Goal: Task Accomplishment & Management: Manage account settings

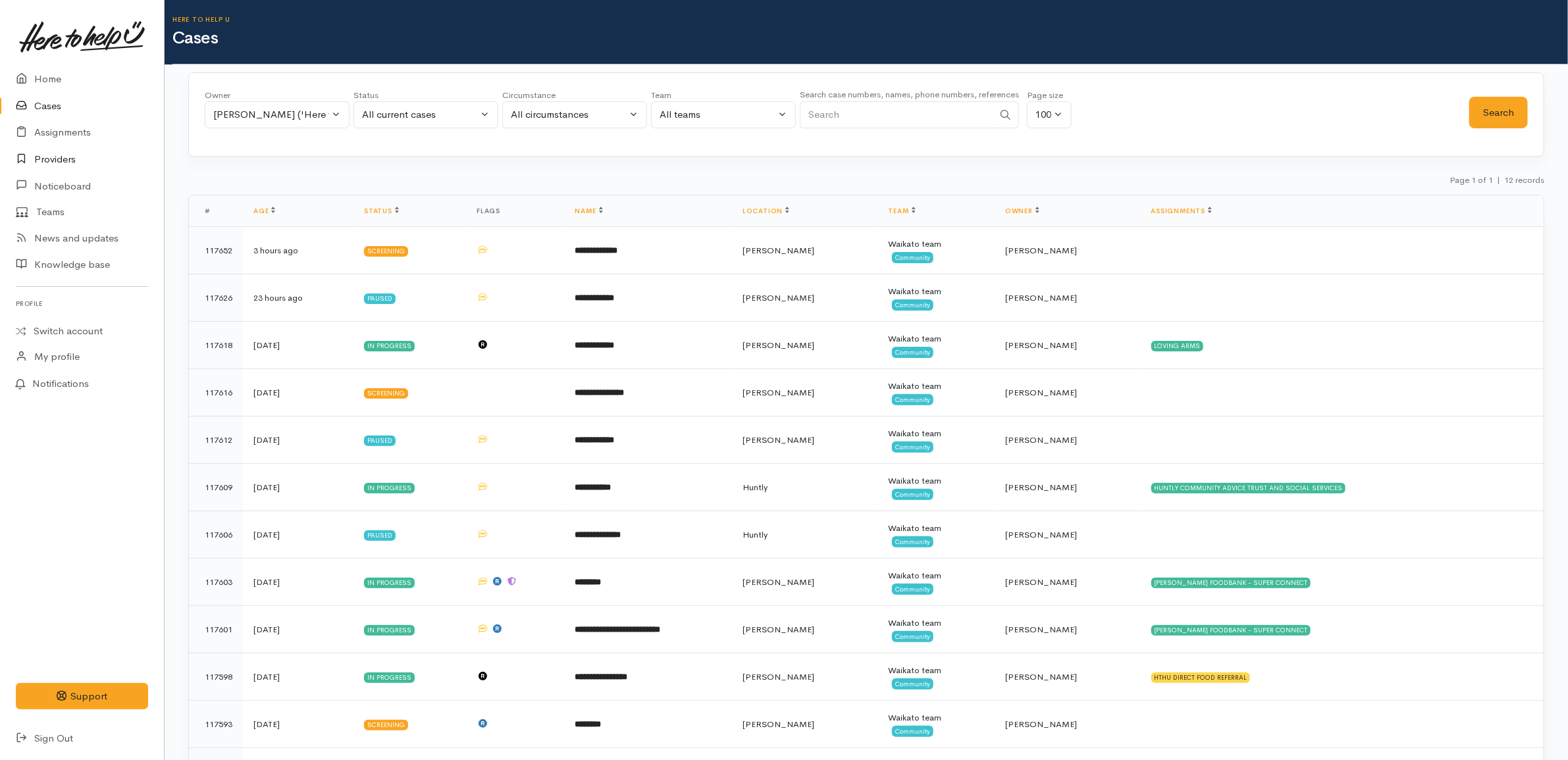
click at [74, 163] on link "Providers" at bounding box center [82, 160] width 164 height 27
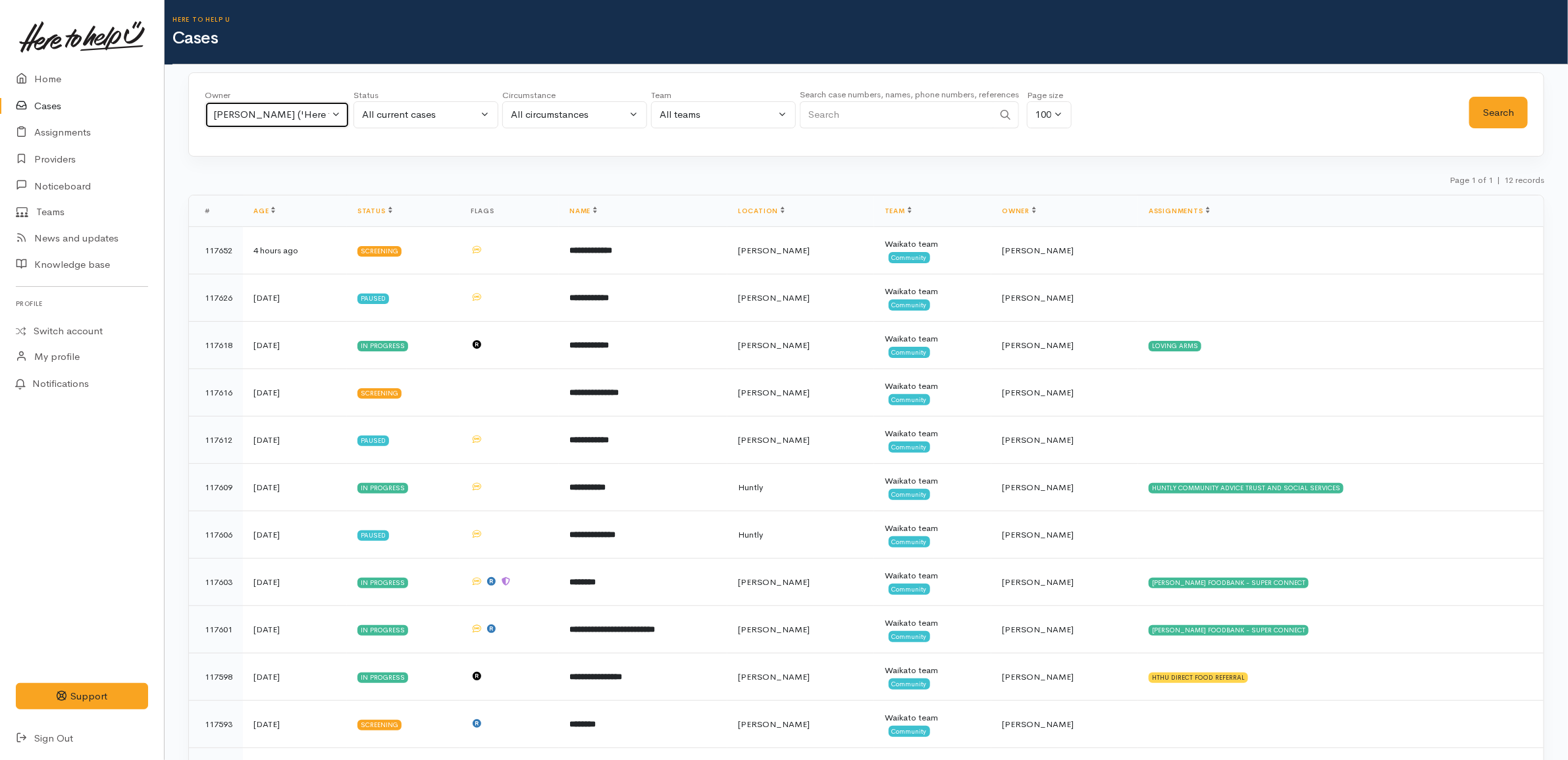
click at [287, 116] on div "[PERSON_NAME] ('Here to help u')" at bounding box center [271, 115] width 116 height 15
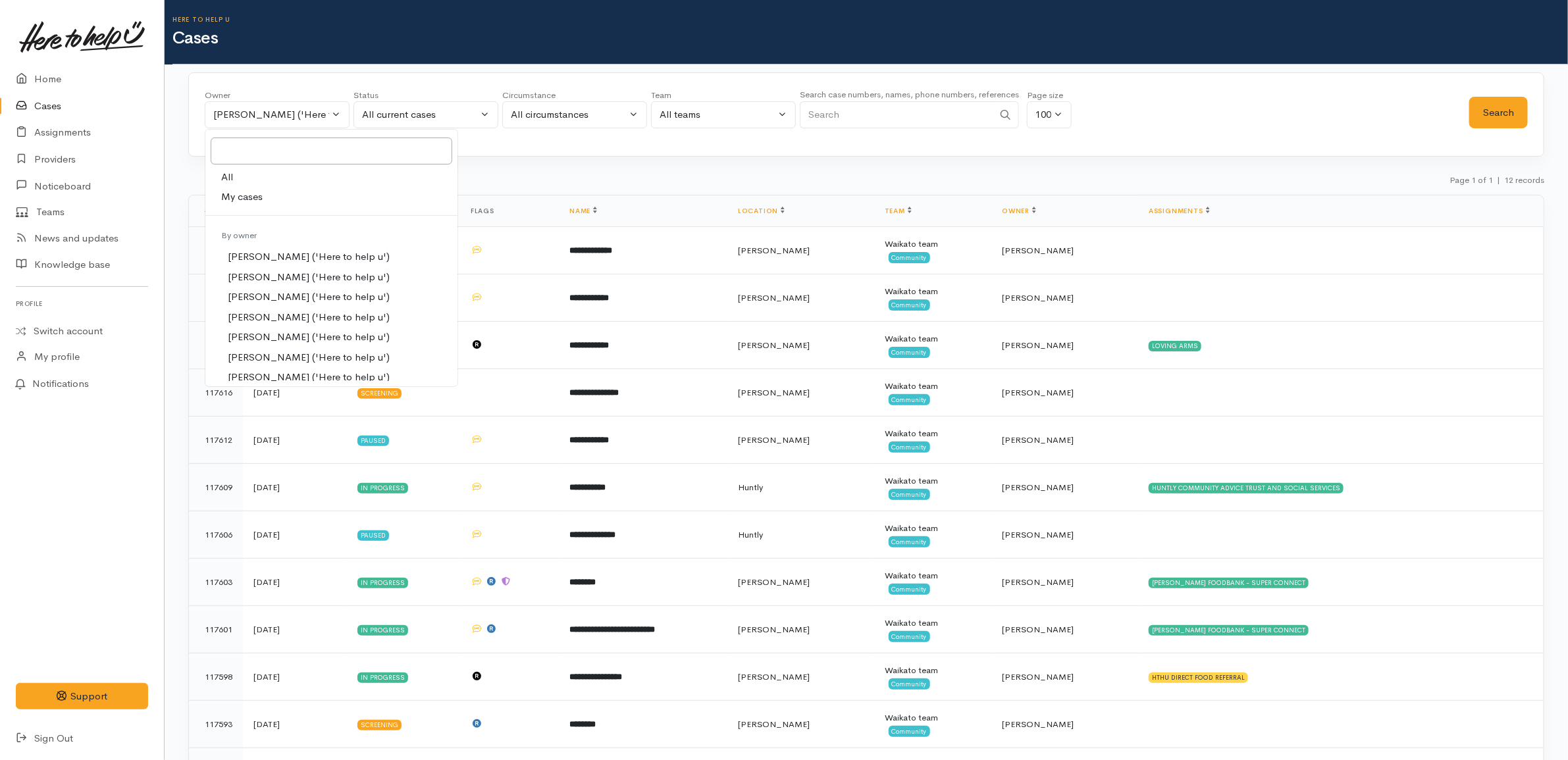
click at [258, 176] on link "All" at bounding box center [331, 177] width 252 height 20
select select "-1"
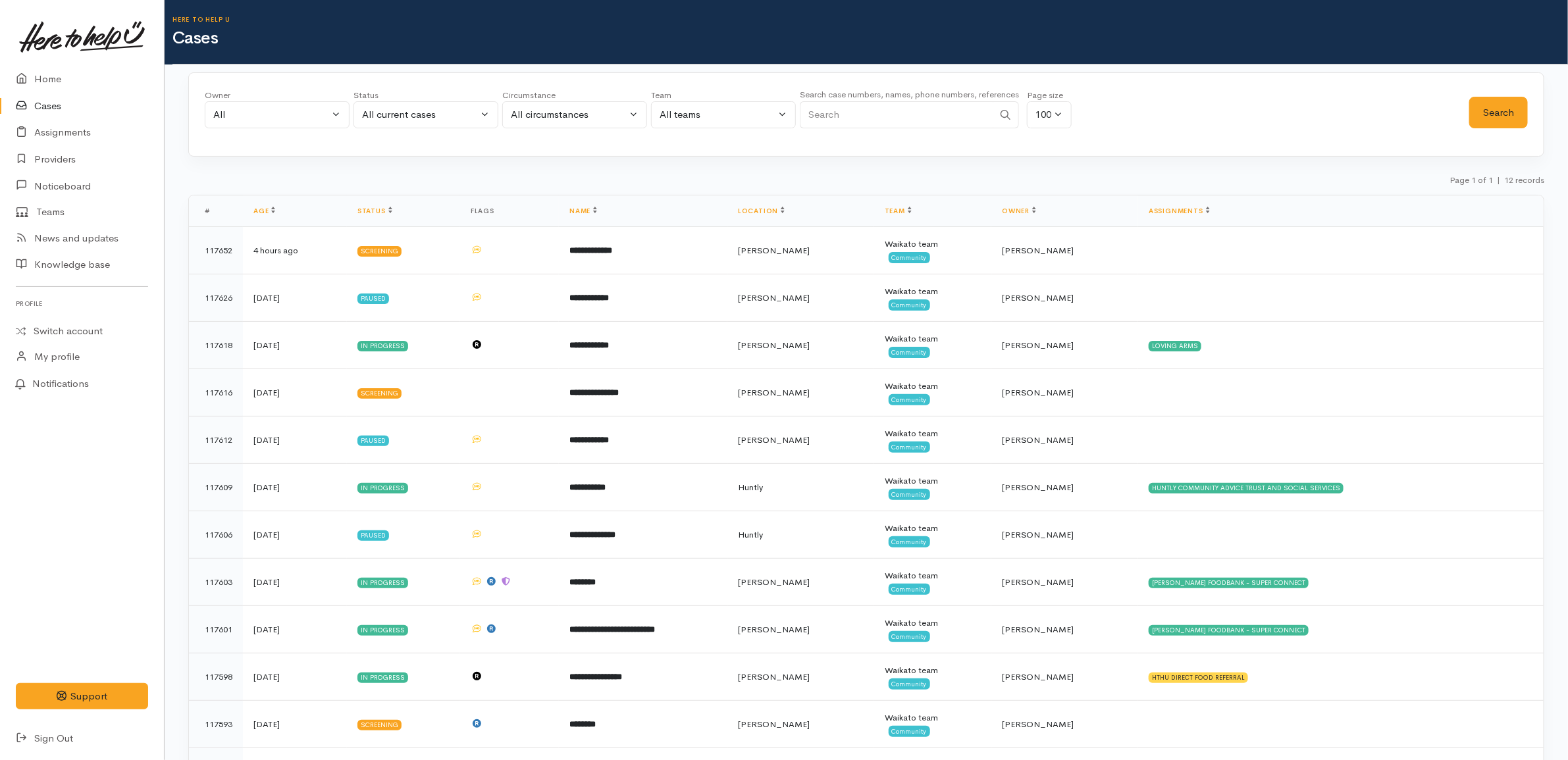
click at [847, 111] on input "Search" at bounding box center [897, 115] width 194 height 27
type input "janine"
click at [1484, 107] on button "Search" at bounding box center [1499, 113] width 59 height 32
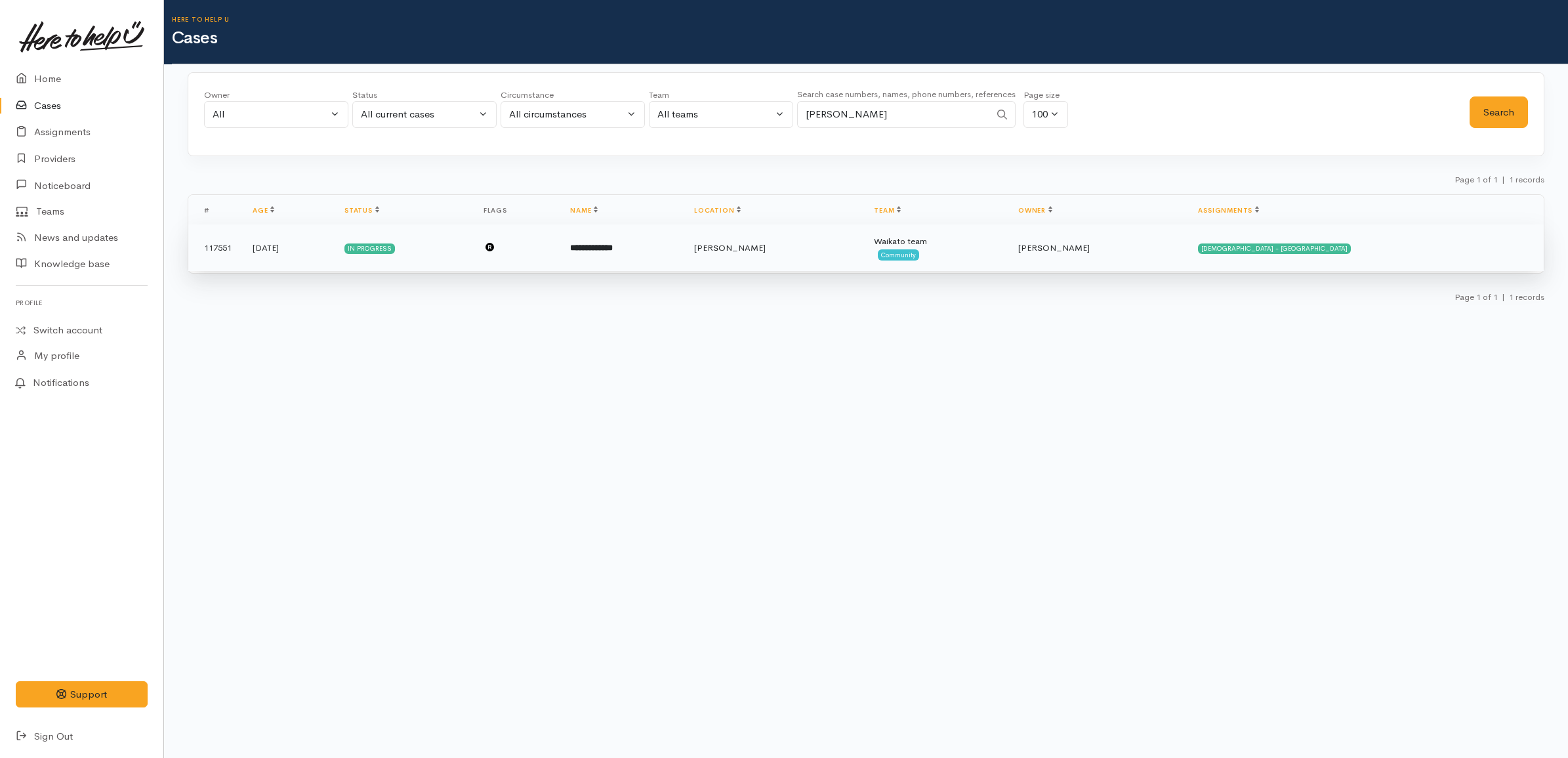
click at [797, 257] on td "[PERSON_NAME]" at bounding box center [773, 248] width 180 height 47
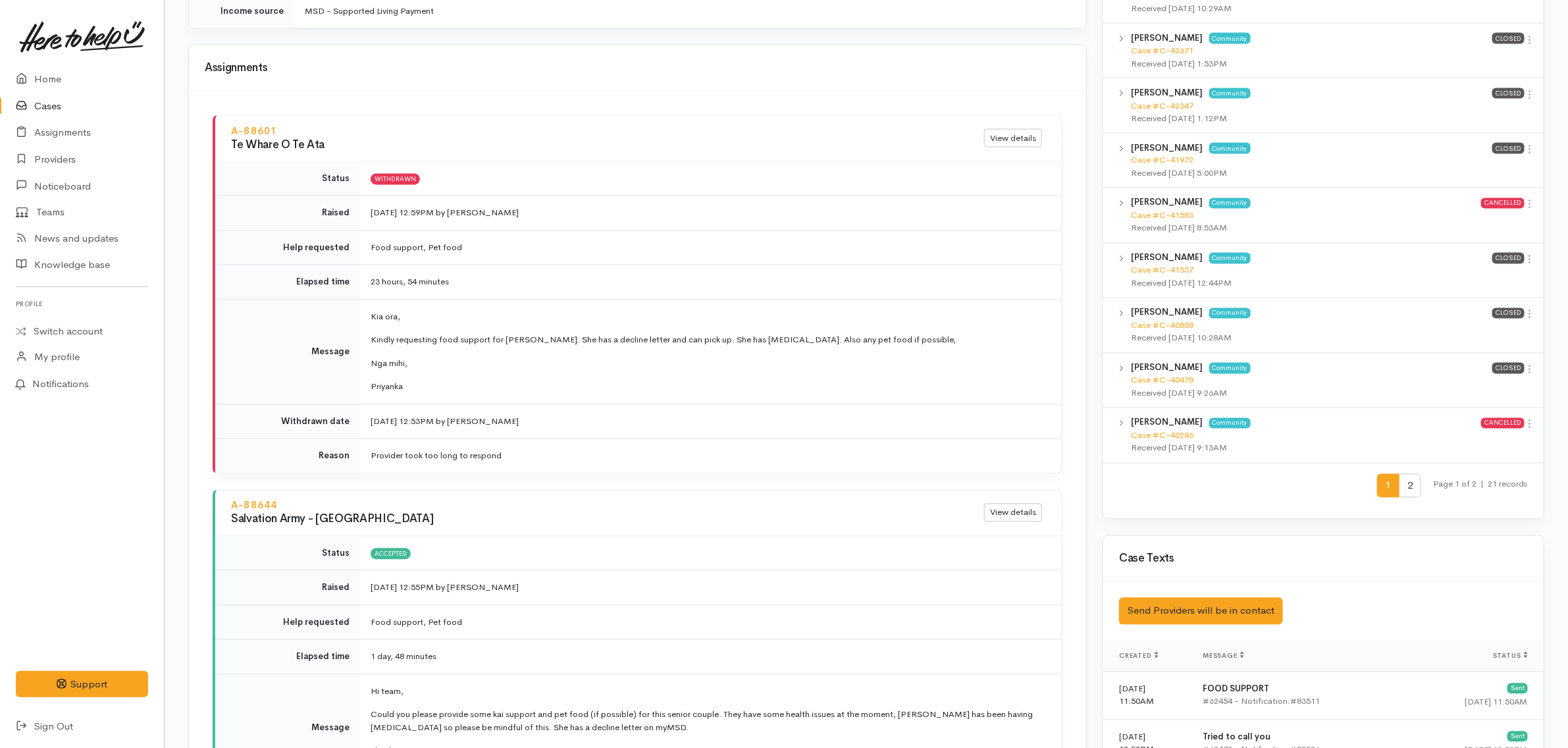
scroll to position [1482, 0]
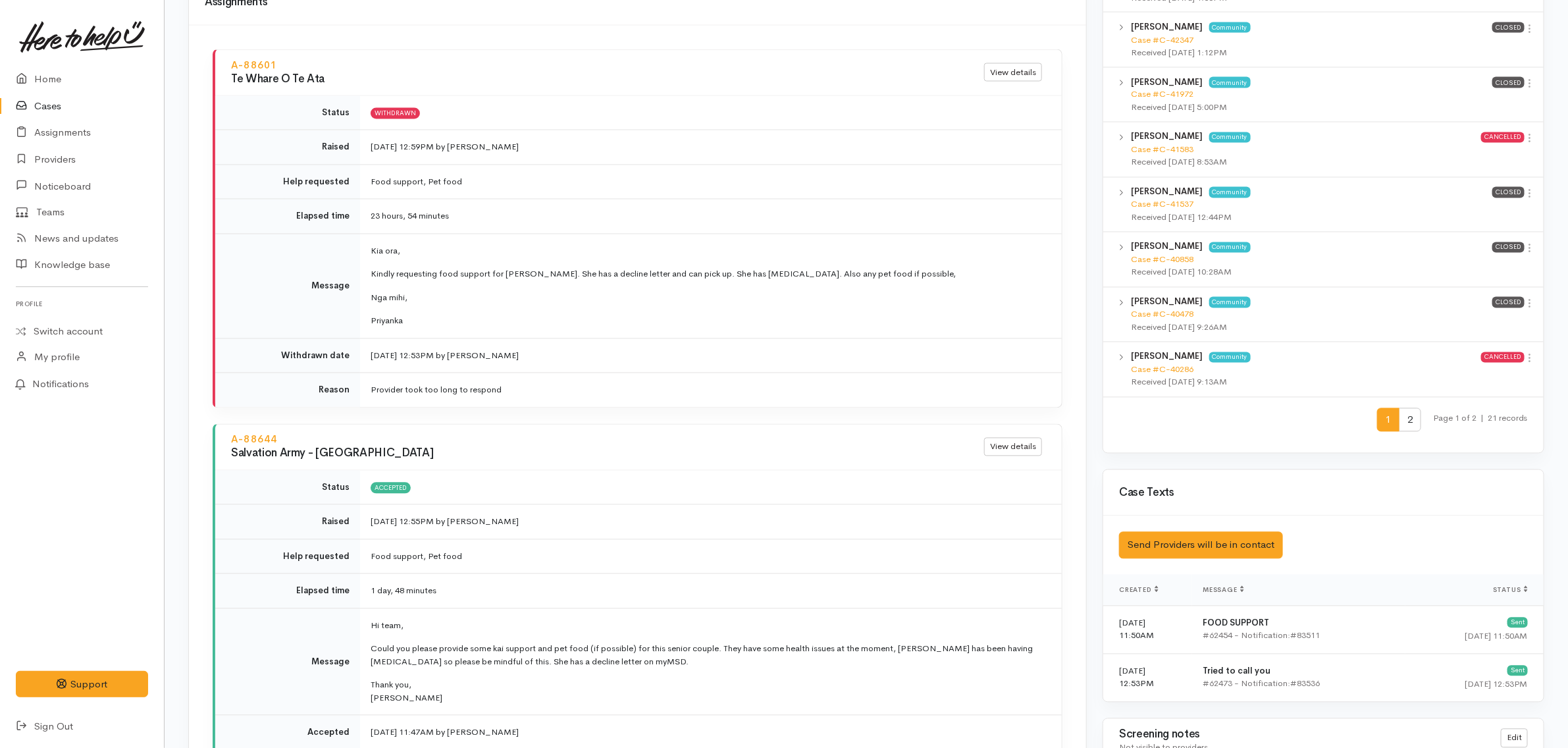
click at [84, 106] on link "Cases" at bounding box center [82, 107] width 164 height 27
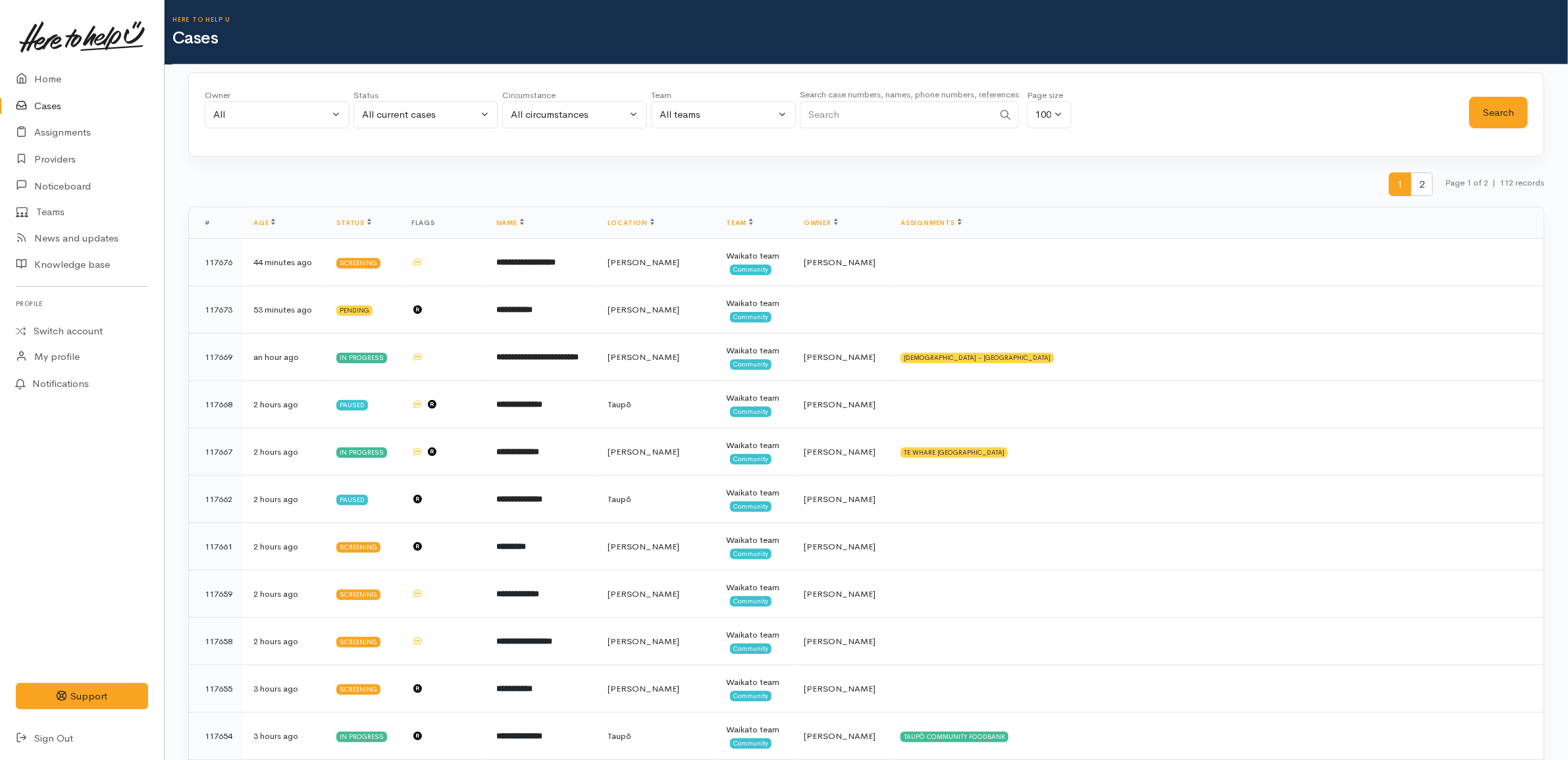
click at [111, 103] on link "Cases" at bounding box center [82, 107] width 164 height 27
click at [267, 106] on button "All" at bounding box center [277, 115] width 145 height 27
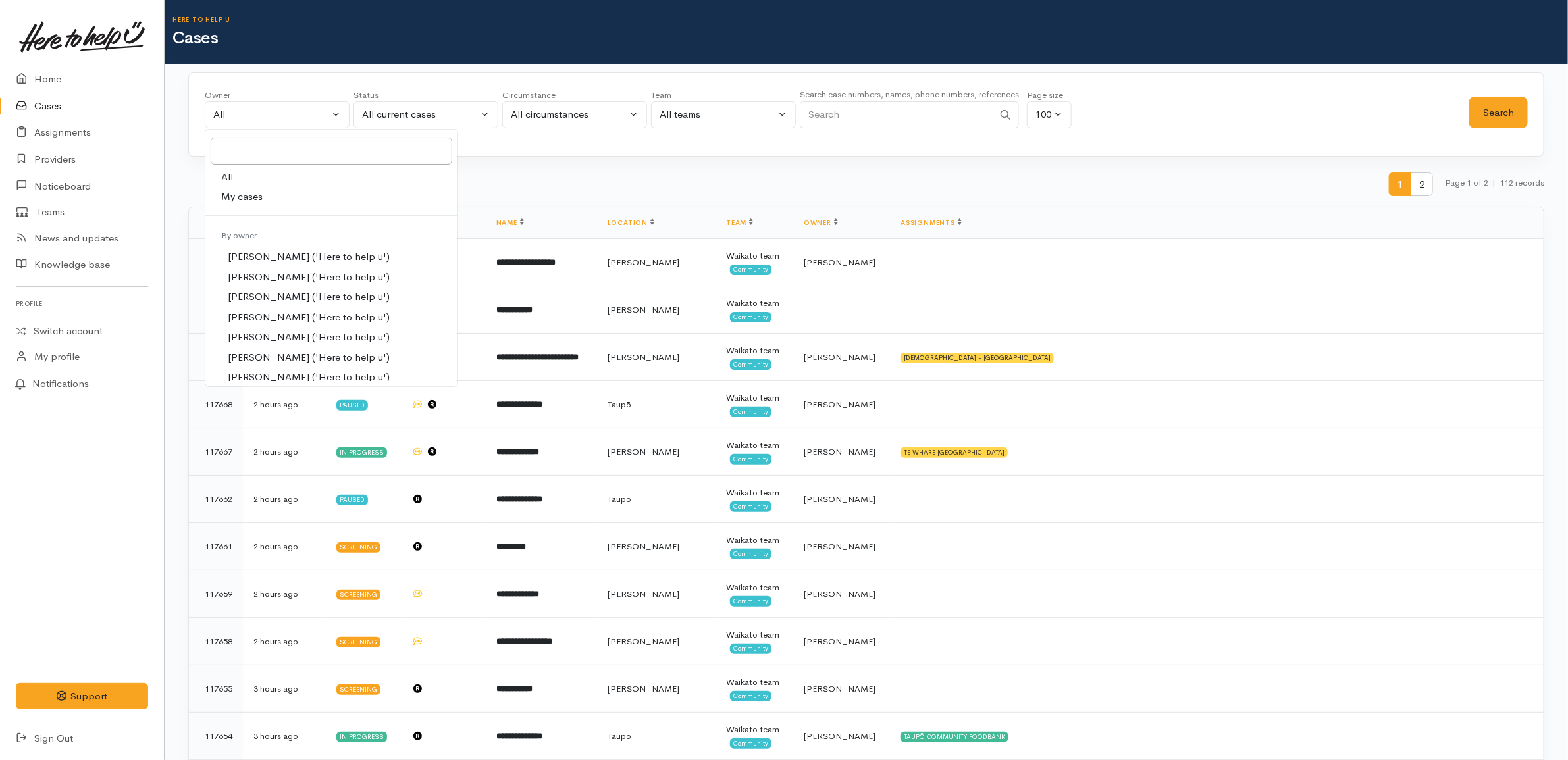
click at [249, 179] on link "All" at bounding box center [331, 177] width 252 height 20
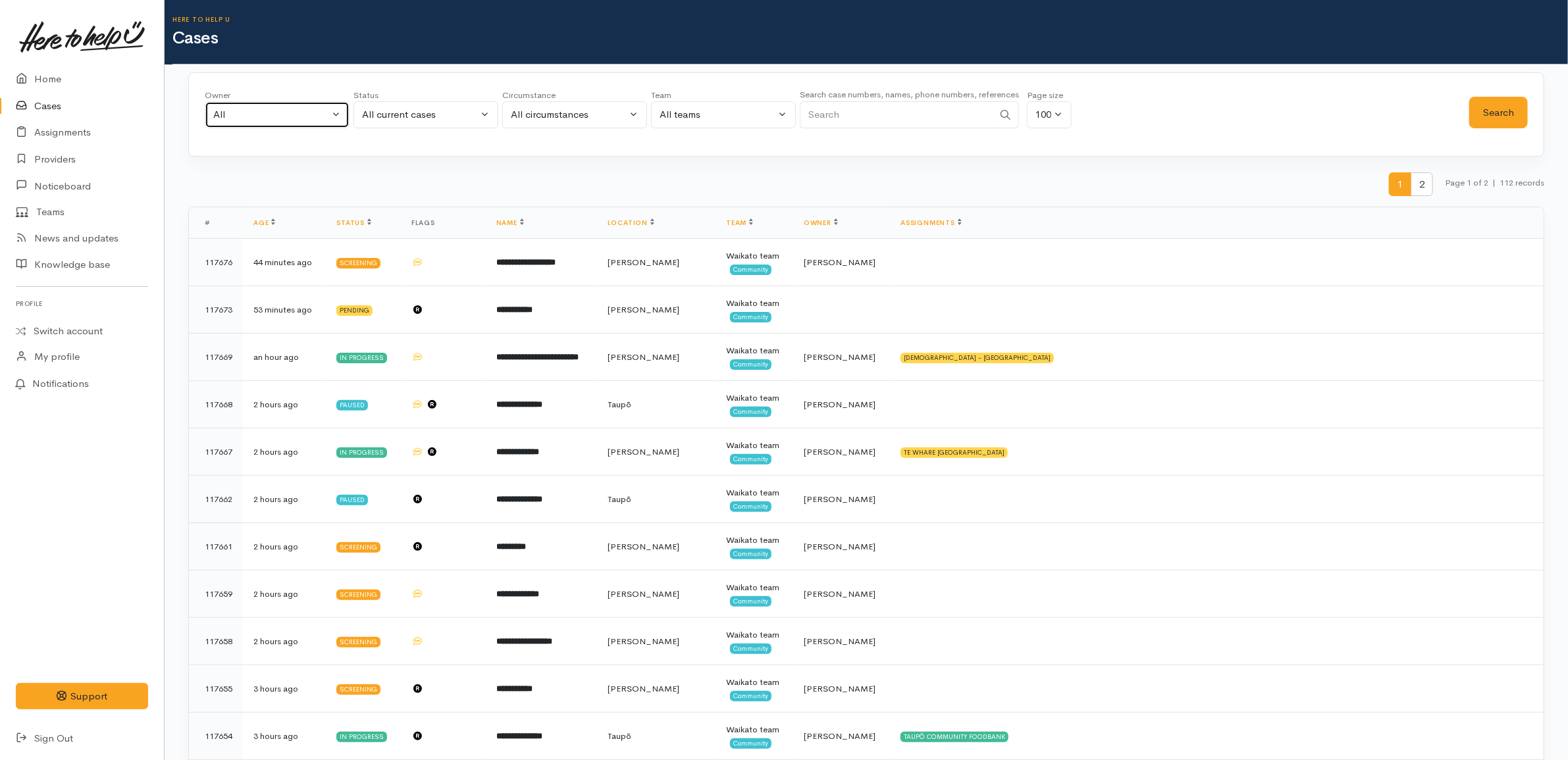
drag, startPoint x: 305, startPoint y: 109, endPoint x: 307, endPoint y: 132, distance: 23.1
click at [304, 110] on div "All" at bounding box center [271, 115] width 116 height 15
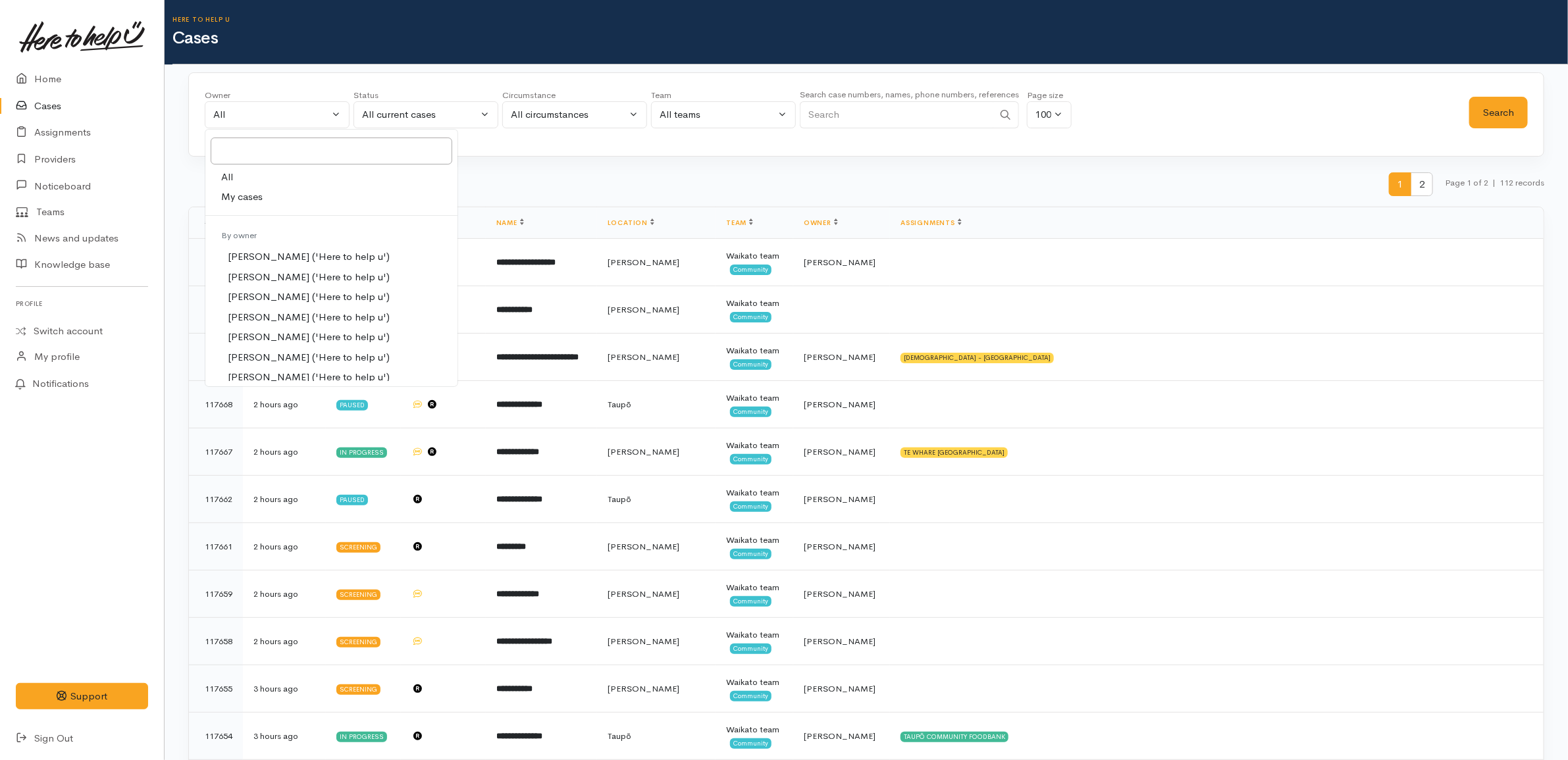
click at [258, 198] on span "My cases" at bounding box center [242, 197] width 41 height 15
select select "1252"
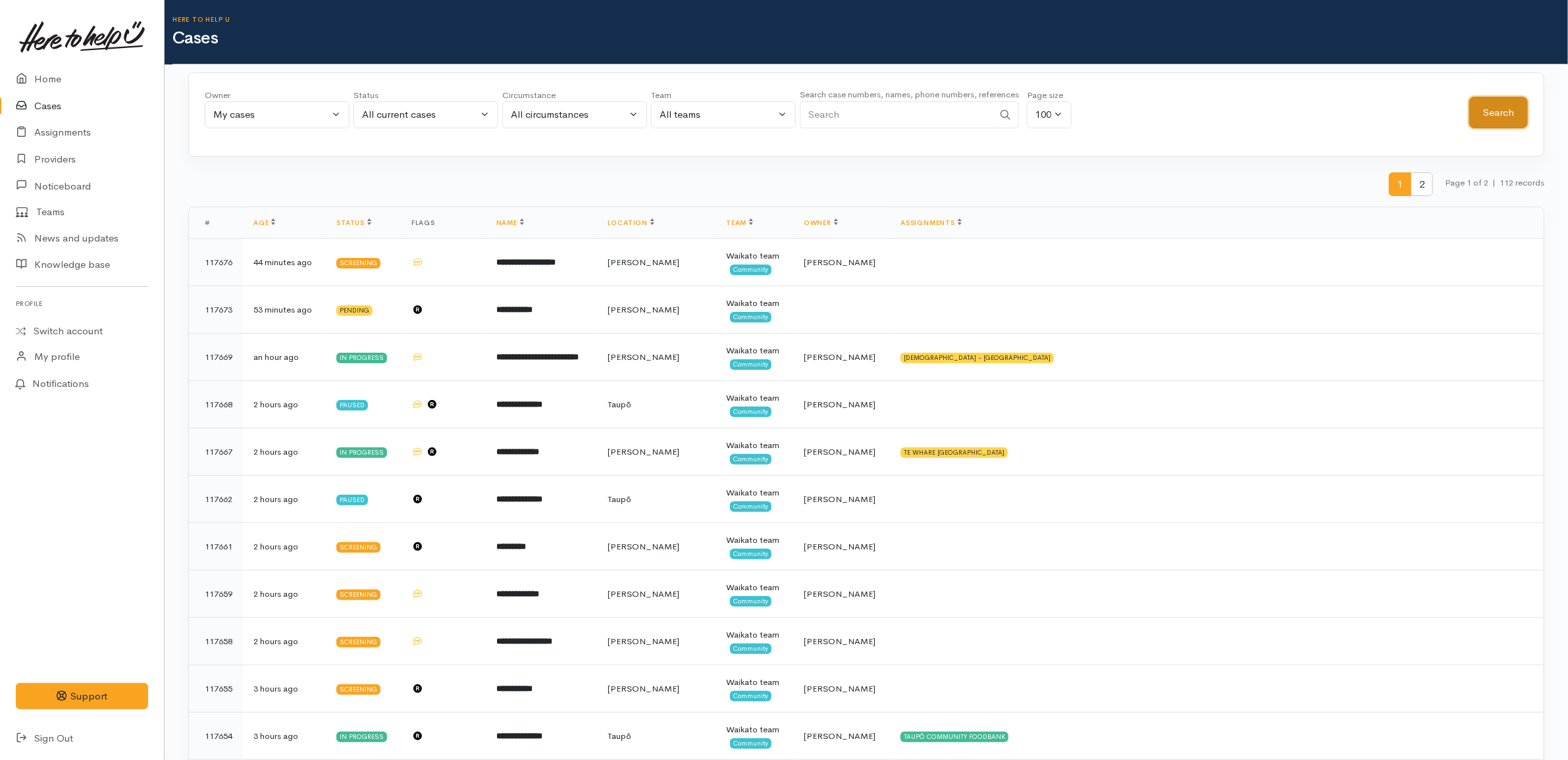
click at [1506, 112] on button "Search" at bounding box center [1499, 113] width 59 height 32
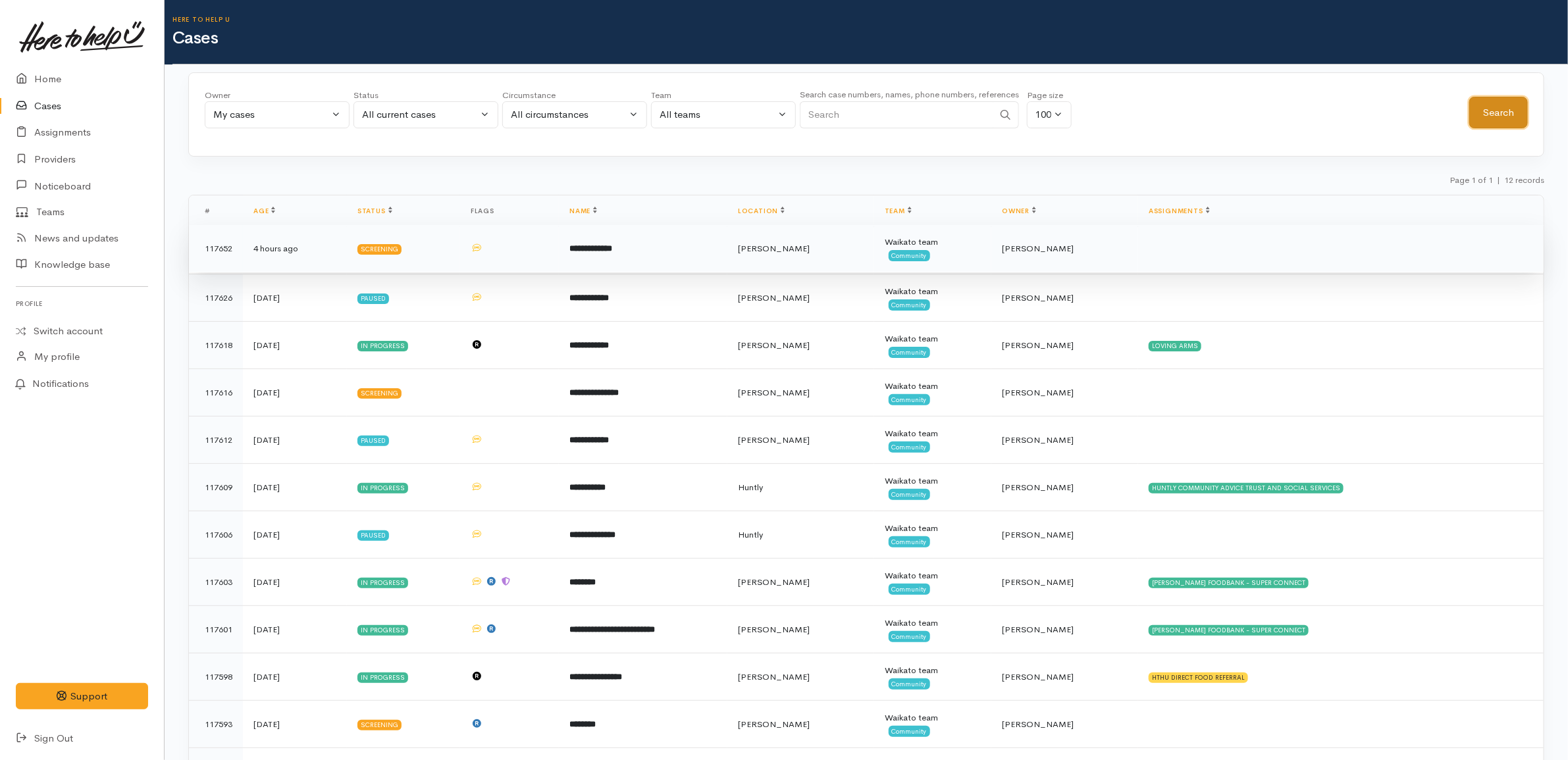
scroll to position [77, 0]
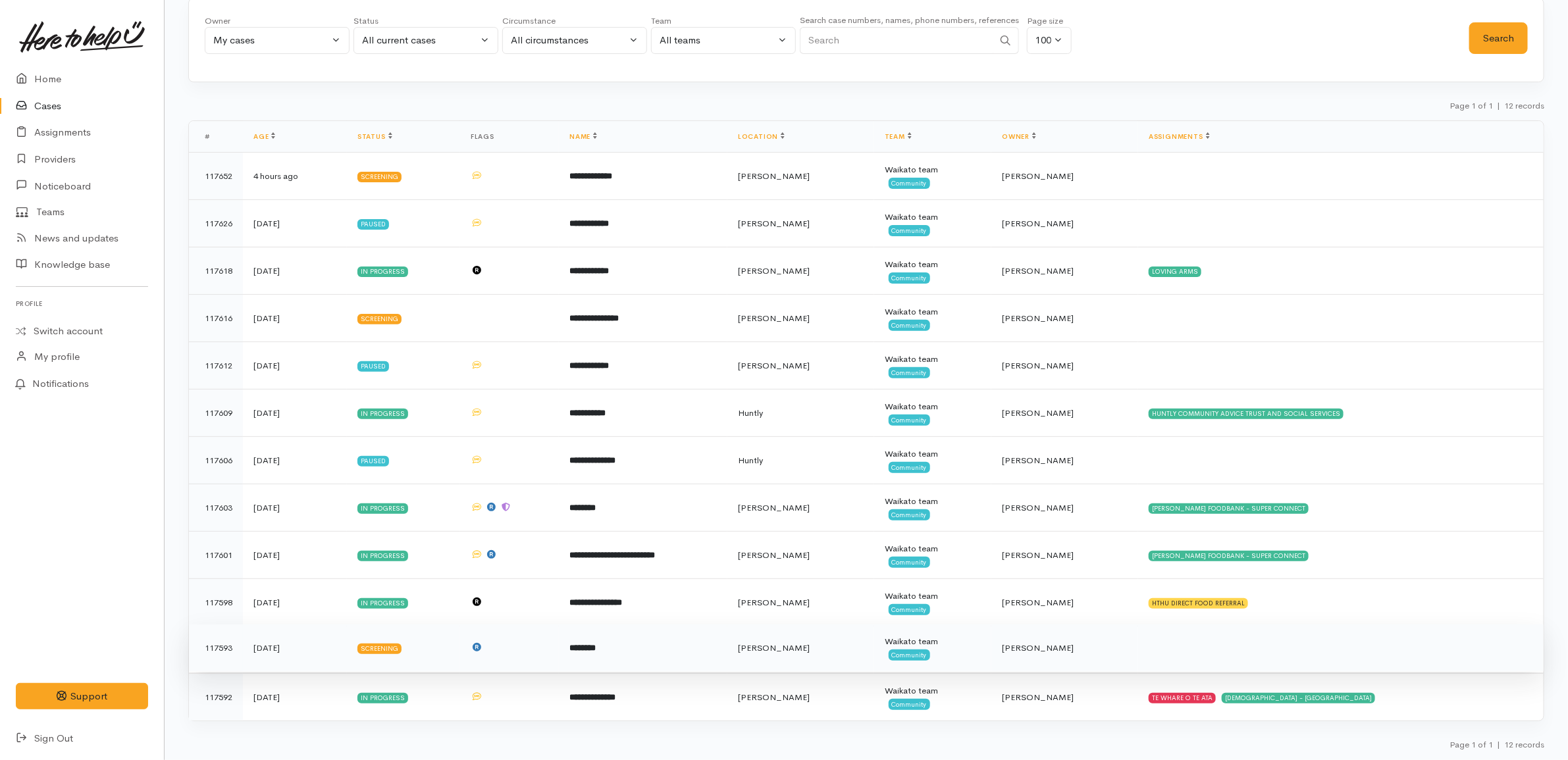
click at [534, 650] on td at bounding box center [509, 648] width 99 height 47
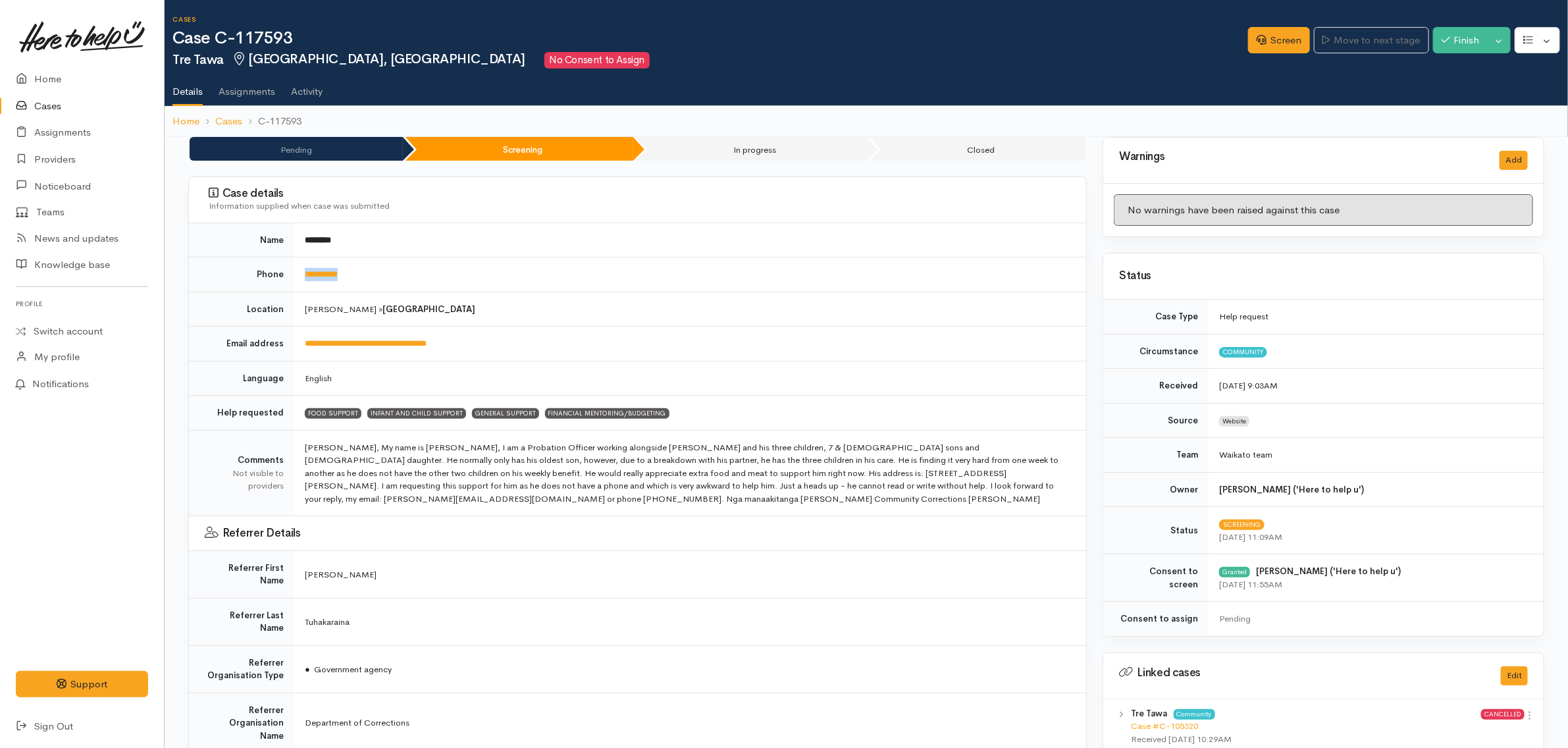
drag, startPoint x: 382, startPoint y: 263, endPoint x: 294, endPoint y: 277, distance: 89.1
click at [297, 277] on td "**********" at bounding box center [690, 275] width 792 height 35
copy link "**********"
click at [526, 273] on td "**********" at bounding box center [690, 275] width 792 height 35
click at [556, 341] on td "**********" at bounding box center [690, 344] width 792 height 35
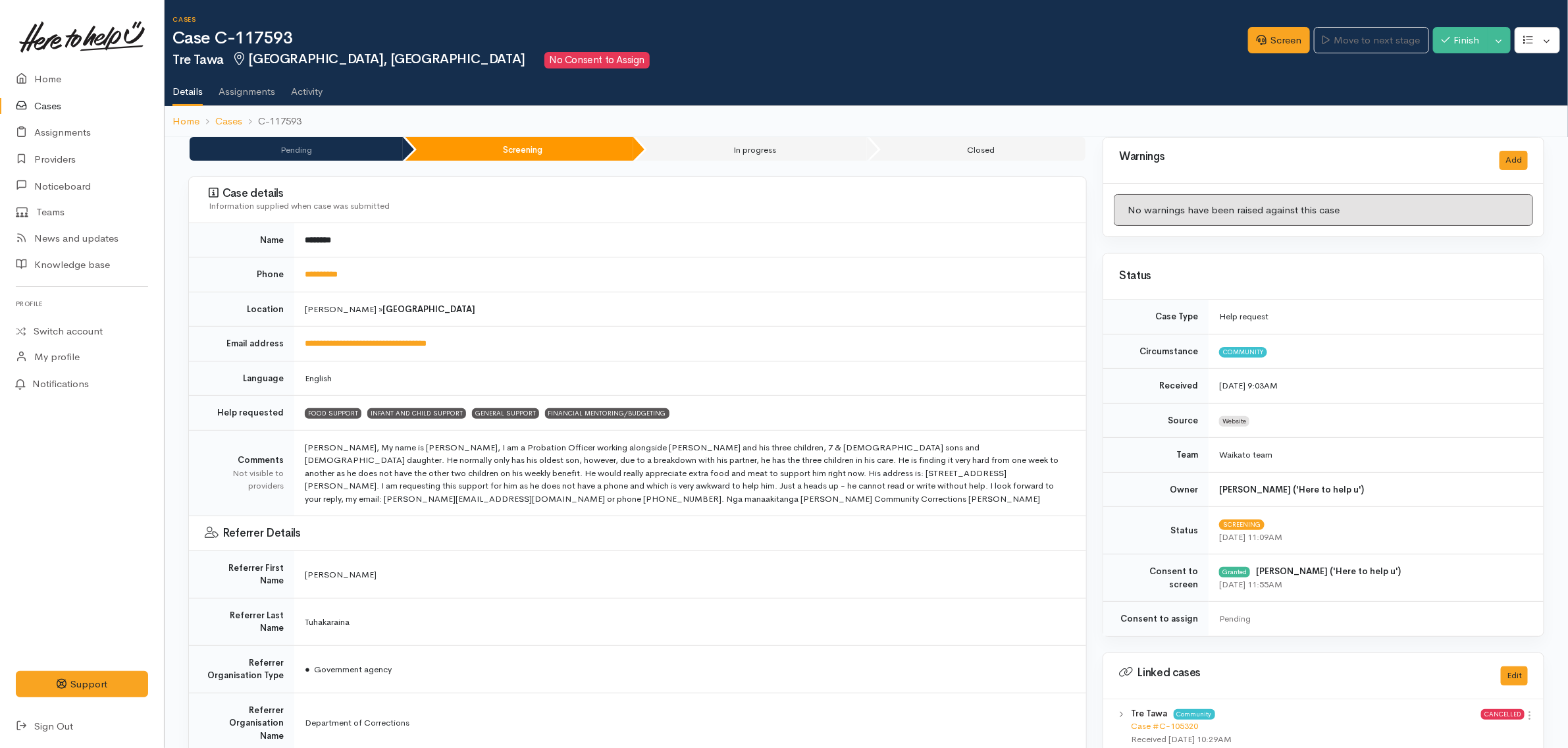
click at [425, 382] on td "English" at bounding box center [690, 379] width 792 height 35
click at [494, 344] on td "**********" at bounding box center [690, 344] width 792 height 35
click at [437, 373] on td "English" at bounding box center [690, 379] width 792 height 35
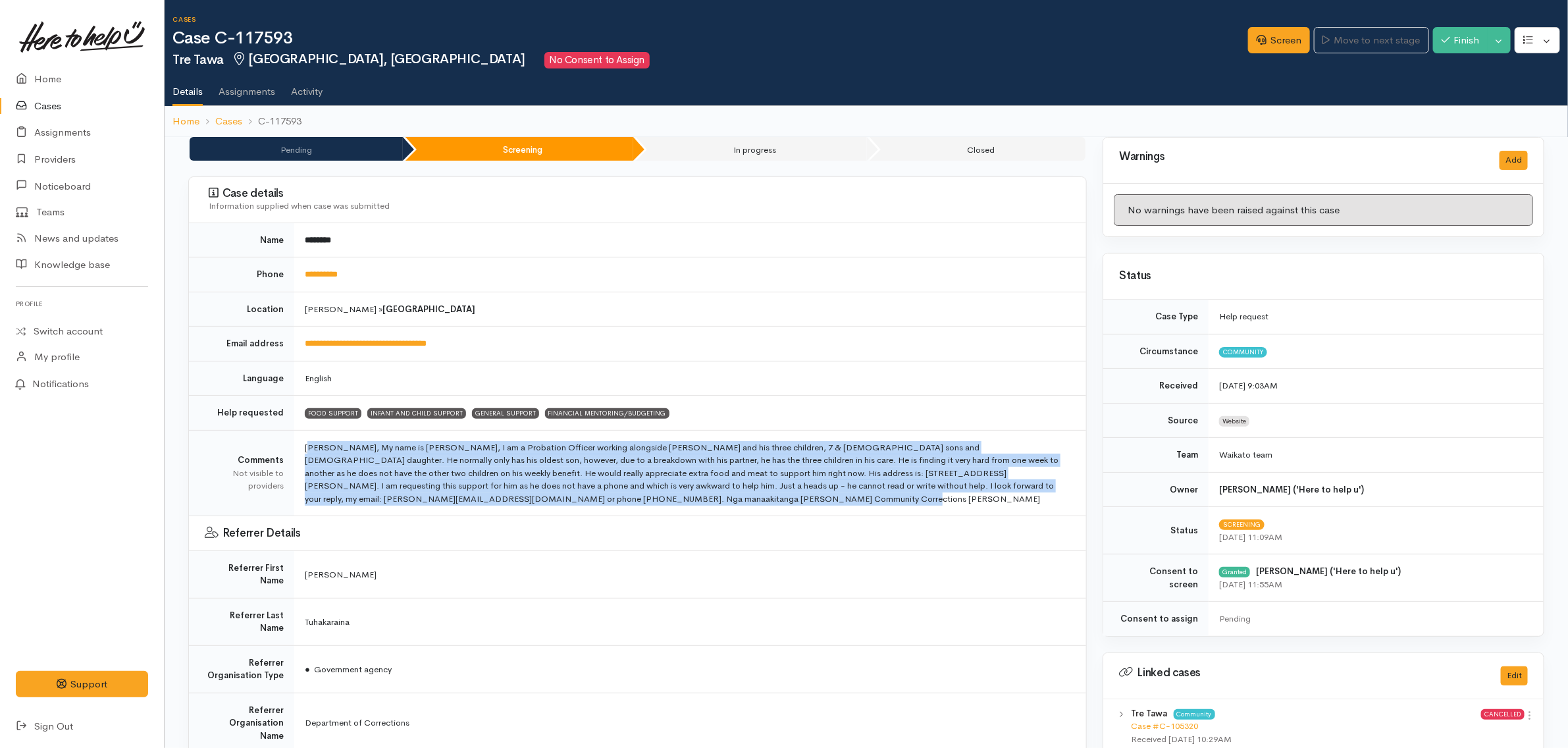
drag, startPoint x: 657, startPoint y: 504, endPoint x: 297, endPoint y: 446, distance: 364.6
click at [297, 446] on td "Tena Koe, My name is Sandy Tuhakaraina, I am a Probation Officer working alongs…" at bounding box center [690, 473] width 792 height 86
click at [683, 501] on td "Tena Koe, My name is Sandy Tuhakaraina, I am a Probation Officer working alongs…" at bounding box center [690, 473] width 792 height 86
drag, startPoint x: 659, startPoint y: 501, endPoint x: 293, endPoint y: 438, distance: 371.4
click at [294, 438] on td "Tena Koe, My name is Sandy Tuhakaraina, I am a Probation Officer working alongs…" at bounding box center [690, 473] width 792 height 86
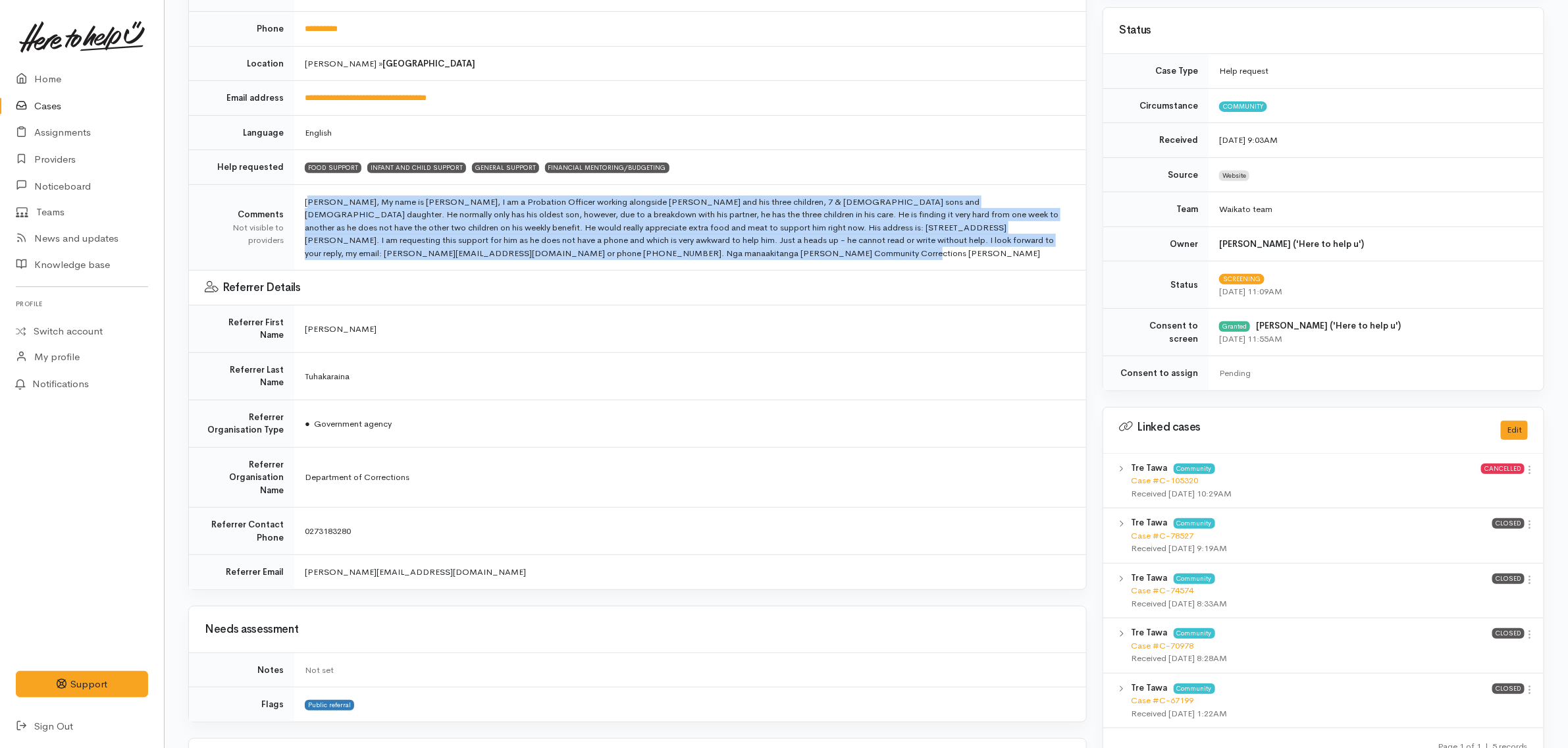
scroll to position [247, 0]
click at [683, 252] on td "Tena Koe, My name is Sandy Tuhakaraina, I am a Probation Officer working alongs…" at bounding box center [690, 226] width 792 height 86
drag, startPoint x: 679, startPoint y: 252, endPoint x: 297, endPoint y: 201, distance: 385.4
click at [297, 201] on td "Tena Koe, My name is Sandy Tuhakaraina, I am a Probation Officer working alongs…" at bounding box center [690, 226] width 792 height 86
click at [648, 245] on td "Tena Koe, My name is Sandy Tuhakaraina, I am a Probation Officer working alongs…" at bounding box center [690, 226] width 792 height 86
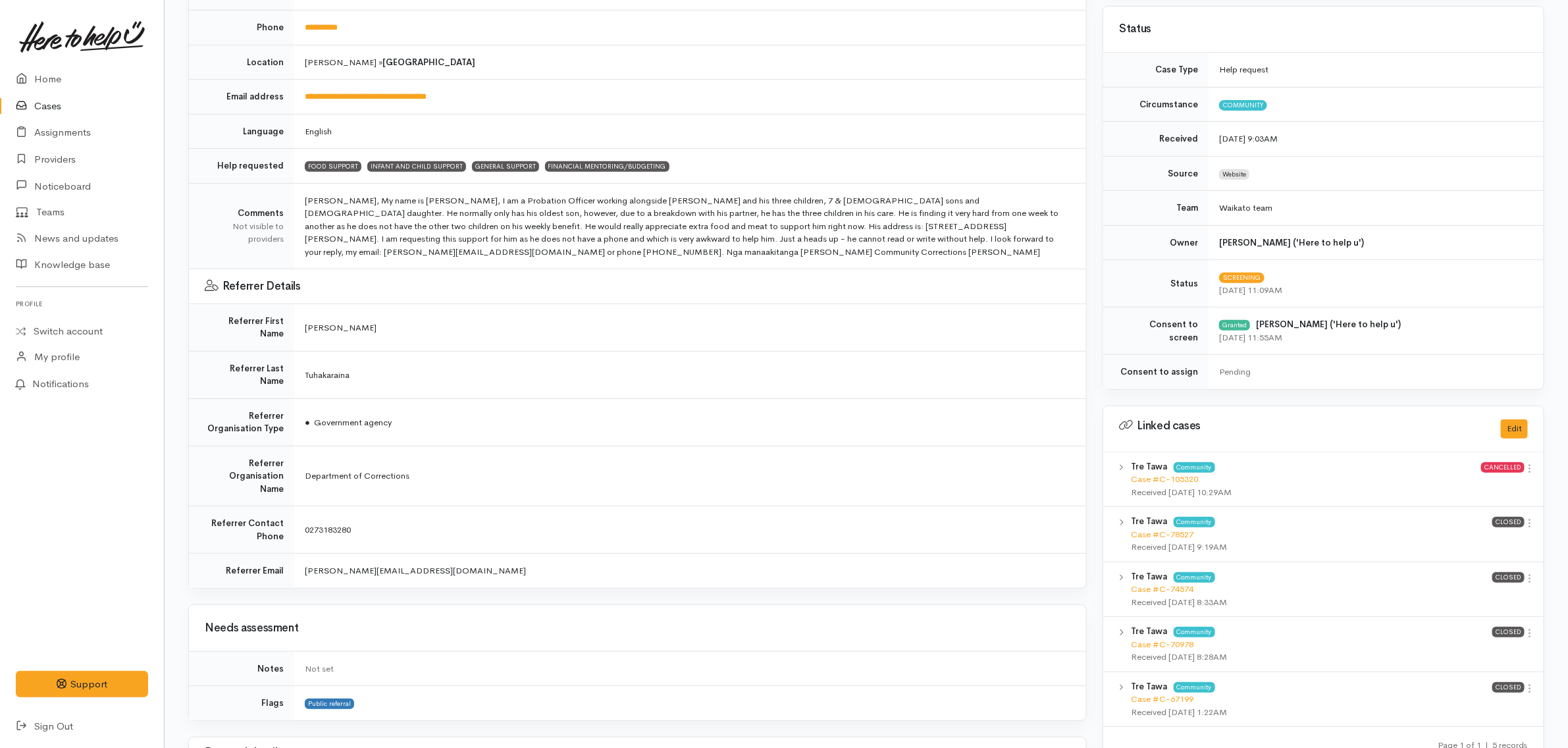
click at [648, 252] on td "Tena Koe, My name is Sandy Tuhakaraina, I am a Probation Officer working alongs…" at bounding box center [690, 226] width 792 height 86
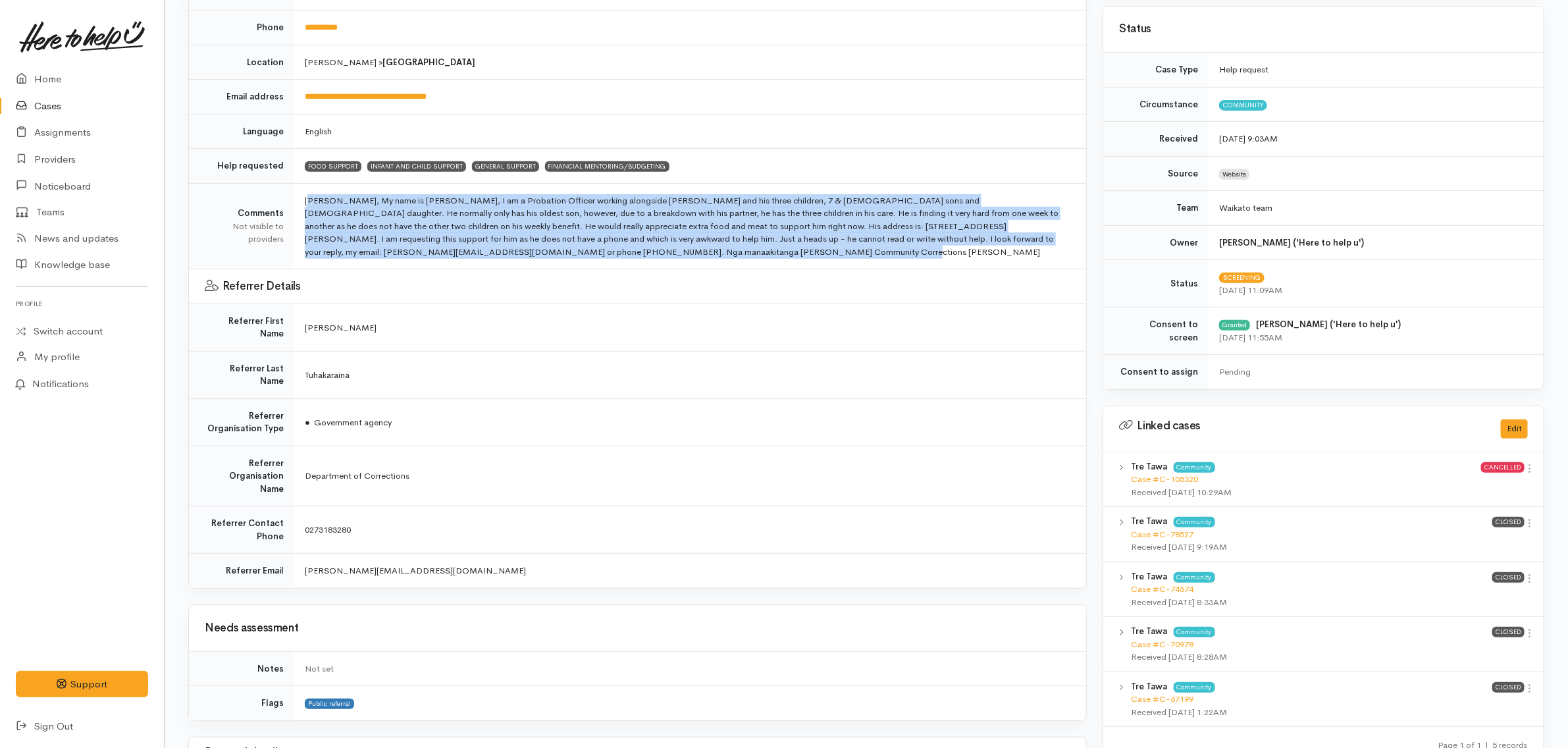
drag, startPoint x: 659, startPoint y: 252, endPoint x: 303, endPoint y: 200, distance: 359.8
click at [303, 200] on td "Tena Koe, My name is Sandy Tuhakaraina, I am a Probation Officer working alongs…" at bounding box center [690, 226] width 792 height 86
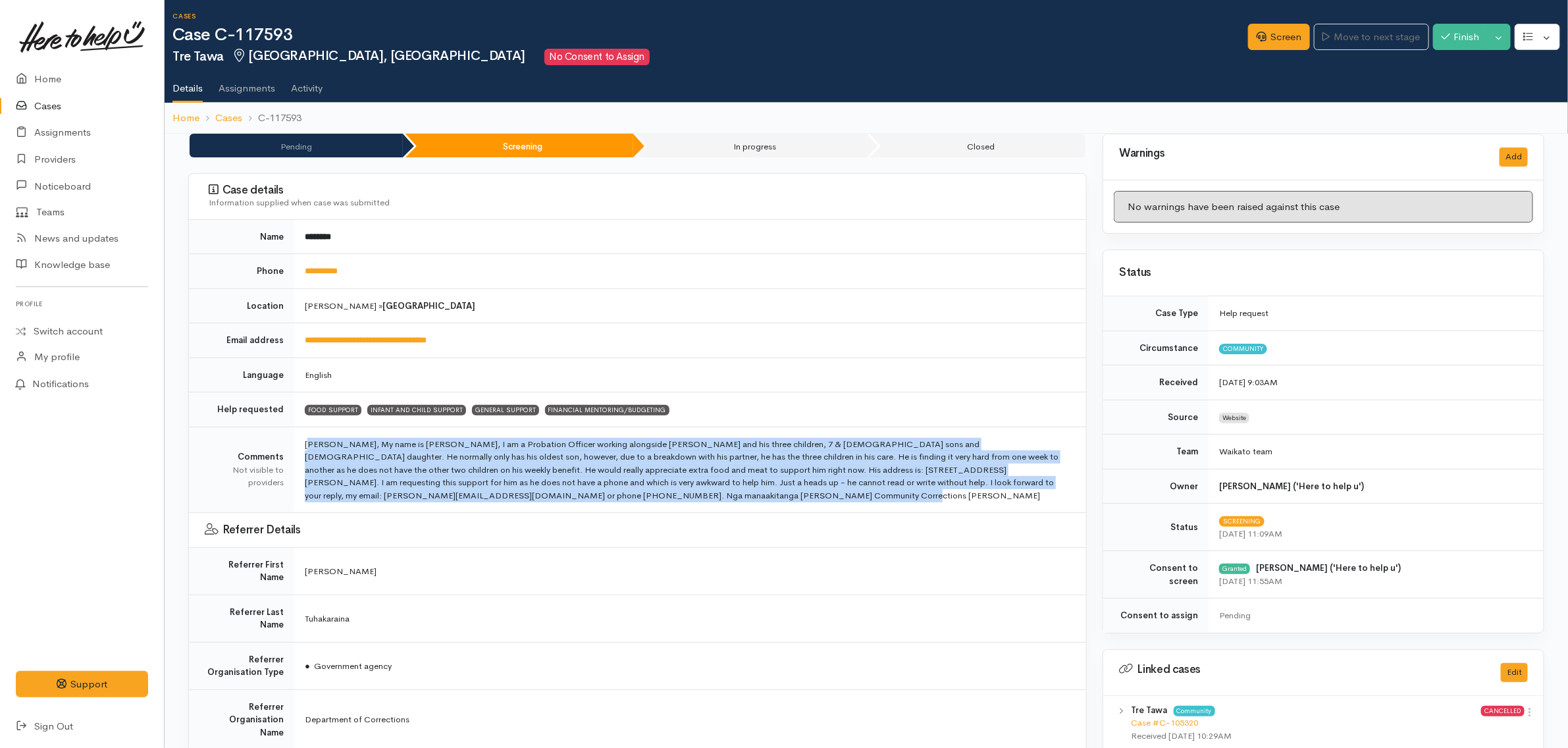
scroll to position [0, 0]
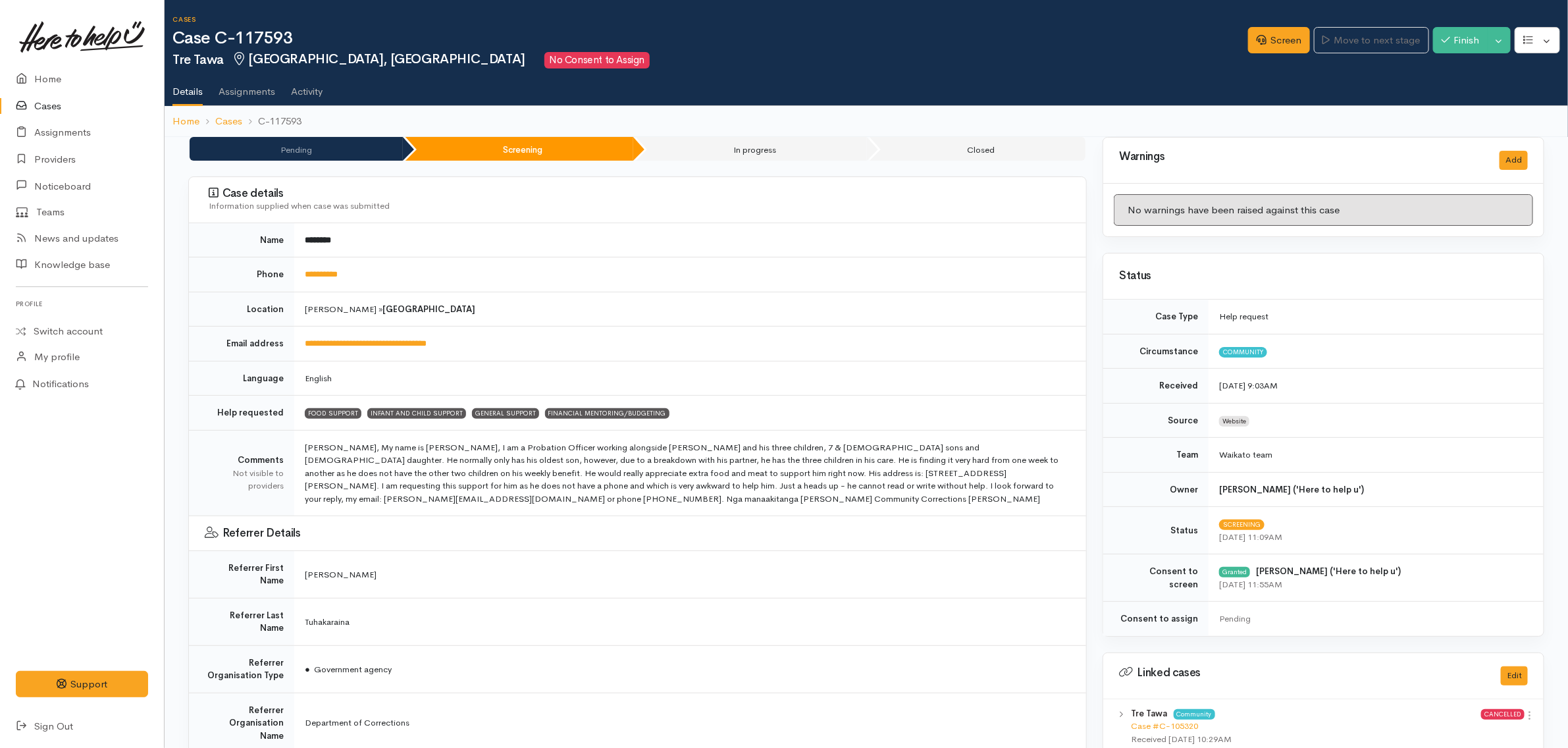
click at [699, 412] on td "FOOD SUPPORT INFANT AND CHILD SUPPORT GENERAL SUPPORT FINANCIAL MENTORING/BUDGE…" at bounding box center [690, 413] width 792 height 35
click at [650, 496] on td "Tena Koe, My name is Sandy Tuhakaraina, I am a Probation Officer working alongs…" at bounding box center [690, 473] width 792 height 86
drag, startPoint x: 652, startPoint y: 502, endPoint x: 285, endPoint y: 445, distance: 371.4
click at [285, 445] on tr "Comments Not visible to providers" at bounding box center [638, 473] width 897 height 86
click at [680, 356] on td "**********" at bounding box center [690, 344] width 792 height 35
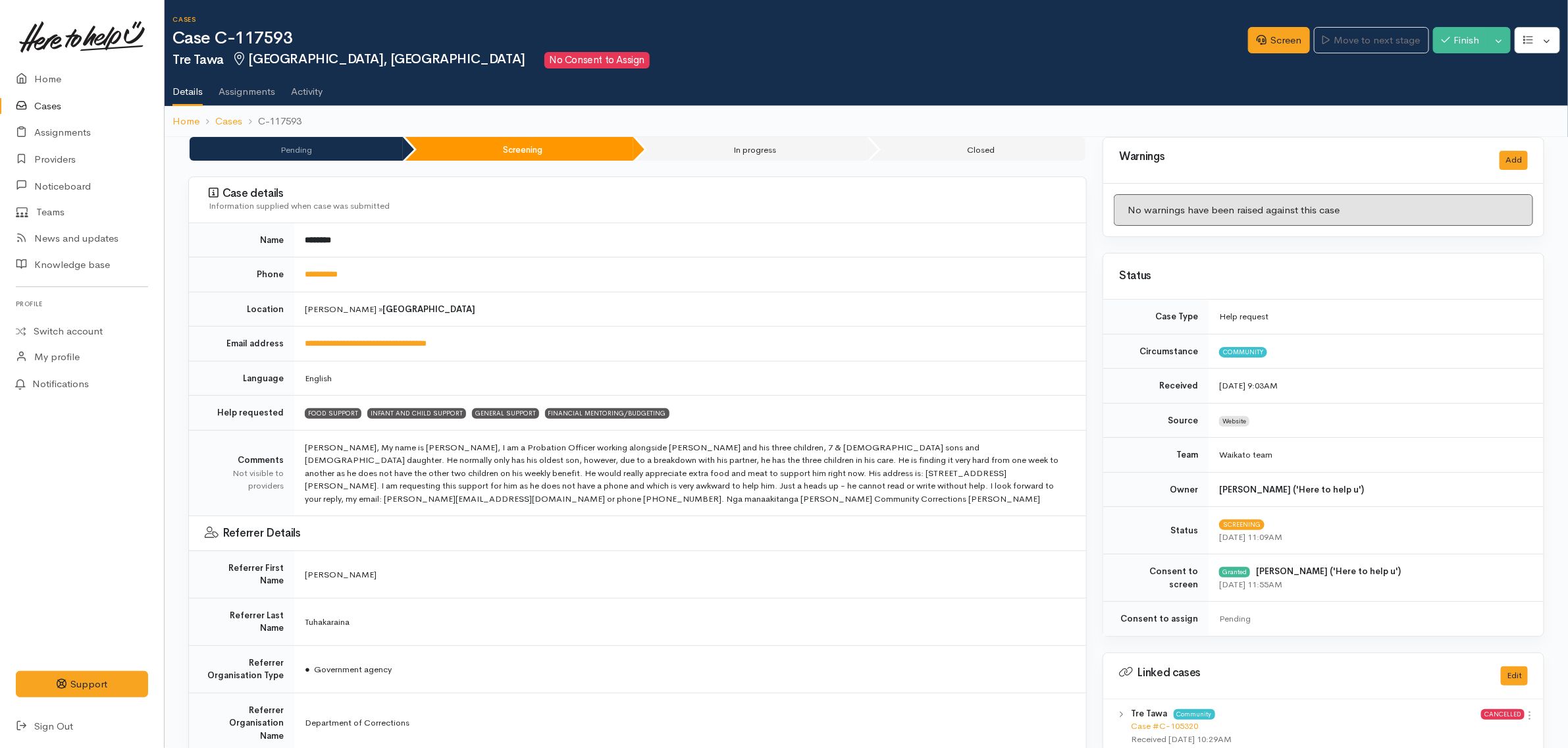
click at [463, 316] on td "Hamilton » Fairfield" at bounding box center [690, 309] width 792 height 35
click at [634, 195] on h3 "Case details" at bounding box center [639, 194] width 862 height 14
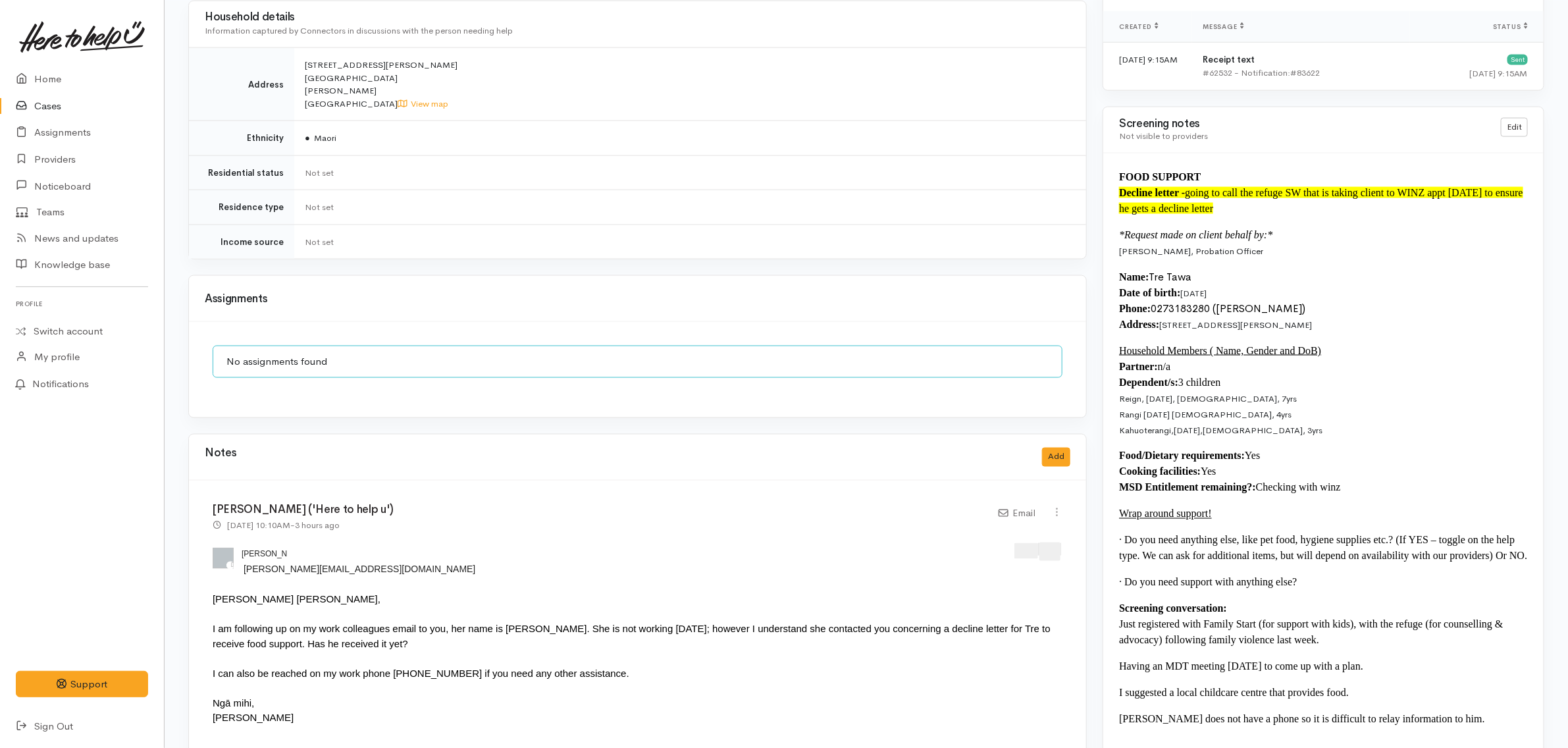
scroll to position [1399, 0]
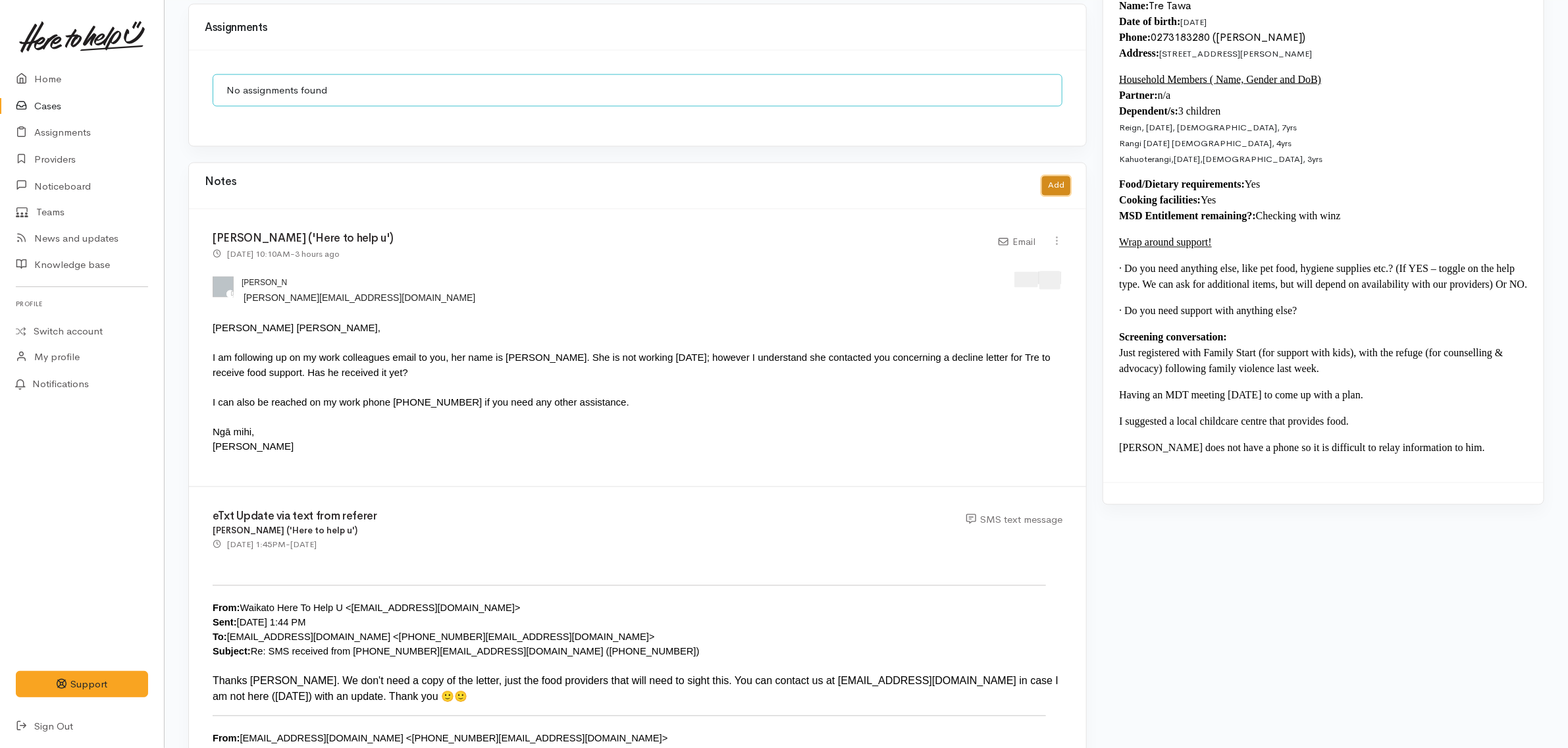
click at [1055, 176] on button "Add" at bounding box center [1057, 186] width 28 height 19
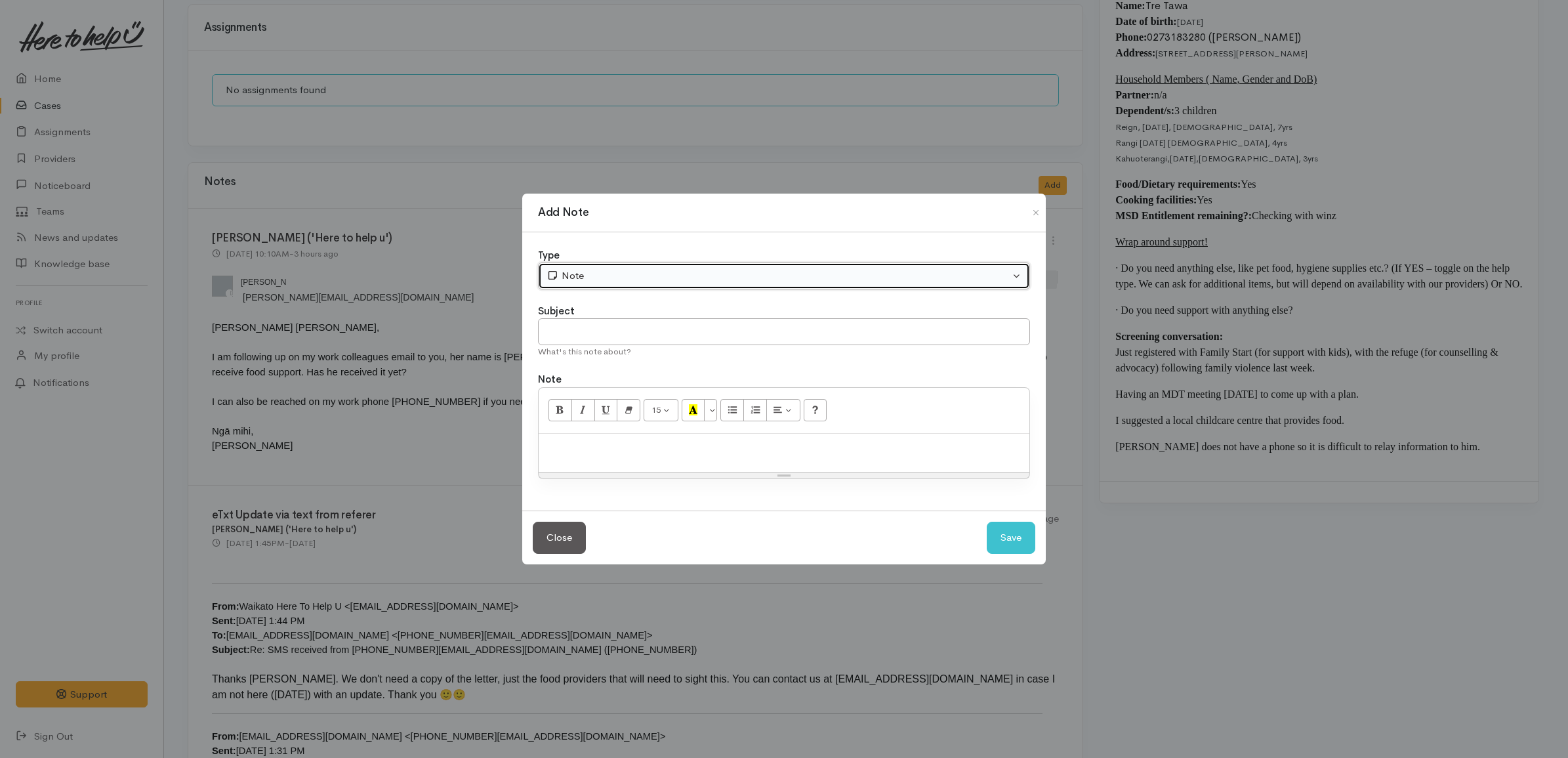
click at [604, 274] on div "Note" at bounding box center [778, 276] width 463 height 15
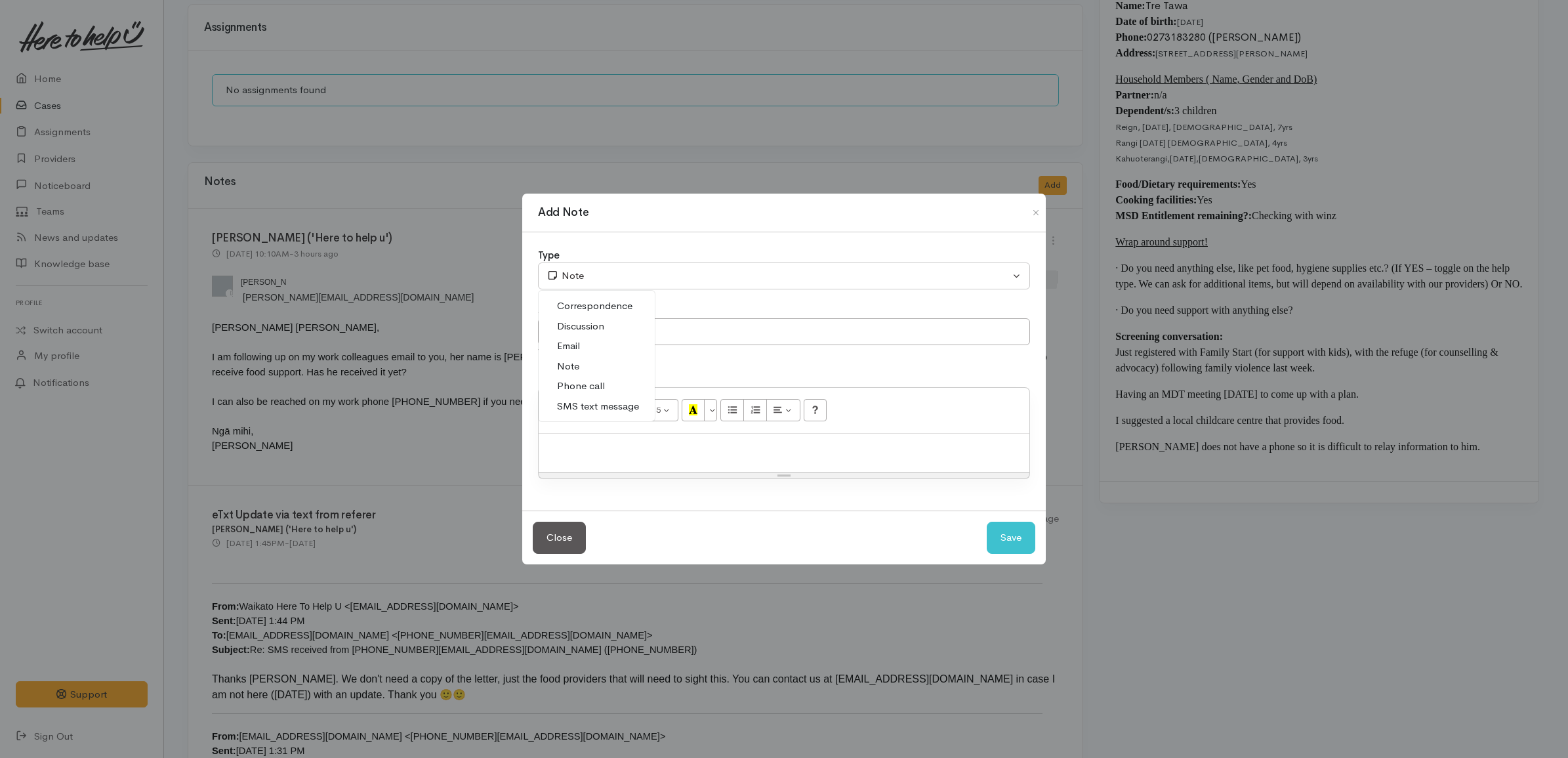
click at [597, 325] on span "Discussion" at bounding box center [580, 326] width 47 height 15
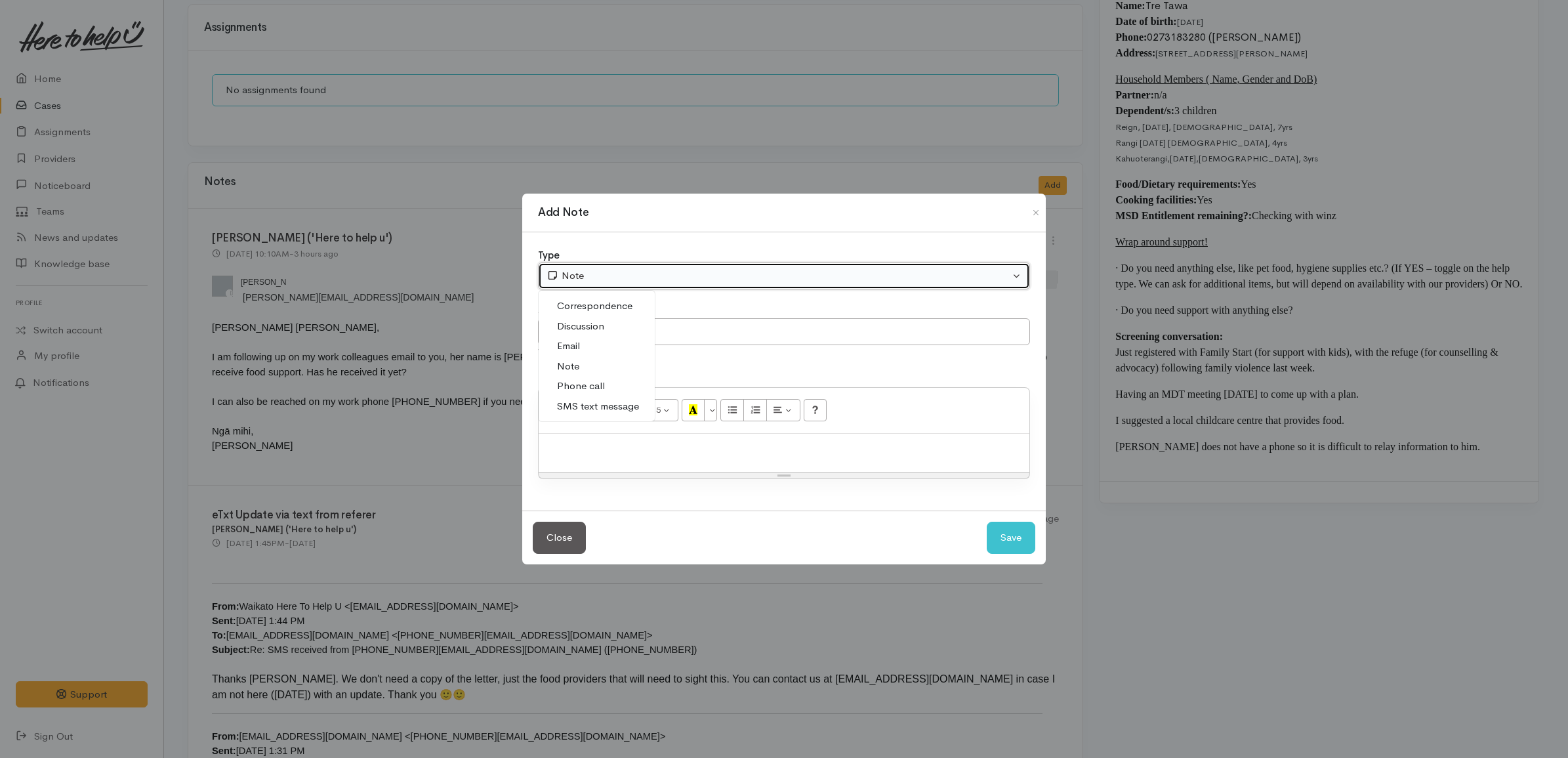
select select "4"
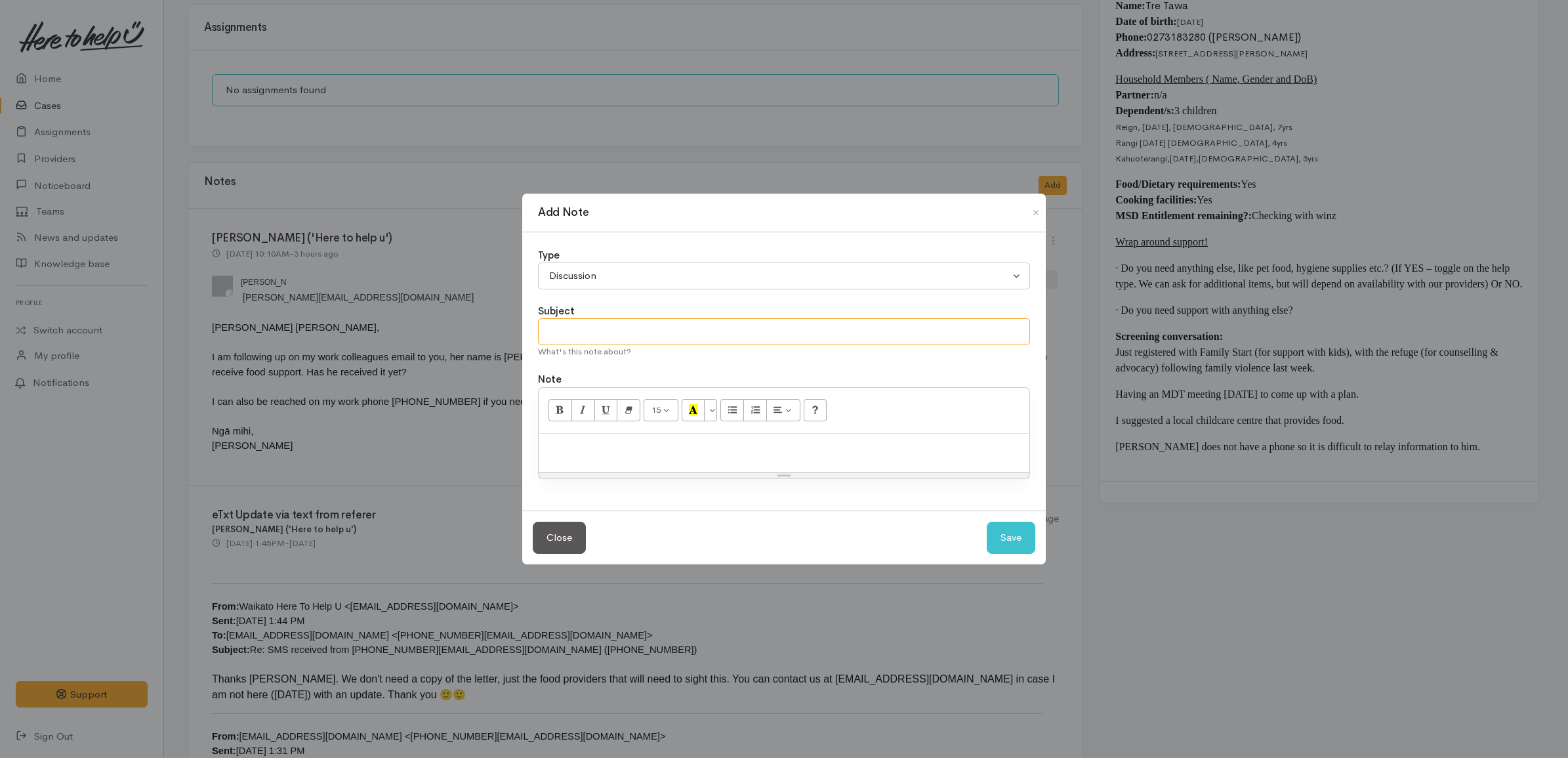
click at [629, 327] on input "text" at bounding box center [784, 332] width 492 height 27
drag, startPoint x: 619, startPoint y: 441, endPoint x: 627, endPoint y: 441, distance: 8.0
click at [620, 441] on p at bounding box center [784, 448] width 477 height 15
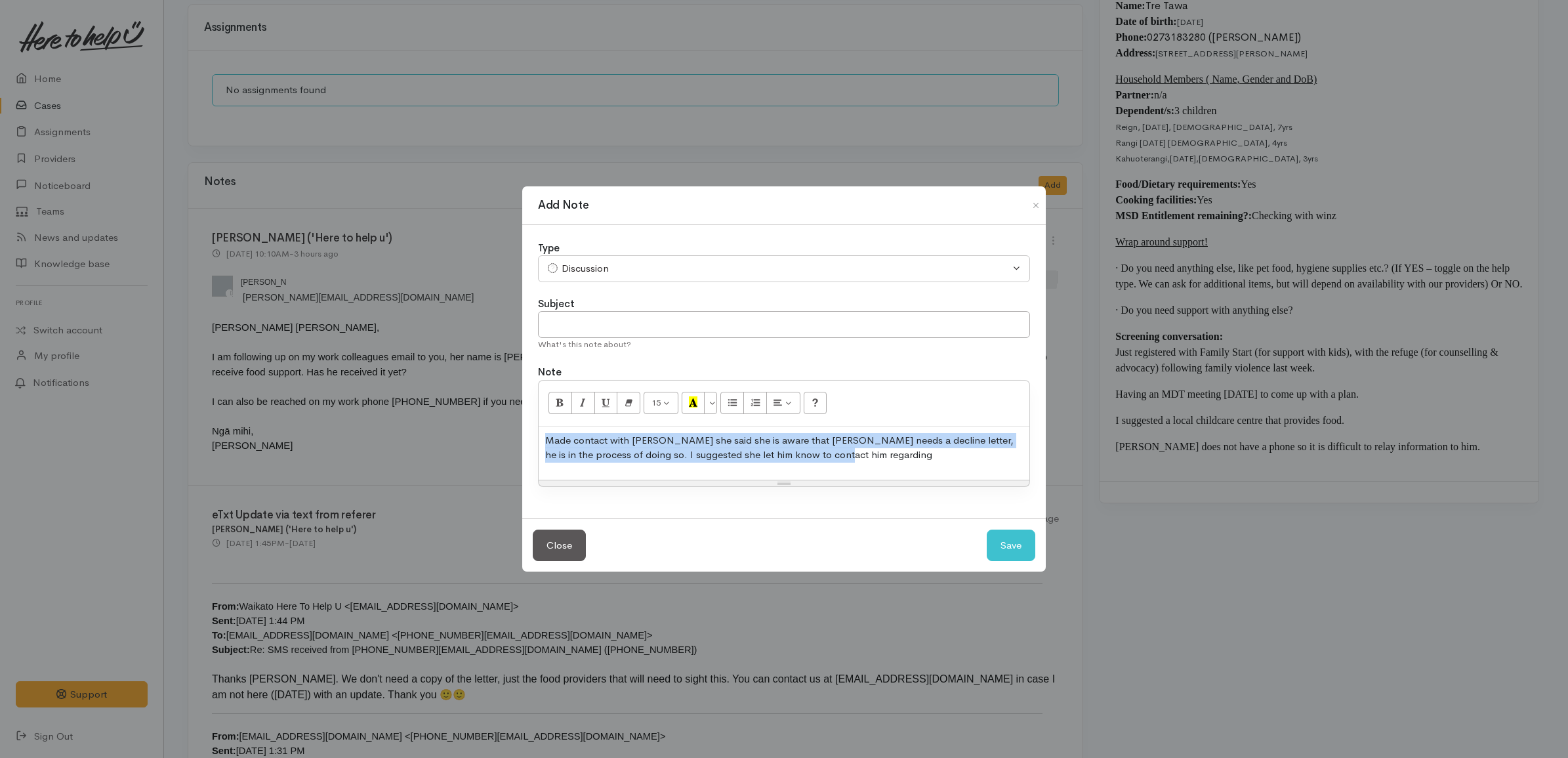
drag, startPoint x: 873, startPoint y: 466, endPoint x: 505, endPoint y: 375, distance: 379.1
click at [485, 400] on div "Add Note Type Correspondence Discussion Email Note Phone call SMS text message …" at bounding box center [784, 379] width 1568 height 758
copy p "Made contact with Sandy she said she is aware that Tre needs a decline letter, …"
click at [819, 459] on p "Made contact with Sandy she said she is aware that Tre needs a decline letter, …" at bounding box center [784, 448] width 477 height 30
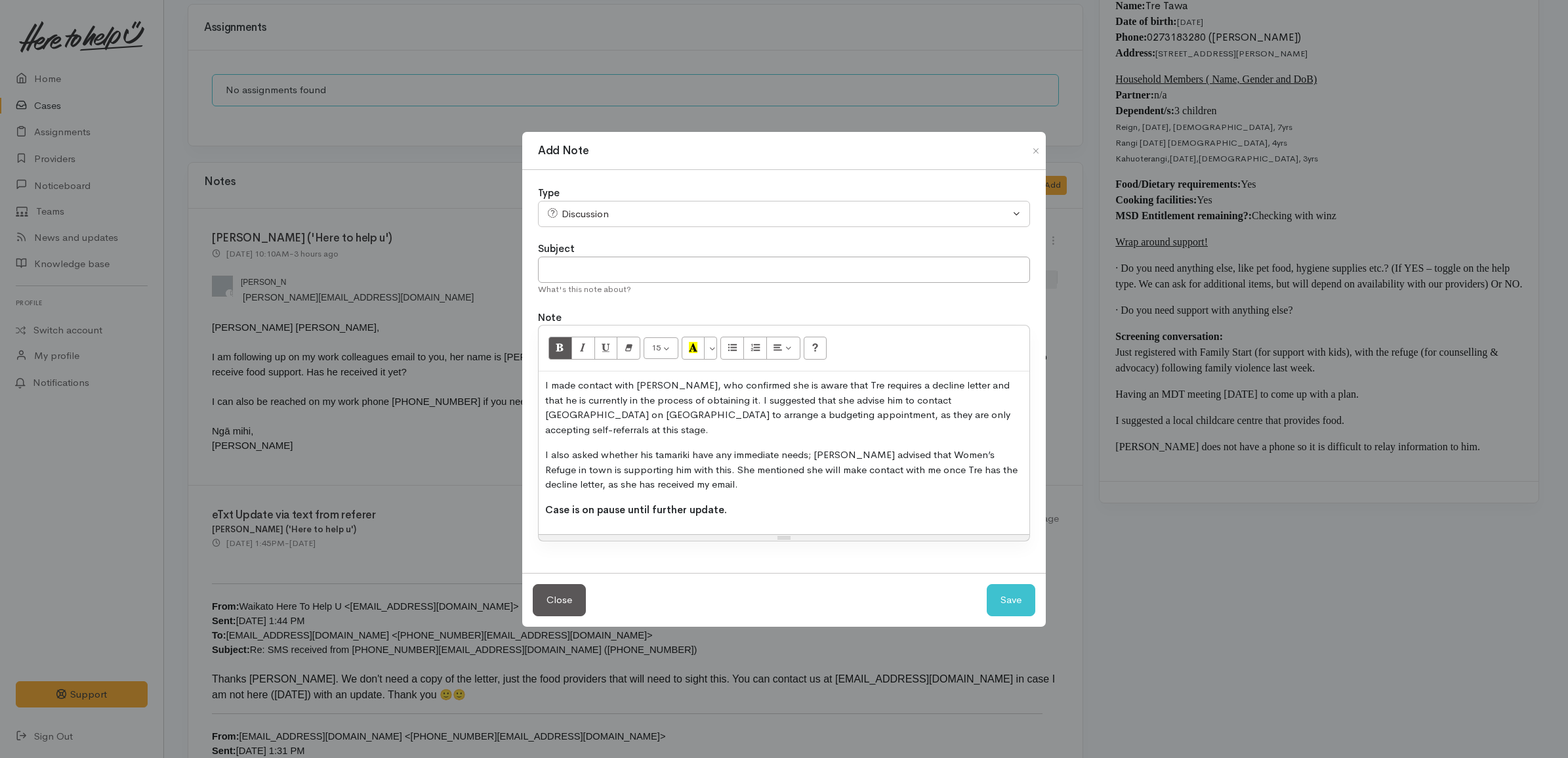
click at [926, 397] on p "I made contact with Sandy, who confirmed she is aware that Tre requires a decli…" at bounding box center [784, 408] width 477 height 59
click at [995, 593] on button "Save" at bounding box center [1011, 600] width 48 height 32
select select "1"
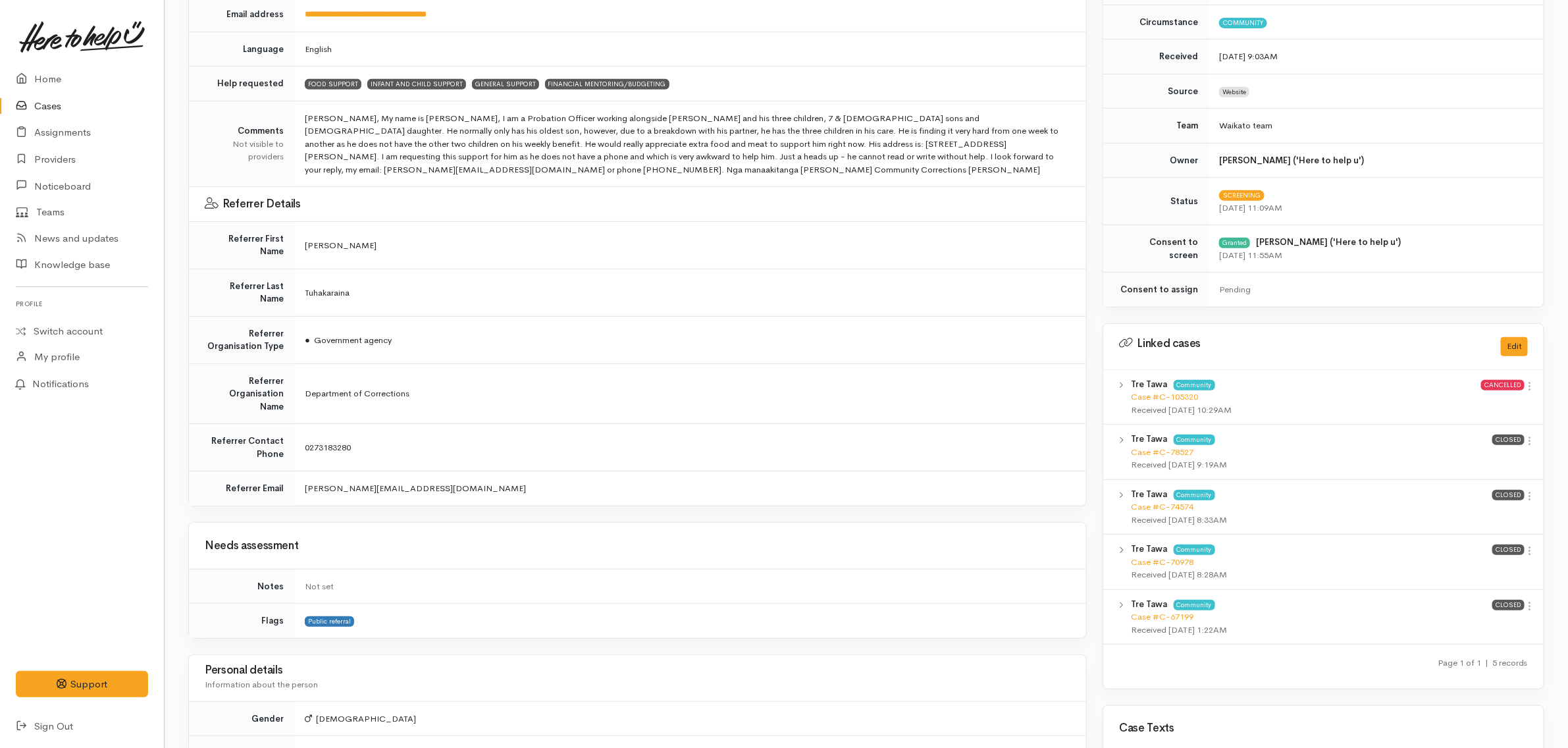
scroll to position [0, 0]
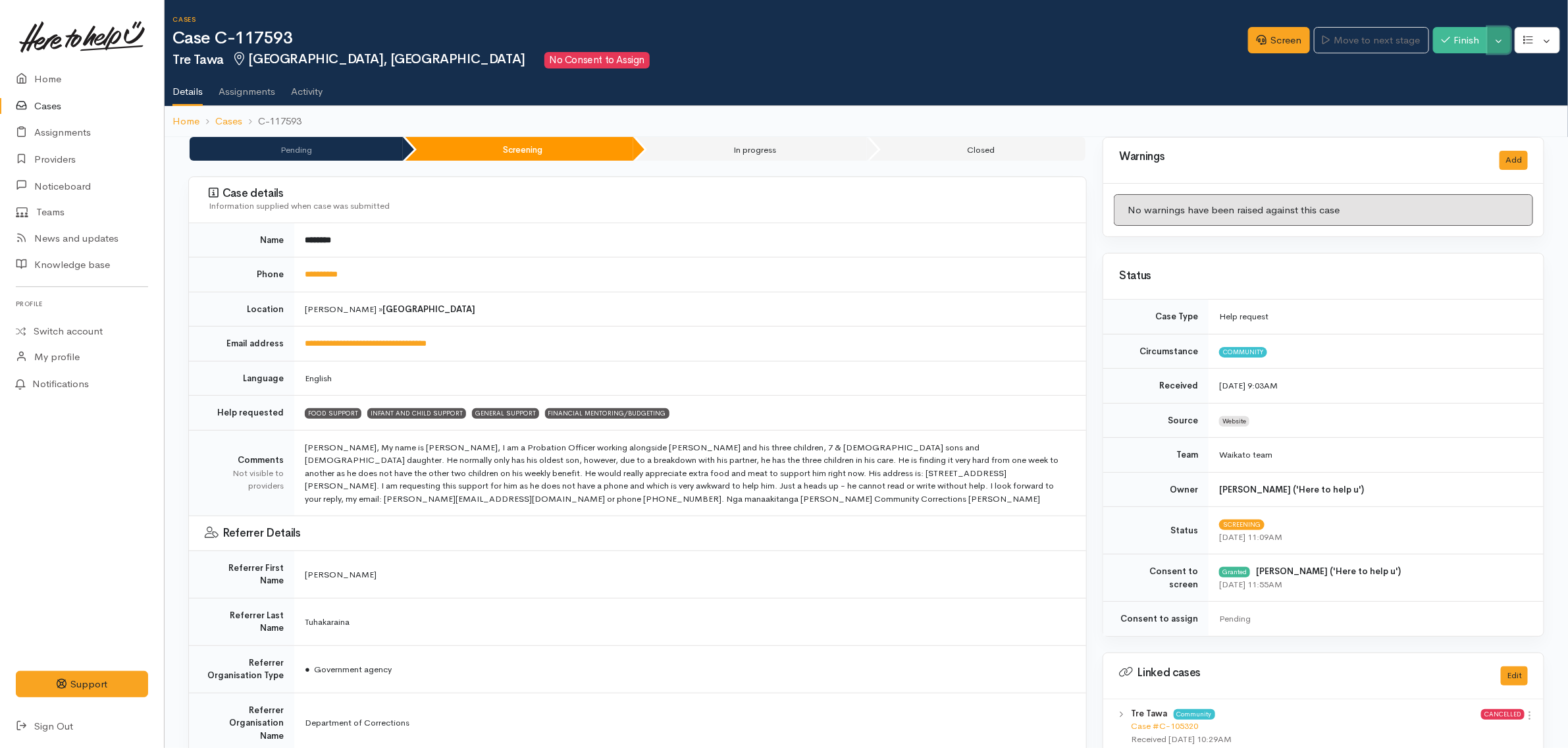
click at [1500, 41] on button "Toggle Dropdown" at bounding box center [1499, 41] width 23 height 27
click at [1486, 69] on link "Pause" at bounding box center [1458, 71] width 104 height 20
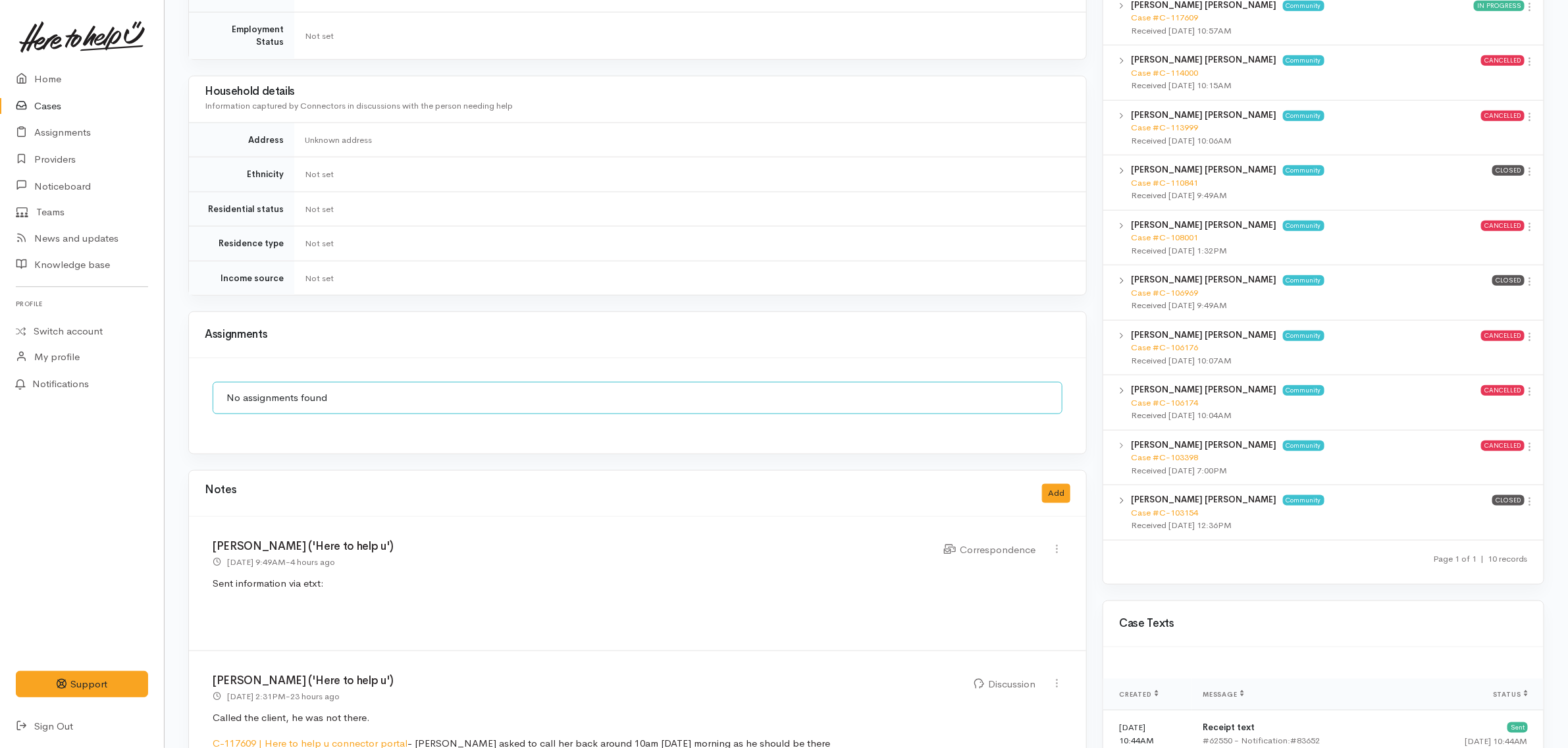
scroll to position [741, 0]
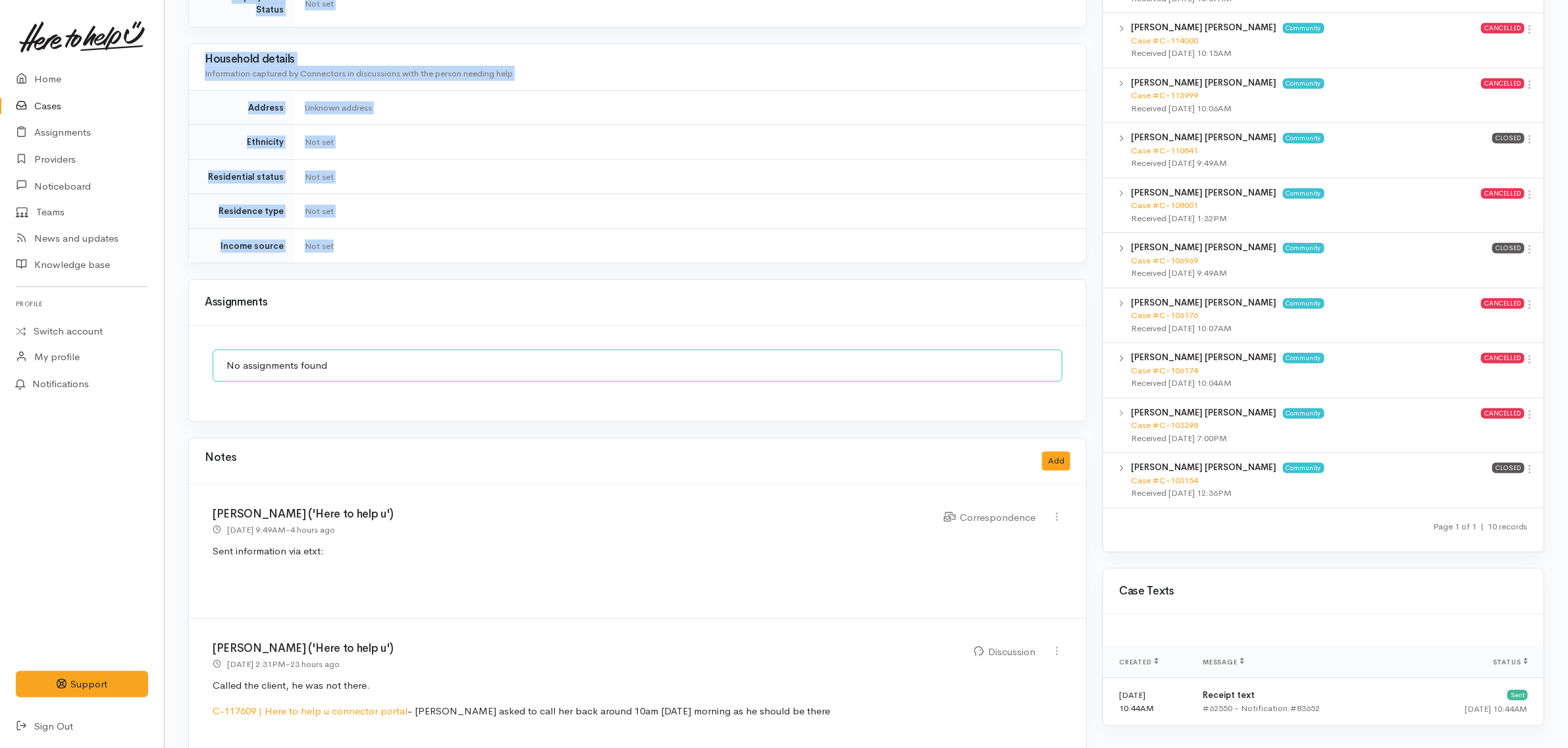
drag, startPoint x: 247, startPoint y: 238, endPoint x: 432, endPoint y: 231, distance: 185.1
click at [442, 228] on div "**********" at bounding box center [637, 144] width 914 height 1496
copy div "**********"
click at [438, 242] on td "Not set" at bounding box center [690, 246] width 792 height 34
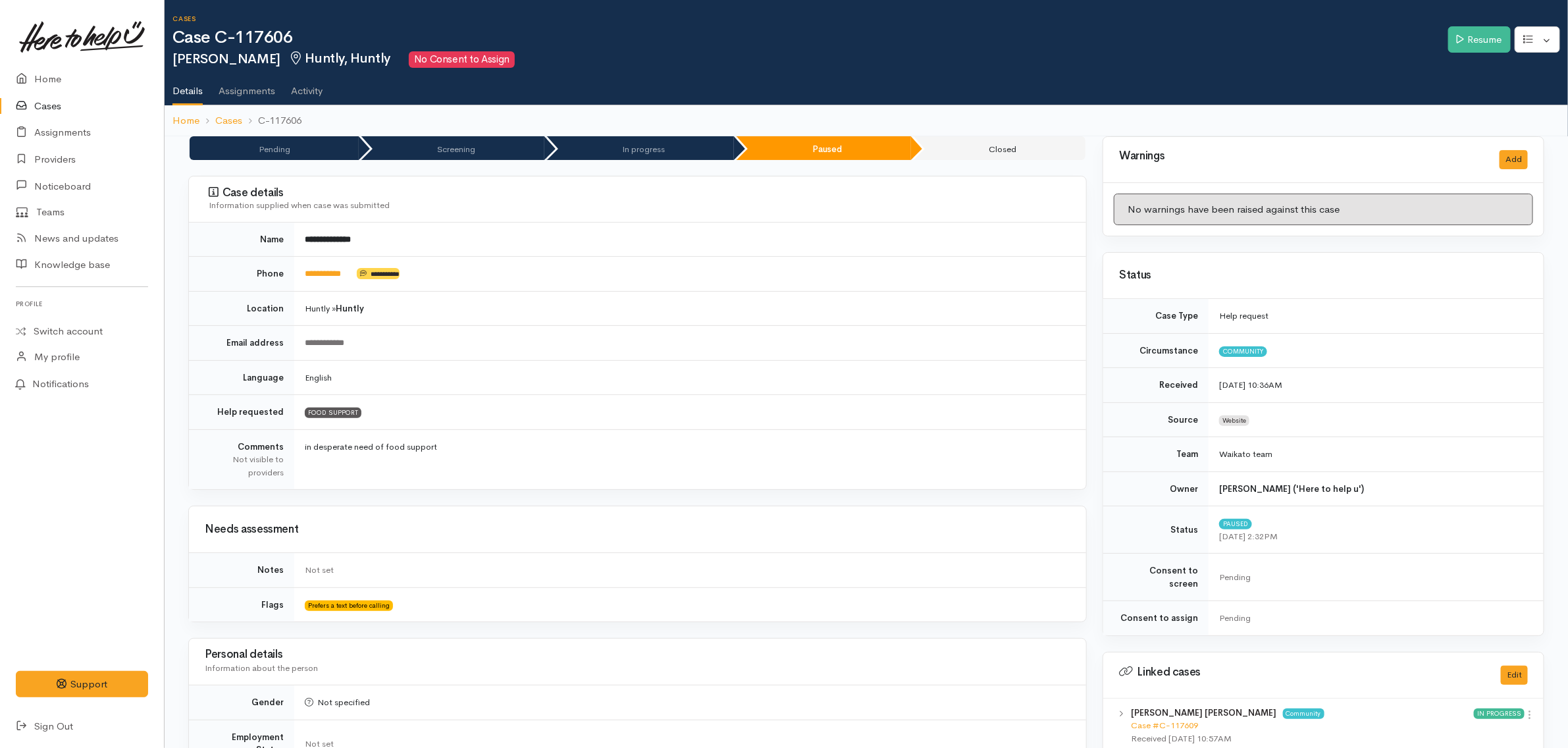
scroll to position [0, 0]
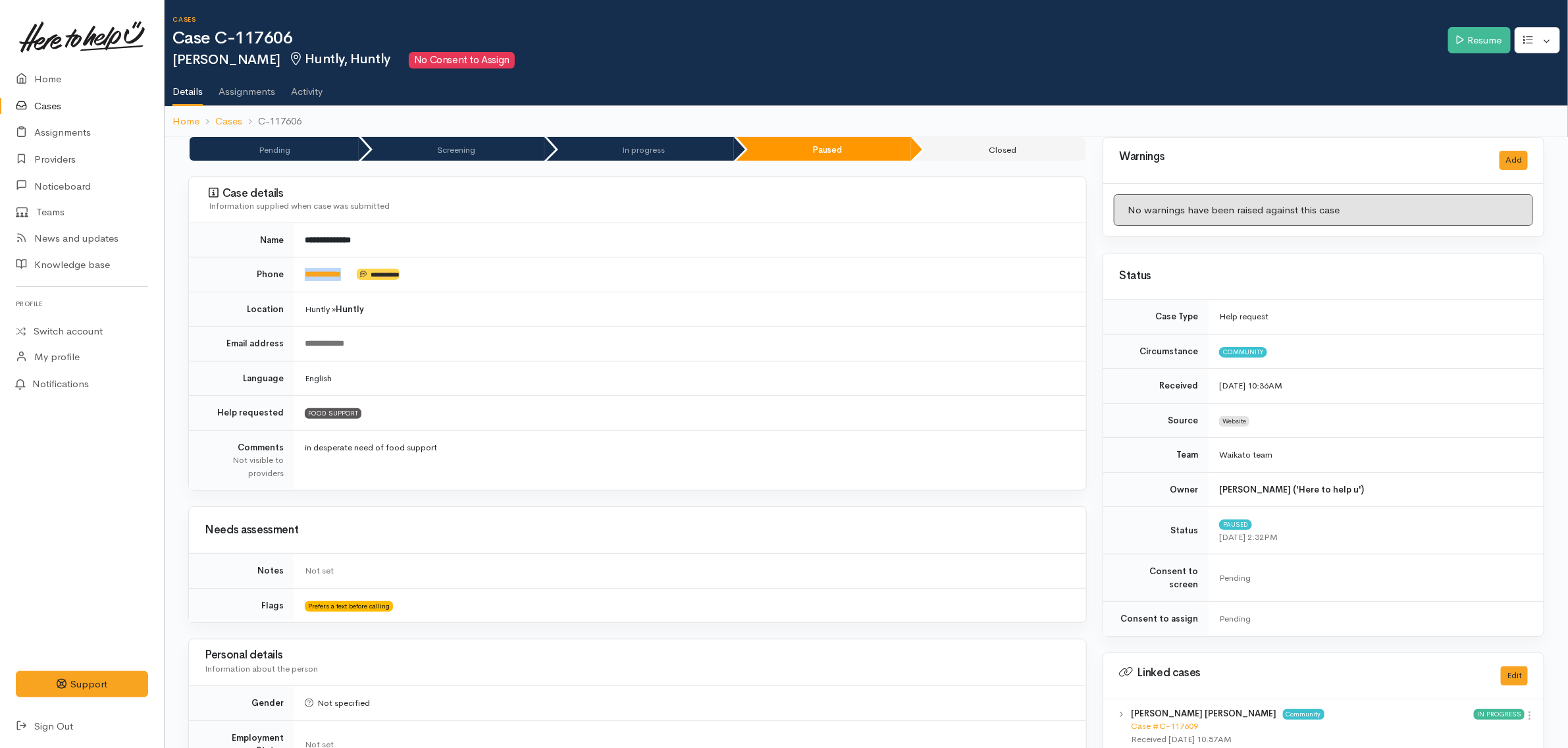
drag, startPoint x: 368, startPoint y: 279, endPoint x: 303, endPoint y: 275, distance: 65.1
click at [303, 275] on td "**********" at bounding box center [690, 275] width 792 height 35
copy td "**********"
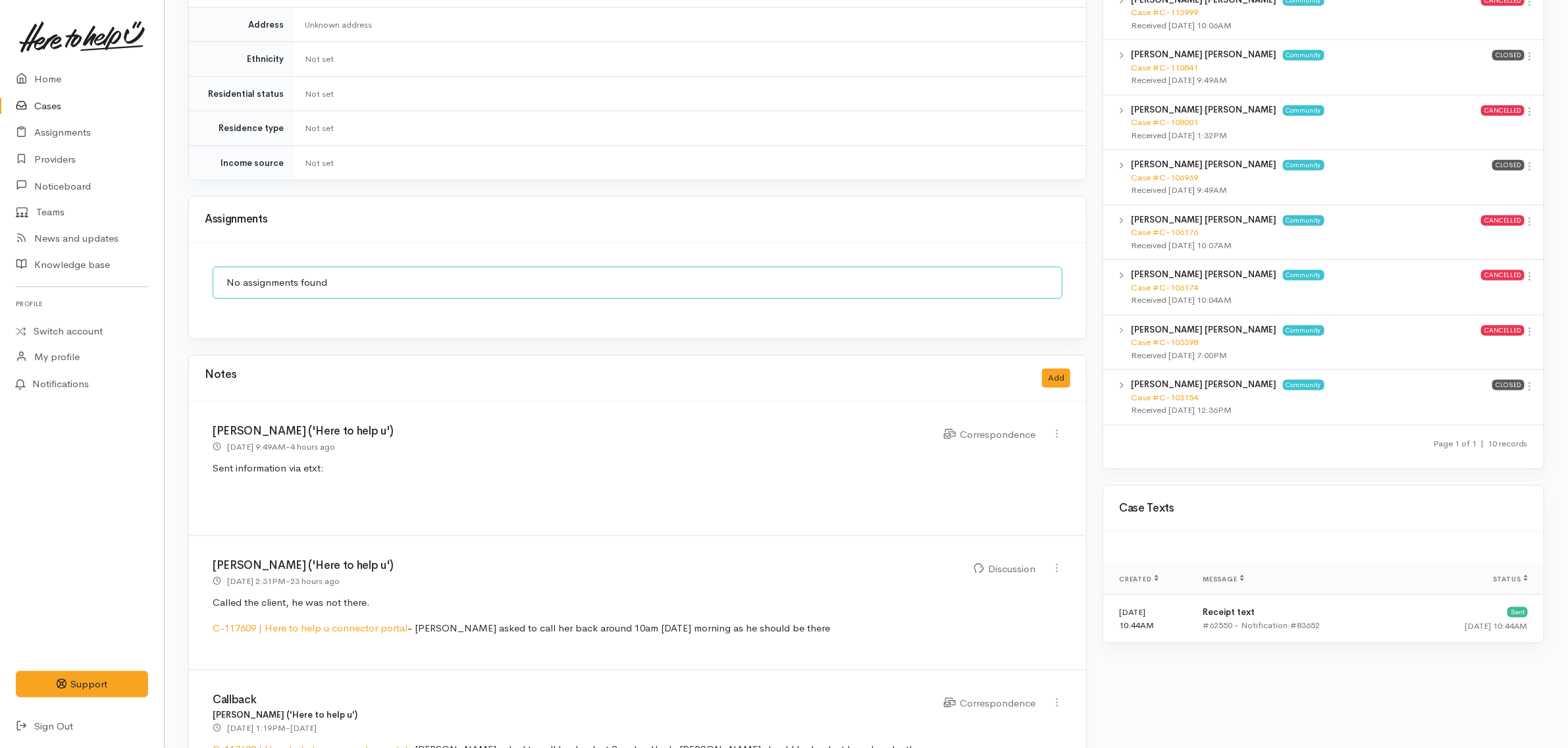
scroll to position [877, 0]
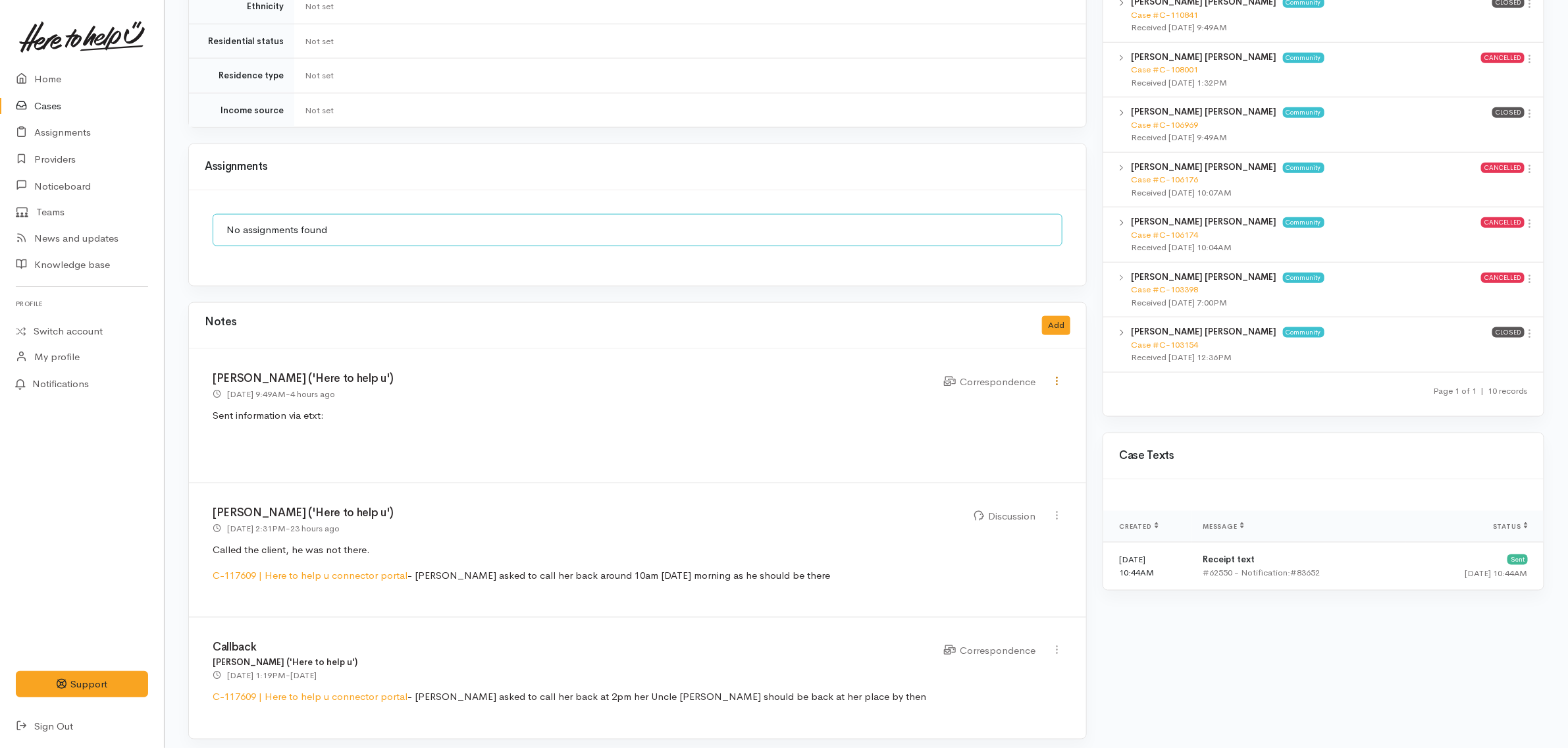
click at [1057, 375] on icon at bounding box center [1057, 381] width 11 height 11
click at [1030, 399] on link "Edit" at bounding box center [1011, 406] width 104 height 20
select select "6"
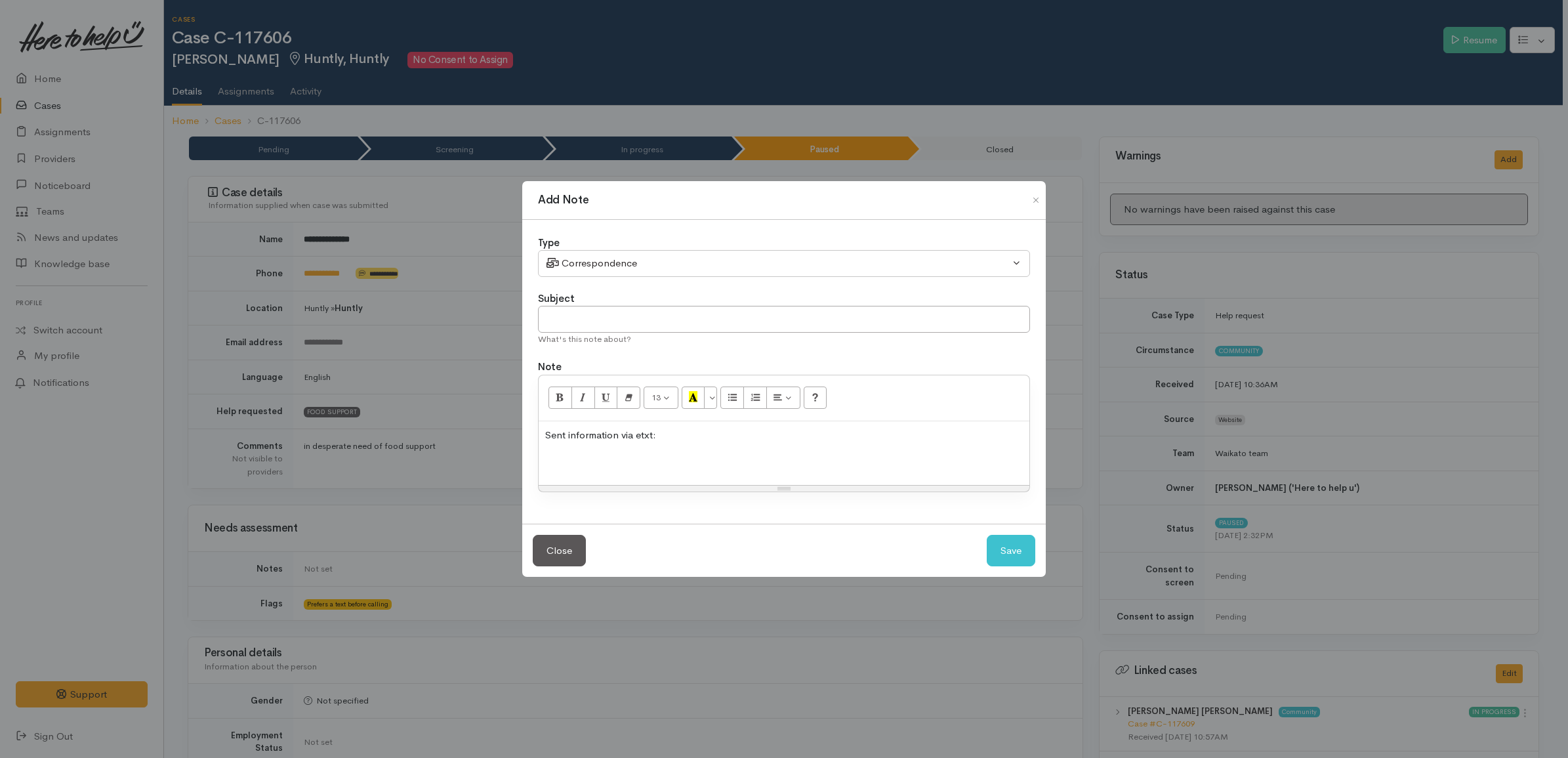
click at [799, 461] on p at bounding box center [784, 460] width 477 height 15
paste div
drag, startPoint x: 765, startPoint y: 478, endPoint x: 528, endPoint y: 421, distance: 243.8
click at [528, 421] on div "Type Correspondence Discussion Email Note Phone call SMS text message Correspon…" at bounding box center [784, 372] width 524 height 304
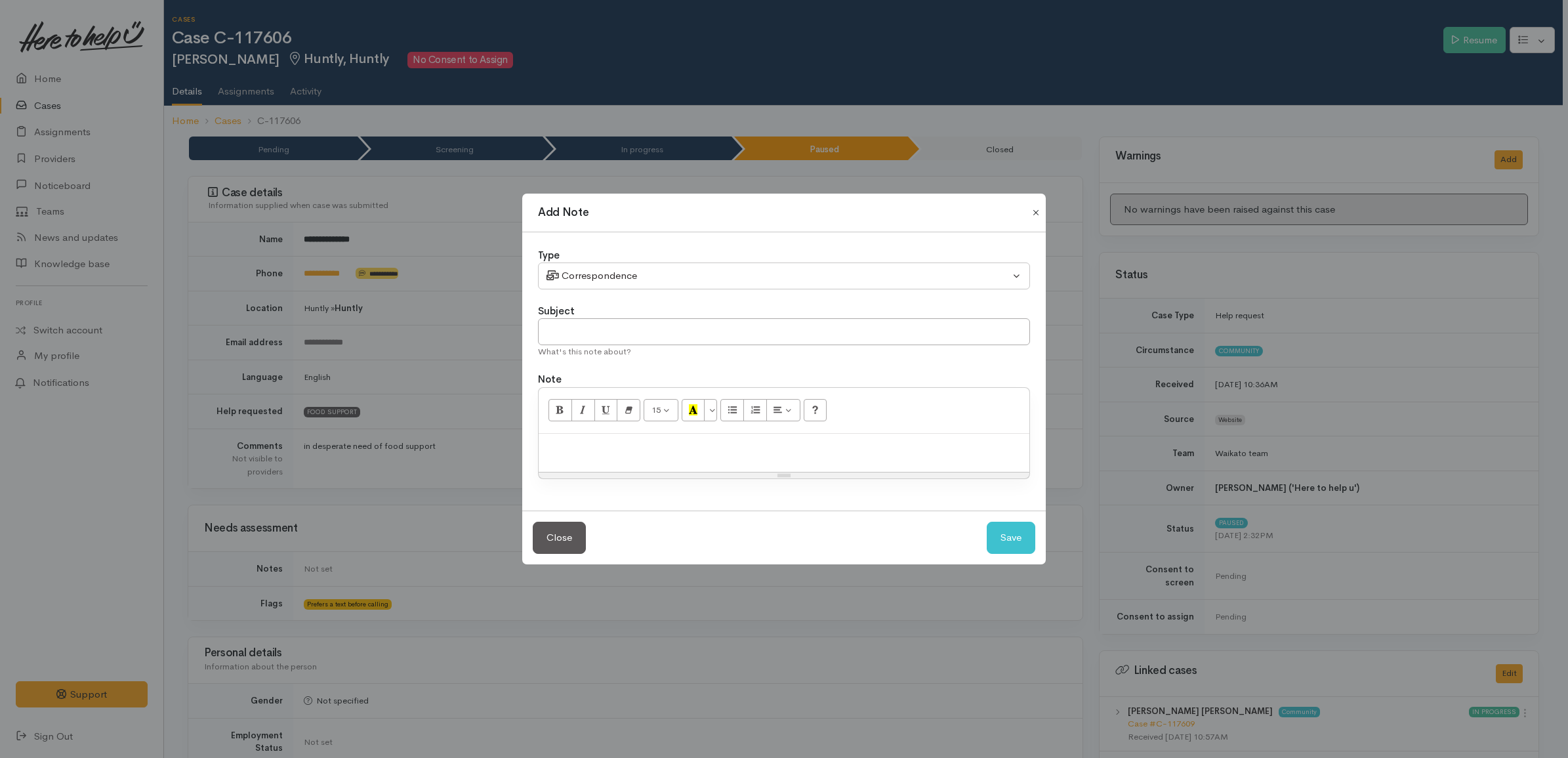
click at [1032, 211] on button "Close" at bounding box center [1035, 212] width 21 height 15
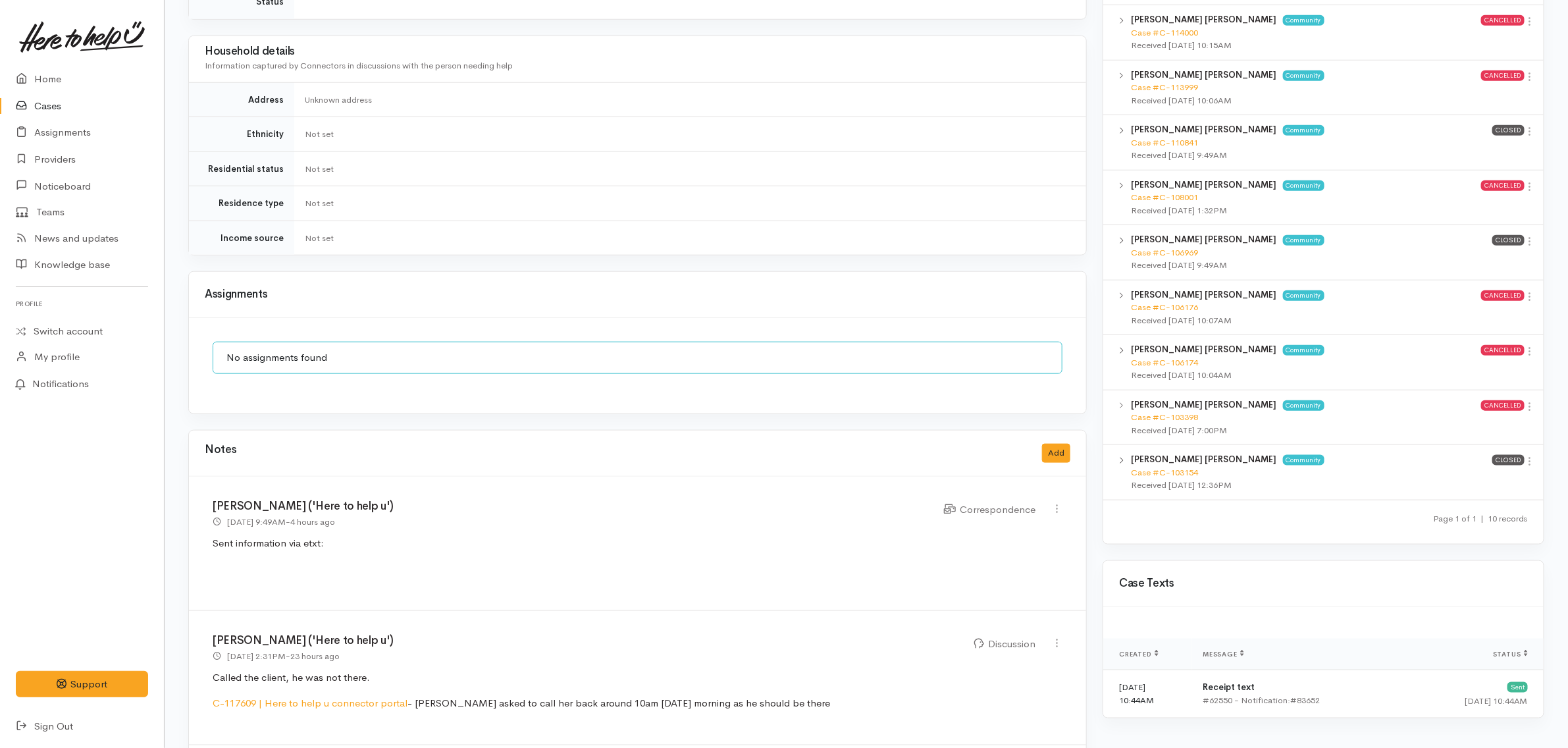
scroll to position [877, 0]
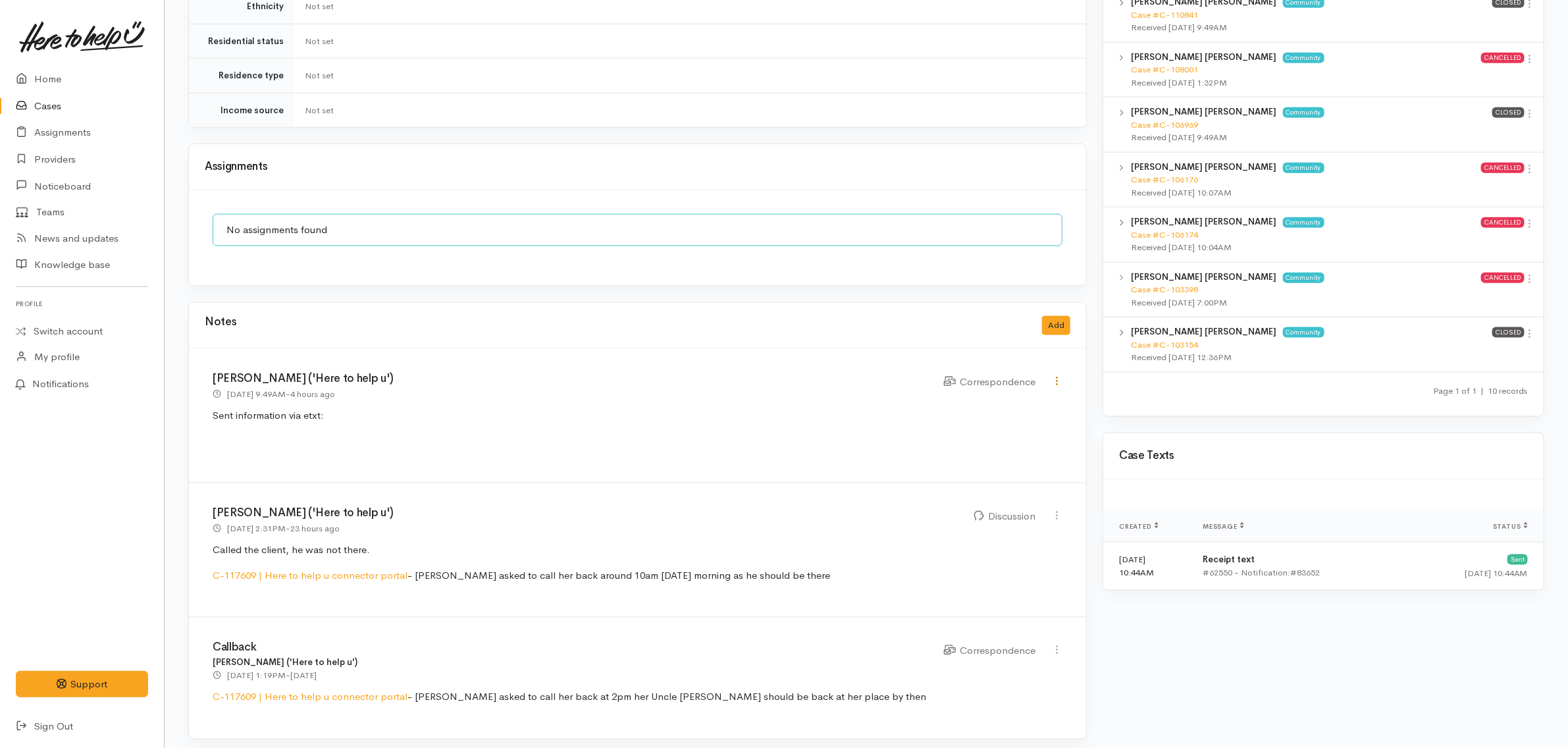
click at [1053, 375] on icon at bounding box center [1057, 381] width 11 height 11
click at [1009, 399] on link "Edit" at bounding box center [1011, 406] width 104 height 20
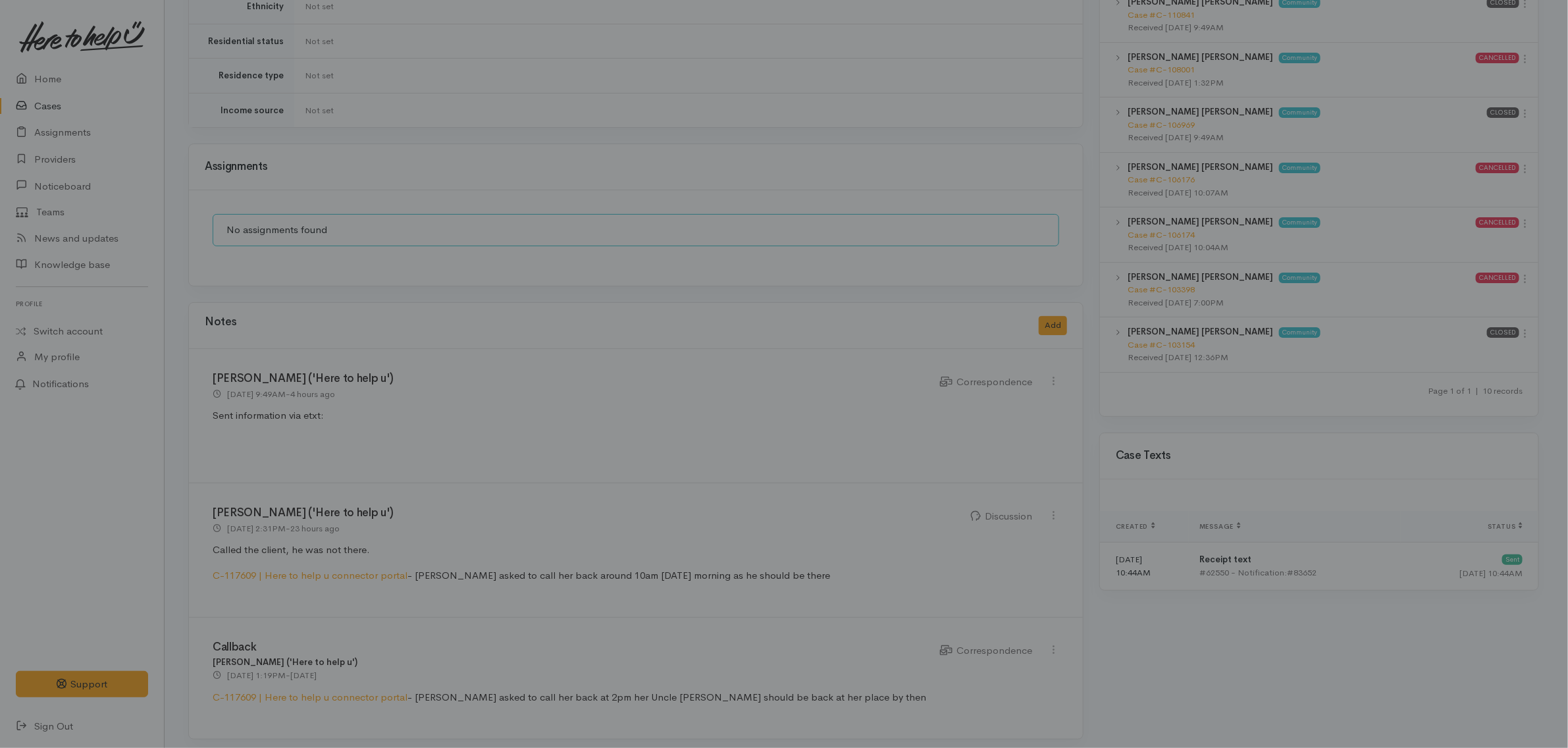
scroll to position [0, 0]
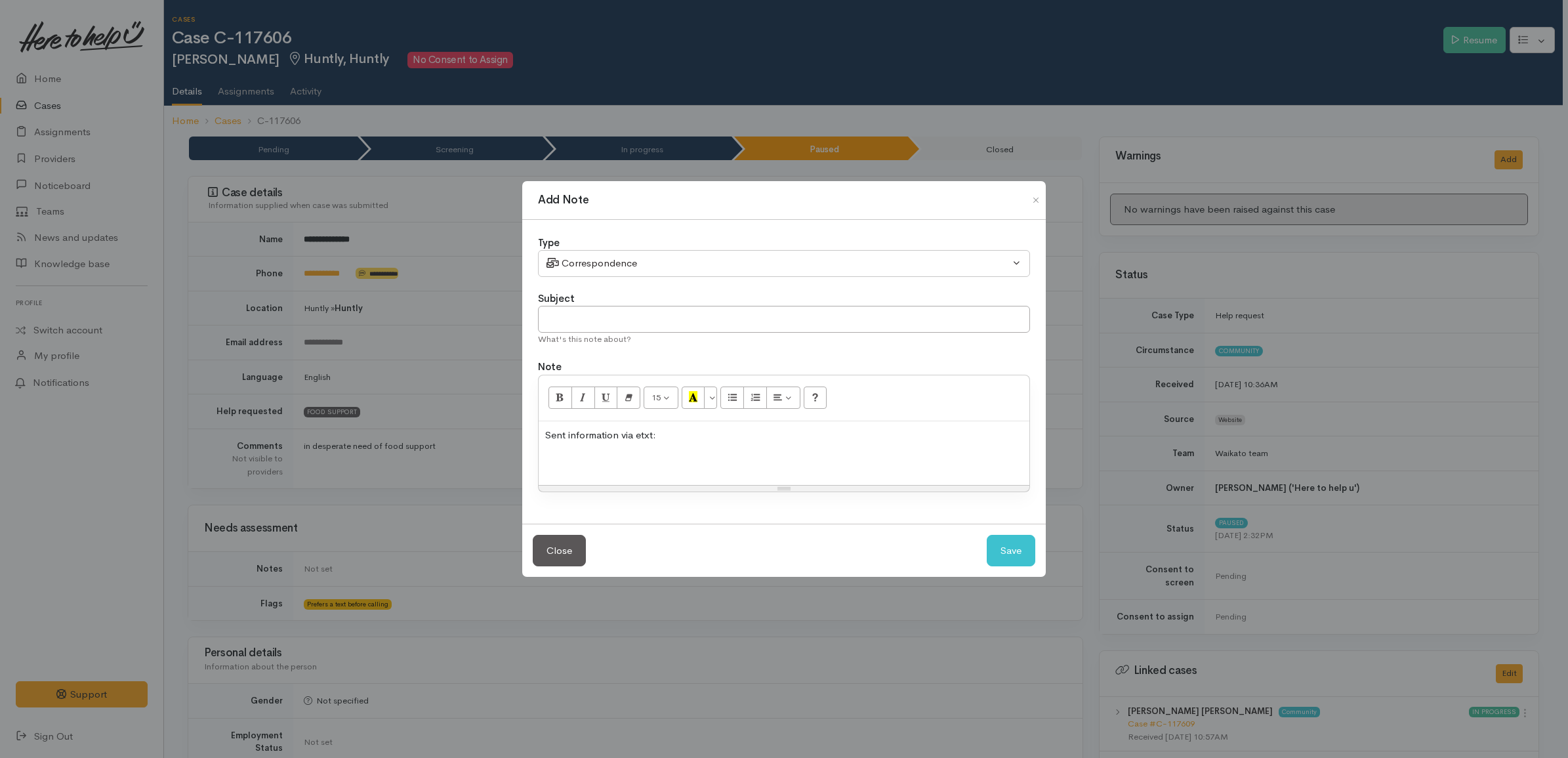
click at [691, 434] on p "Sent information via etxt:" at bounding box center [784, 435] width 477 height 15
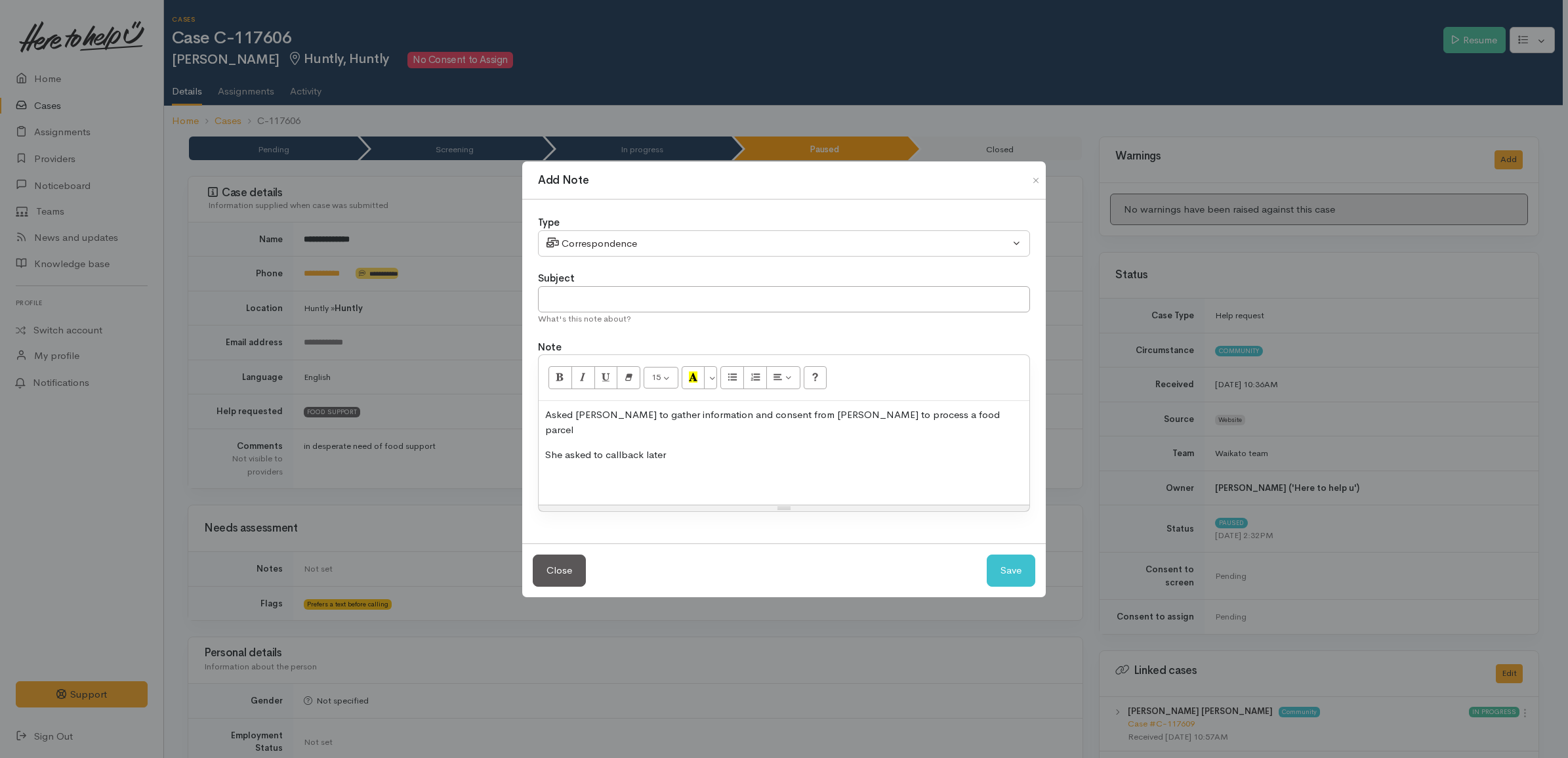
click at [953, 422] on p "Asked Leanne to gather information and consent from Richard to process a food p…" at bounding box center [784, 422] width 477 height 30
click at [705, 421] on p "Asked Leanne to gather information and consent from Richard to process a food p…" at bounding box center [784, 422] width 477 height 30
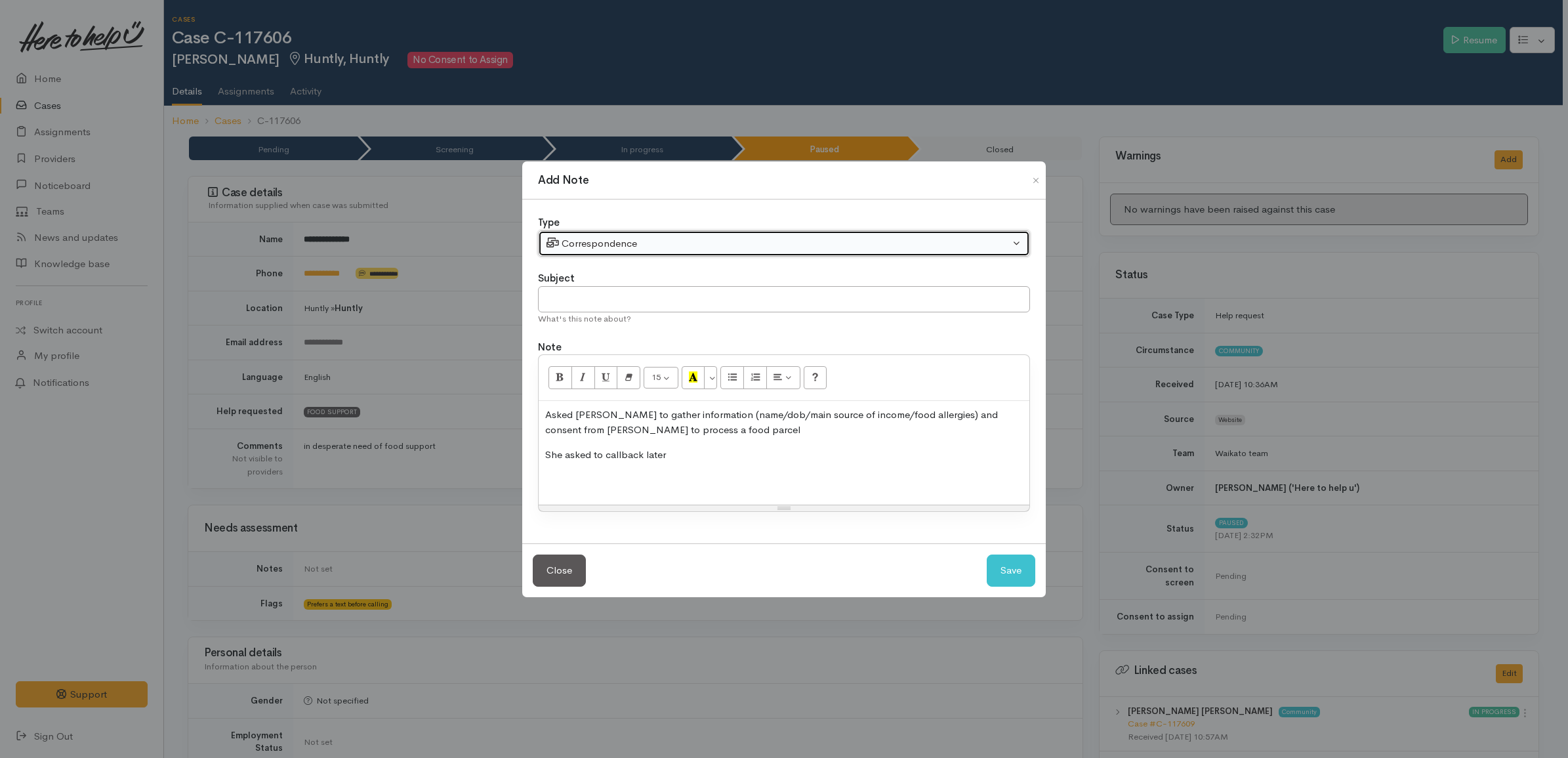
click at [650, 245] on div "Correspondence" at bounding box center [778, 243] width 463 height 15
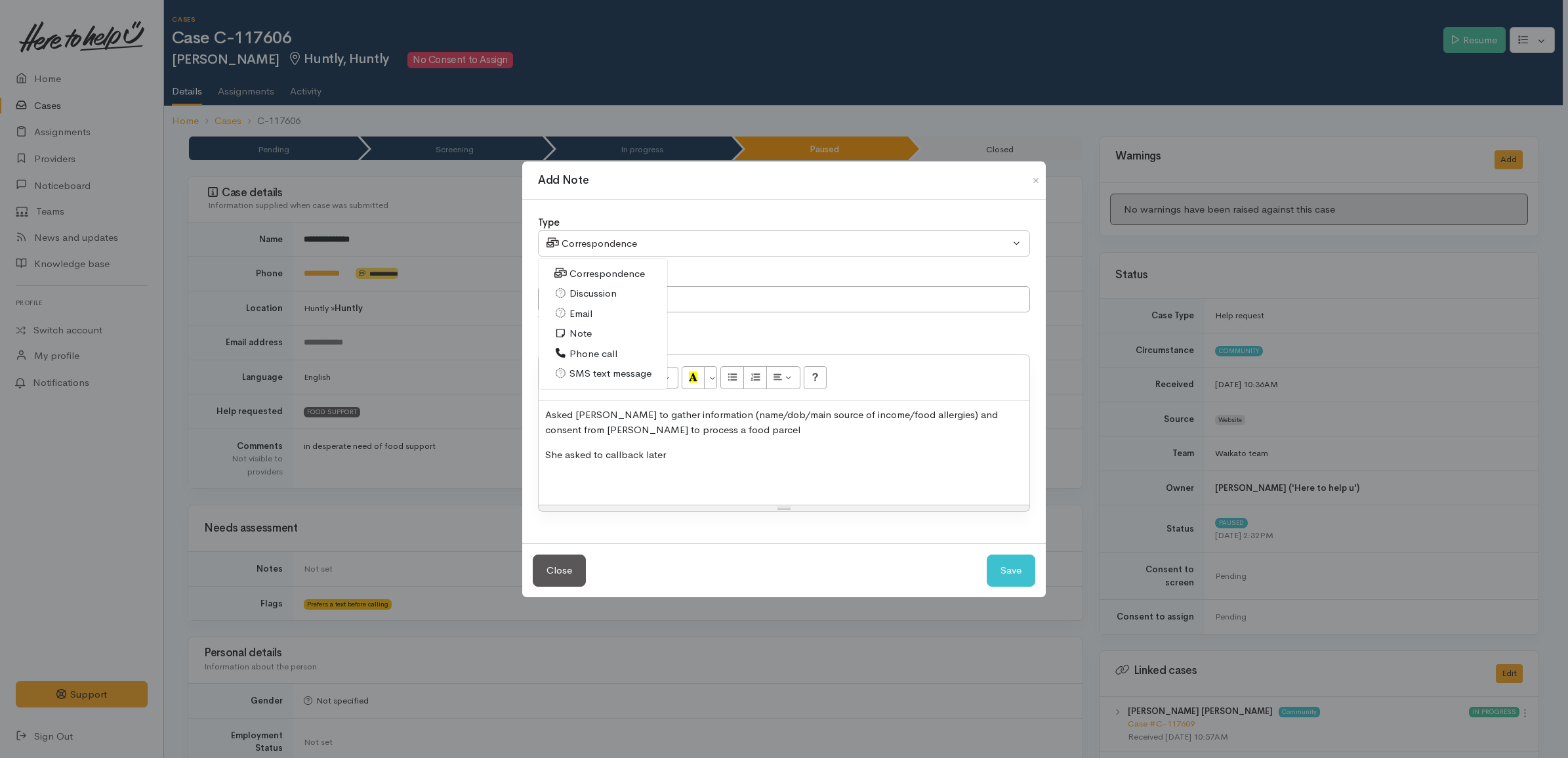
click at [625, 276] on span "Correspondence" at bounding box center [607, 274] width 75 height 15
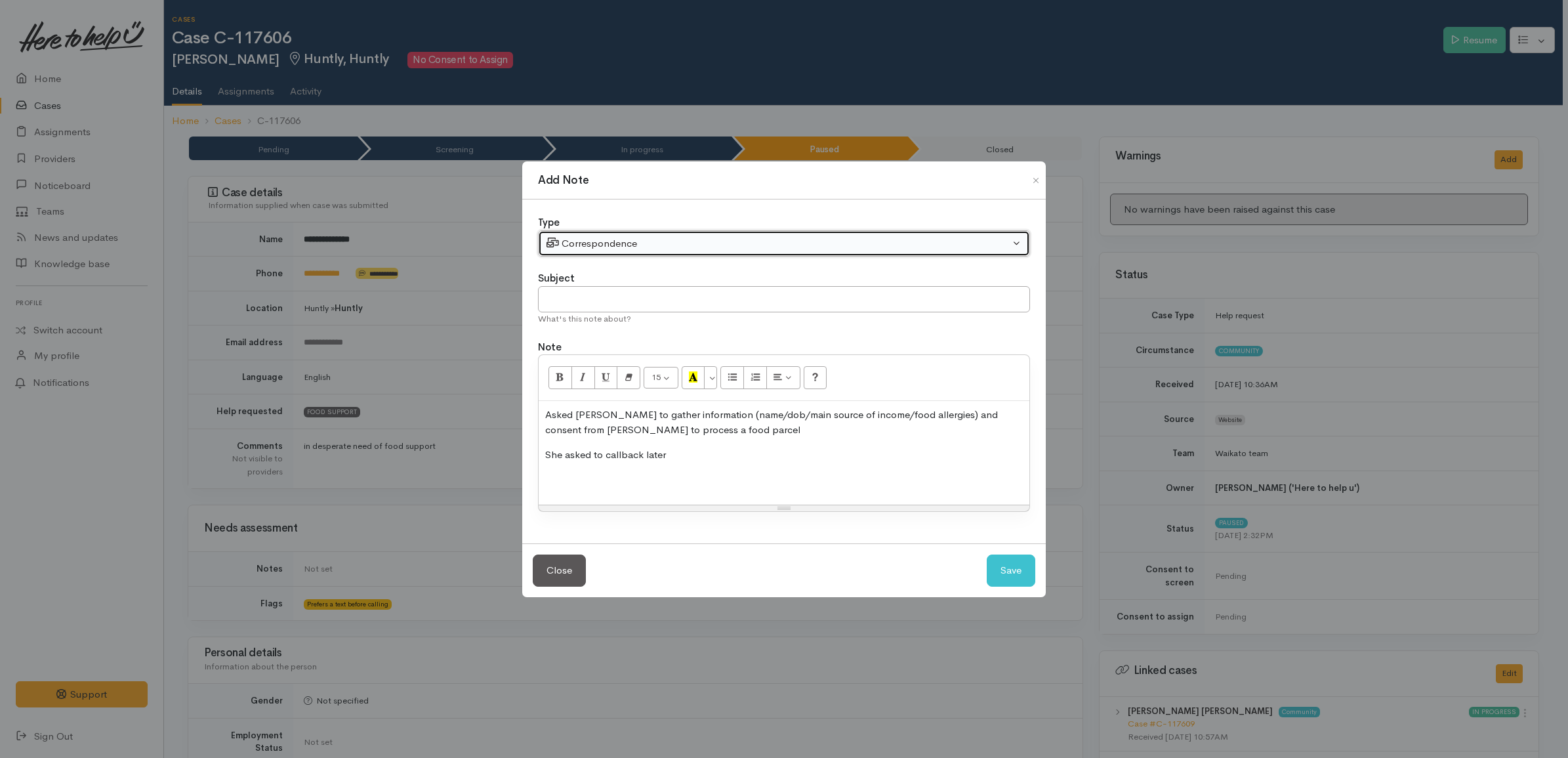
click at [611, 236] on div "Correspondence" at bounding box center [778, 243] width 463 height 15
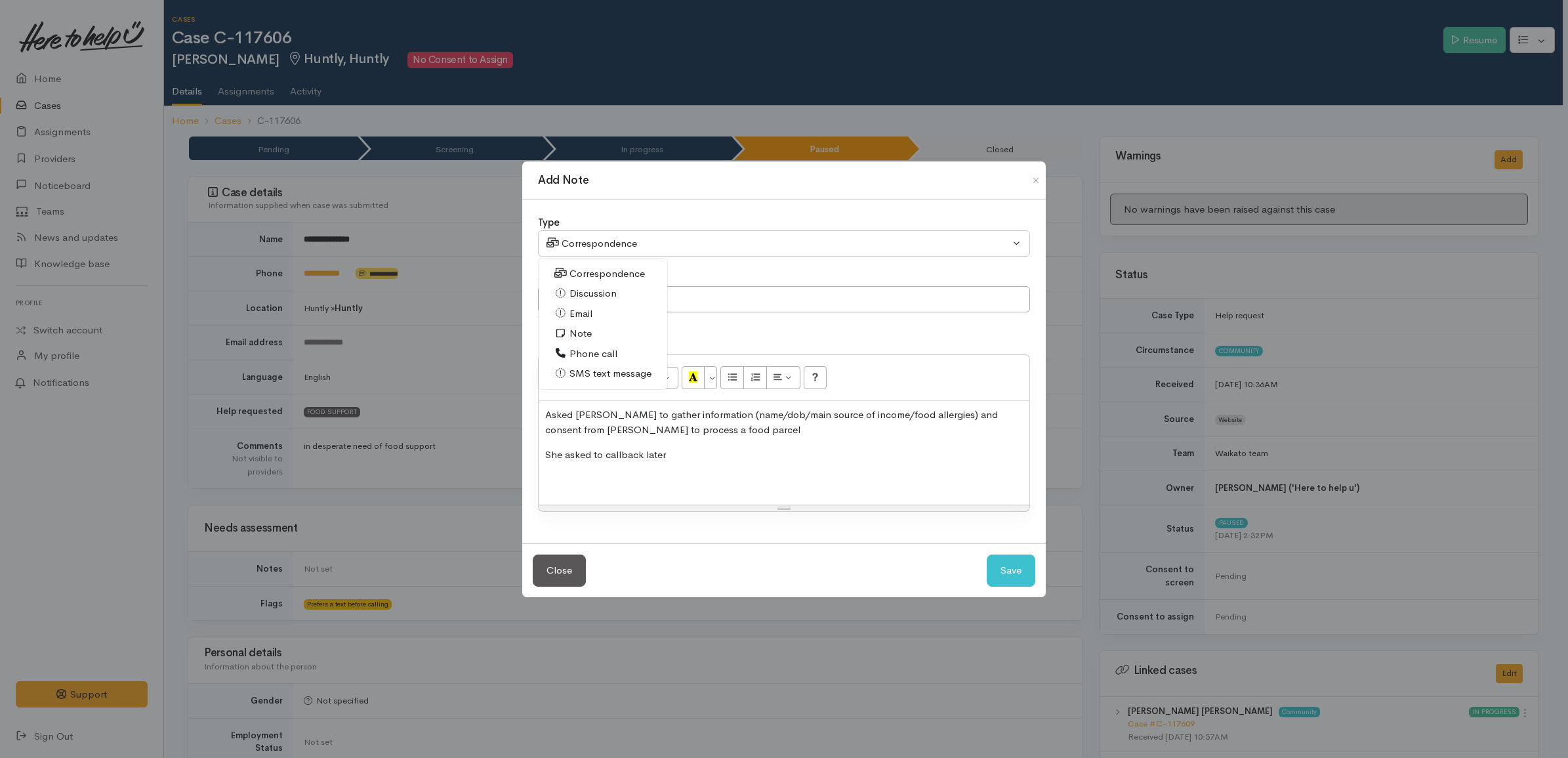
click at [602, 292] on span "Discussion" at bounding box center [593, 293] width 47 height 15
click at [1017, 568] on button "Save" at bounding box center [1011, 570] width 48 height 32
select select "1"
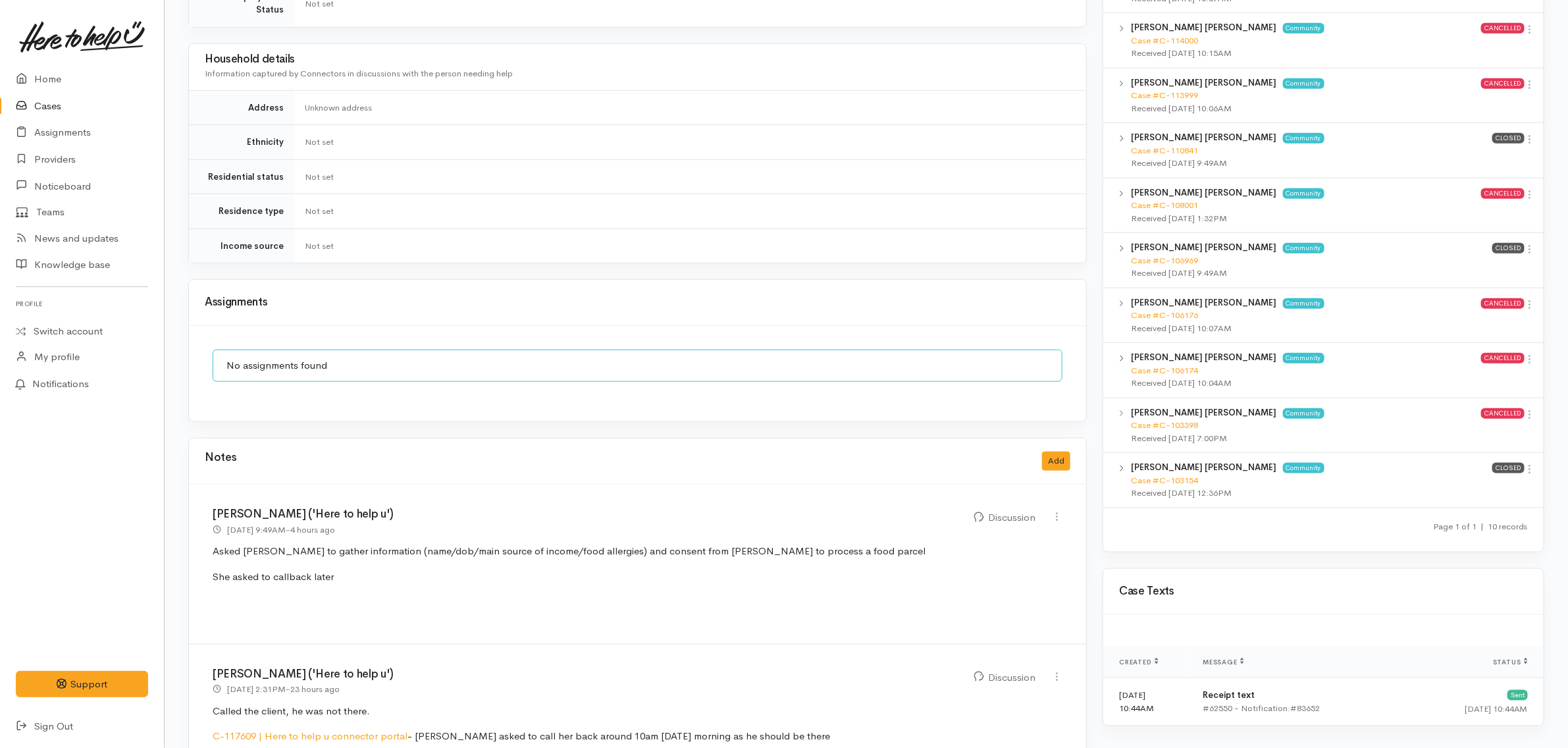
scroll to position [901, 0]
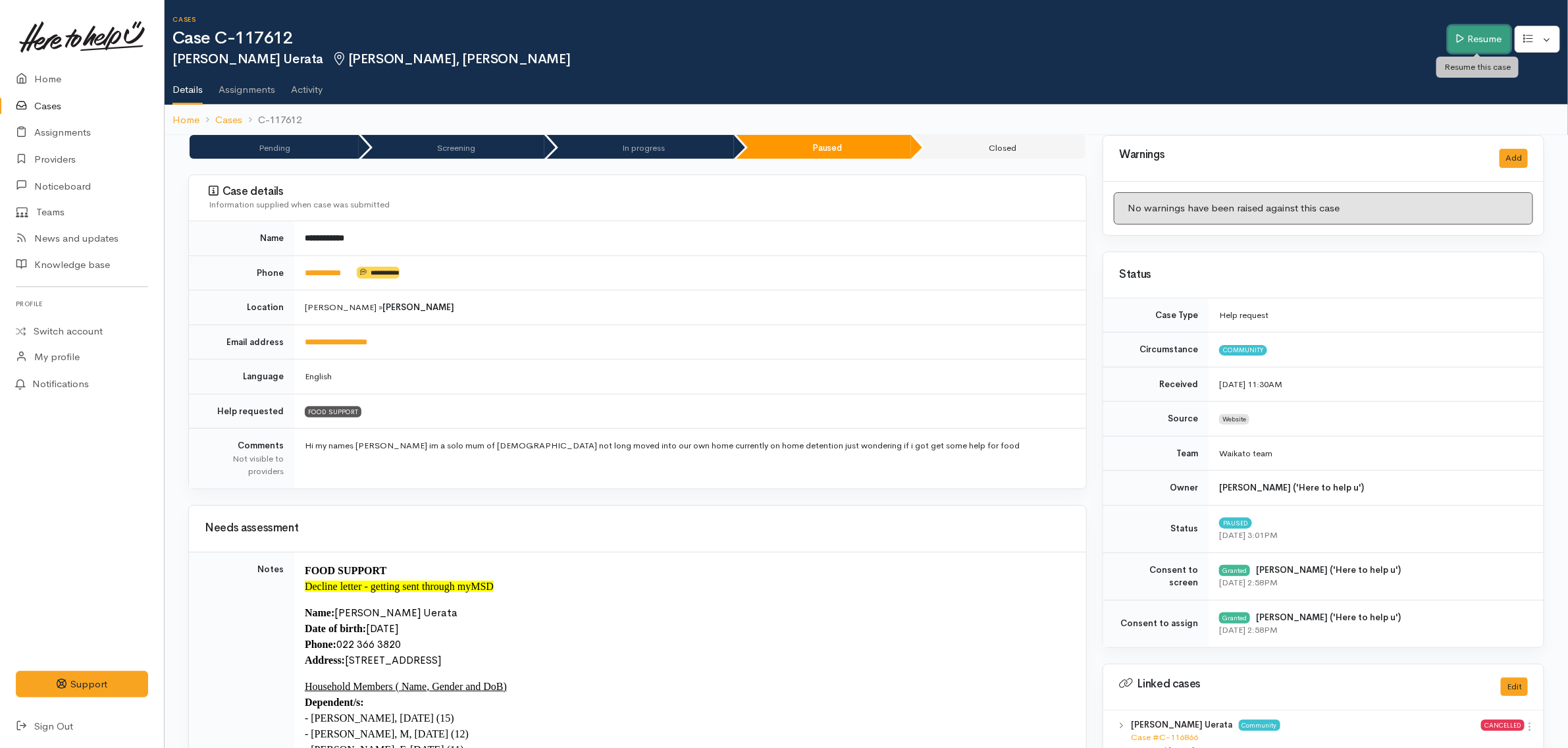
click at [1465, 31] on link "Resume" at bounding box center [1480, 39] width 63 height 27
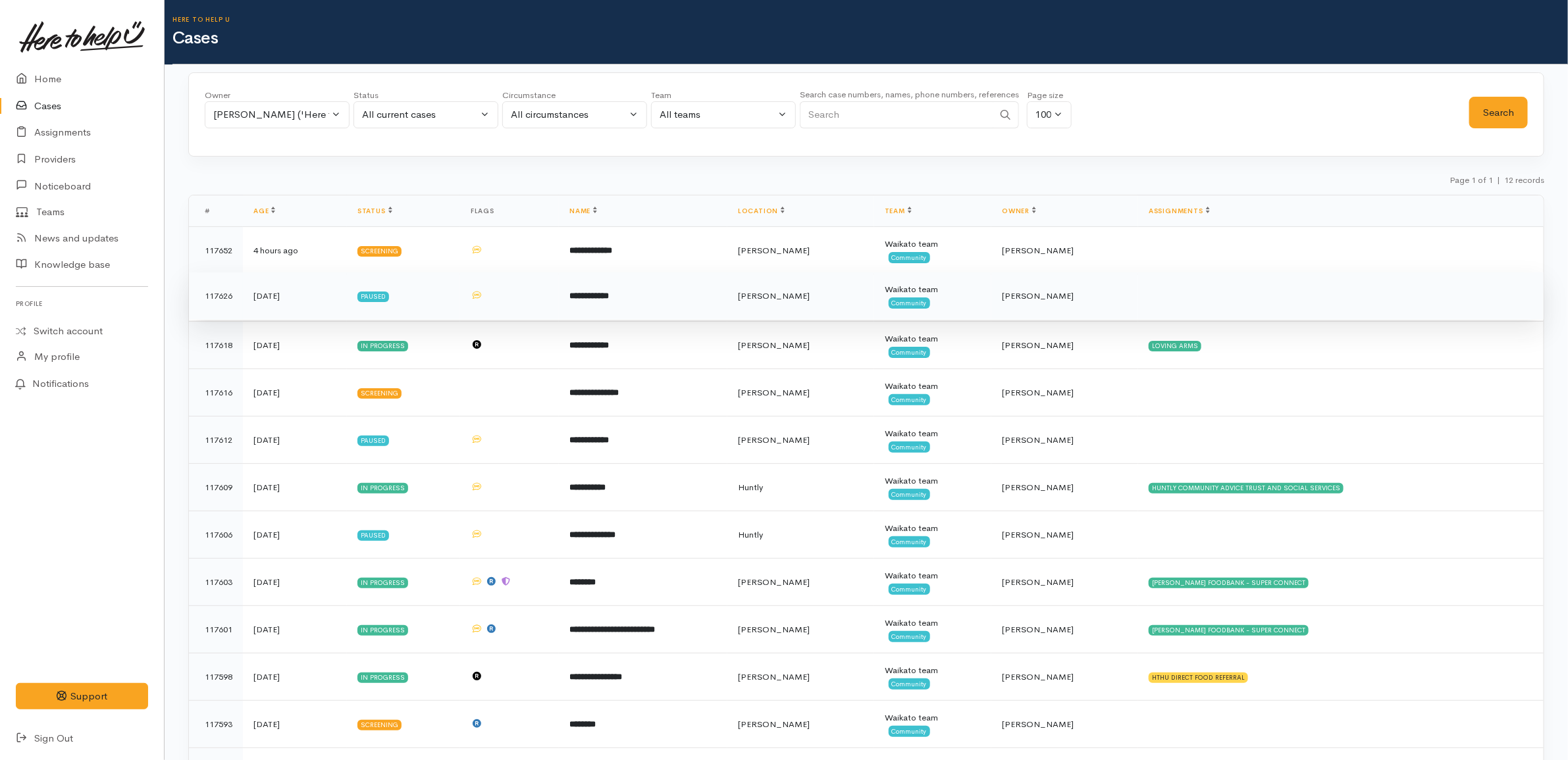
click at [678, 297] on td "**********" at bounding box center [643, 296] width 169 height 47
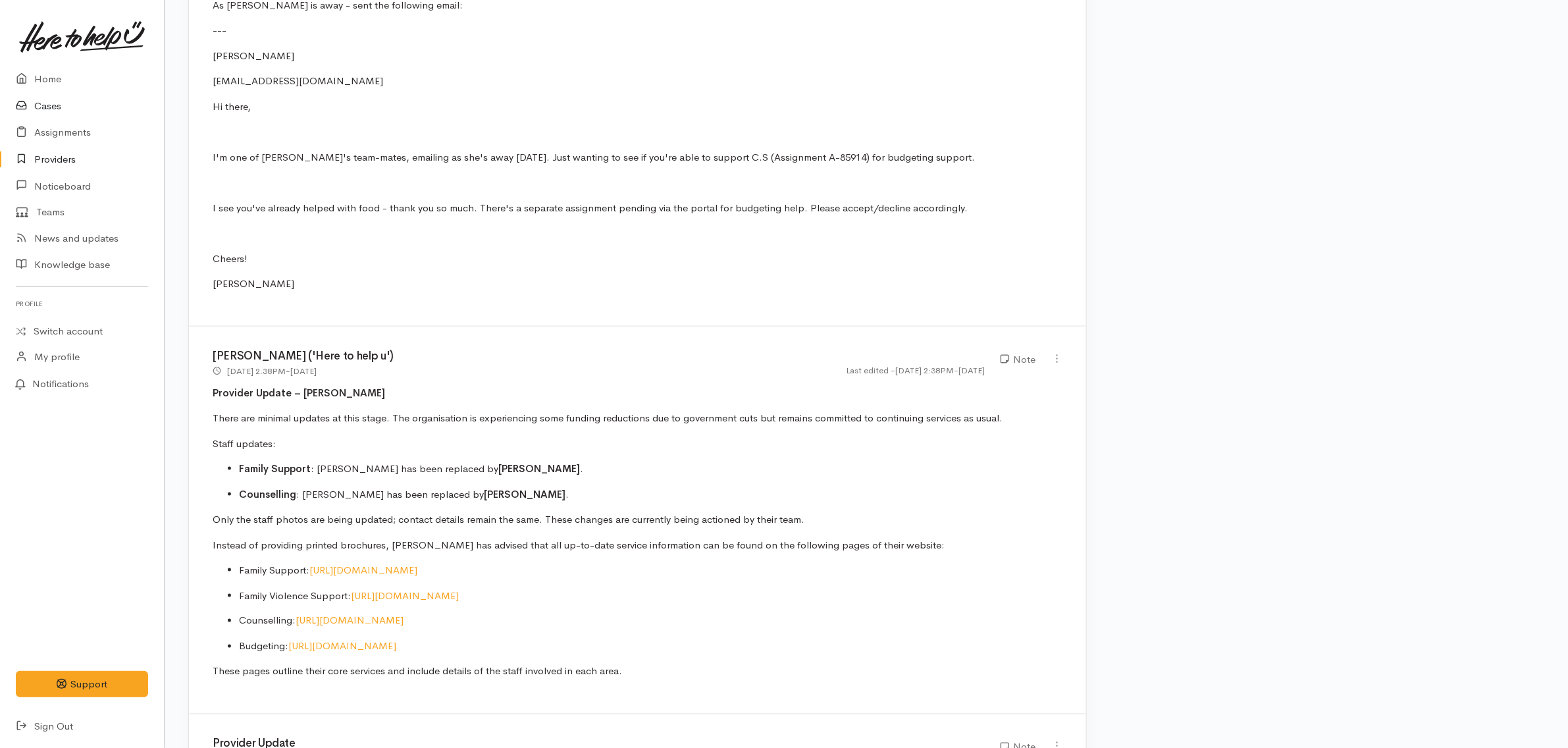
scroll to position [906, 0]
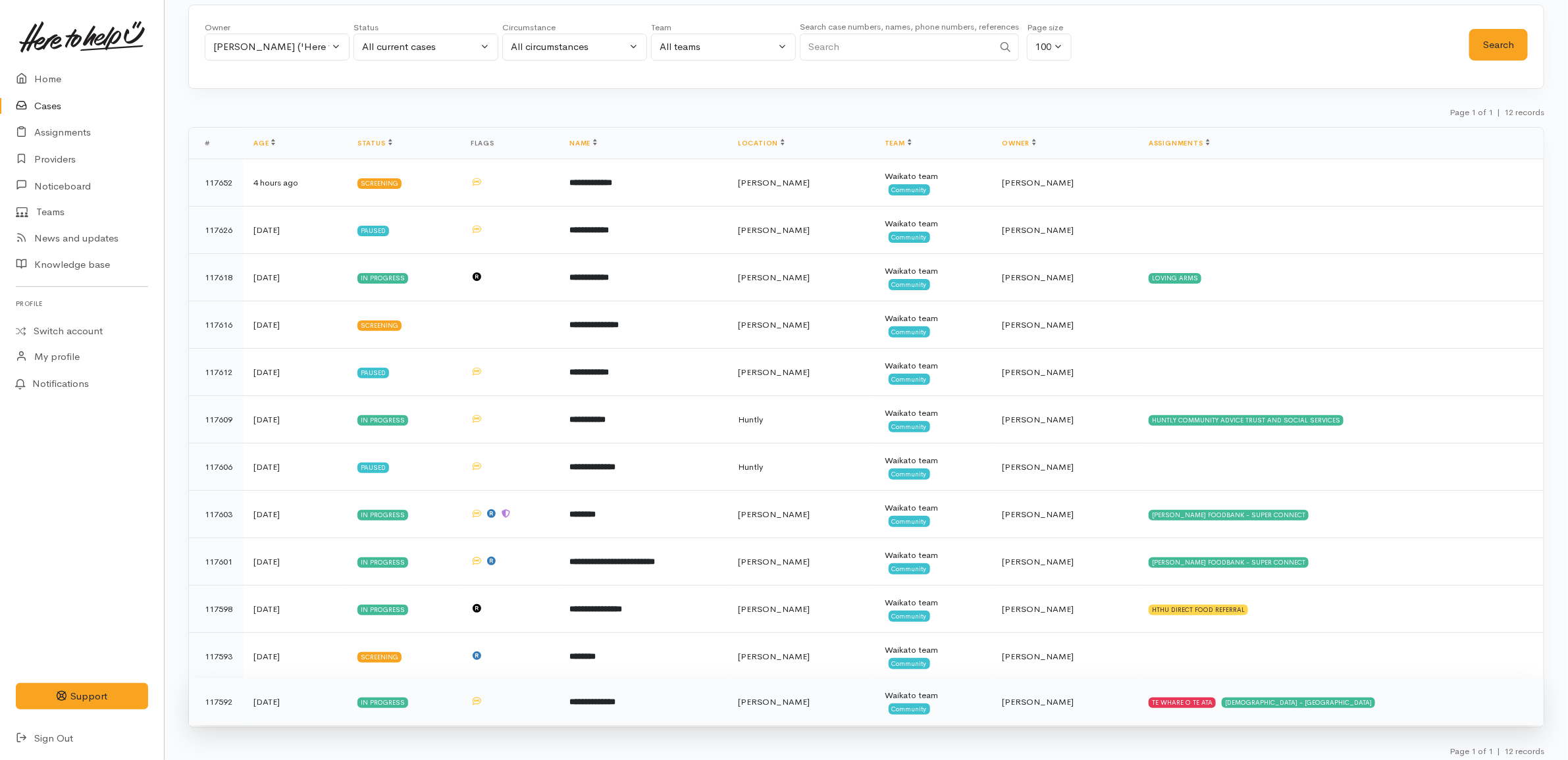
scroll to position [77, 0]
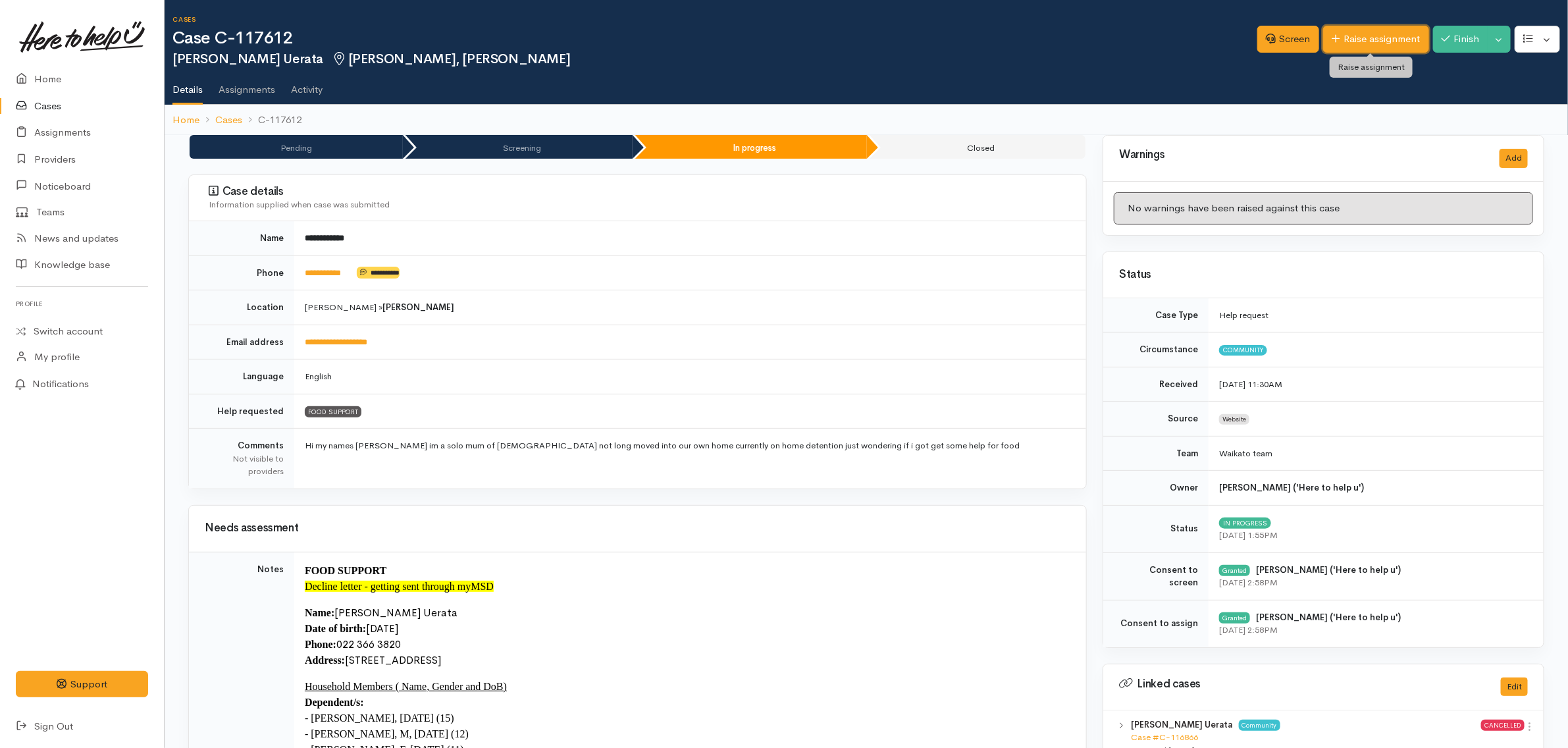
click at [1351, 41] on link "Raise assignment" at bounding box center [1376, 39] width 106 height 27
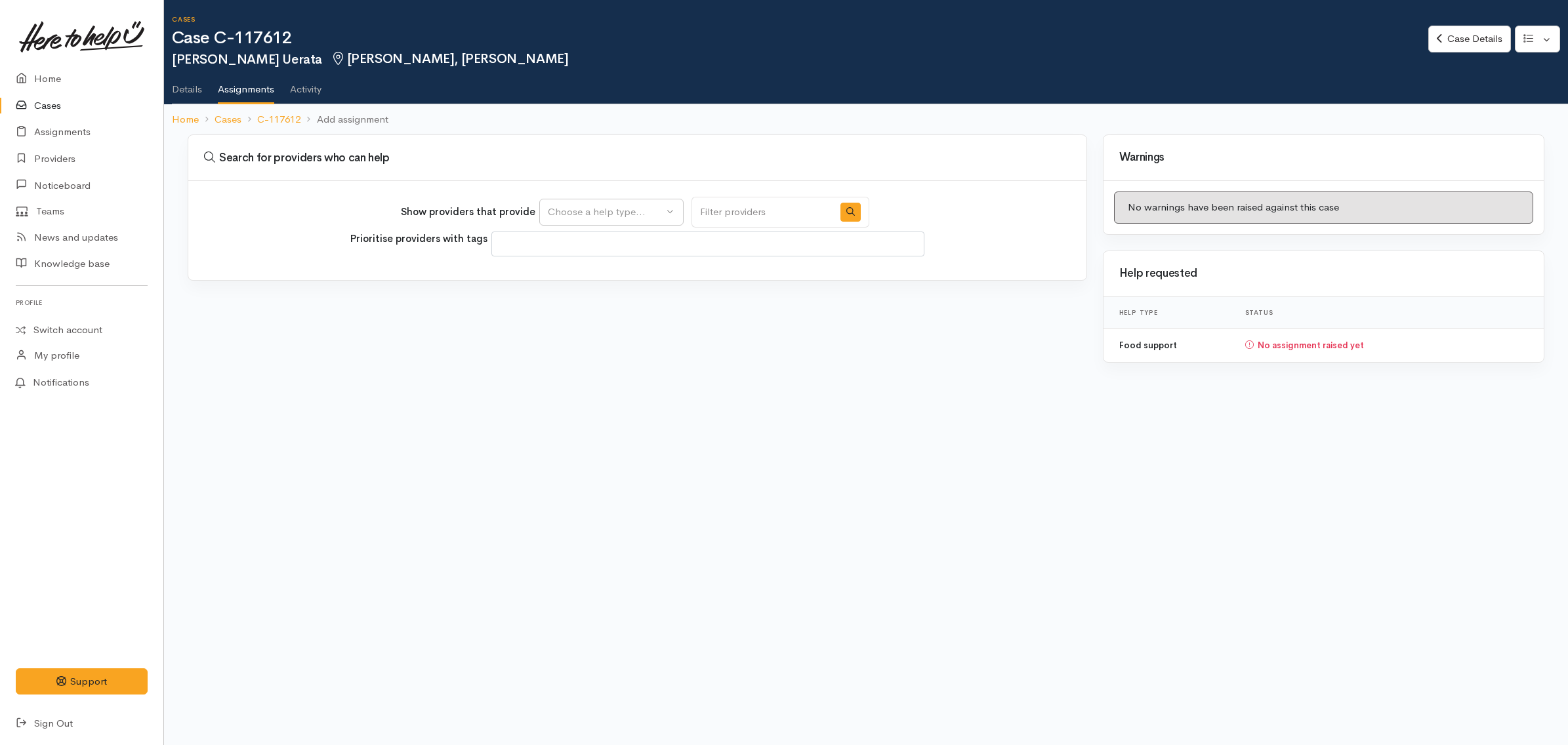
select select
click at [584, 212] on div "Choose a help type..." at bounding box center [606, 212] width 116 height 15
click at [588, 277] on span "Food support" at bounding box center [586, 274] width 61 height 15
select select "3"
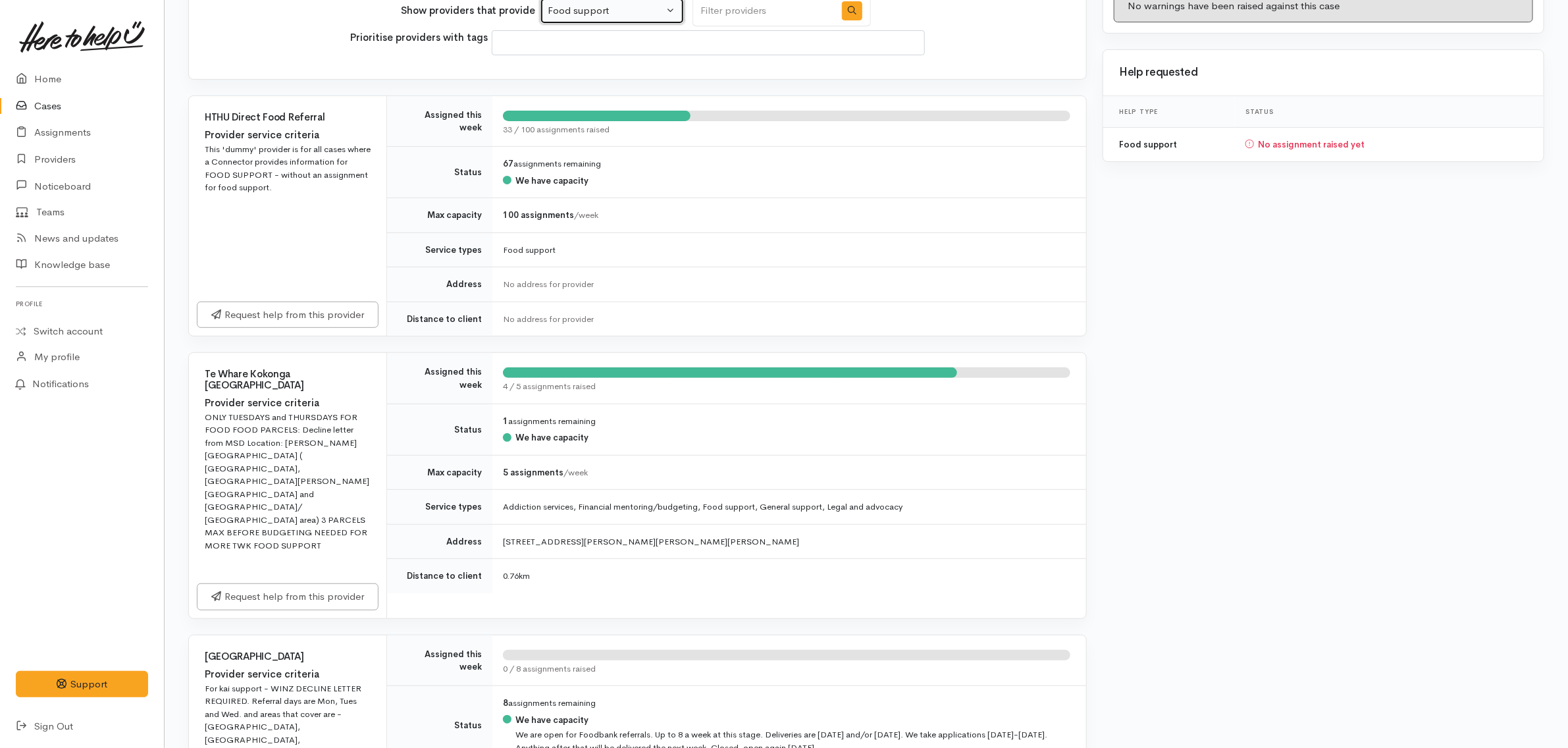
scroll to position [412, 0]
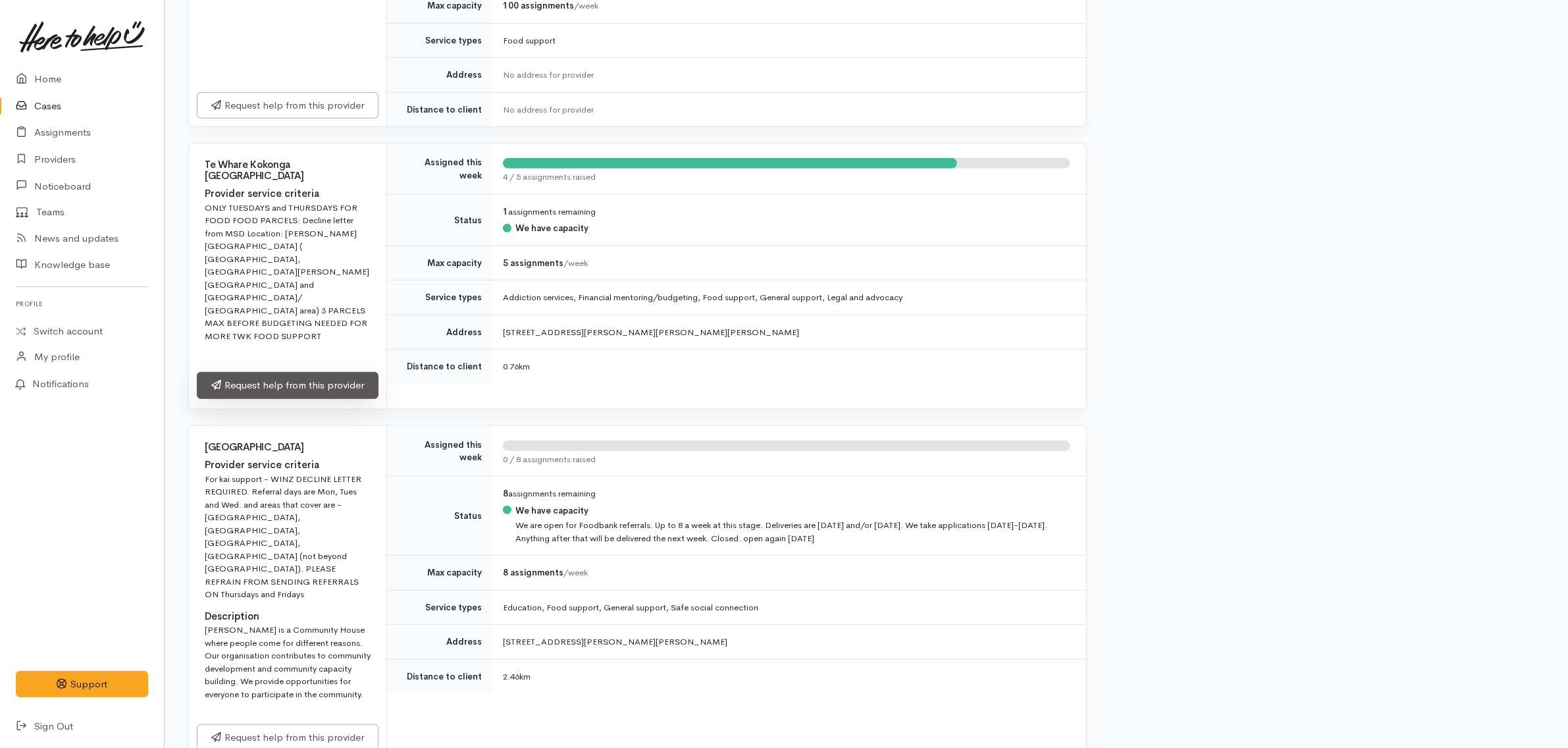
click at [323, 372] on link "Request help from this provider" at bounding box center [287, 385] width 181 height 27
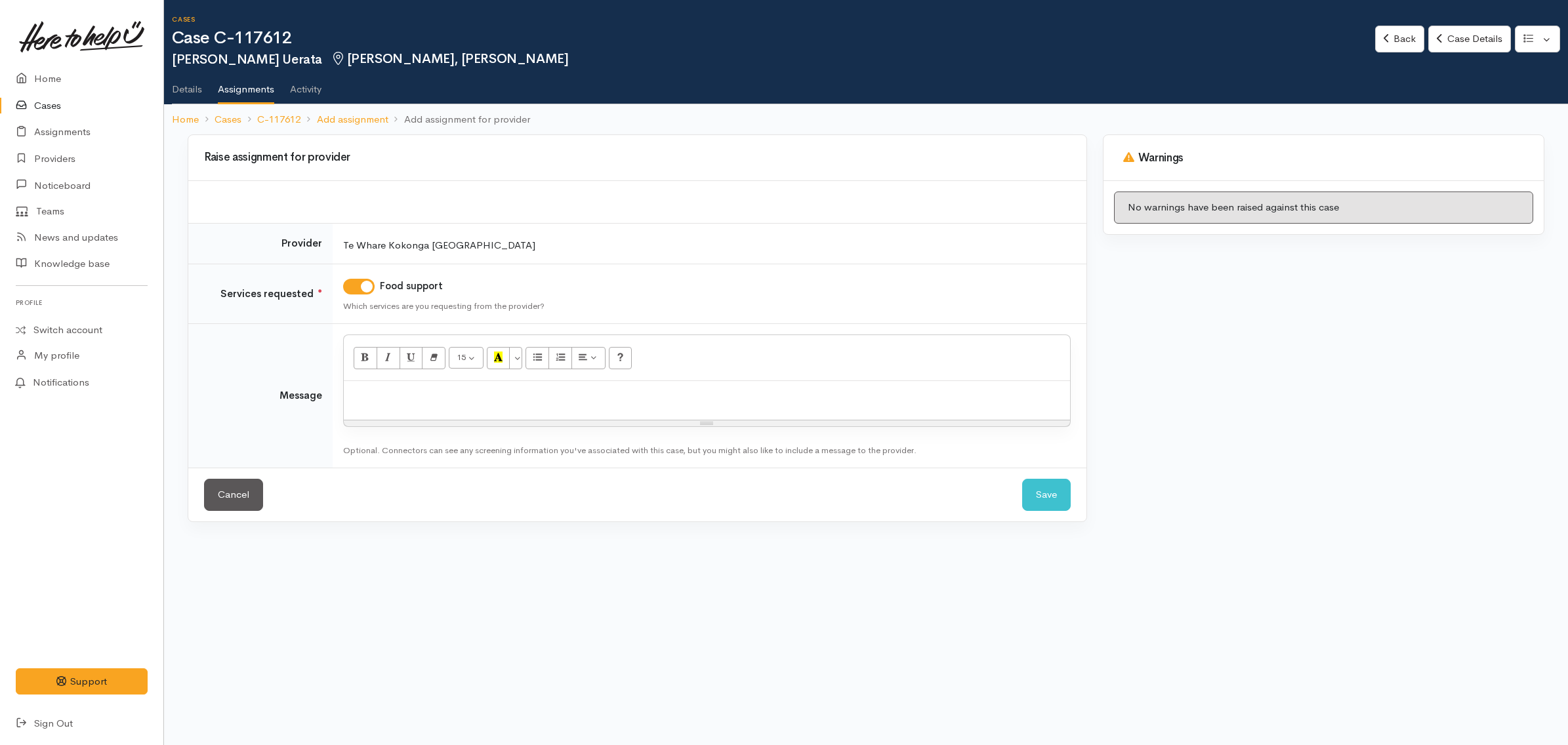
click at [411, 399] on p at bounding box center [707, 395] width 713 height 15
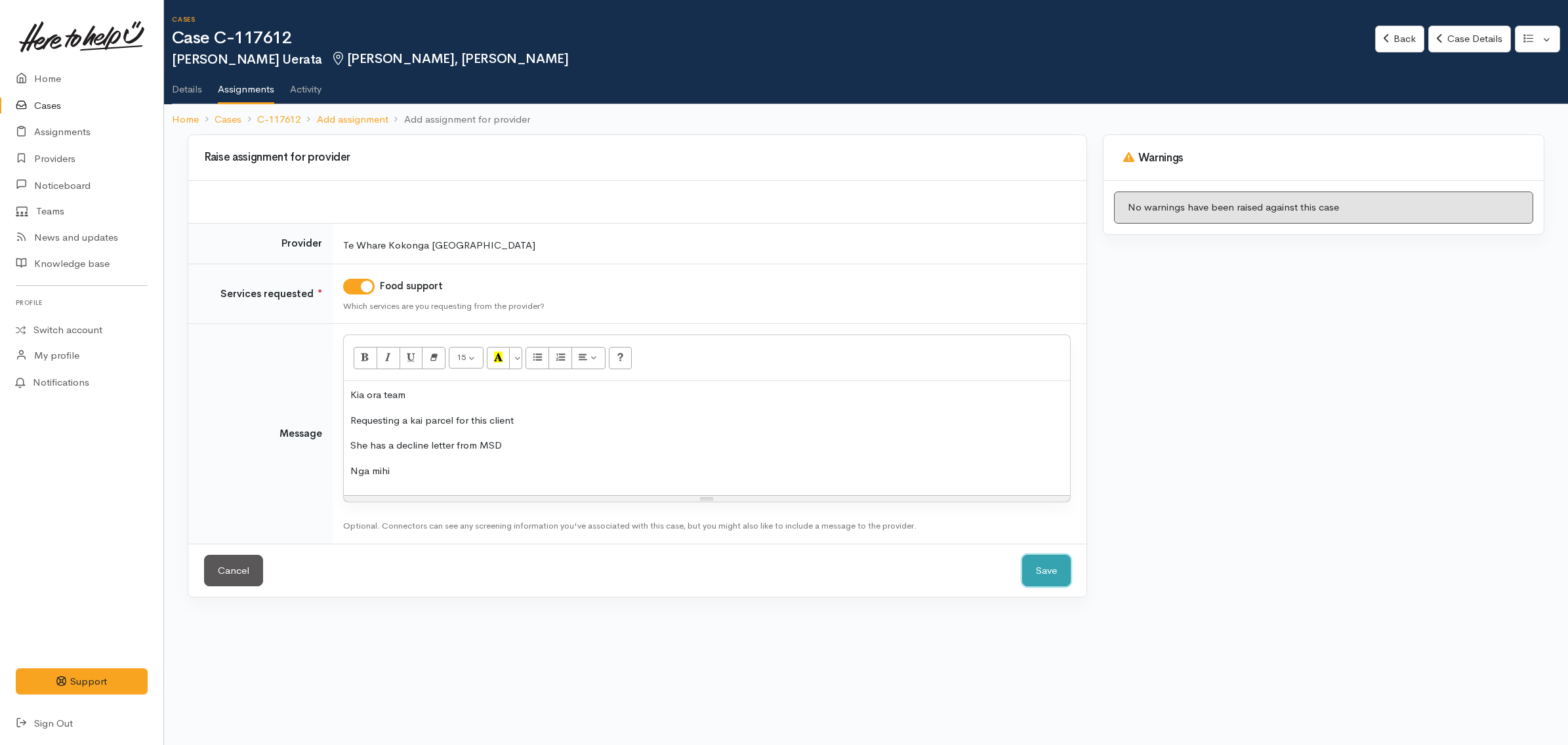
click at [1061, 561] on button "Save" at bounding box center [1046, 571] width 48 height 32
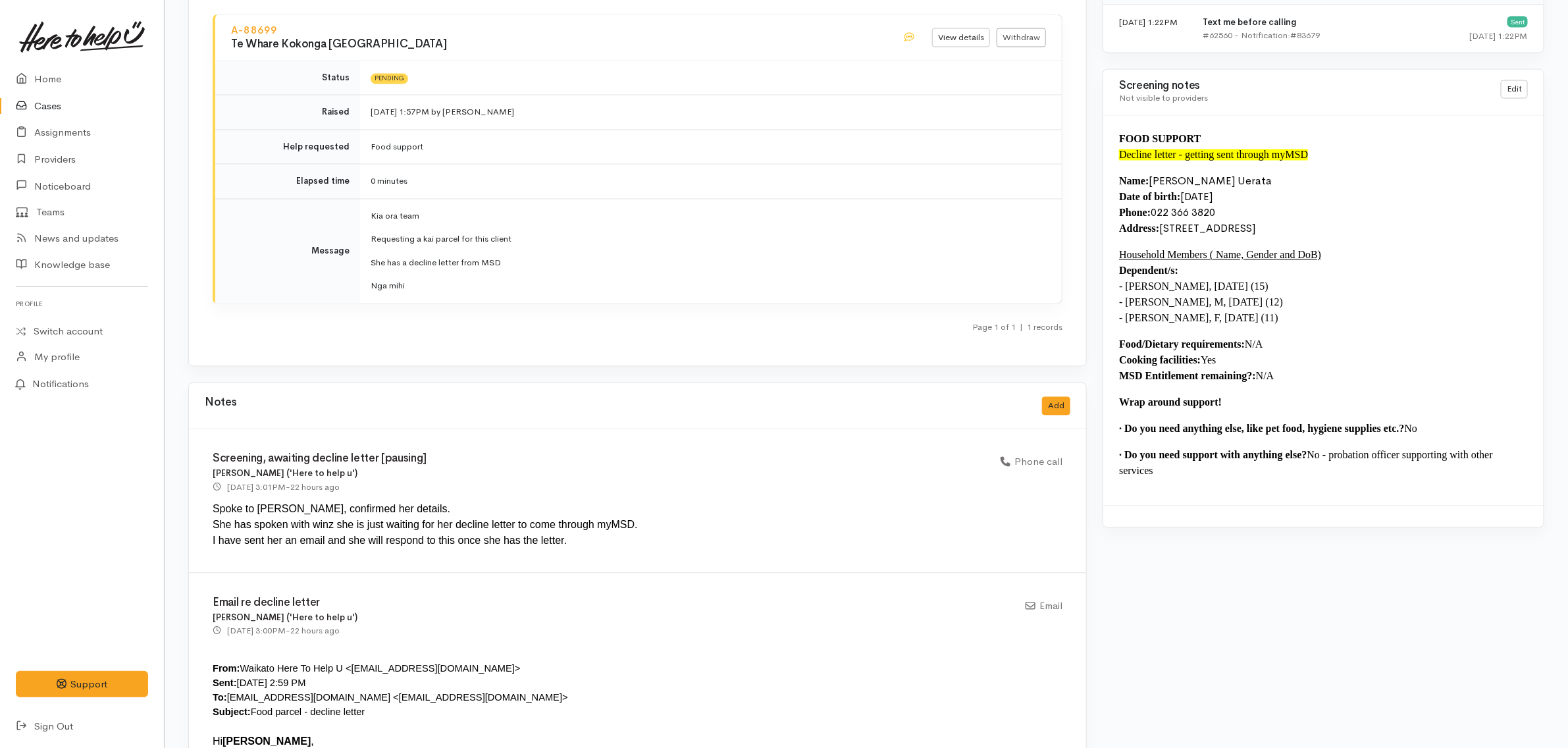
scroll to position [1620, 0]
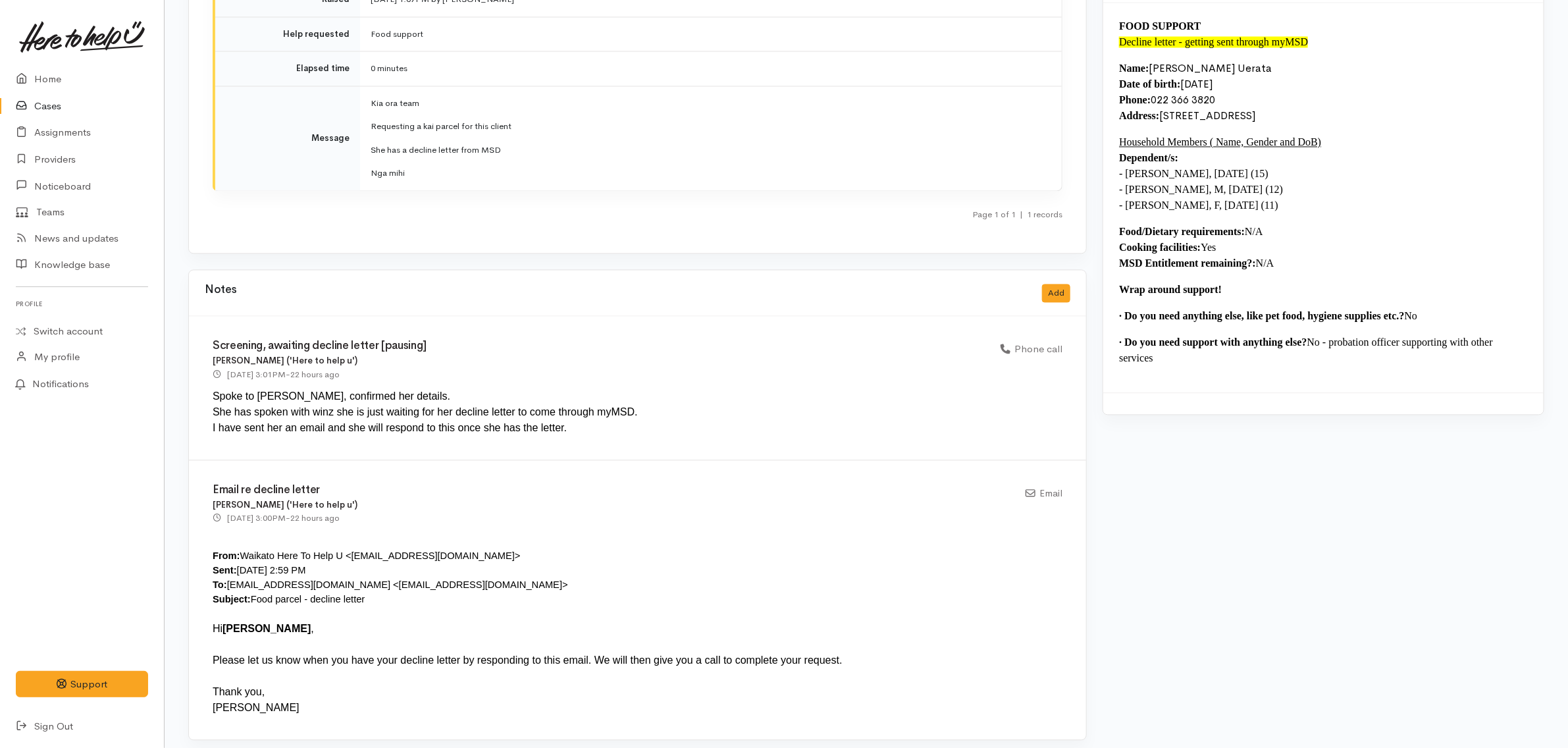
click at [77, 99] on link "Cases" at bounding box center [82, 107] width 164 height 27
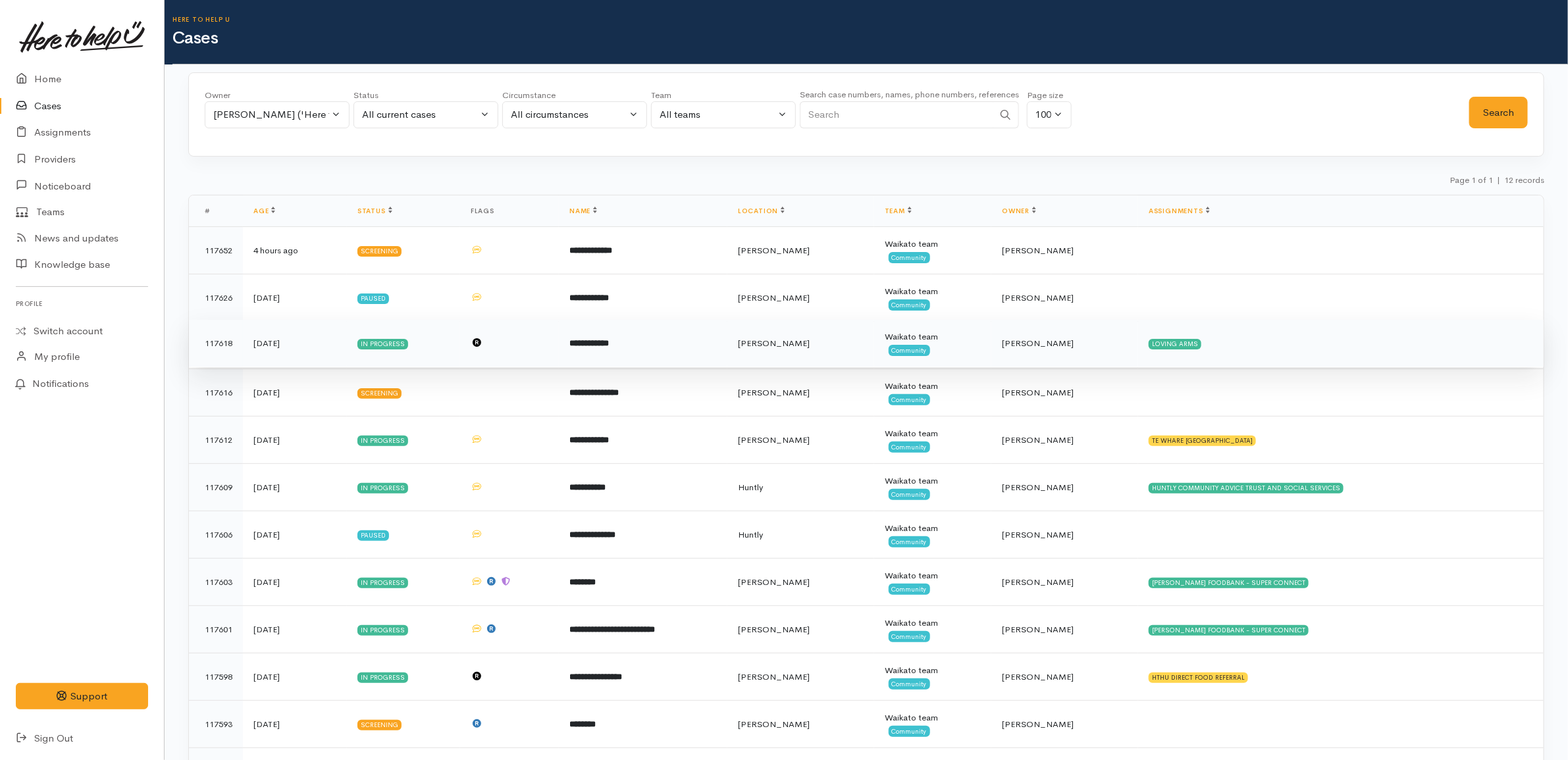
scroll to position [77, 0]
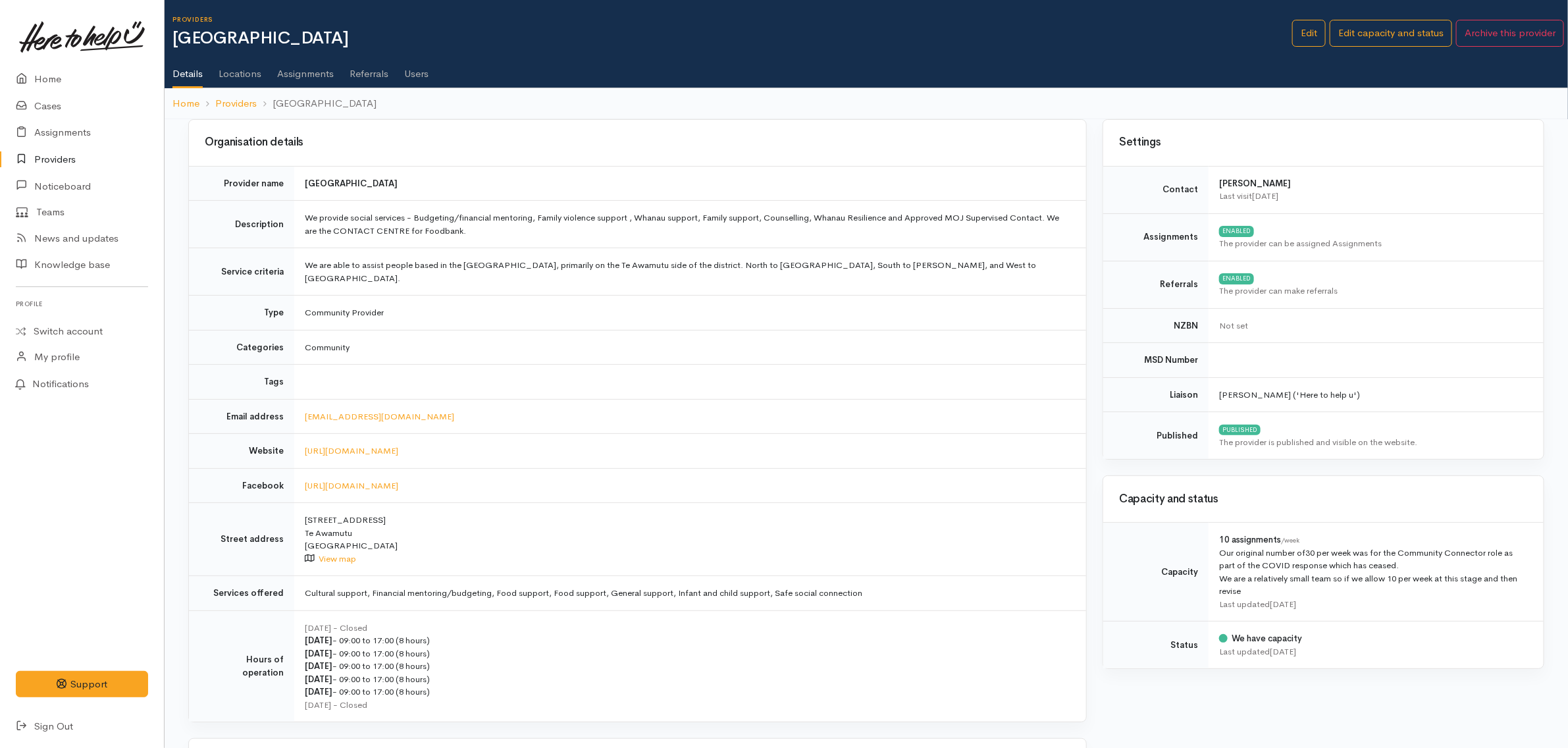
click at [288, 76] on link "Assignments" at bounding box center [306, 69] width 57 height 37
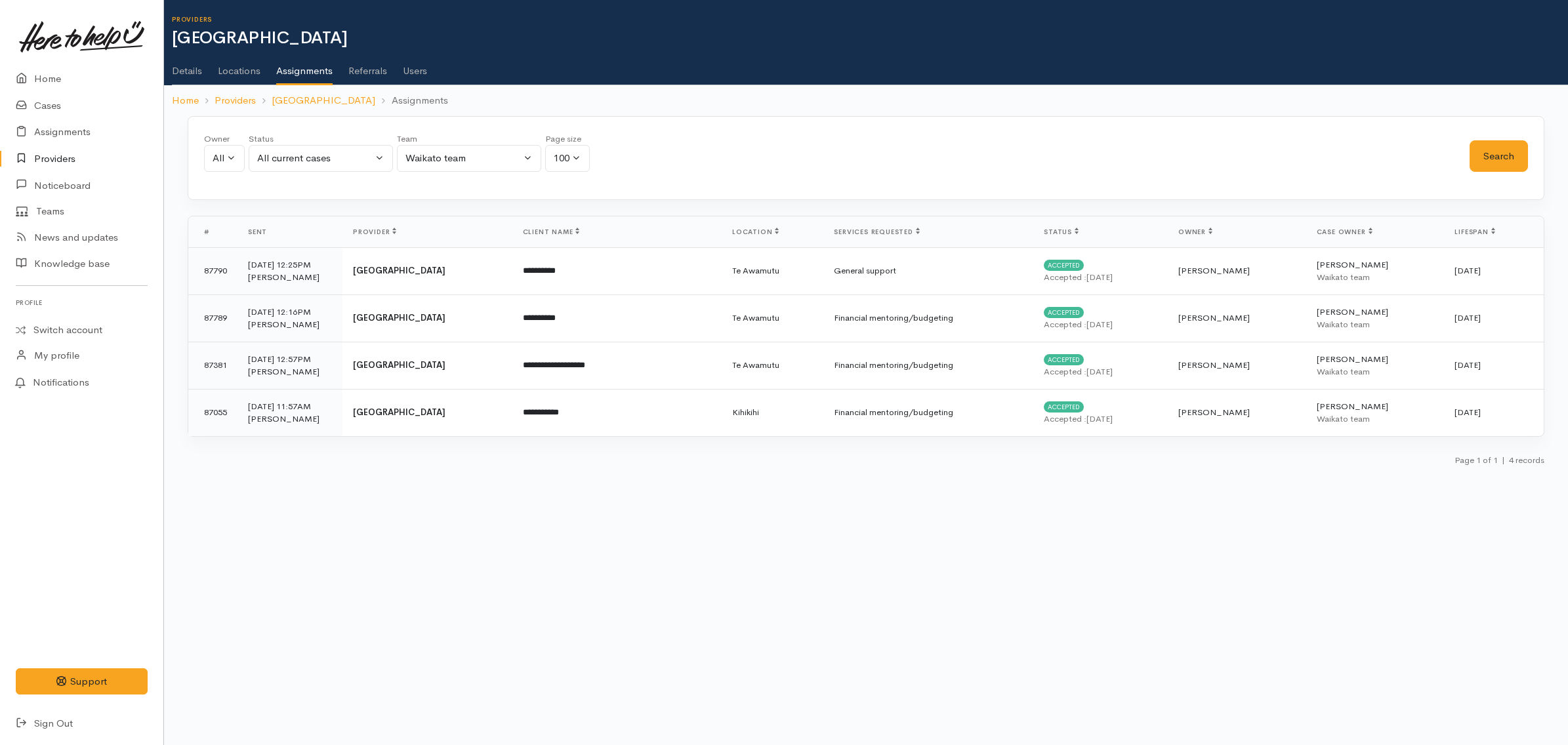
click at [1081, 471] on div "Page 1 of 1 | 4 records" at bounding box center [866, 464] width 1357 height 23
click at [615, 500] on body "Support Feedback I've got something to say" at bounding box center [784, 372] width 1568 height 745
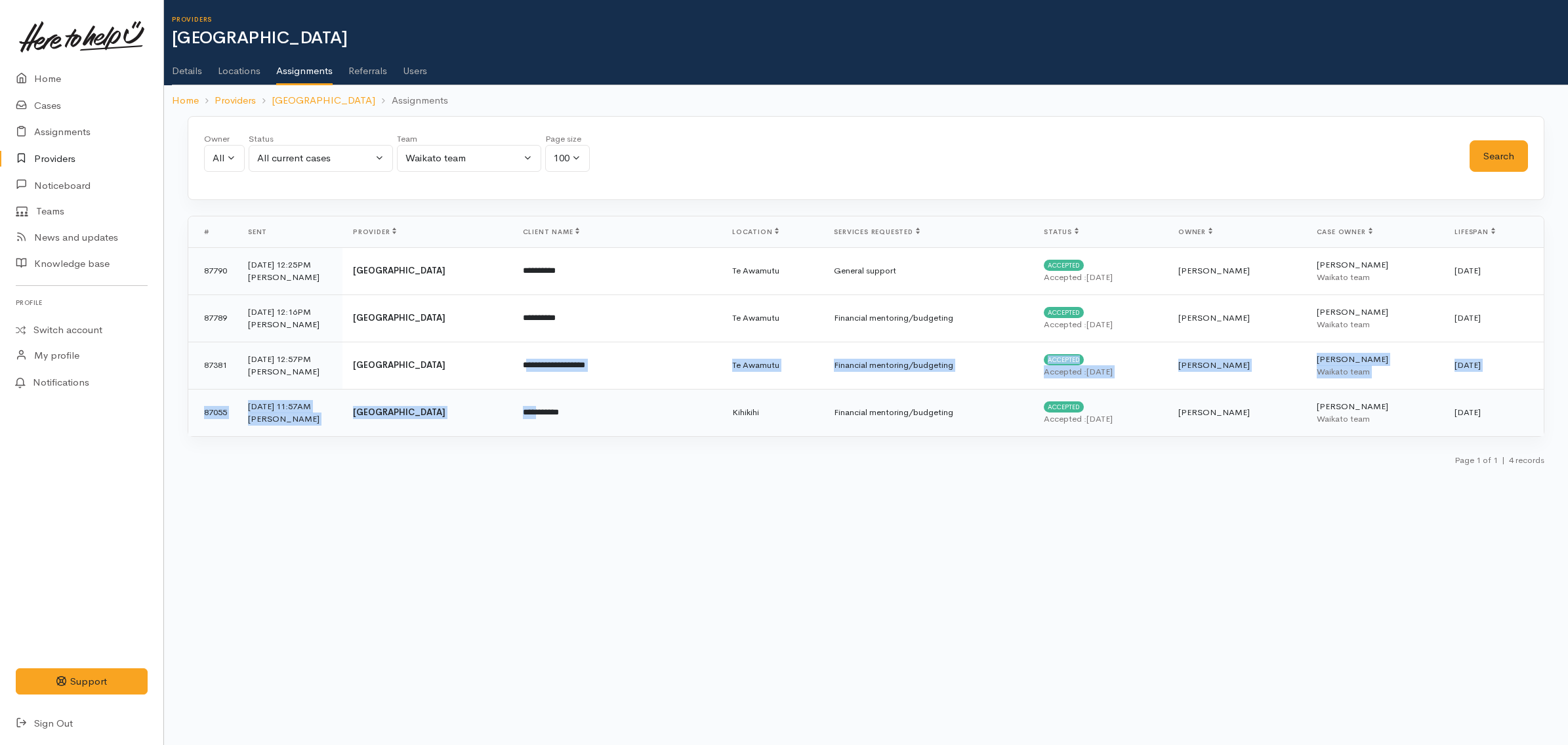
click at [588, 411] on tbody "**********" at bounding box center [866, 342] width 1356 height 189
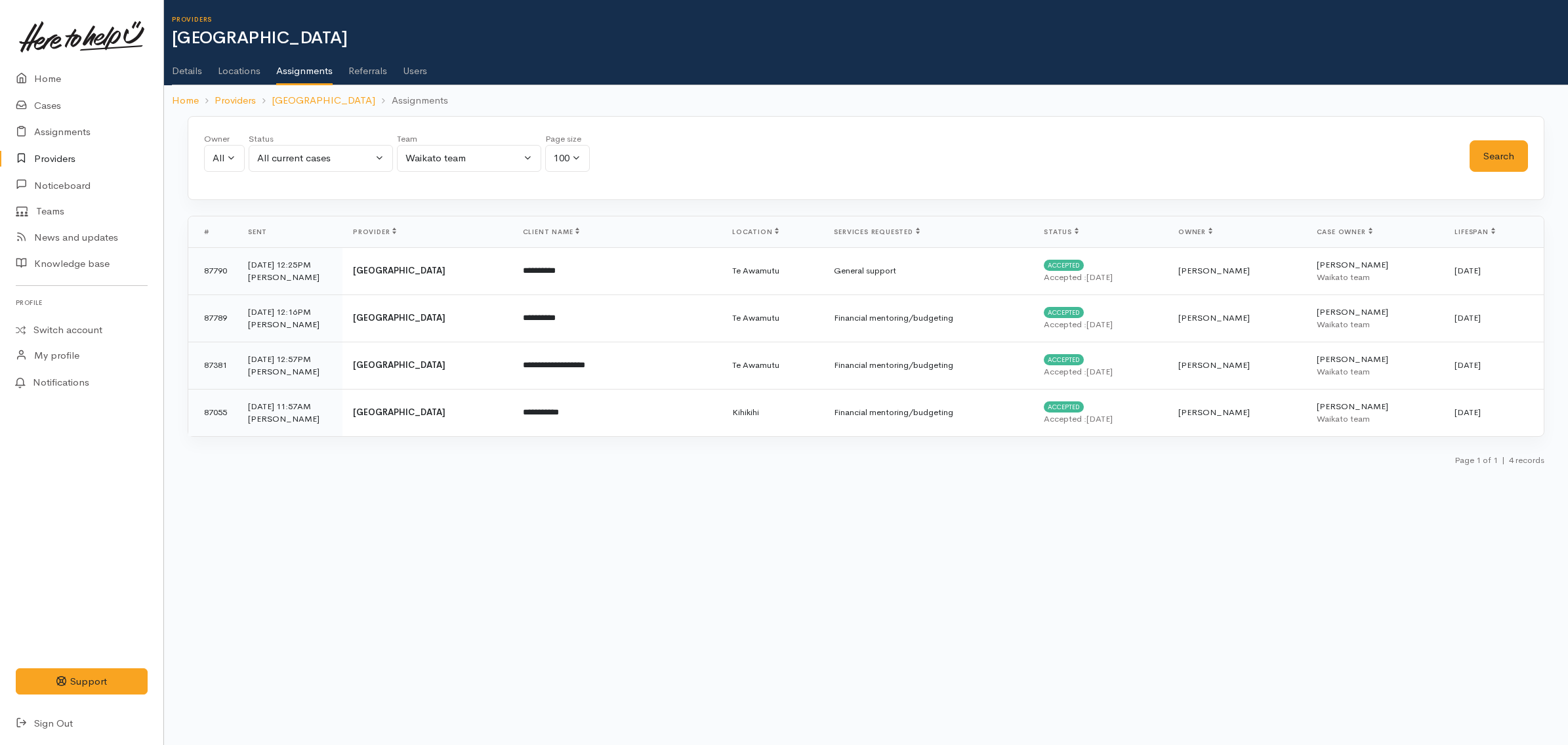
click at [594, 480] on body "Support Feedback I've got something to say" at bounding box center [784, 372] width 1568 height 745
click at [752, 162] on div "Owner All My cases [PERSON_NAME] ('Here to help u') [PERSON_NAME] ('Here to hel…" at bounding box center [836, 156] width 1265 height 47
click at [184, 67] on link "Details" at bounding box center [187, 66] width 30 height 37
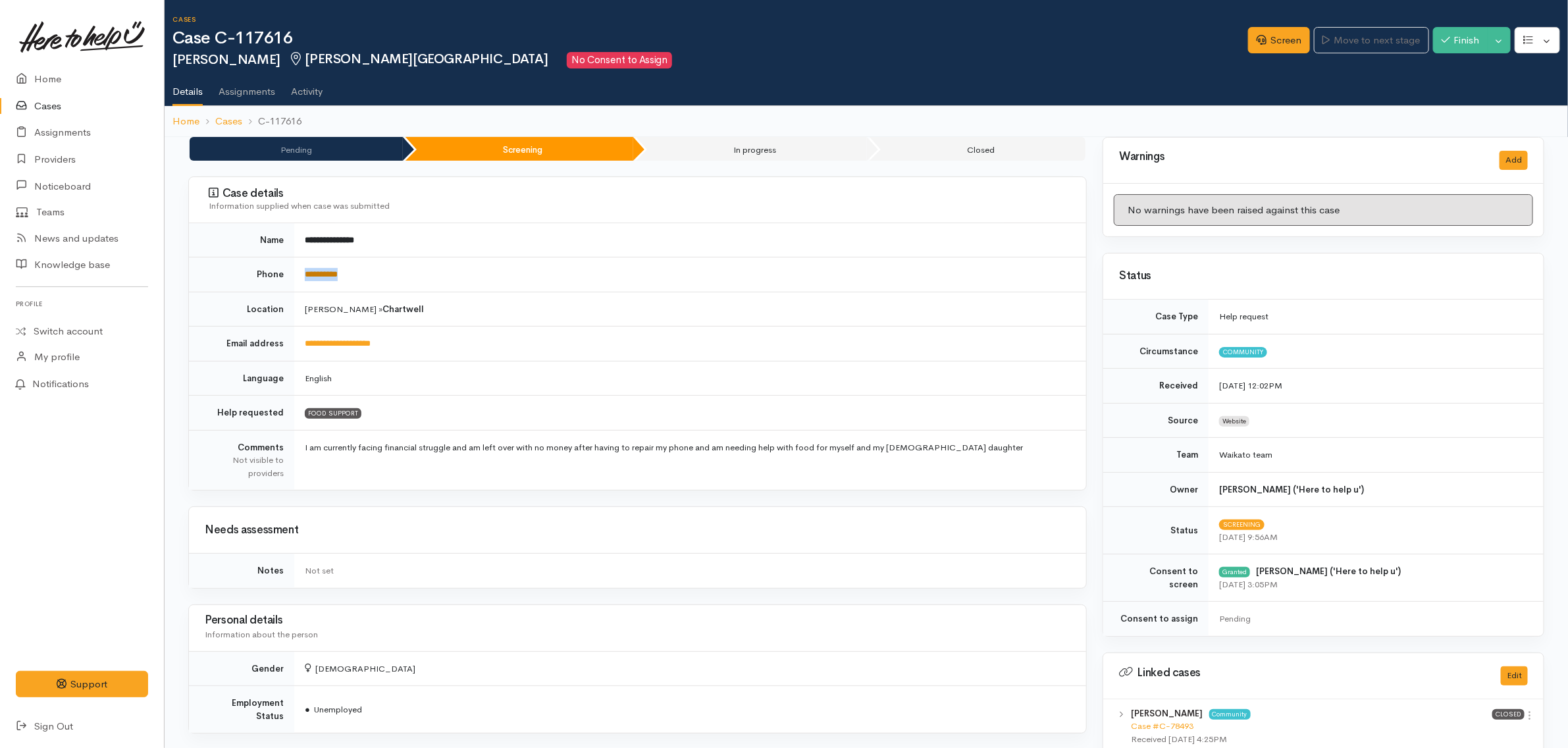
drag, startPoint x: 377, startPoint y: 281, endPoint x: 305, endPoint y: 274, distance: 72.3
click at [305, 274] on td "**********" at bounding box center [690, 275] width 792 height 35
copy link "**********"
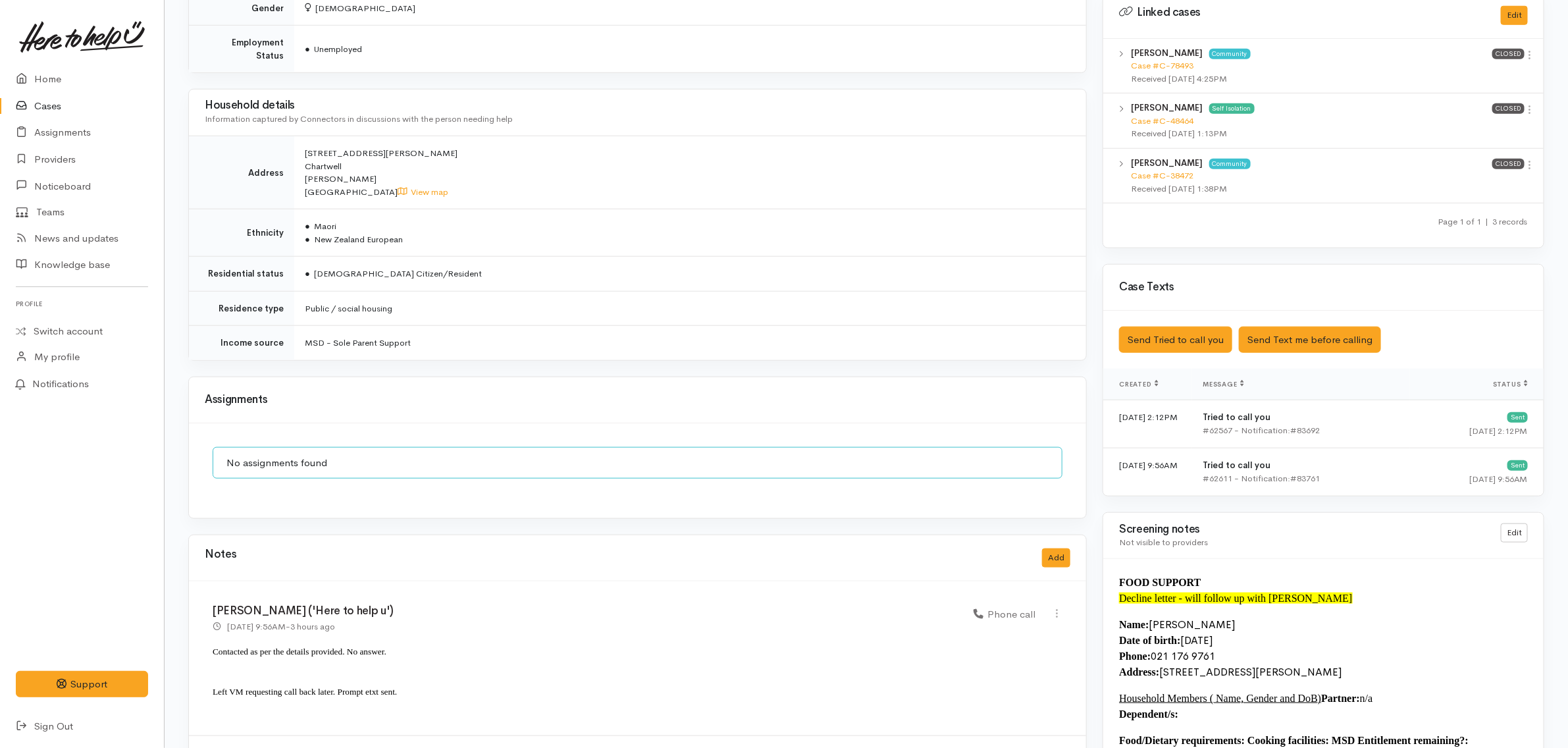
scroll to position [659, 0]
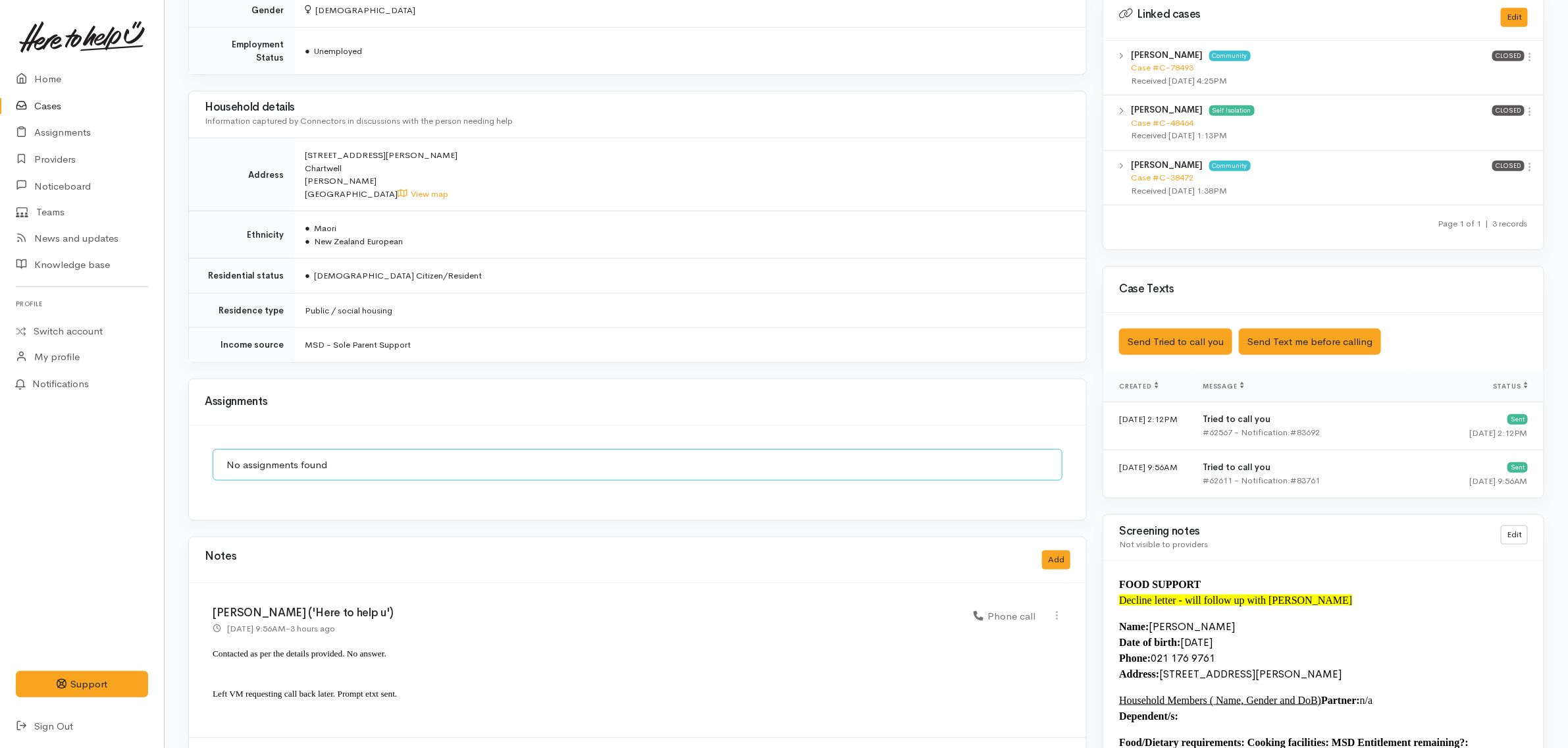
click at [538, 218] on td "● Maori ● New Zealand European" at bounding box center [690, 235] width 792 height 47
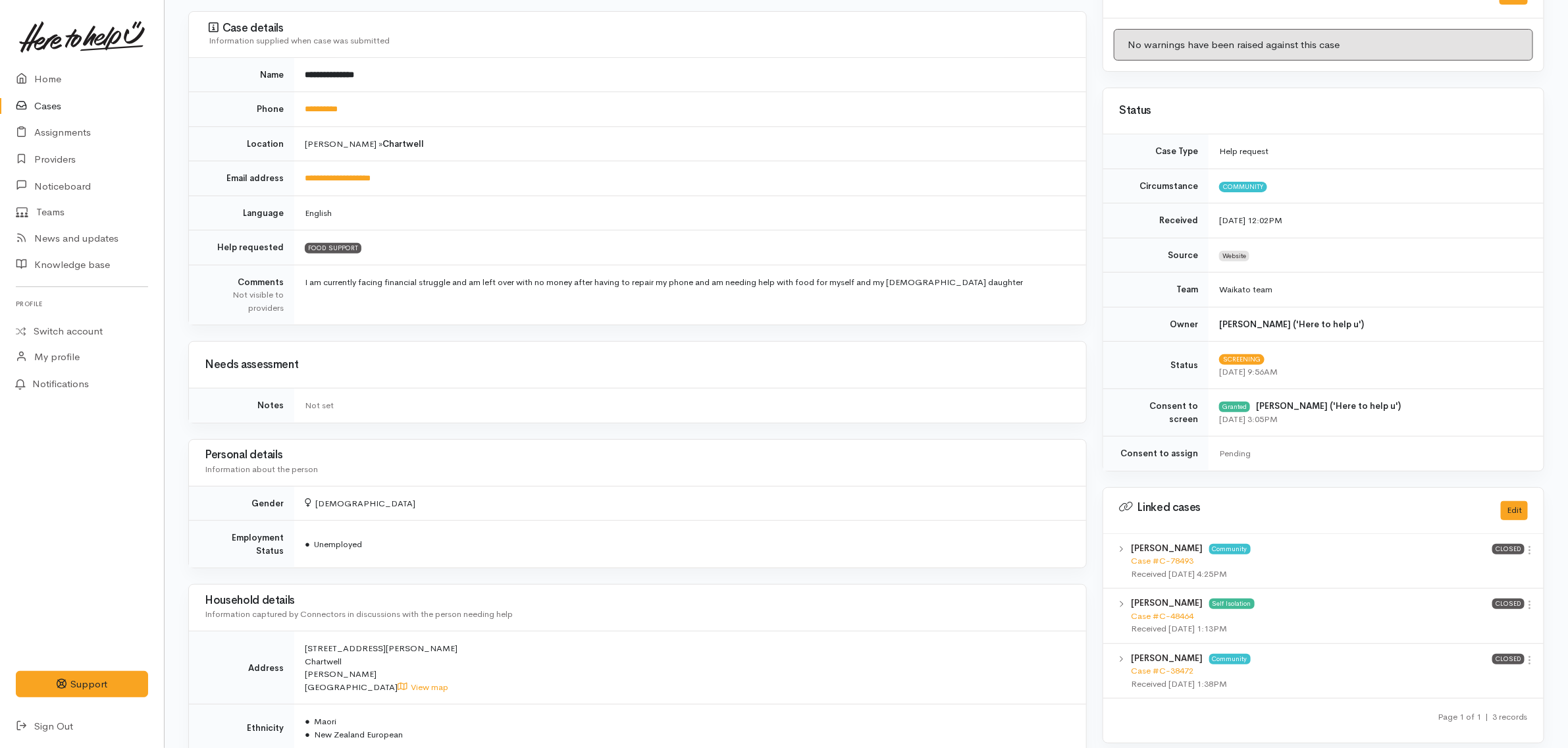
scroll to position [0, 0]
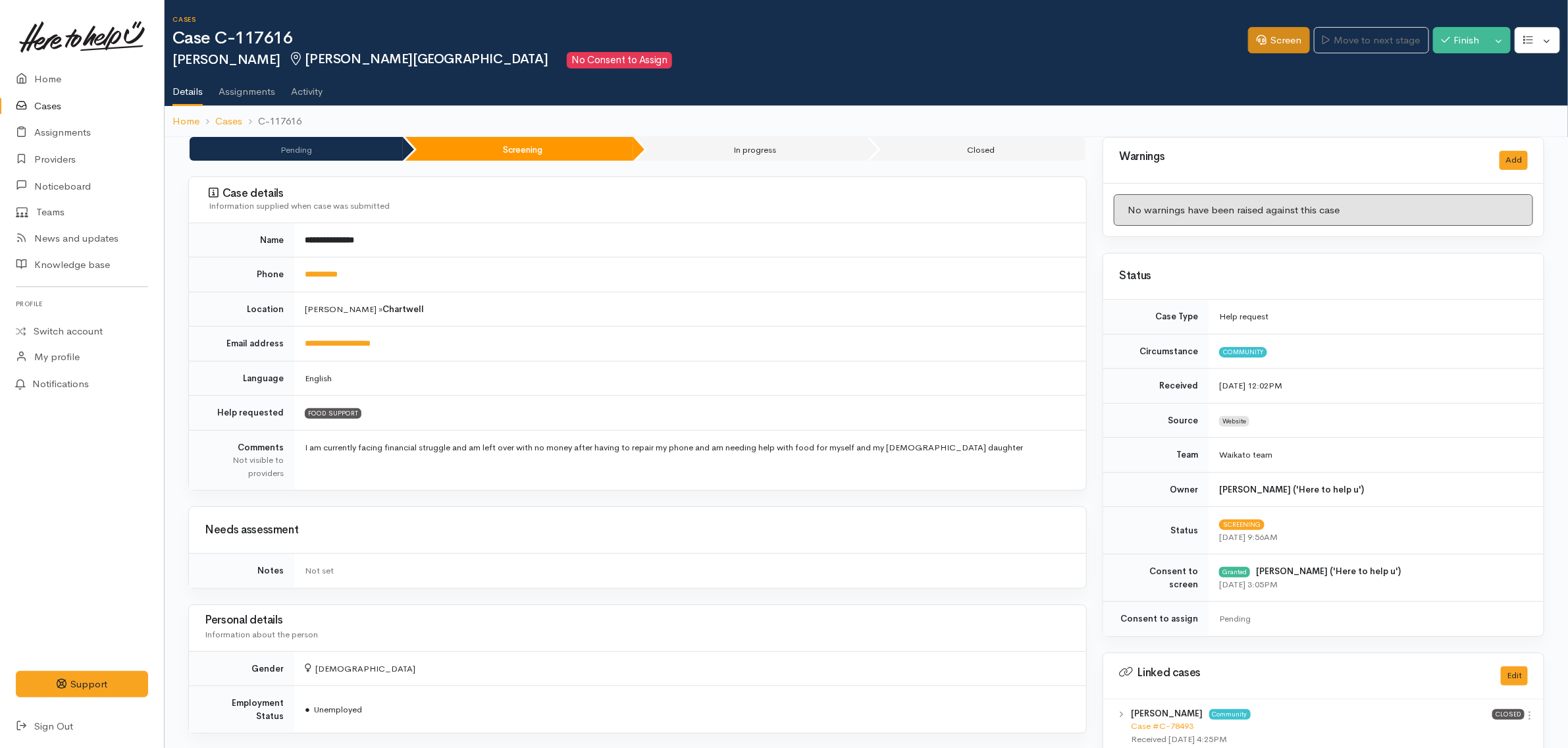
click at [1237, 41] on h1 "Case C-117616" at bounding box center [710, 38] width 1075 height 19
click at [1248, 37] on link "Screen" at bounding box center [1279, 41] width 62 height 27
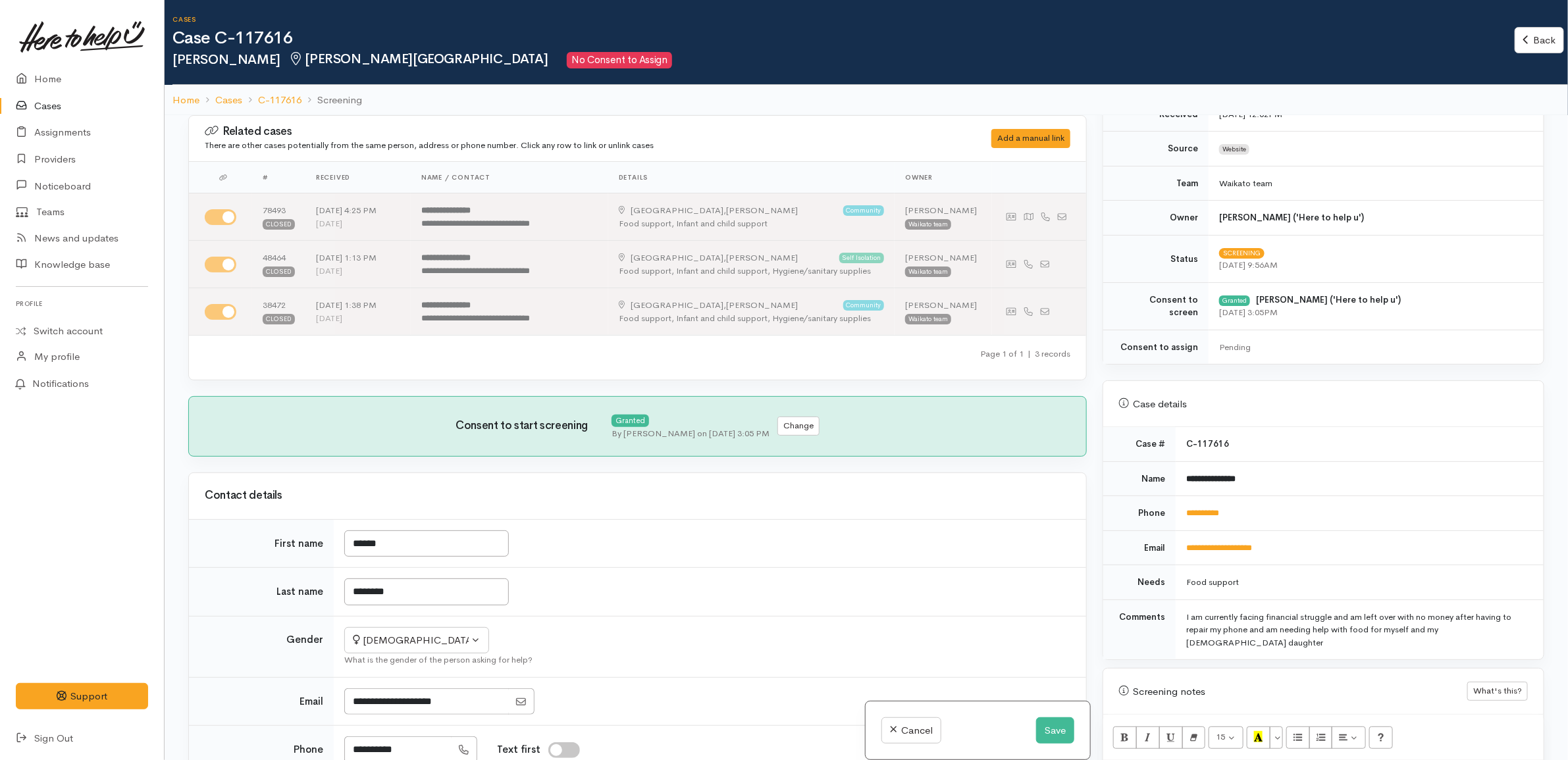
scroll to position [247, 0]
drag, startPoint x: 1256, startPoint y: 514, endPoint x: 1166, endPoint y: 517, distance: 90.0
click at [1166, 517] on tr "**********" at bounding box center [1323, 517] width 441 height 35
copy tr "**********"
click at [1328, 524] on td "**********" at bounding box center [1360, 517] width 368 height 35
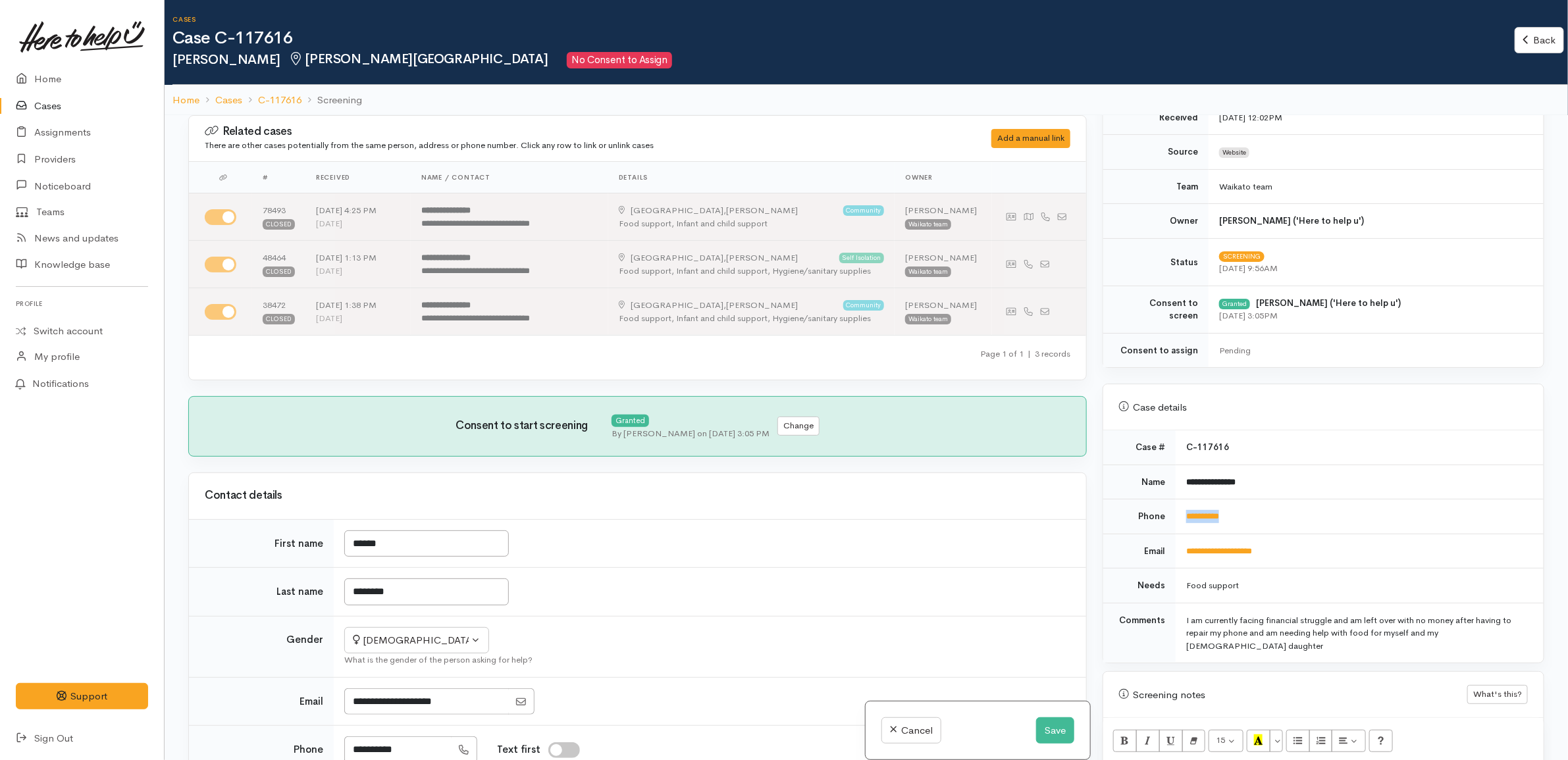
click at [1343, 504] on td "**********" at bounding box center [1360, 517] width 368 height 35
click at [1298, 527] on td "**********" at bounding box center [1360, 517] width 368 height 35
click at [1320, 571] on td "Food support" at bounding box center [1360, 586] width 368 height 35
click at [1060, 727] on button "Save" at bounding box center [1055, 731] width 38 height 27
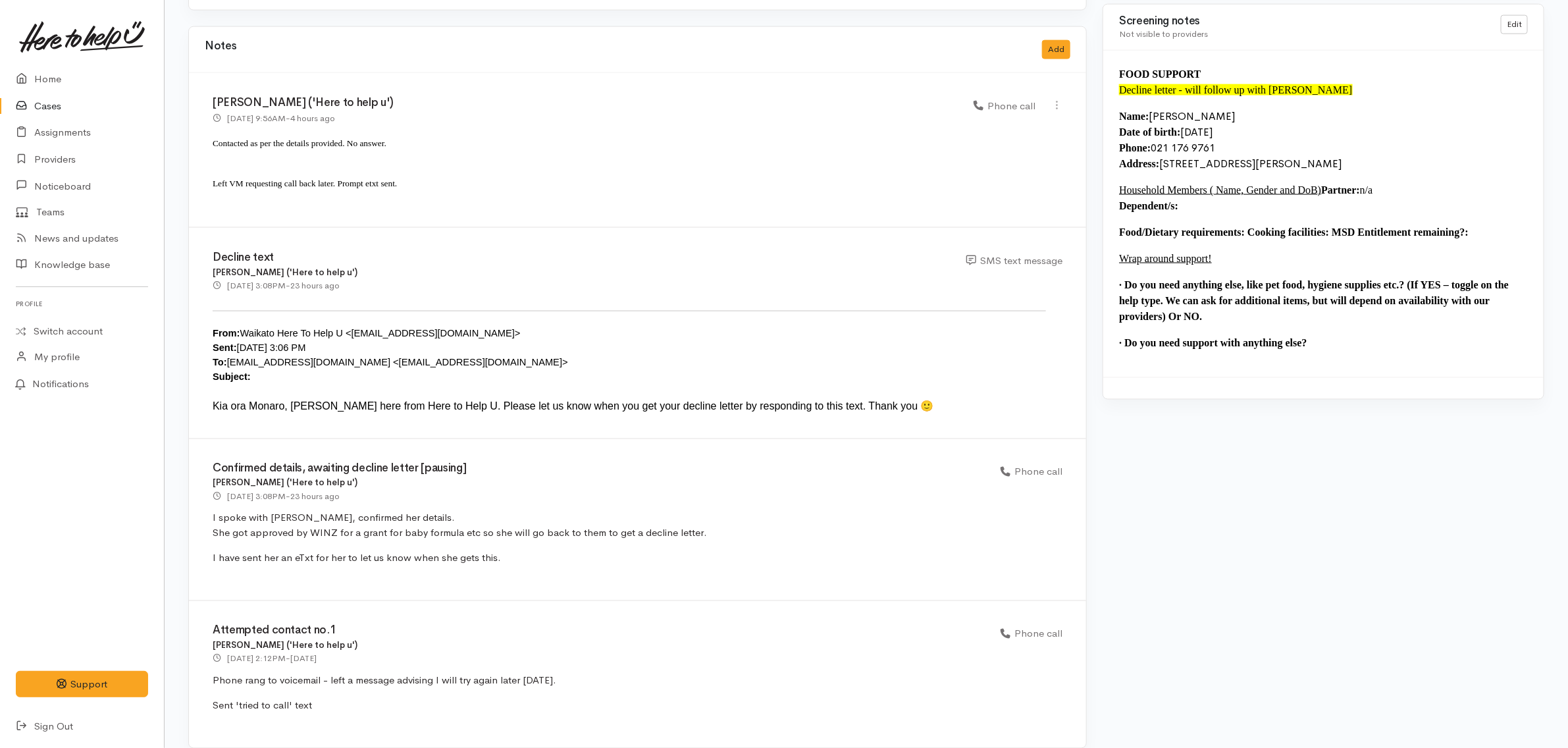
scroll to position [1177, 0]
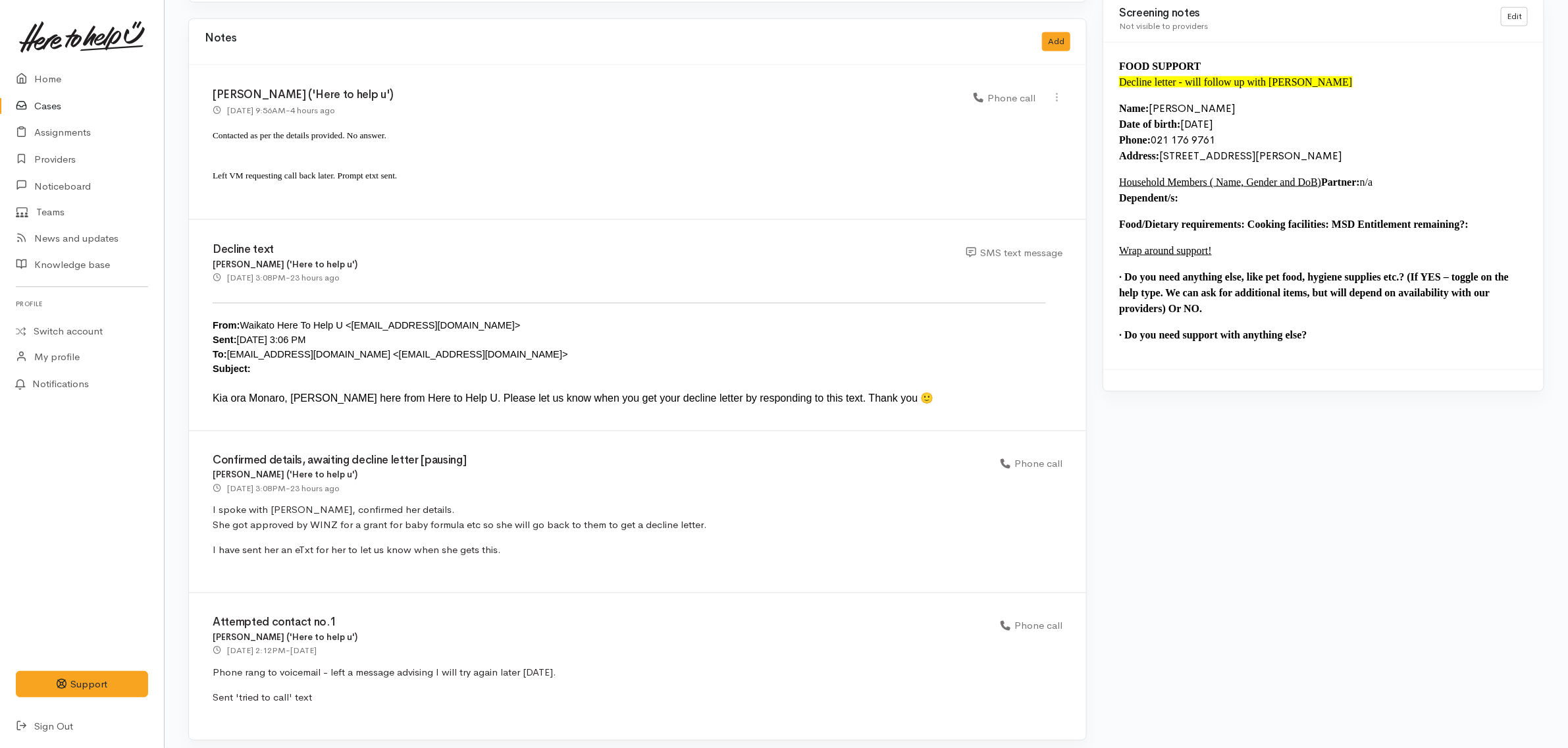
click at [511, 292] on div "Decline text [PERSON_NAME] ('Here to help u') [DATE] 3:08PM - 23 hours ago SMS …" at bounding box center [638, 325] width 897 height 211
click at [472, 271] on div "[DATE] 3:08PM - 23 hours ago" at bounding box center [582, 277] width 738 height 14
click at [455, 258] on div "[PERSON_NAME] ('Here to help u')" at bounding box center [582, 265] width 738 height 14
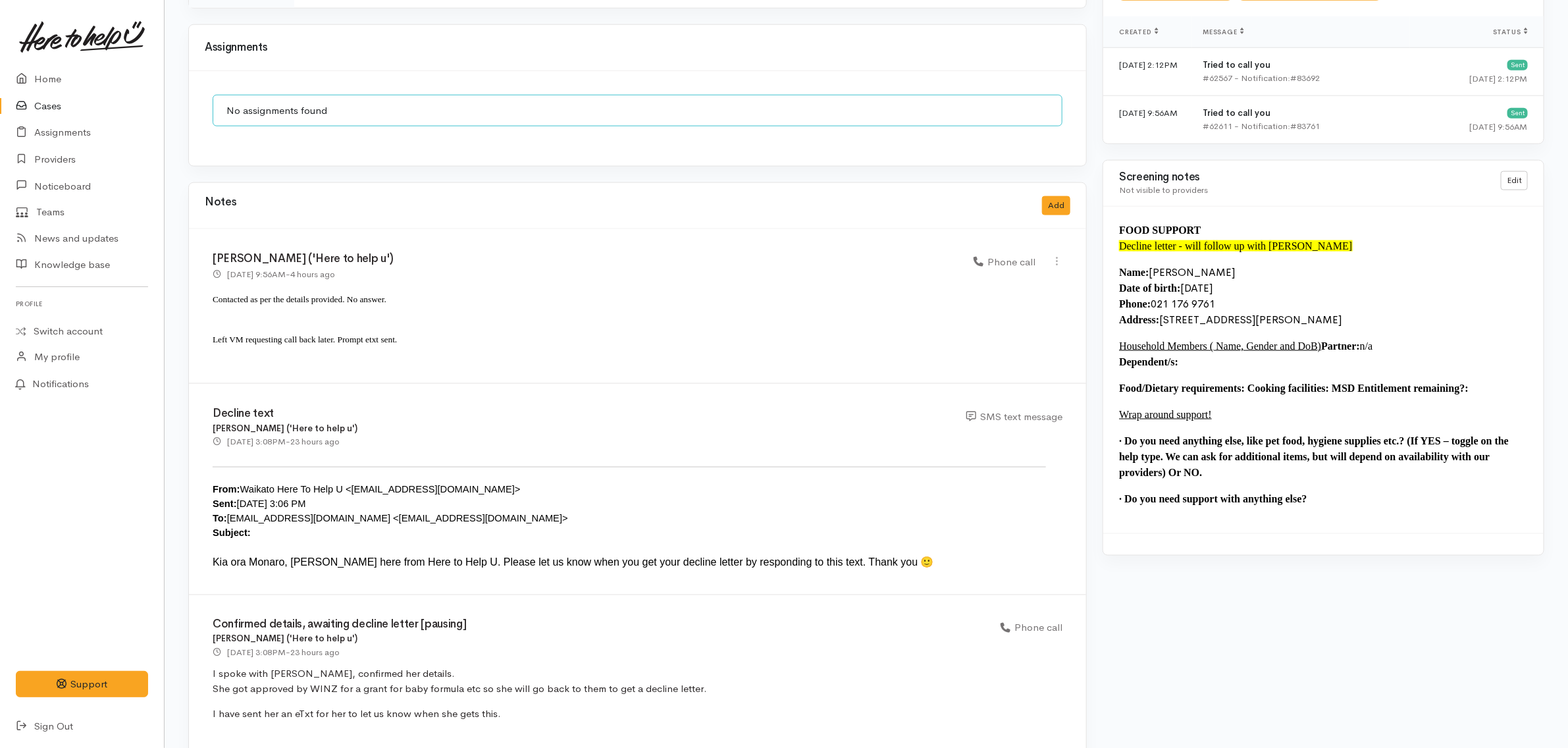
scroll to position [1013, 0]
click at [432, 330] on p "Left VM requesting call back later. Prompt etxt sent." at bounding box center [638, 340] width 850 height 20
click at [446, 296] on p "Contacted as per the details provided. No answer." at bounding box center [638, 304] width 850 height 30
click at [408, 258] on div "[PERSON_NAME] ('Here to help u') [DATE] 9:56AM - 4 hours ago" at bounding box center [585, 267] width 761 height 28
click at [412, 257] on h3 "[PERSON_NAME] ('Here to help u')" at bounding box center [585, 260] width 746 height 13
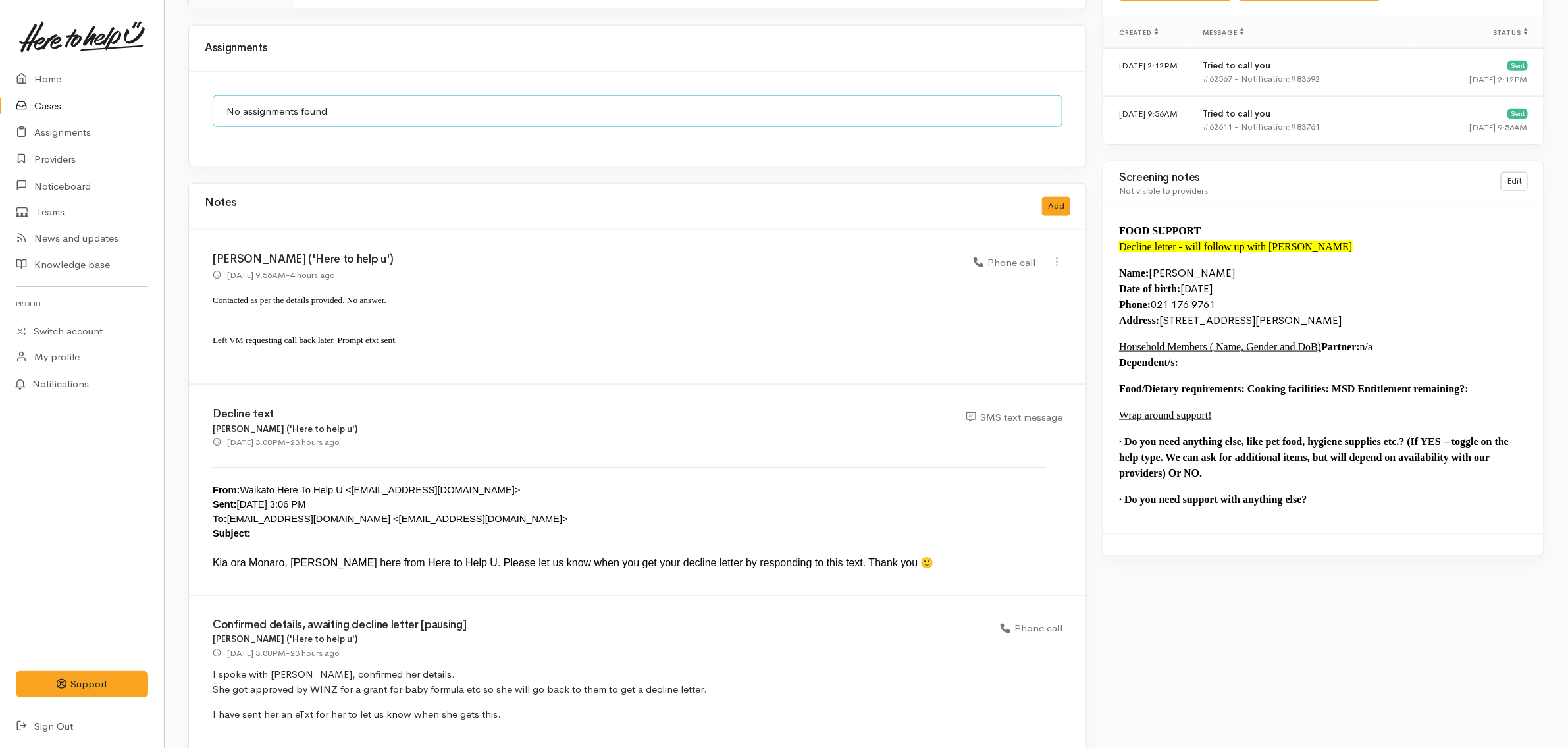
click at [421, 254] on h3 "[PERSON_NAME] ('Here to help u')" at bounding box center [585, 260] width 746 height 13
click at [414, 272] on div "11 Sep 2025 9:56AM - 4 hours ago" at bounding box center [585, 275] width 746 height 14
click at [420, 295] on p "Contacted as per the details provided. No answer." at bounding box center [638, 304] width 850 height 30
click at [412, 330] on p "Left VM requesting call back later. Prompt etxt sent." at bounding box center [638, 340] width 850 height 20
click at [426, 294] on p "Contacted as per the details provided. No answer." at bounding box center [638, 304] width 850 height 30
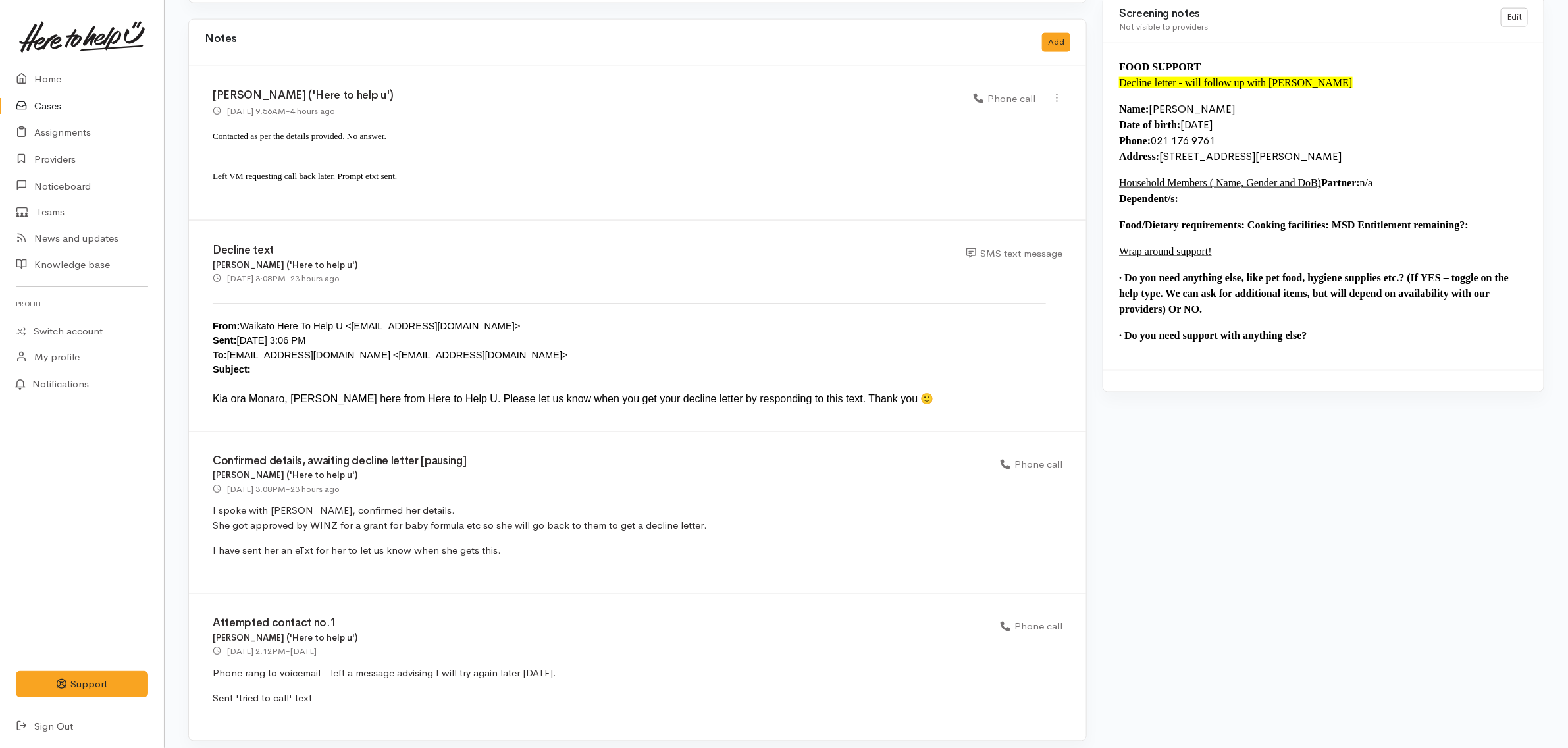
scroll to position [1177, 0]
click at [511, 543] on p "I have sent her an eTxt for her to let us know when she gets this." at bounding box center [638, 551] width 850 height 15
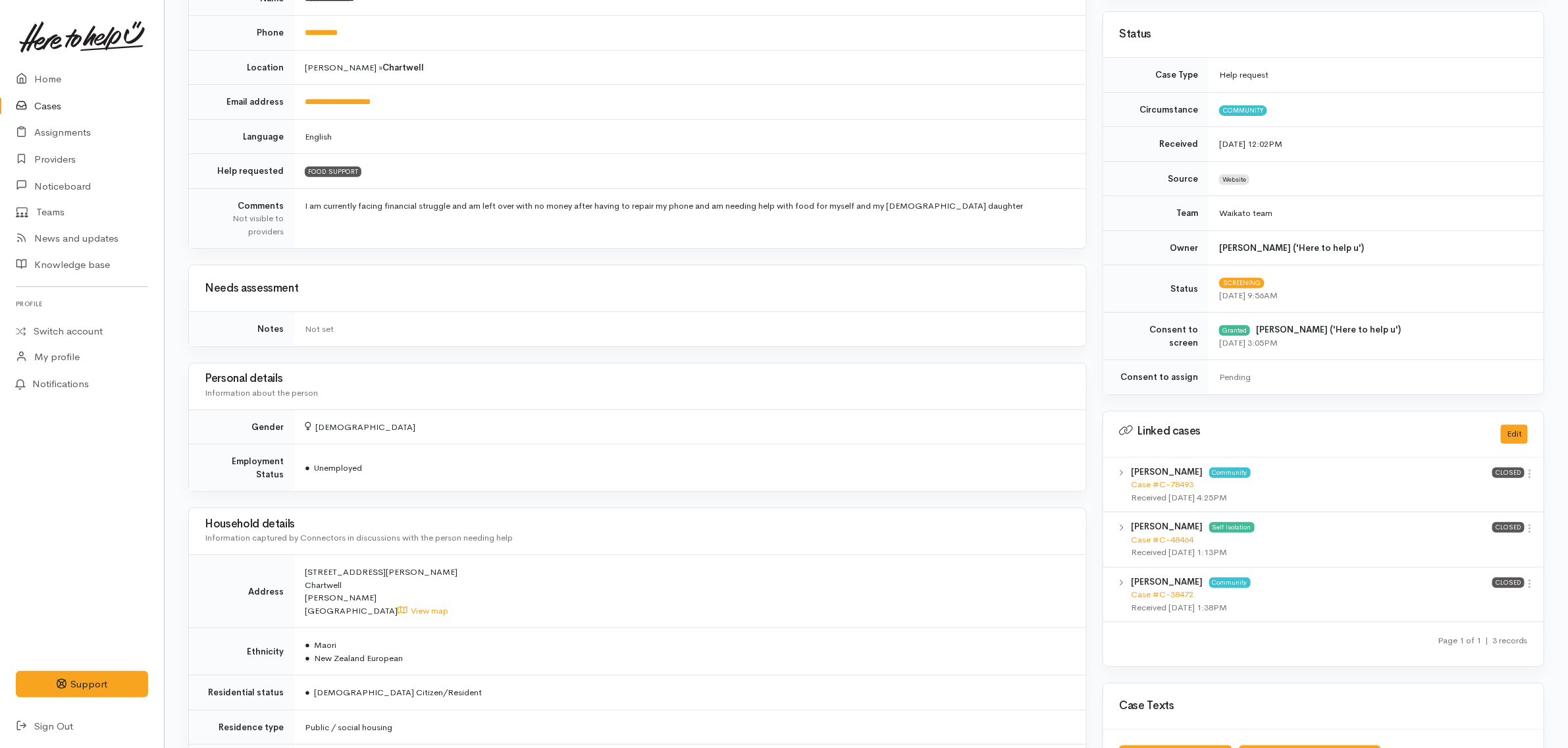
scroll to position [0, 0]
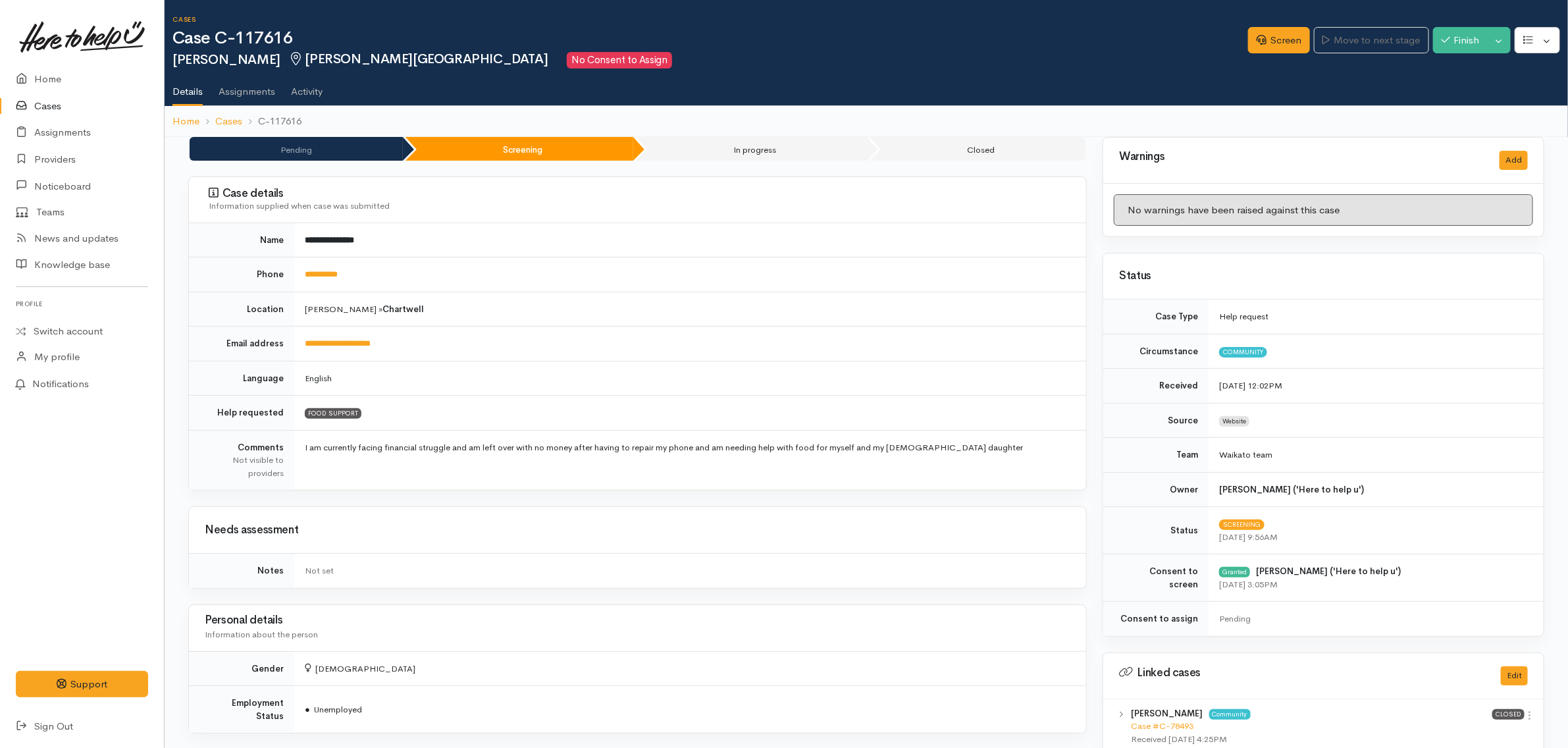
click at [466, 364] on td "English" at bounding box center [690, 379] width 792 height 35
click at [386, 412] on td "FOOD SUPPORT" at bounding box center [690, 413] width 792 height 35
click at [395, 383] on td "English" at bounding box center [690, 379] width 792 height 35
click at [677, 61] on h2 "Monaro Beamsley Chartwell, Hamilton No Consent to Assign" at bounding box center [710, 60] width 1075 height 16
click at [667, 65] on h2 "Monaro Beamsley Chartwell, Hamilton No Consent to Assign" at bounding box center [710, 60] width 1075 height 16
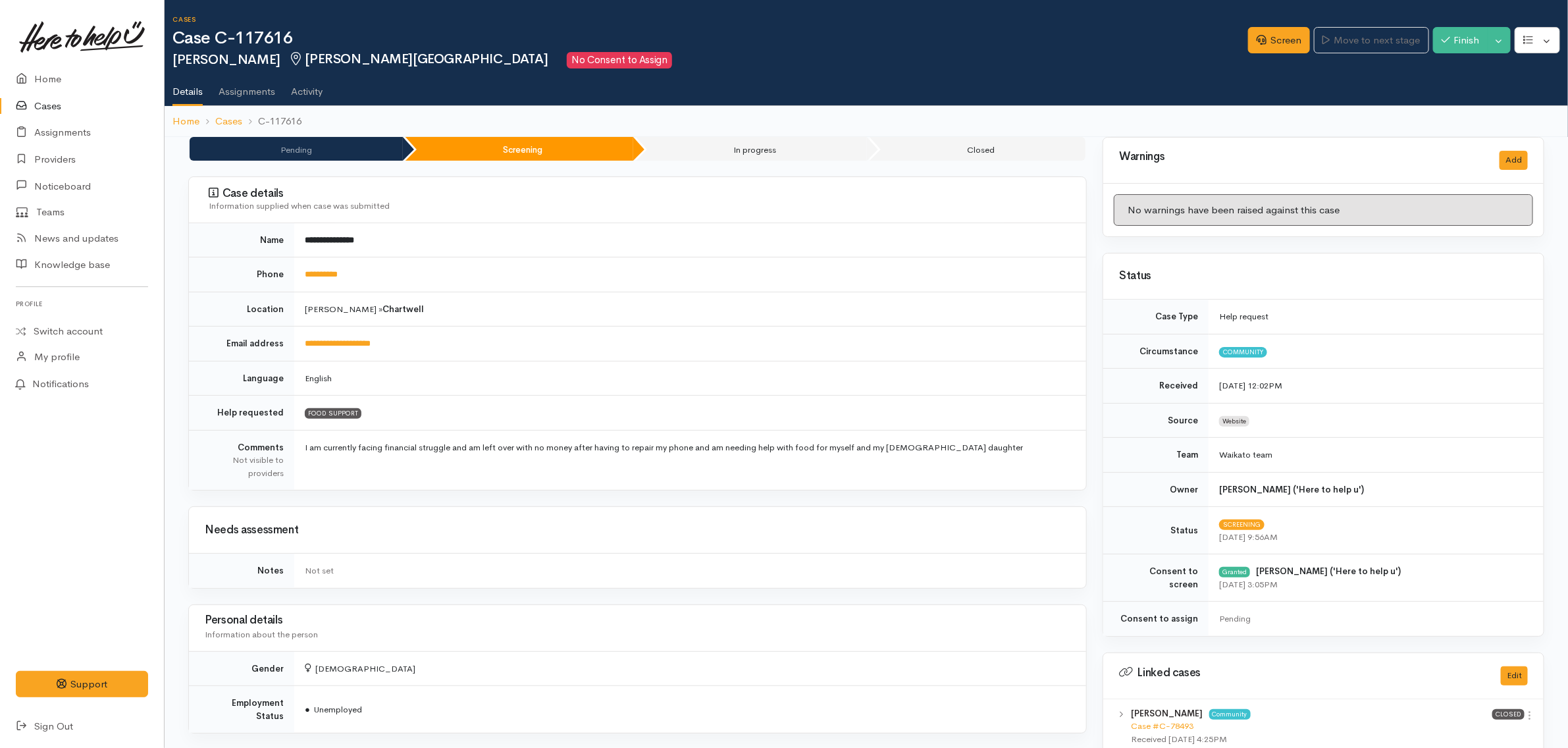
click at [547, 306] on td "Hamilton » Chartwell" at bounding box center [690, 309] width 792 height 35
click at [420, 275] on td "**********" at bounding box center [690, 275] width 792 height 35
click at [424, 313] on td "Hamilton » Chartwell" at bounding box center [690, 309] width 792 height 35
click at [425, 337] on td "**********" at bounding box center [690, 344] width 792 height 35
click at [418, 379] on td "English" at bounding box center [690, 379] width 792 height 35
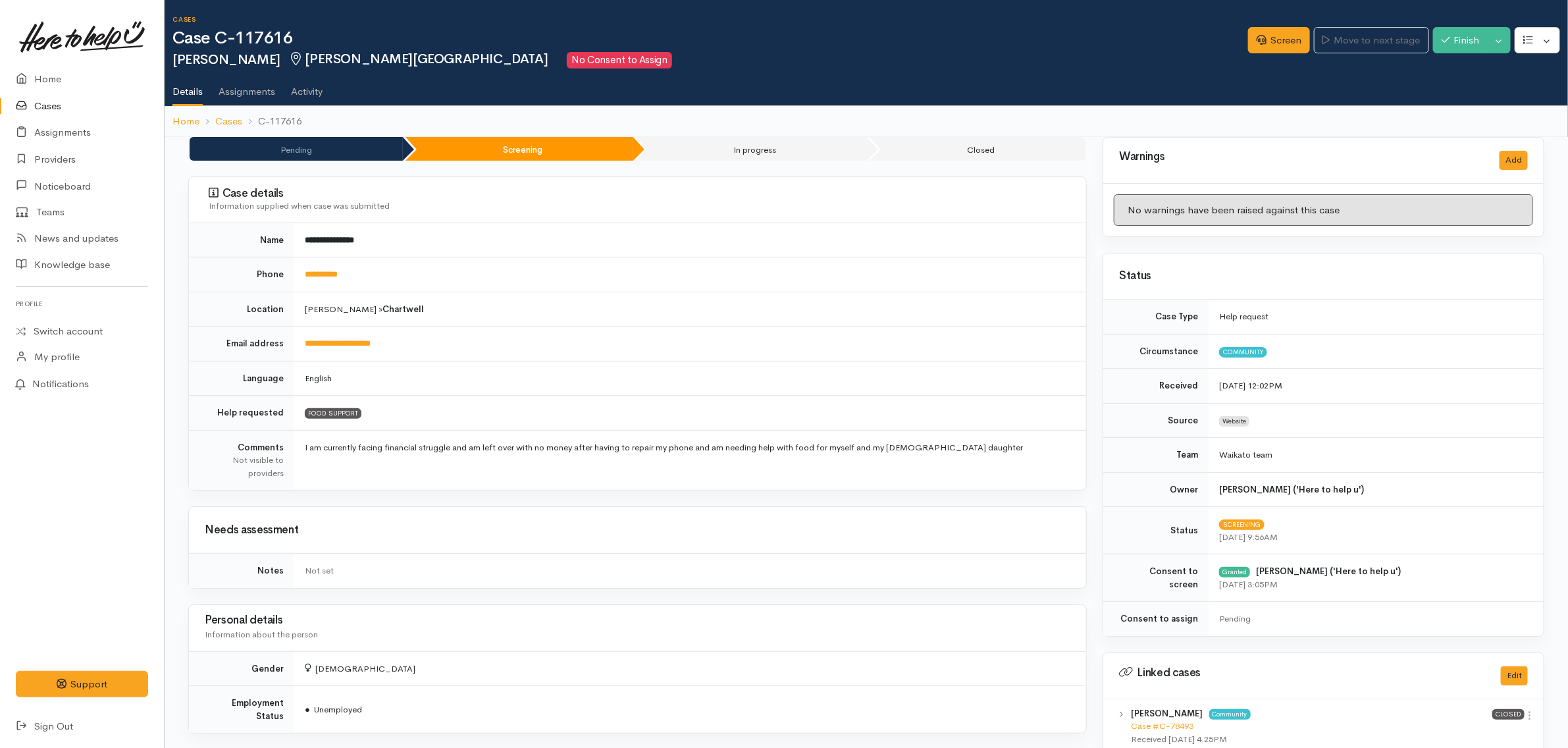
click at [425, 414] on td "FOOD SUPPORT" at bounding box center [690, 413] width 792 height 35
click at [1009, 452] on td "I am currently facing financial struggle and am left over with no money after h…" at bounding box center [690, 460] width 792 height 60
click at [655, 192] on h3 "Case details" at bounding box center [639, 194] width 862 height 14
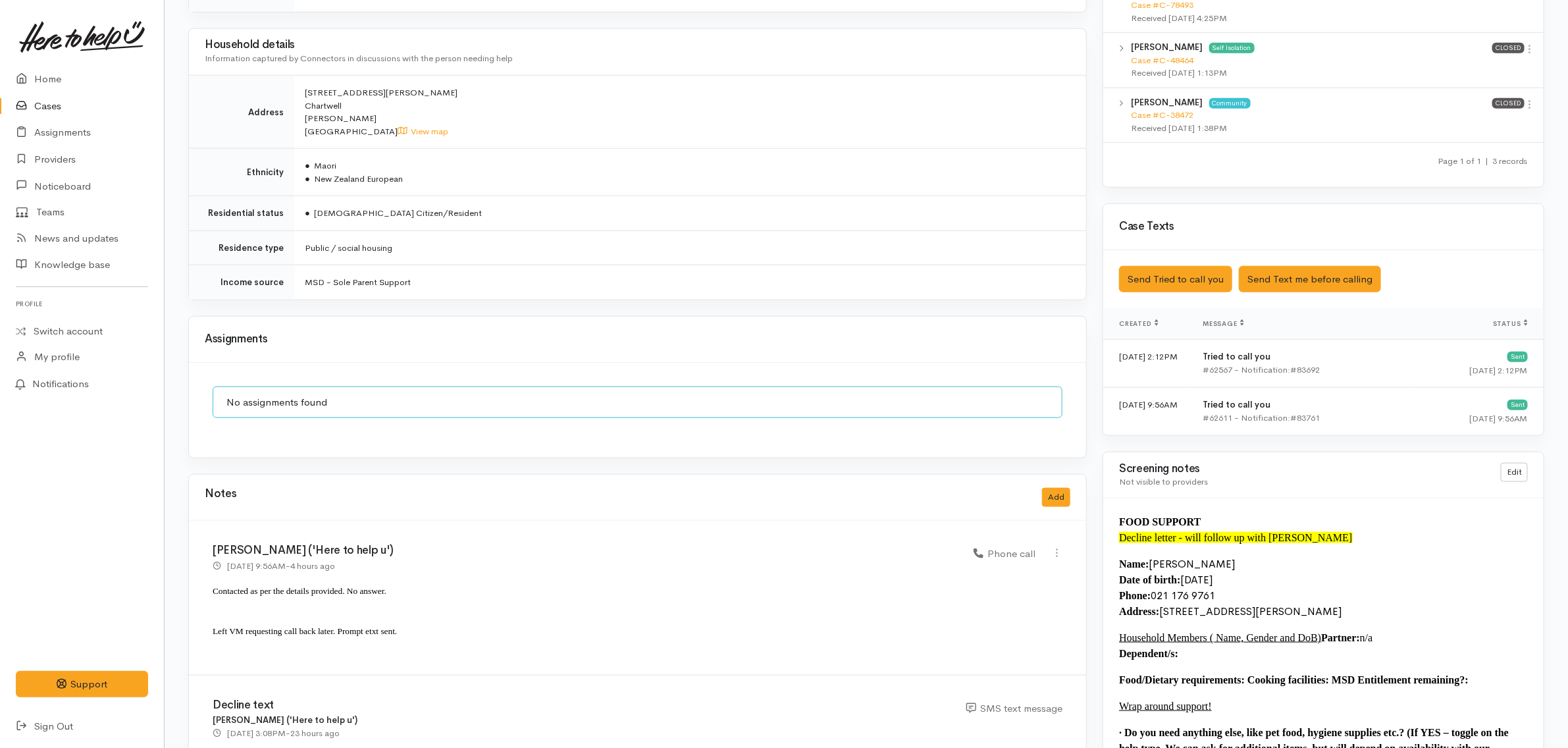
scroll to position [988, 0]
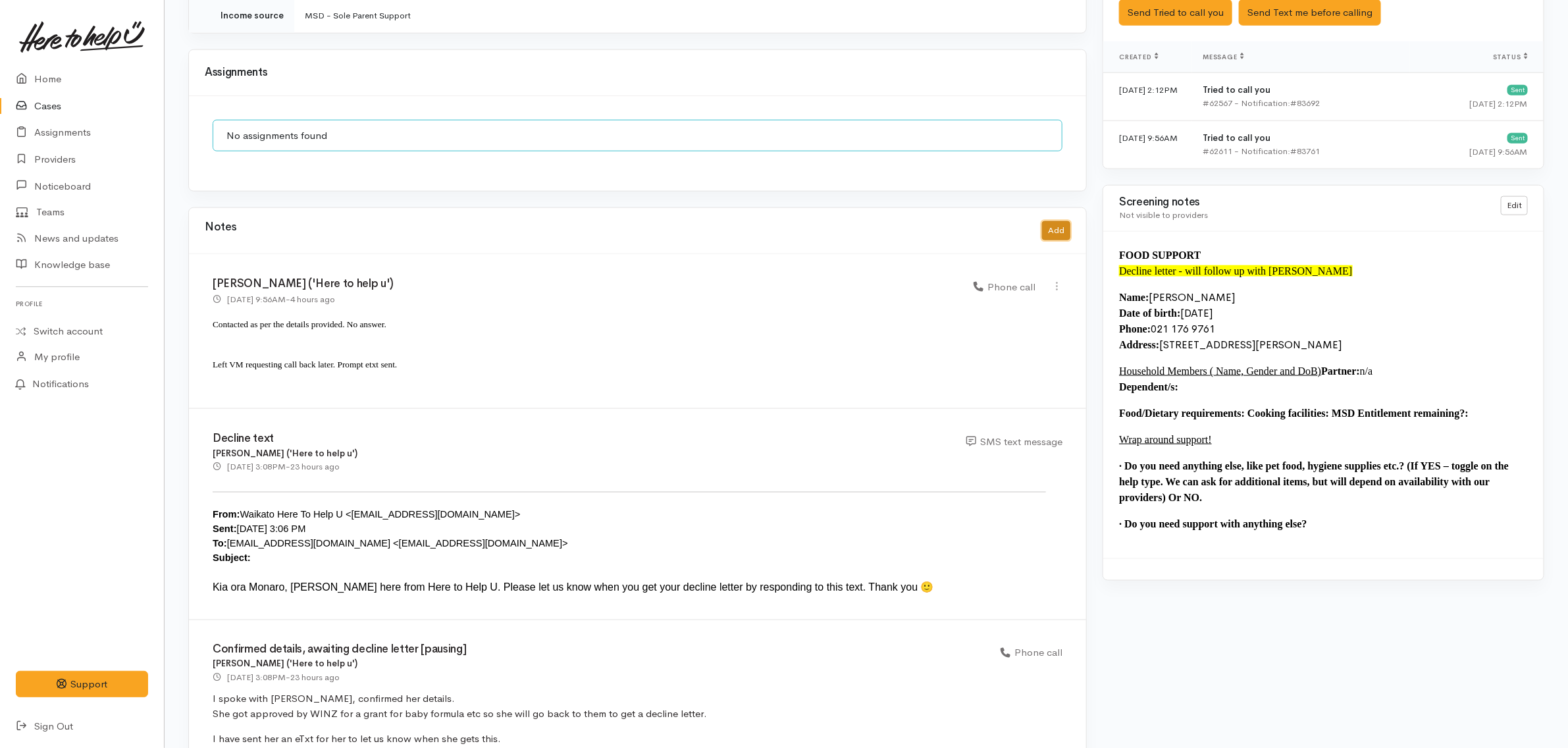
click at [1067, 225] on button "Add" at bounding box center [1057, 231] width 28 height 19
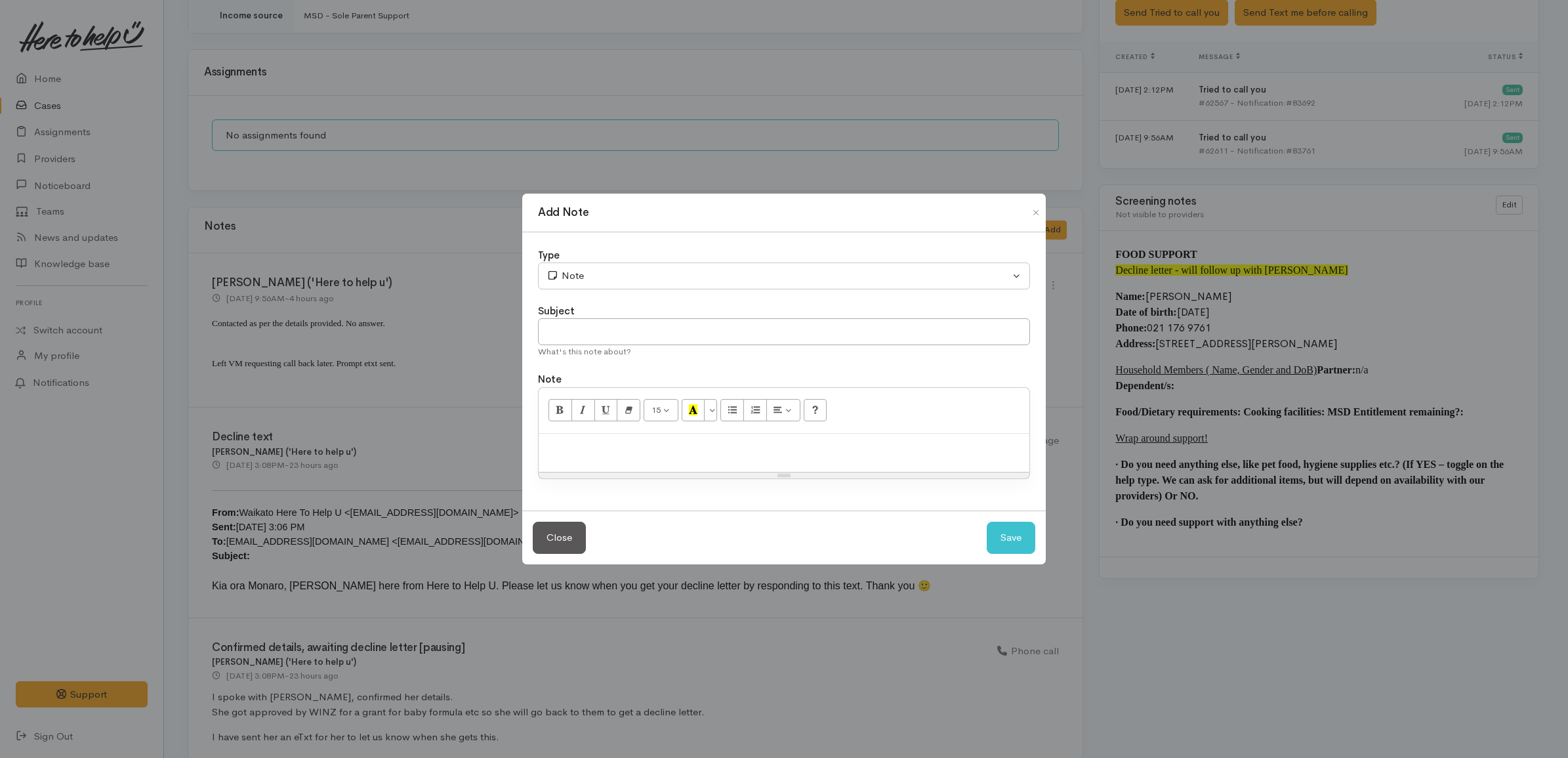
click at [728, 463] on div at bounding box center [784, 453] width 491 height 39
paste div
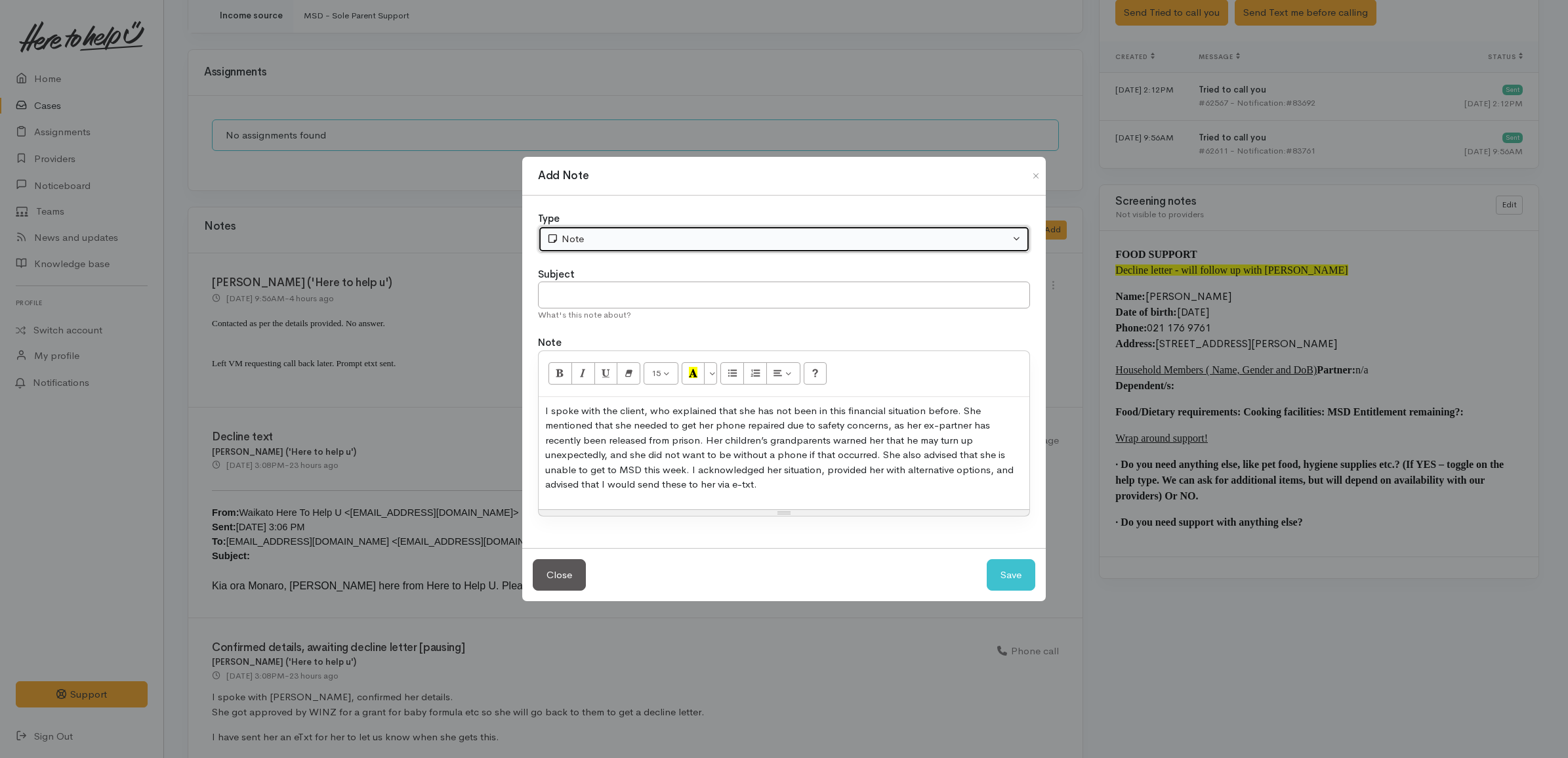
click at [606, 250] on button "Note" at bounding box center [784, 239] width 492 height 27
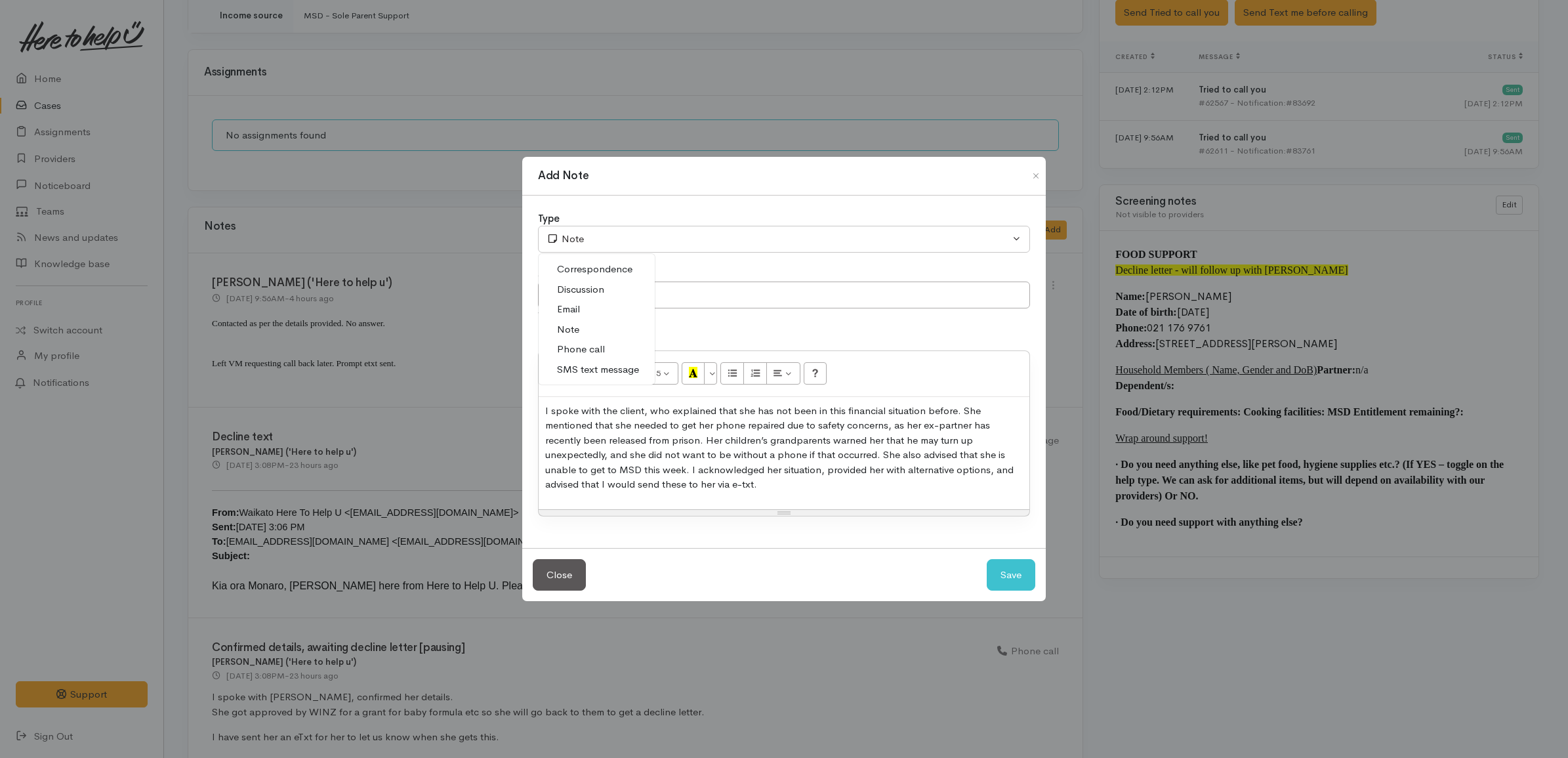
click at [587, 293] on span "Discussion" at bounding box center [580, 290] width 47 height 15
click at [793, 502] on div "I spoke with the client, who explained that she has not been in this financial …" at bounding box center [784, 453] width 491 height 112
click at [1025, 579] on button "Save" at bounding box center [1011, 575] width 48 height 32
select select "1"
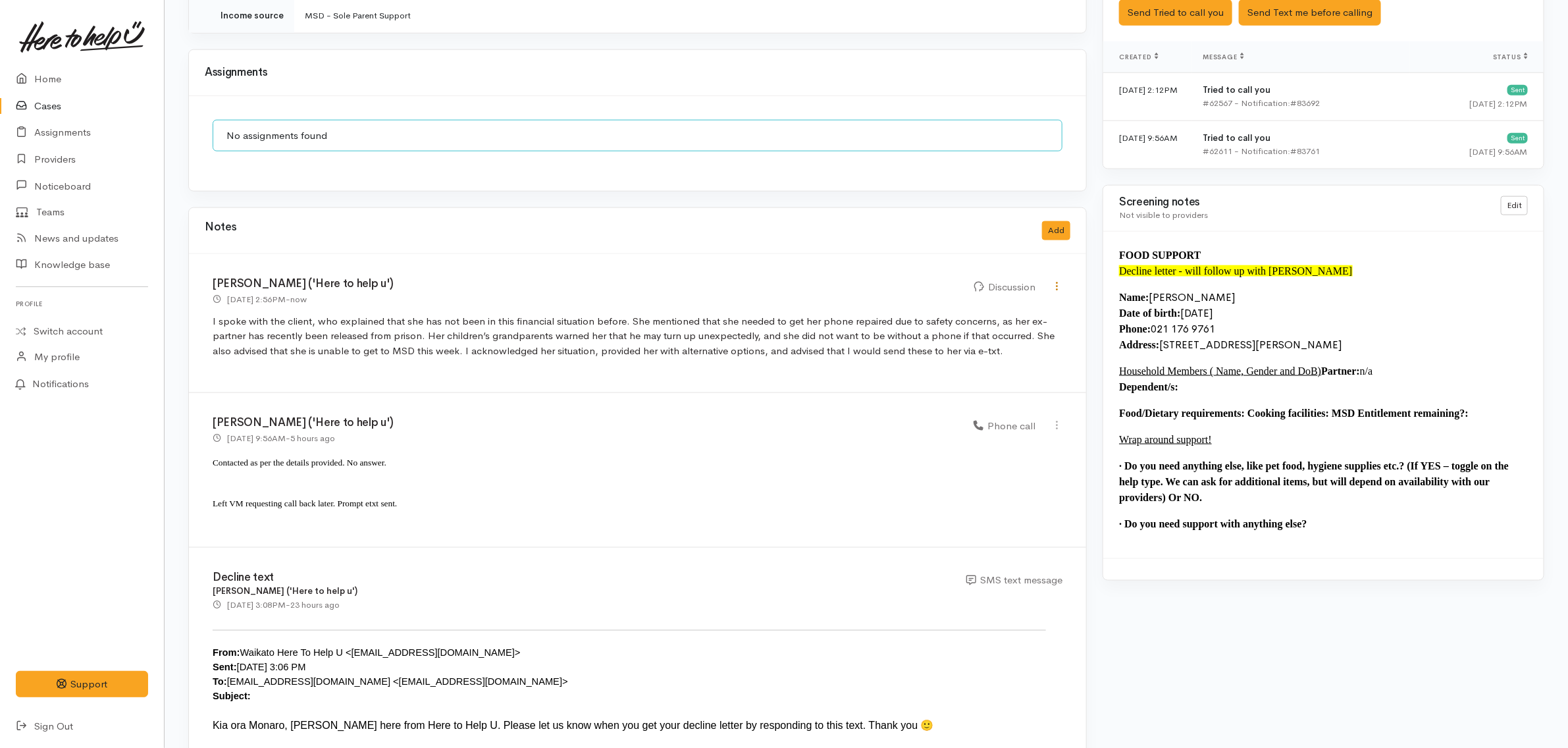
click at [1057, 281] on icon at bounding box center [1057, 286] width 11 height 11
click at [1015, 302] on link "Edit" at bounding box center [1011, 312] width 104 height 20
select select "4"
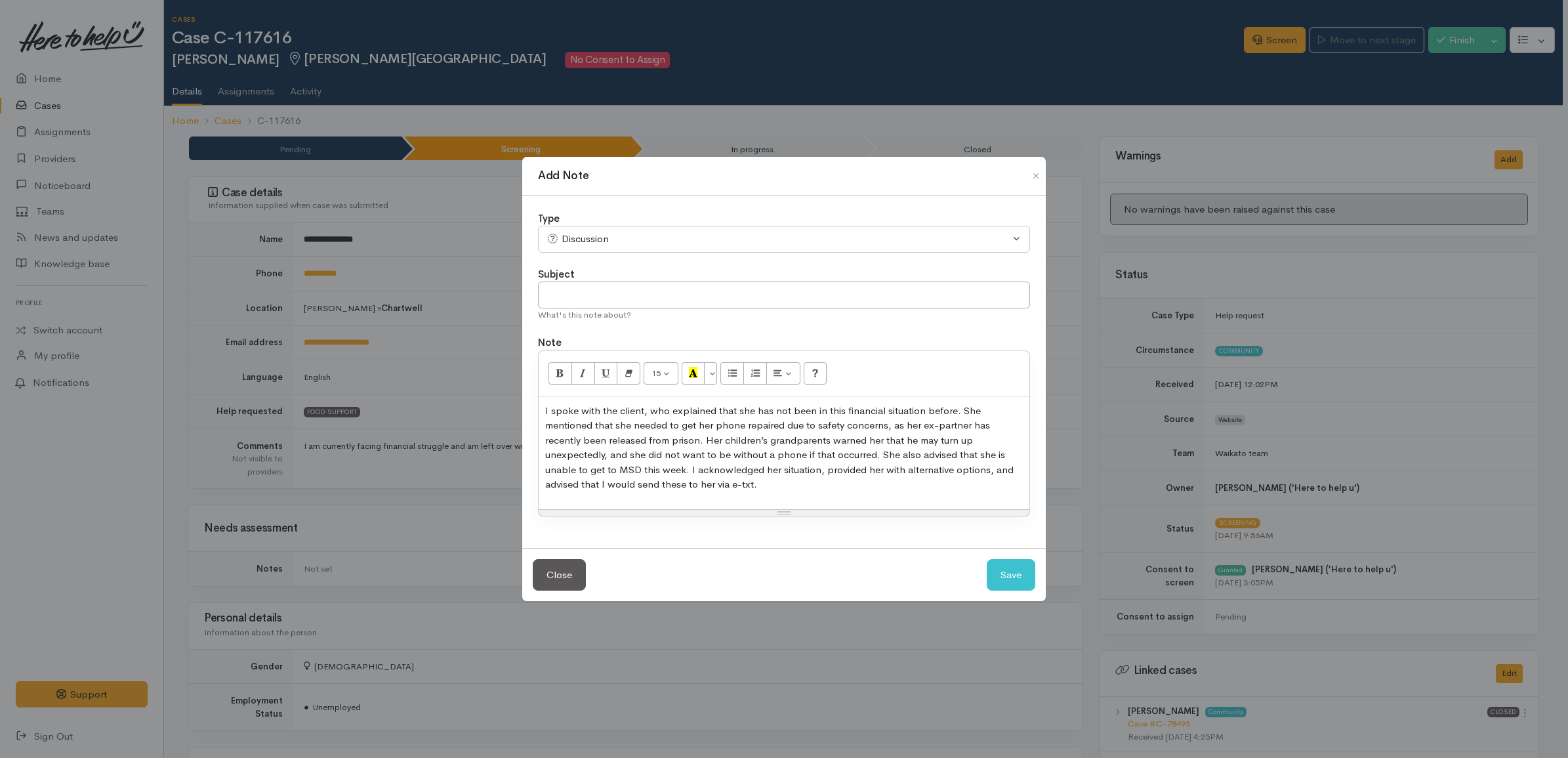
click at [751, 437] on p "I spoke with the client, who explained that she has not been in this financial …" at bounding box center [784, 448] width 477 height 89
click at [1015, 579] on button "Save" at bounding box center [1011, 575] width 48 height 32
select select "1"
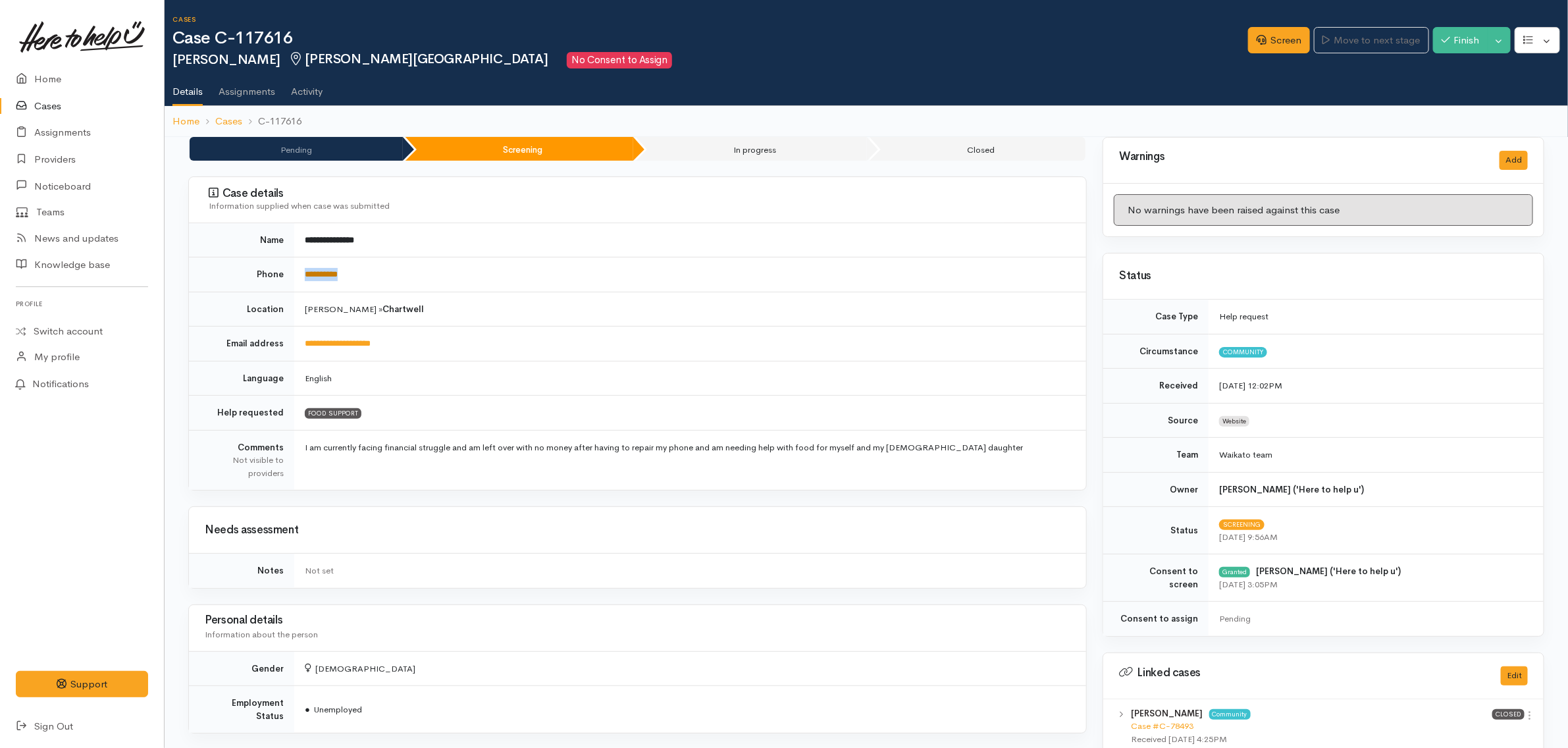
drag, startPoint x: 383, startPoint y: 264, endPoint x: 304, endPoint y: 274, distance: 79.6
click at [304, 274] on td "**********" at bounding box center [690, 275] width 792 height 35
copy link "**********"
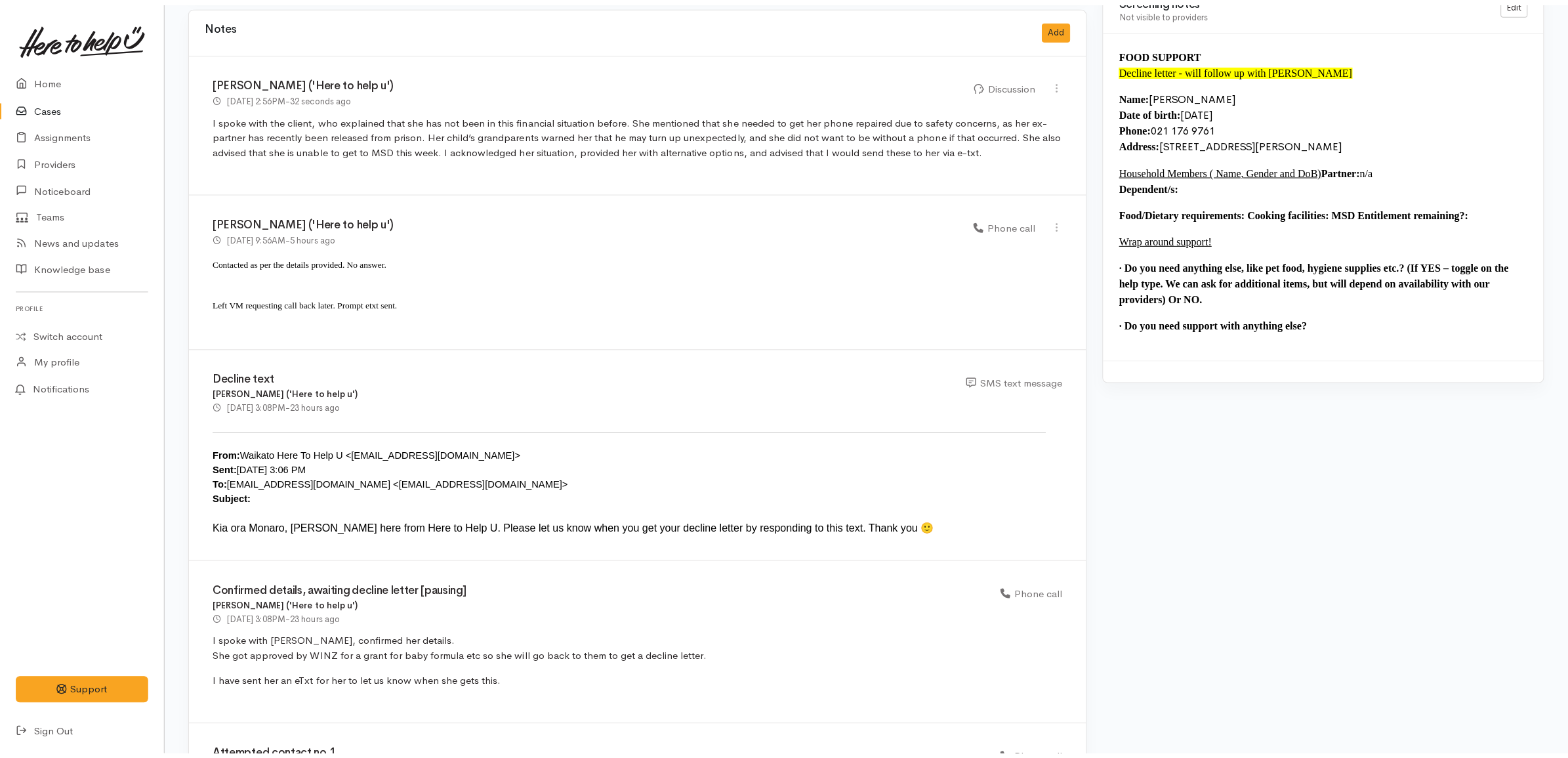
scroll to position [983, 0]
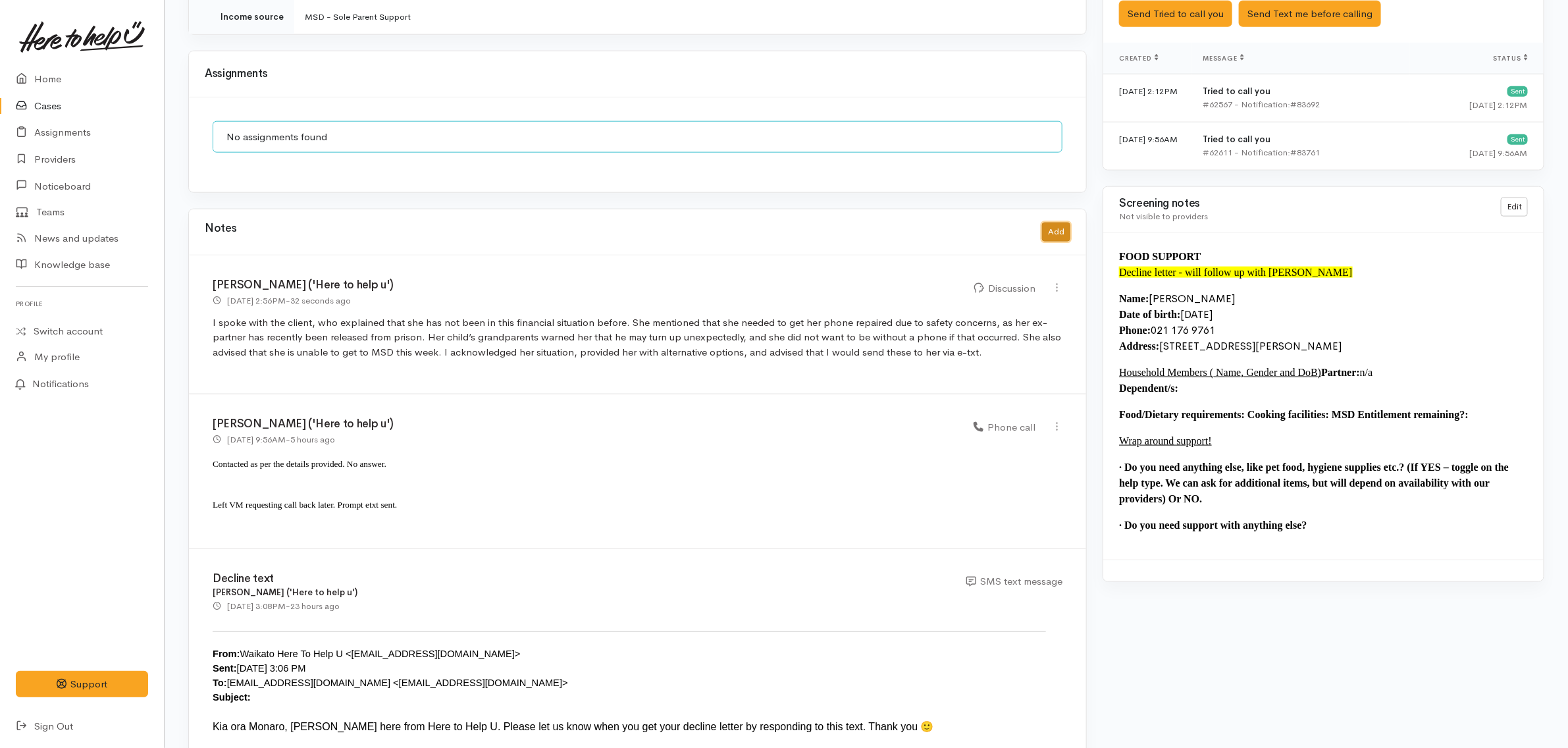
click at [1064, 224] on button "Add" at bounding box center [1057, 232] width 28 height 19
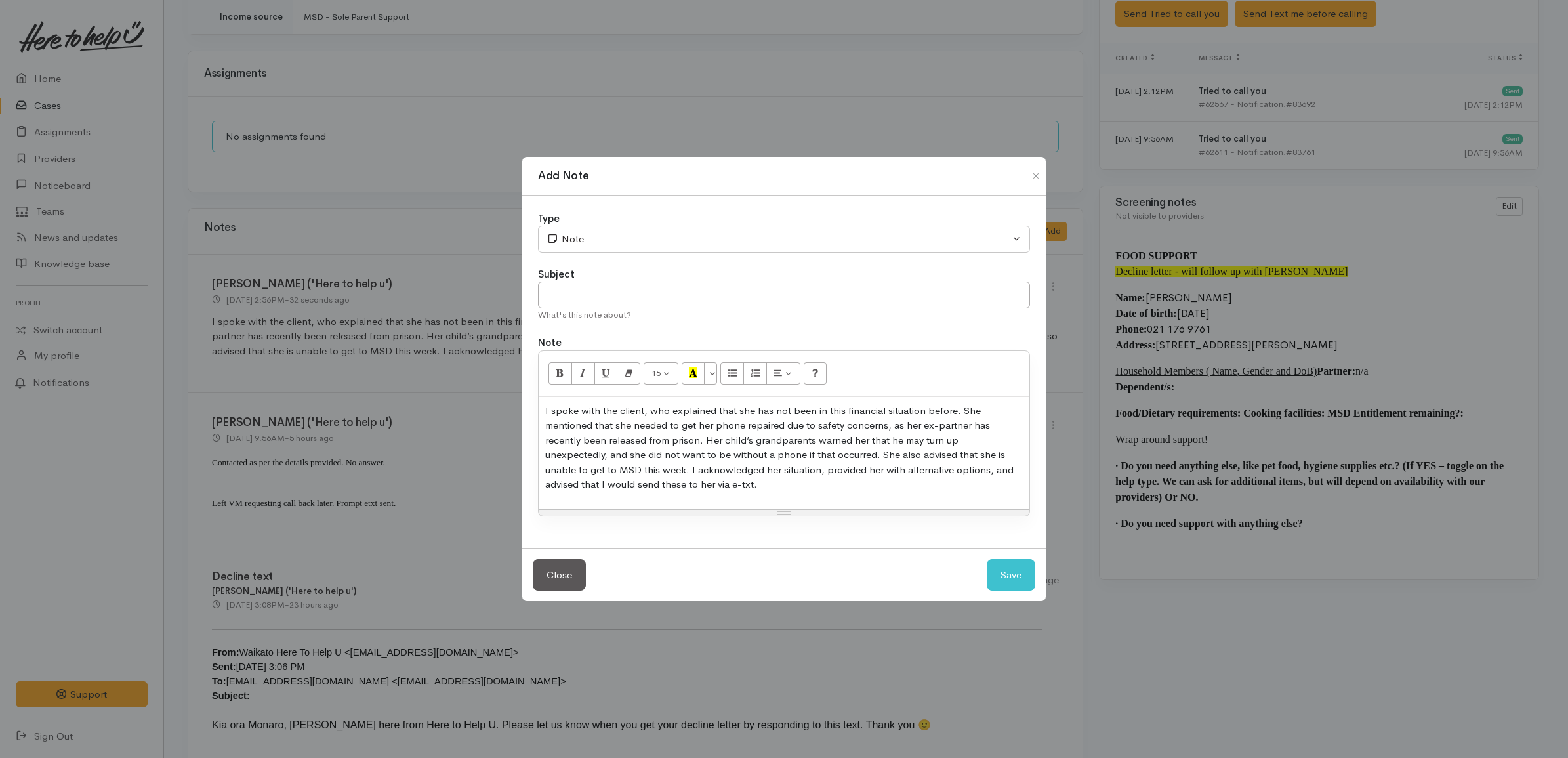
scroll to position [0, 0]
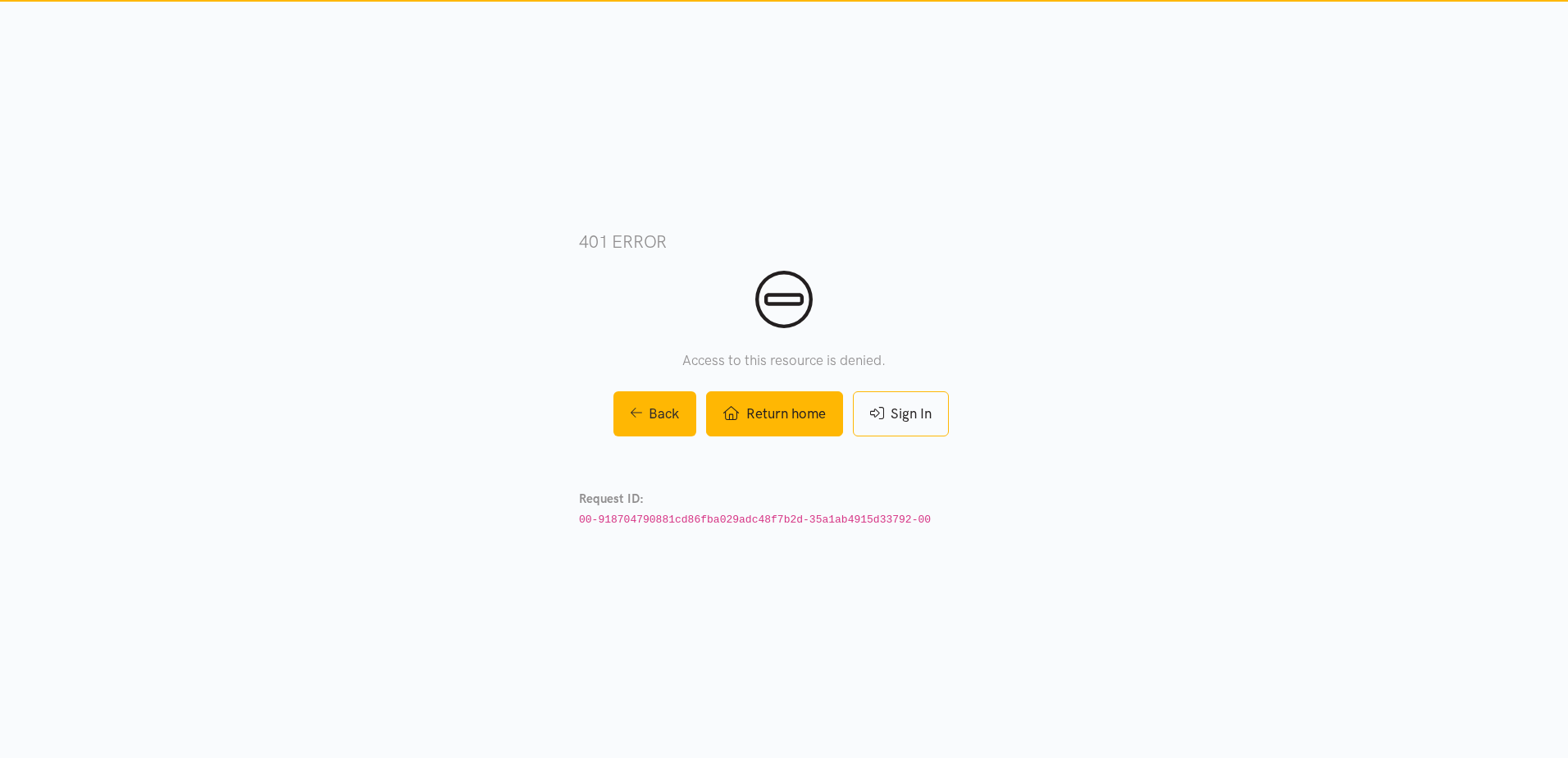
click at [750, 415] on link "Return home" at bounding box center [774, 413] width 136 height 45
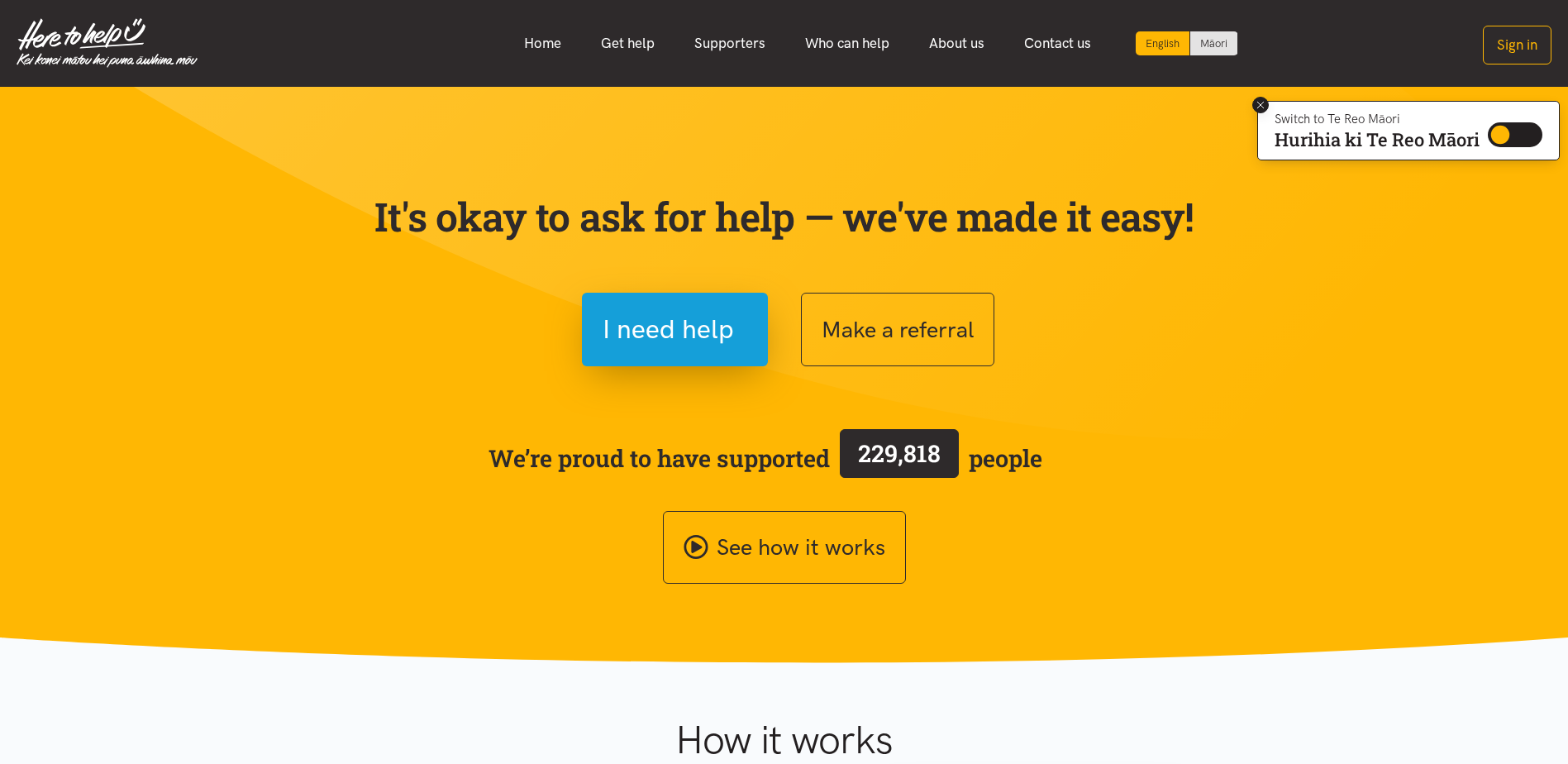
click at [1255, 106] on icon at bounding box center [1260, 105] width 13 height 13
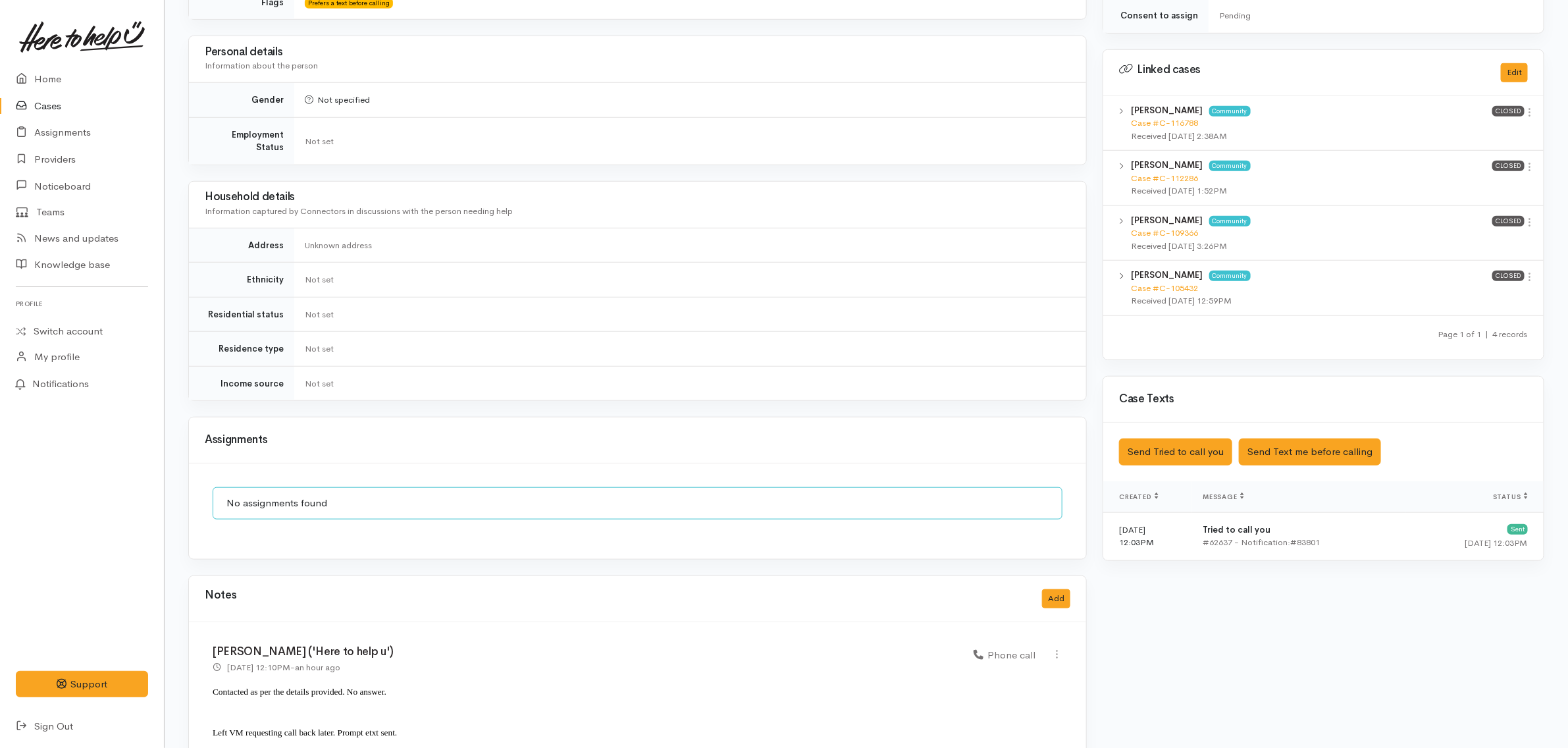
scroll to position [639, 0]
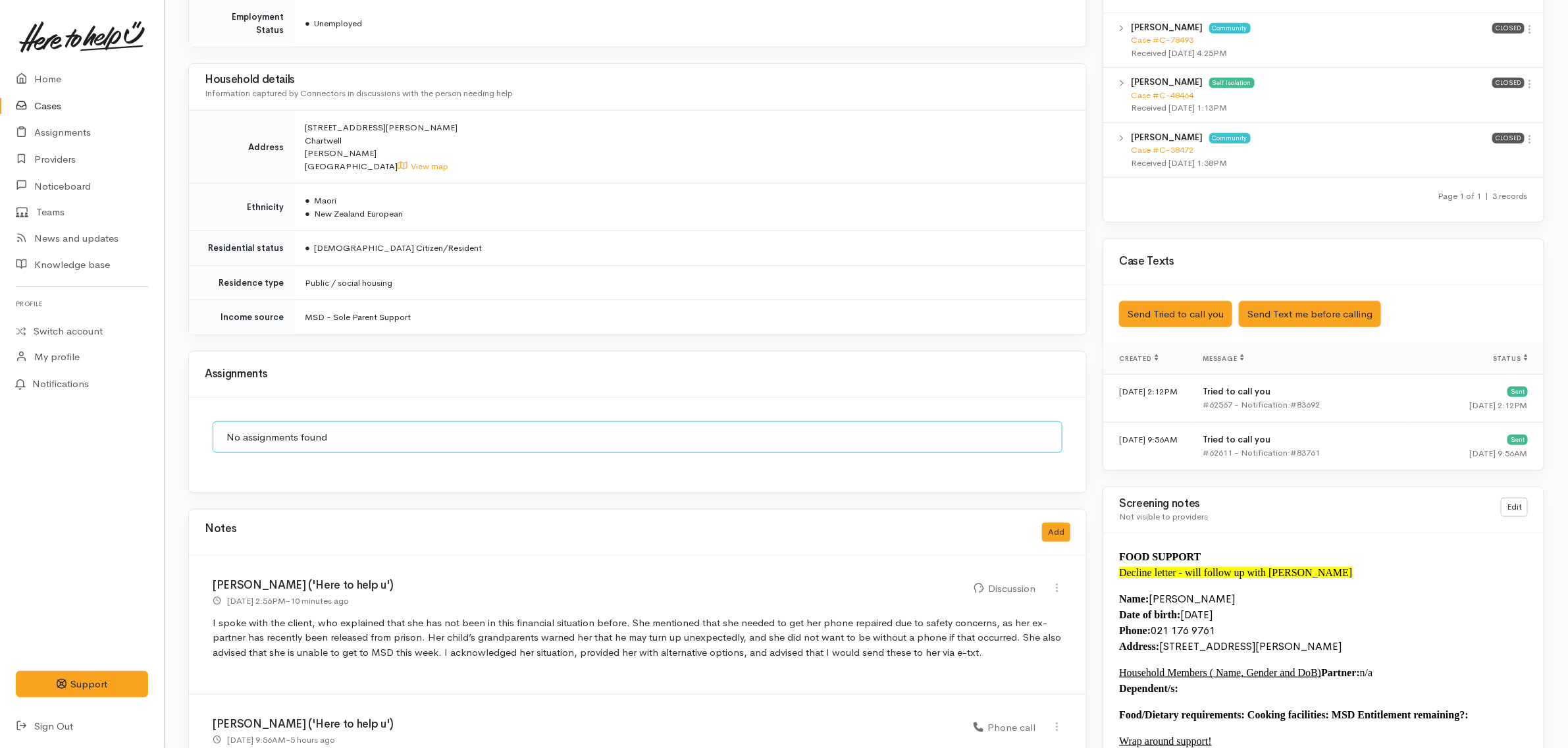
scroll to position [851, 0]
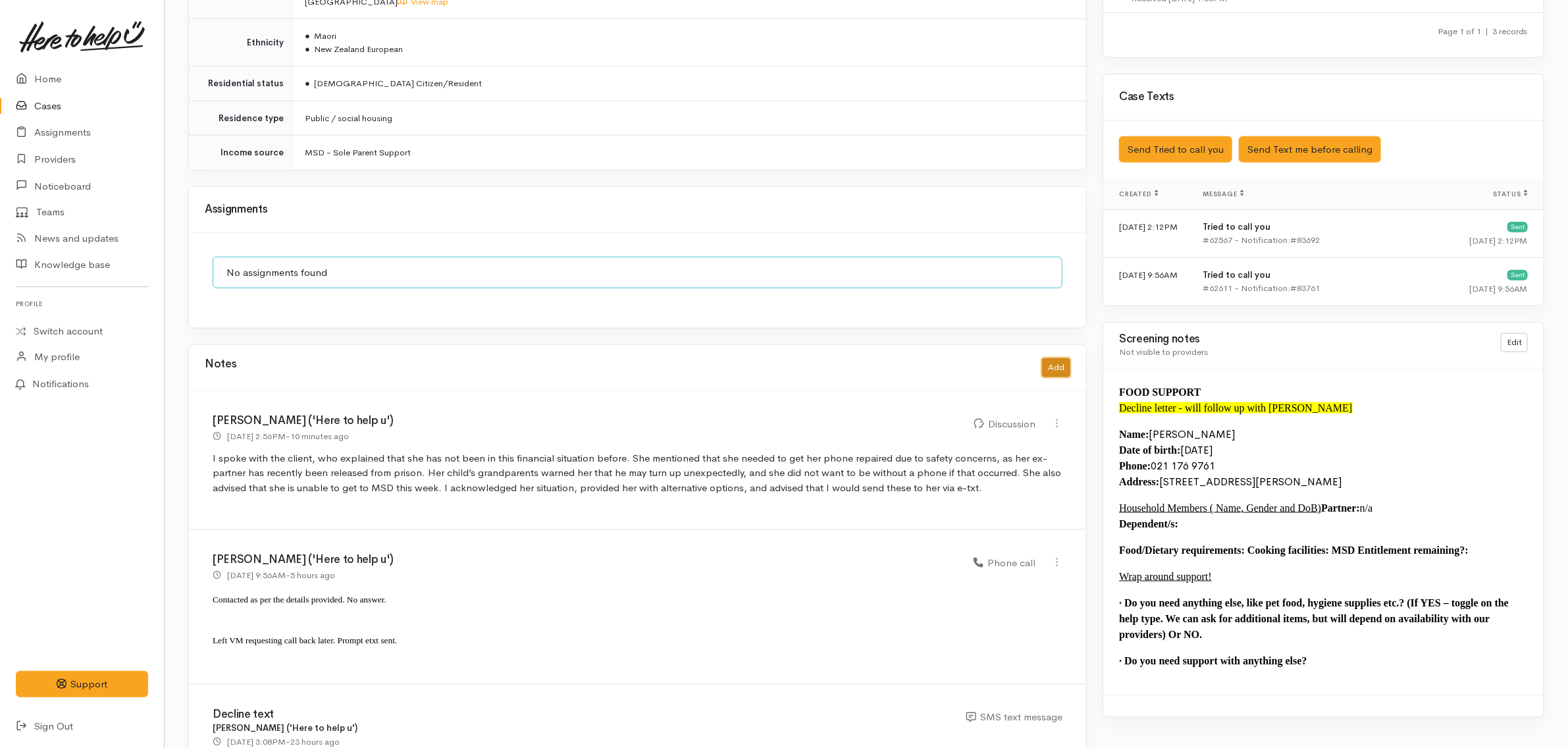
click at [1054, 358] on button "Add" at bounding box center [1057, 368] width 28 height 19
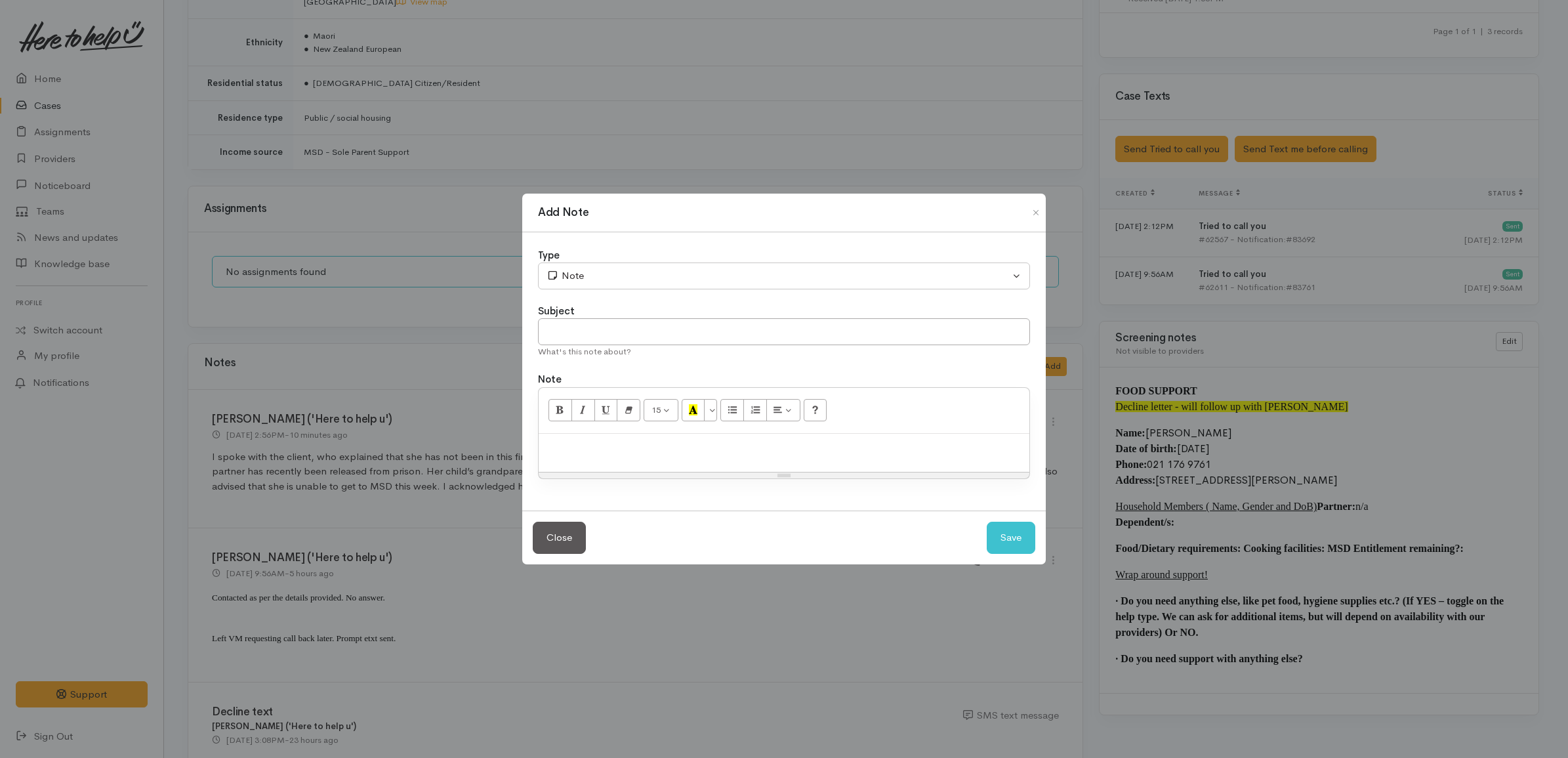
click at [800, 445] on p at bounding box center [784, 448] width 477 height 15
paste div
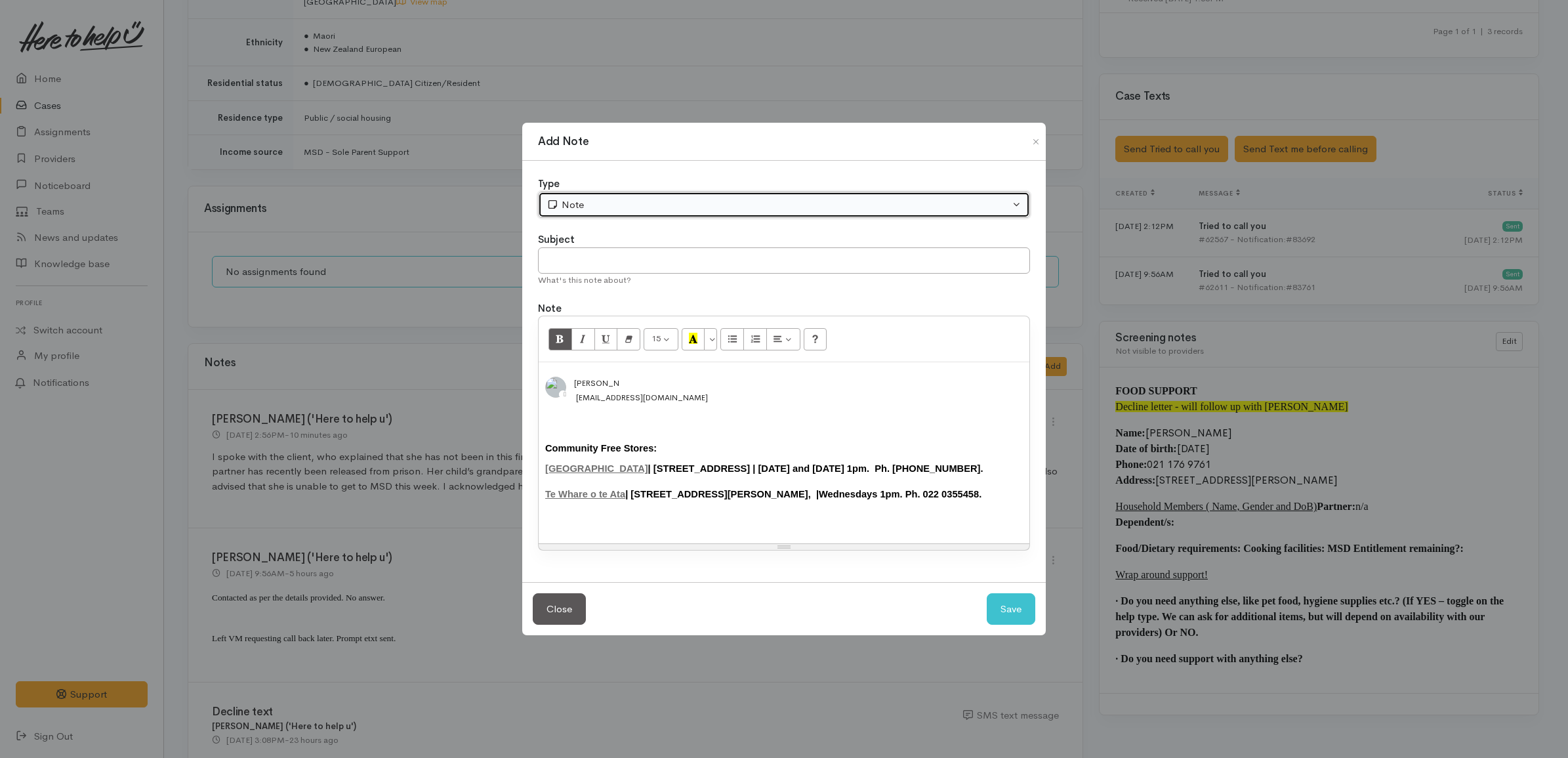
click at [615, 203] on div "Note" at bounding box center [778, 205] width 463 height 15
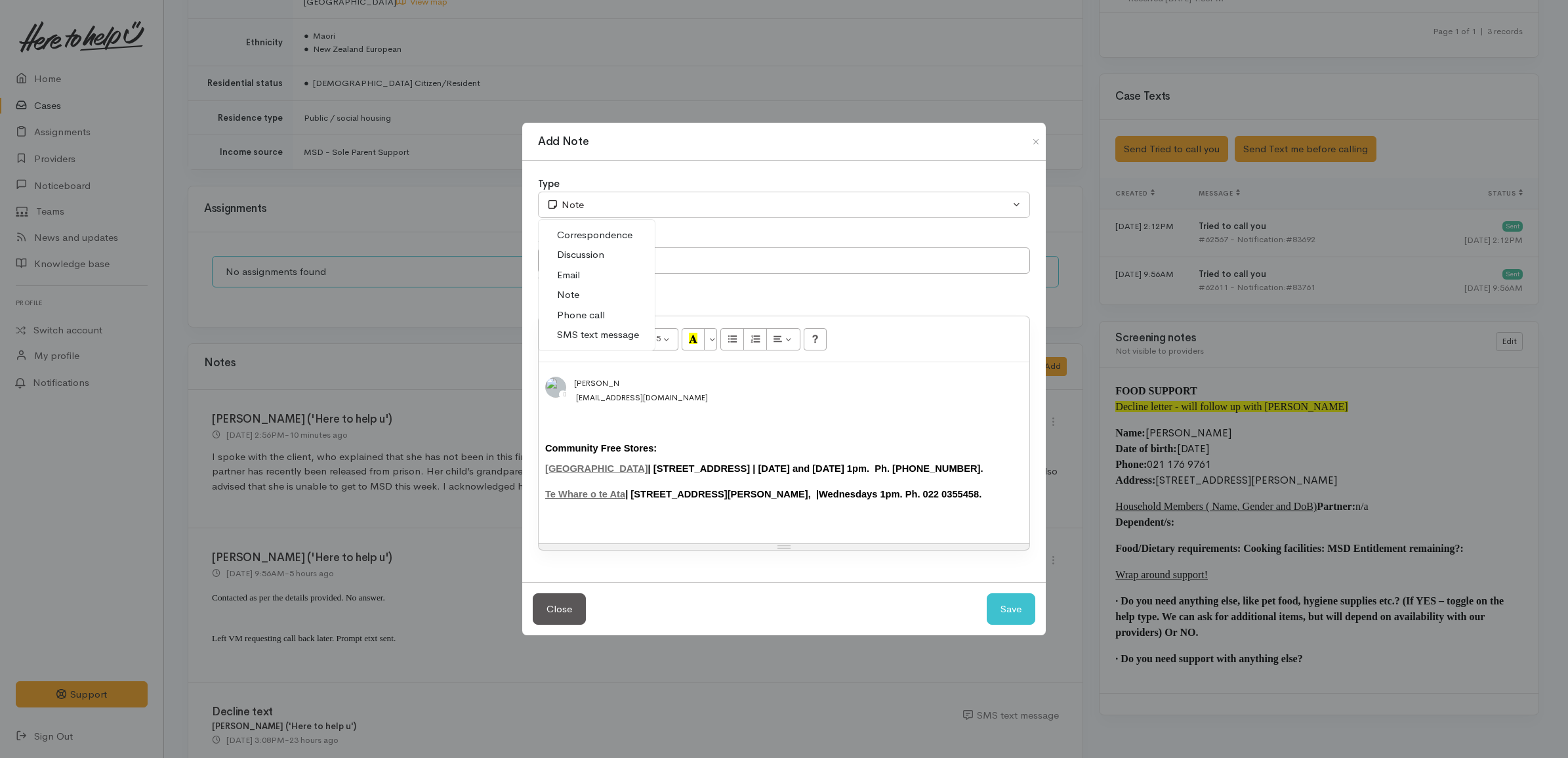
click at [578, 328] on span "SMS text message" at bounding box center [598, 335] width 82 height 15
click at [1008, 610] on button "Save" at bounding box center [1011, 609] width 48 height 32
select select "1"
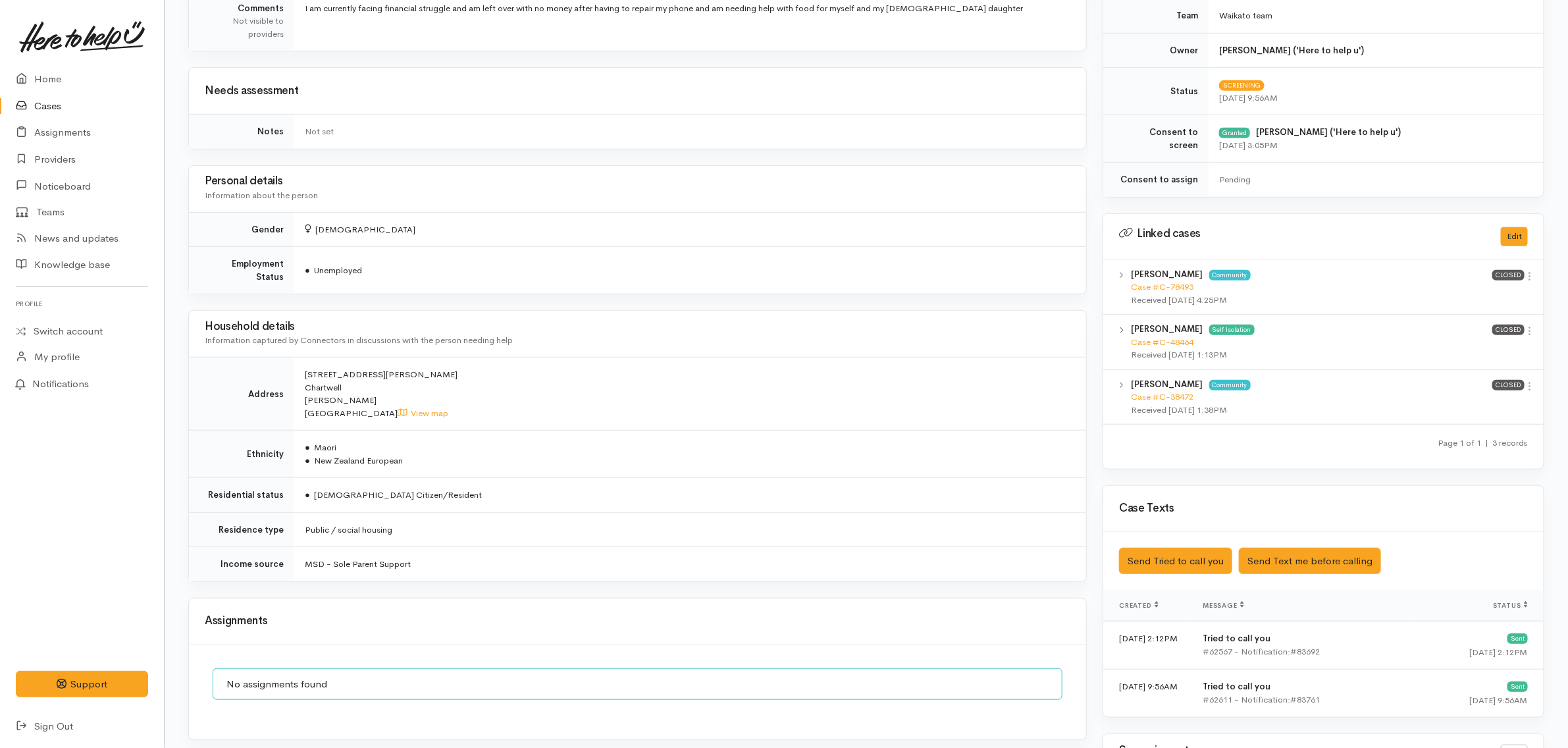
scroll to position [0, 0]
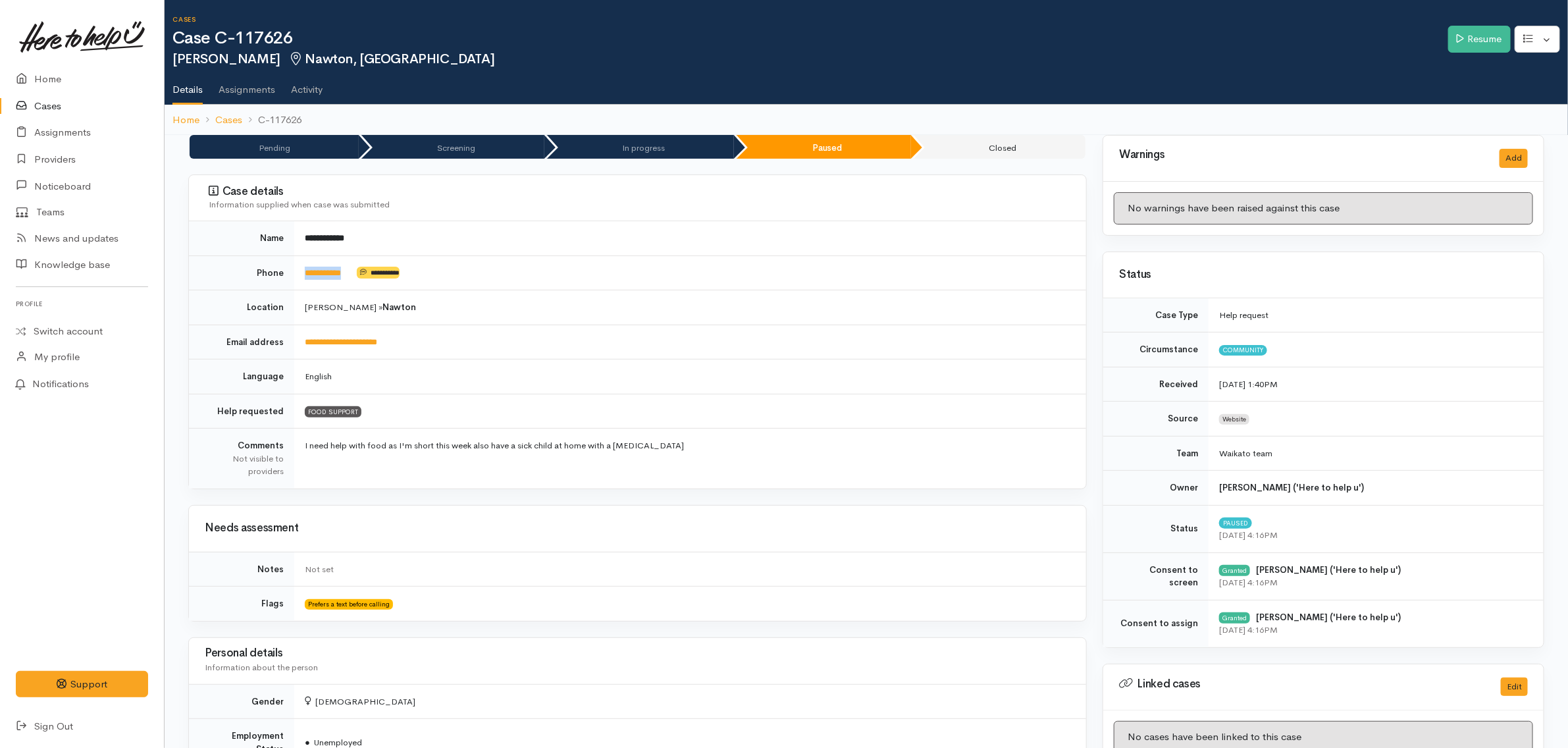
drag, startPoint x: 361, startPoint y: 275, endPoint x: 298, endPoint y: 278, distance: 63.1
click at [298, 278] on td "**********" at bounding box center [690, 273] width 792 height 35
copy td "**********"
click at [447, 271] on td "**********" at bounding box center [690, 273] width 792 height 35
click at [538, 244] on td "**********" at bounding box center [690, 238] width 792 height 34
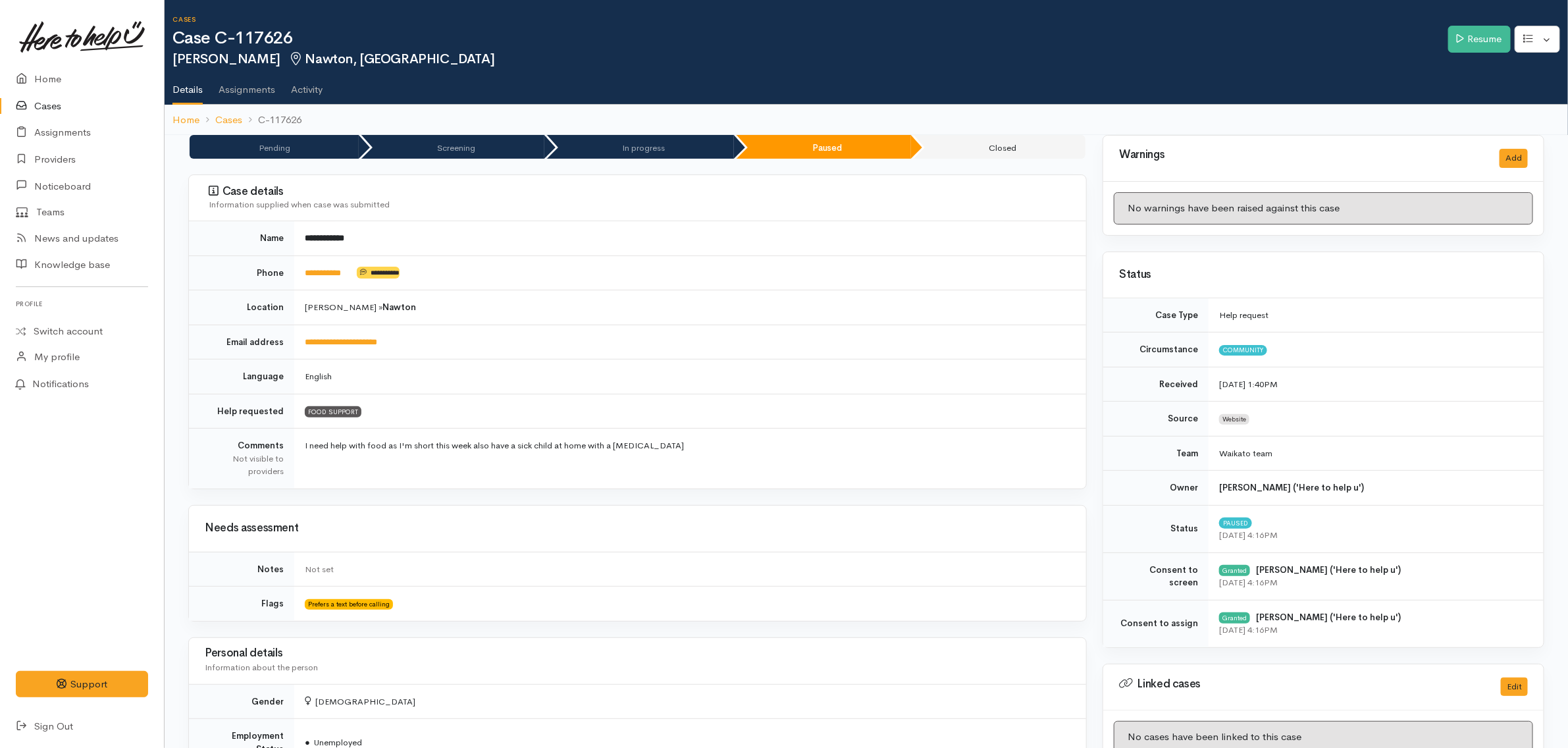
click at [545, 279] on td "**********" at bounding box center [690, 273] width 792 height 35
click at [575, 284] on td "**********" at bounding box center [690, 273] width 792 height 35
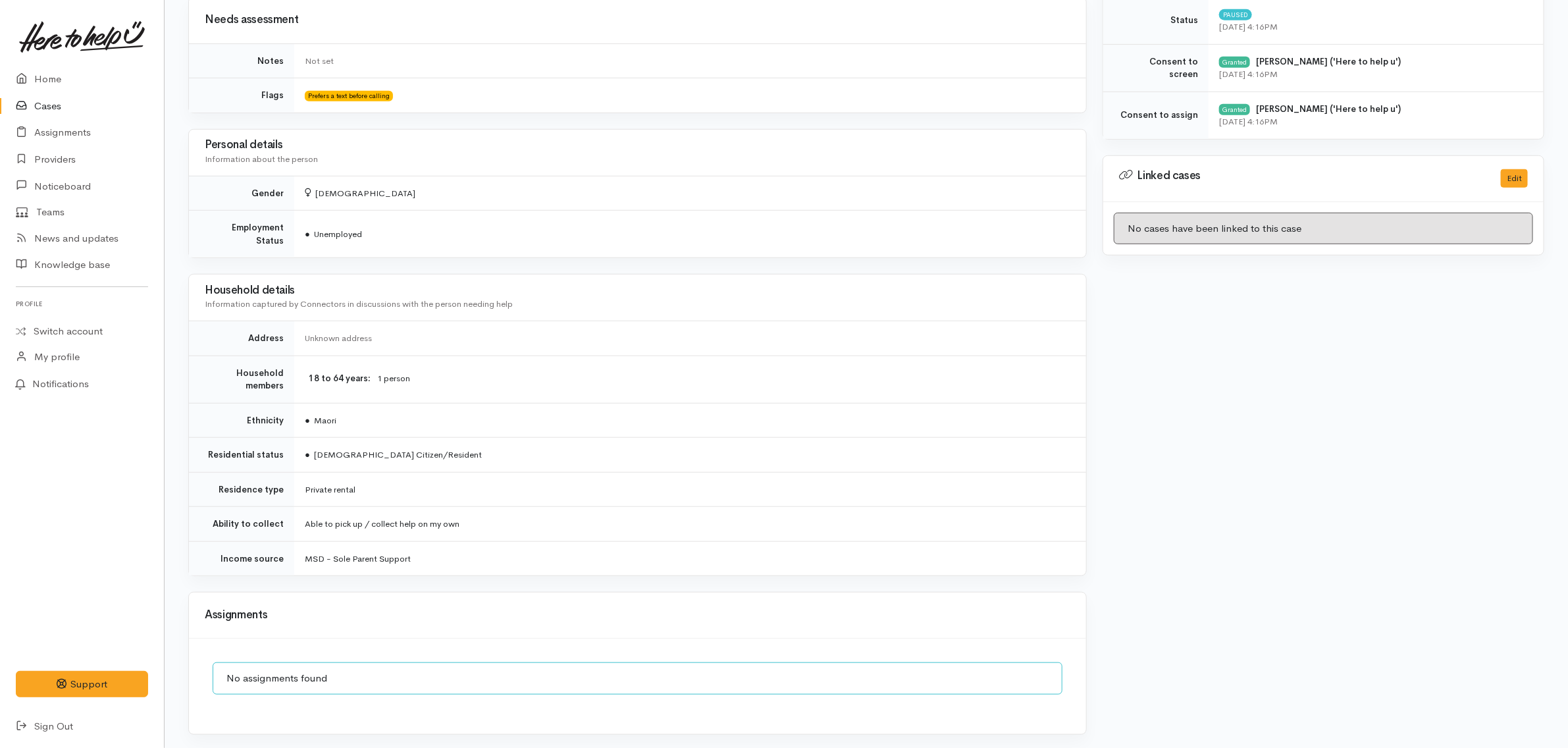
scroll to position [674, 0]
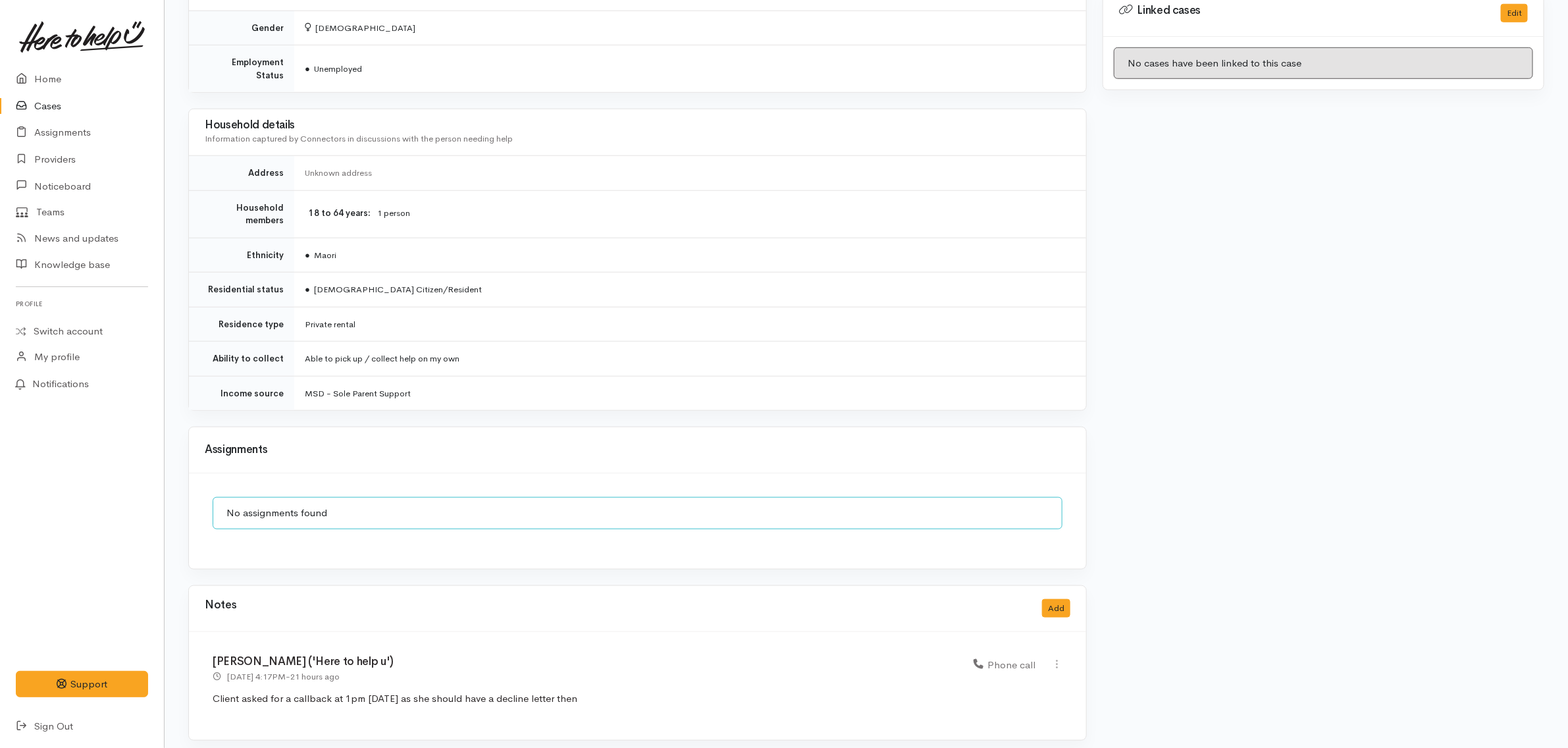
click at [652, 692] on p "Client asked for a callback at 1pm tomorrow as she should have a decline letter…" at bounding box center [638, 699] width 850 height 15
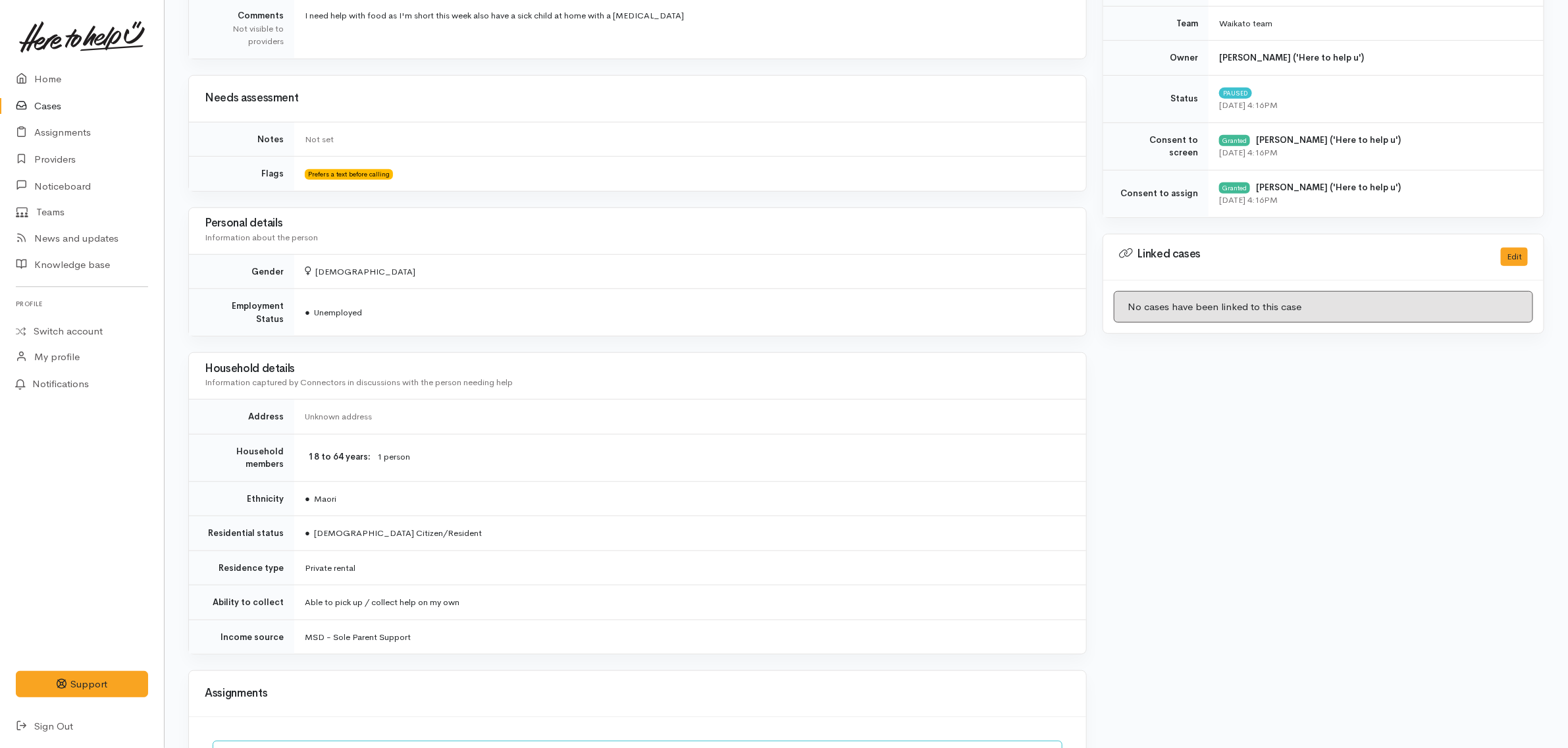
scroll to position [427, 0]
click at [636, 633] on td "MSD - Sole Parent Support" at bounding box center [690, 640] width 792 height 34
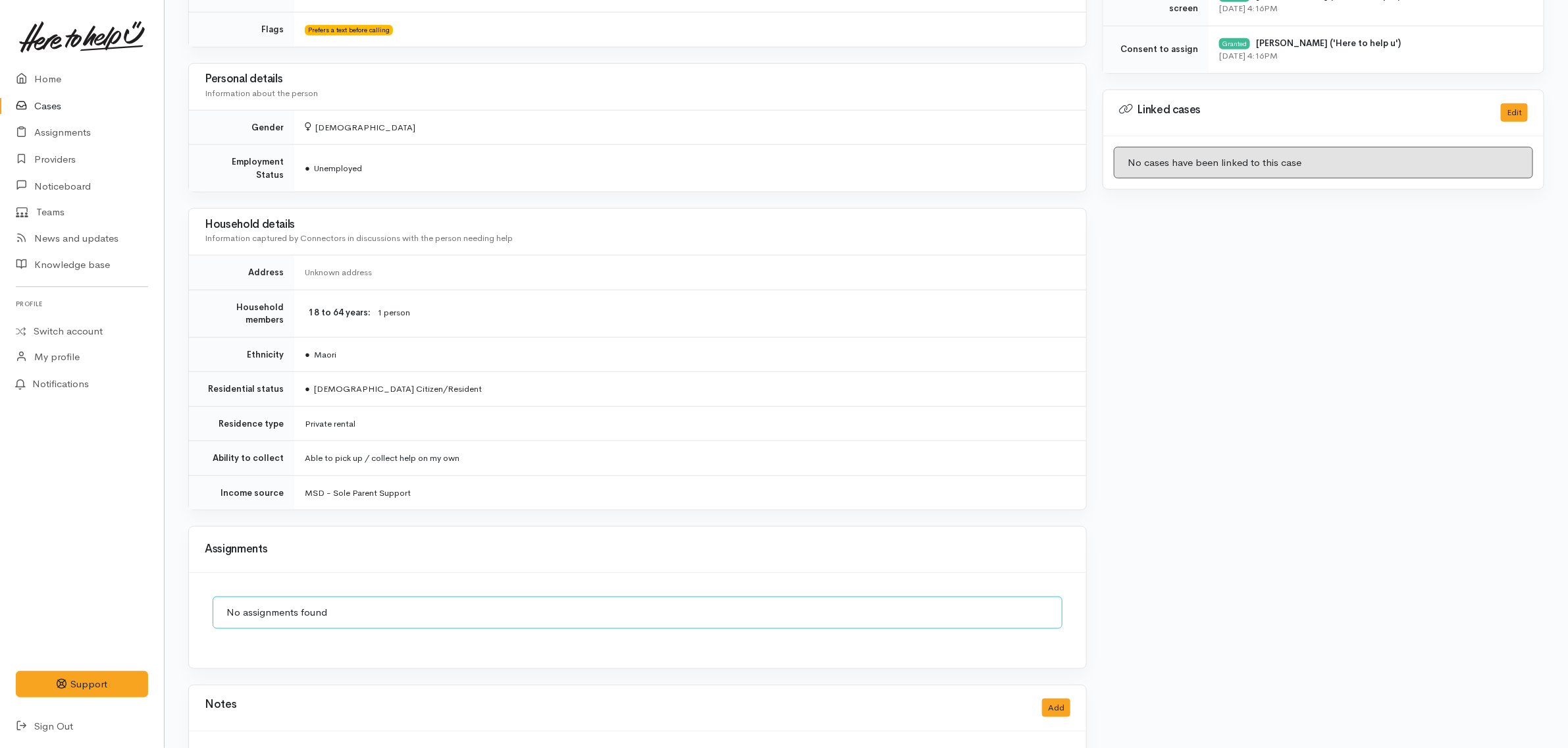
scroll to position [674, 0]
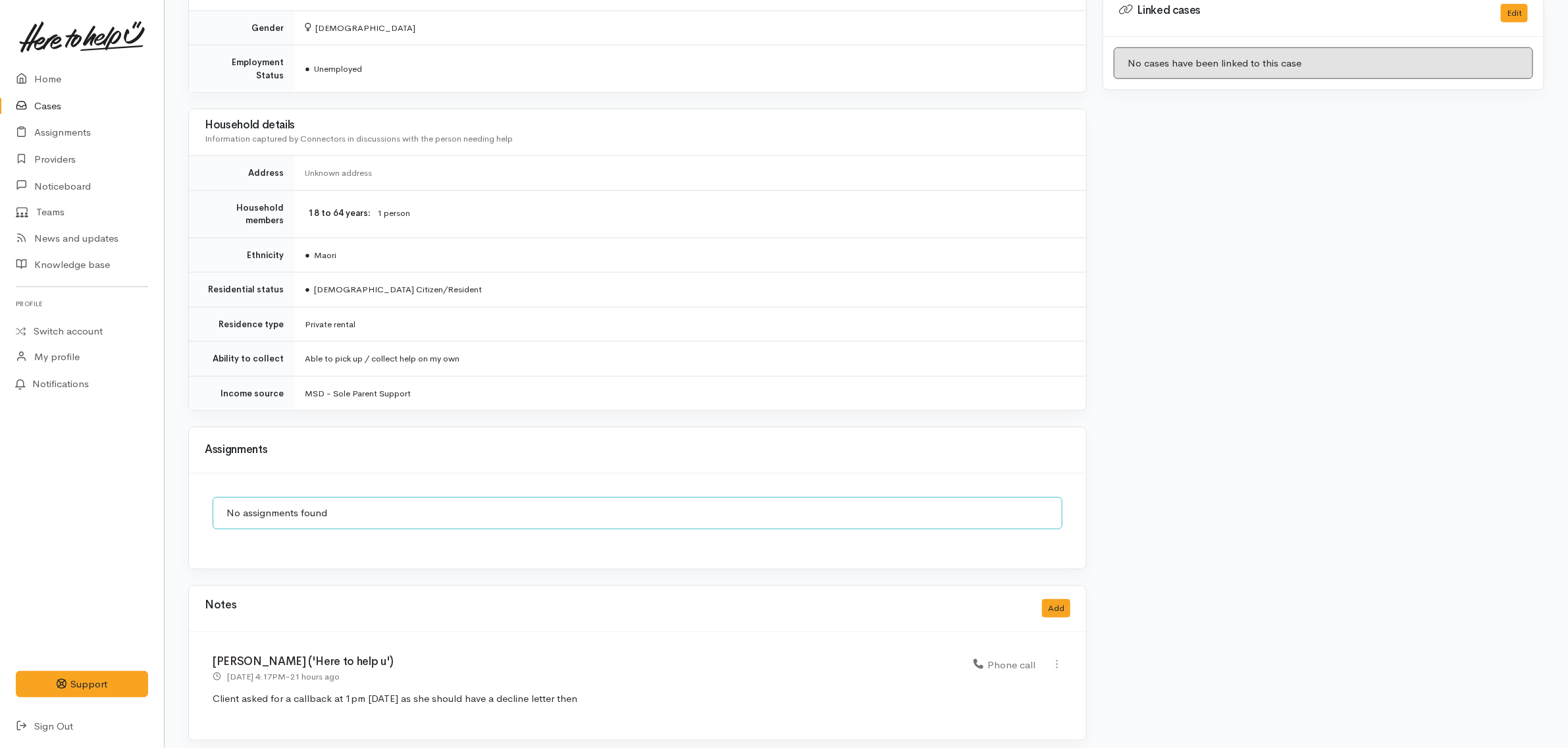
click at [633, 692] on p "Client asked for a callback at 1pm [DATE] as she should have a decline letter t…" at bounding box center [638, 699] width 850 height 15
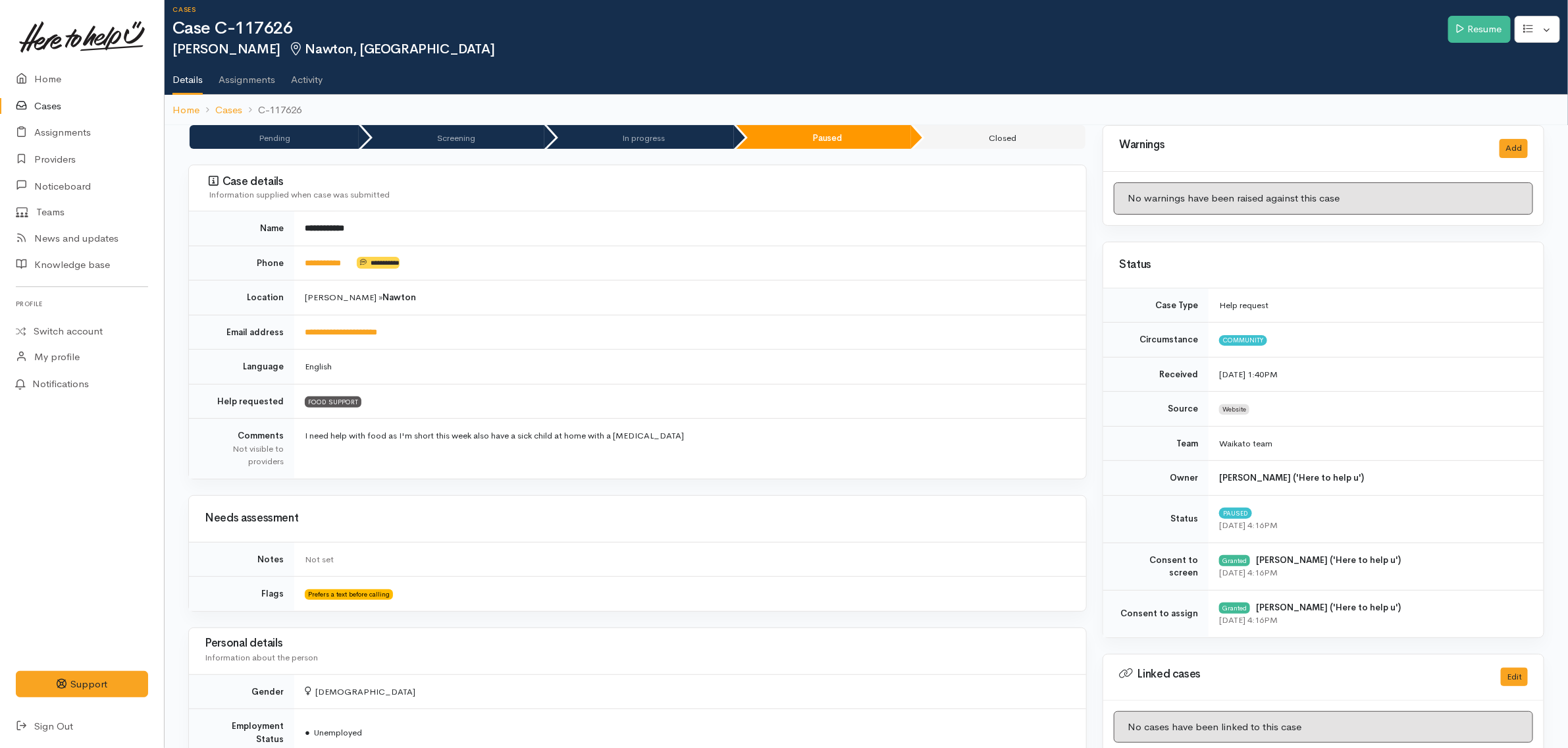
scroll to position [0, 0]
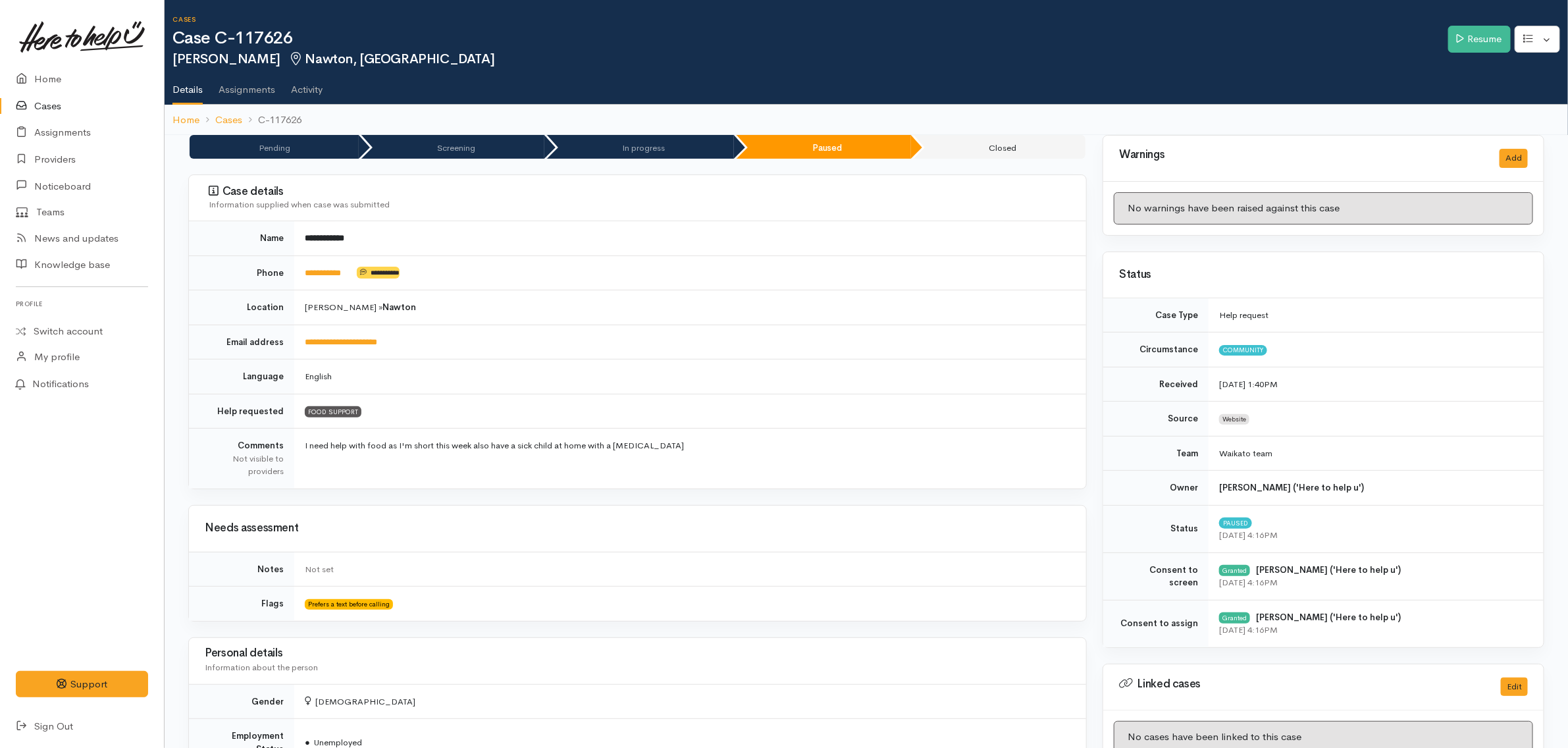
drag, startPoint x: 478, startPoint y: 303, endPoint x: 482, endPoint y: 293, distance: 10.8
click at [481, 298] on td "Hamilton » Nawton" at bounding box center [690, 308] width 792 height 35
drag, startPoint x: 630, startPoint y: 264, endPoint x: 636, endPoint y: 258, distance: 8.5
click at [631, 264] on td "**********" at bounding box center [690, 273] width 792 height 35
click at [666, 58] on h2 "Adriana Pene Nawton, Hamilton" at bounding box center [810, 59] width 1276 height 15
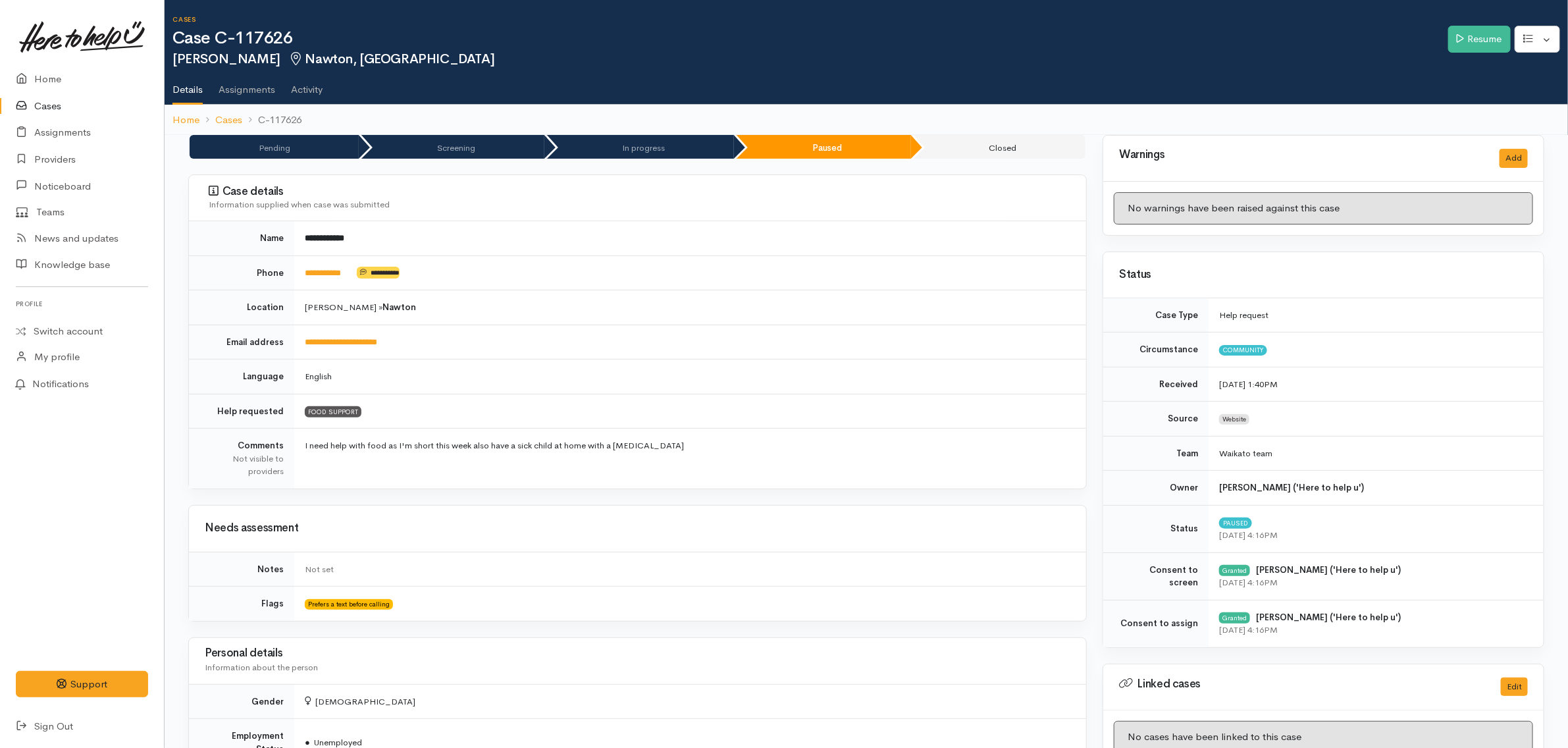
click at [507, 83] on ul "Details Assignments Activity" at bounding box center [870, 86] width 1396 height 38
drag, startPoint x: 360, startPoint y: 275, endPoint x: 301, endPoint y: 273, distance: 59.0
click at [301, 273] on td "**********" at bounding box center [690, 273] width 792 height 35
copy td "**********"
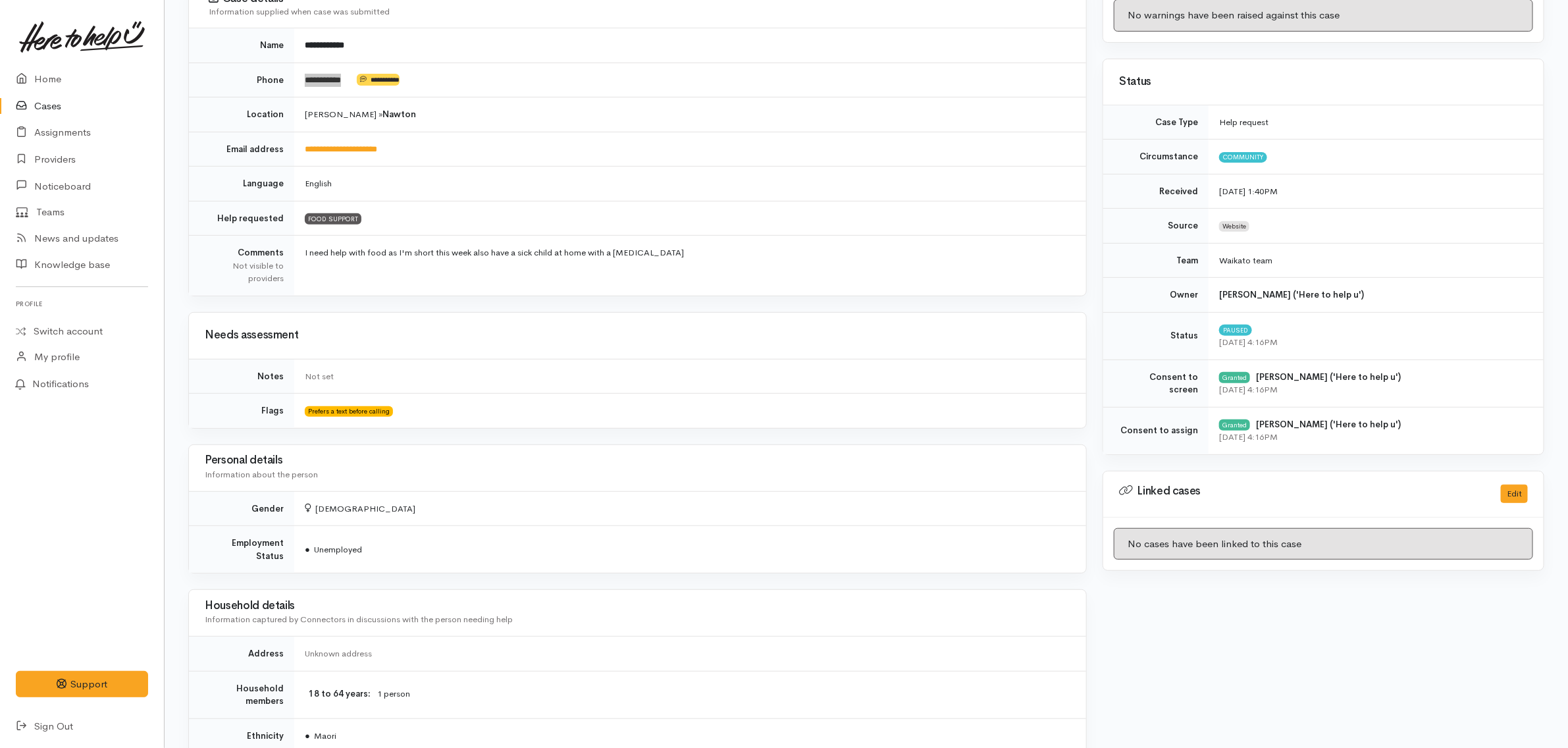
scroll to position [674, 0]
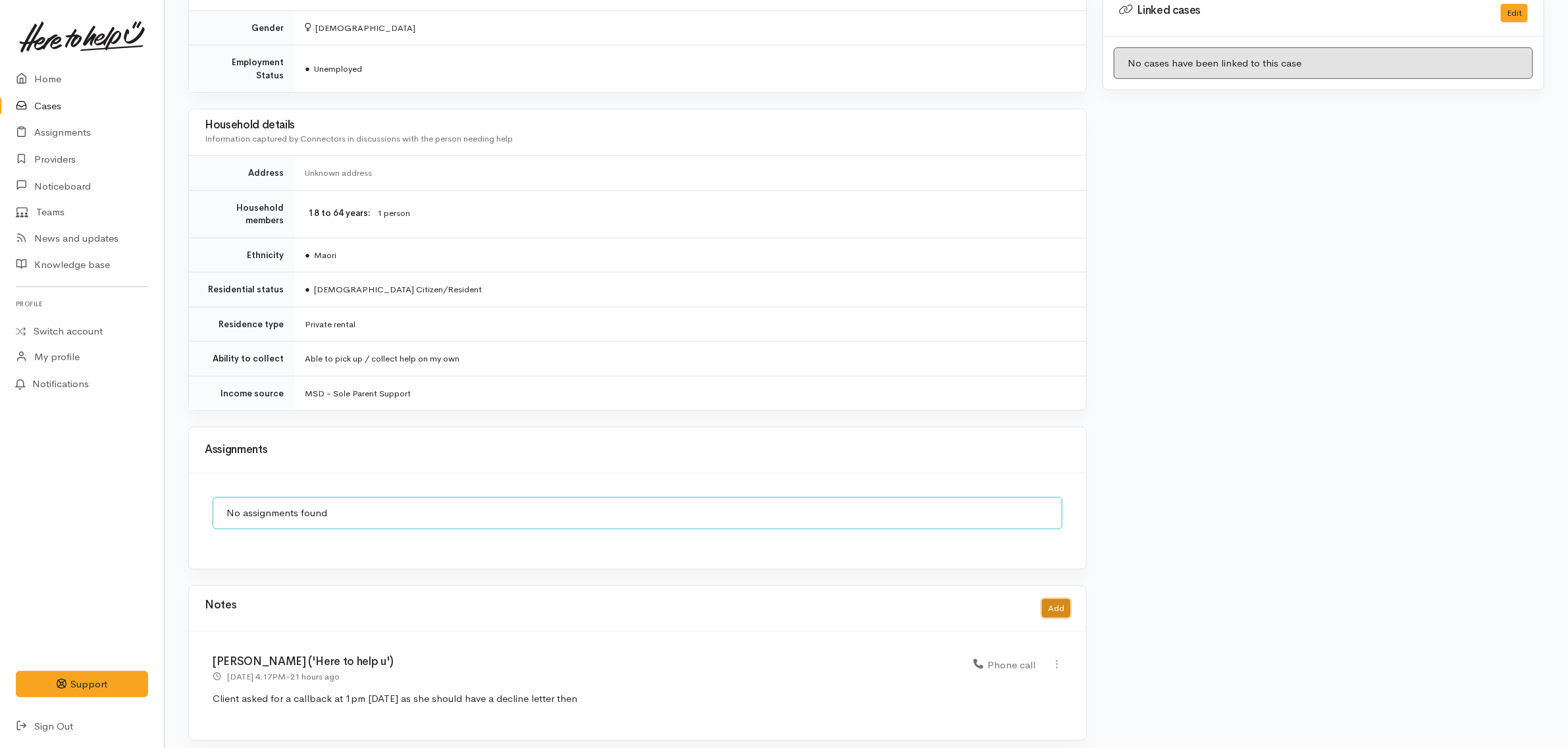
click at [1057, 599] on button "Add" at bounding box center [1057, 609] width 28 height 19
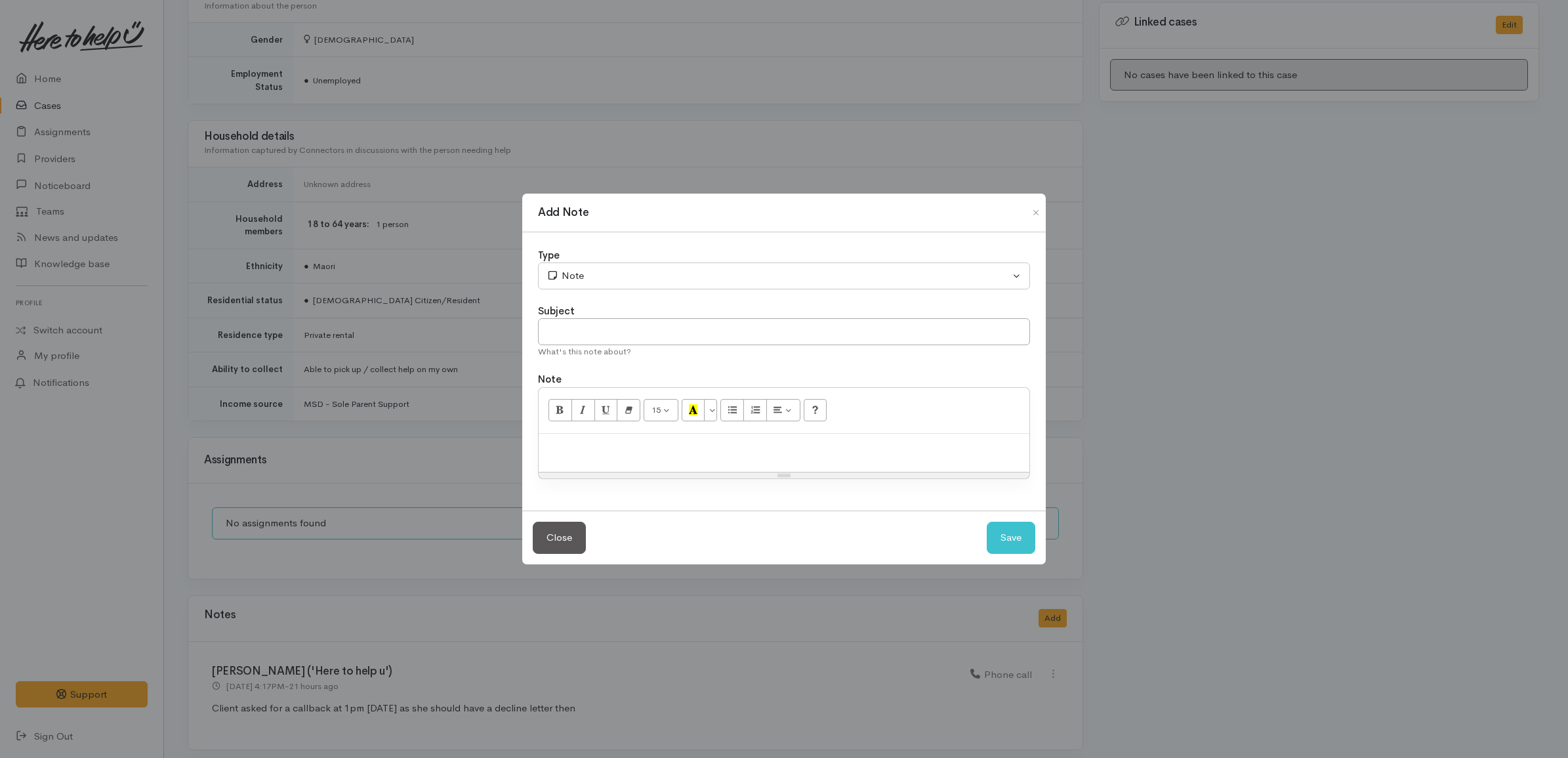
click at [648, 465] on div at bounding box center [784, 453] width 491 height 39
paste div
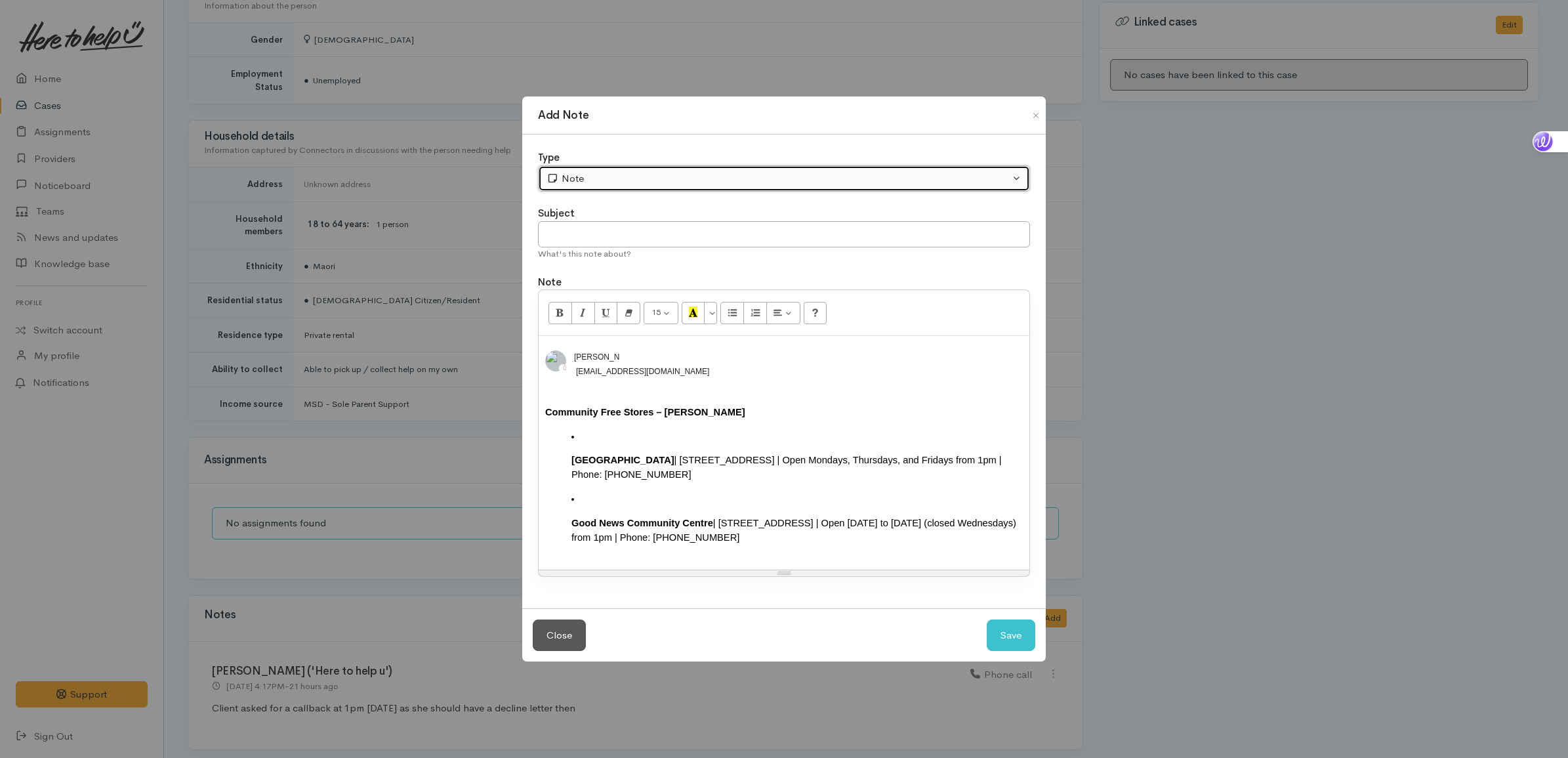
click at [595, 178] on div "Note" at bounding box center [778, 179] width 463 height 15
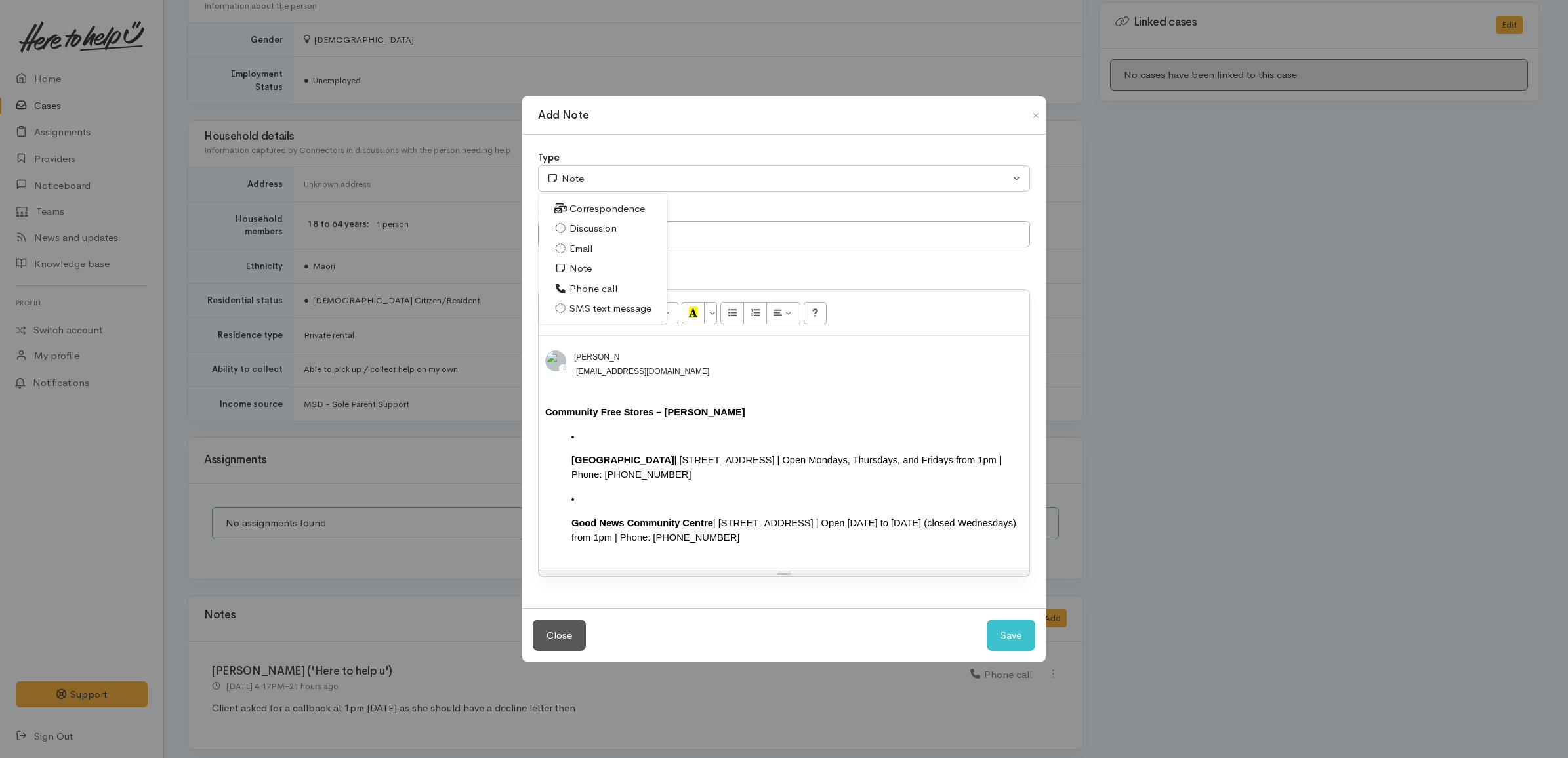
click at [582, 301] on span "SMS text message" at bounding box center [611, 309] width 82 height 15
click at [1007, 642] on button "Save" at bounding box center [1011, 636] width 48 height 32
select select "1"
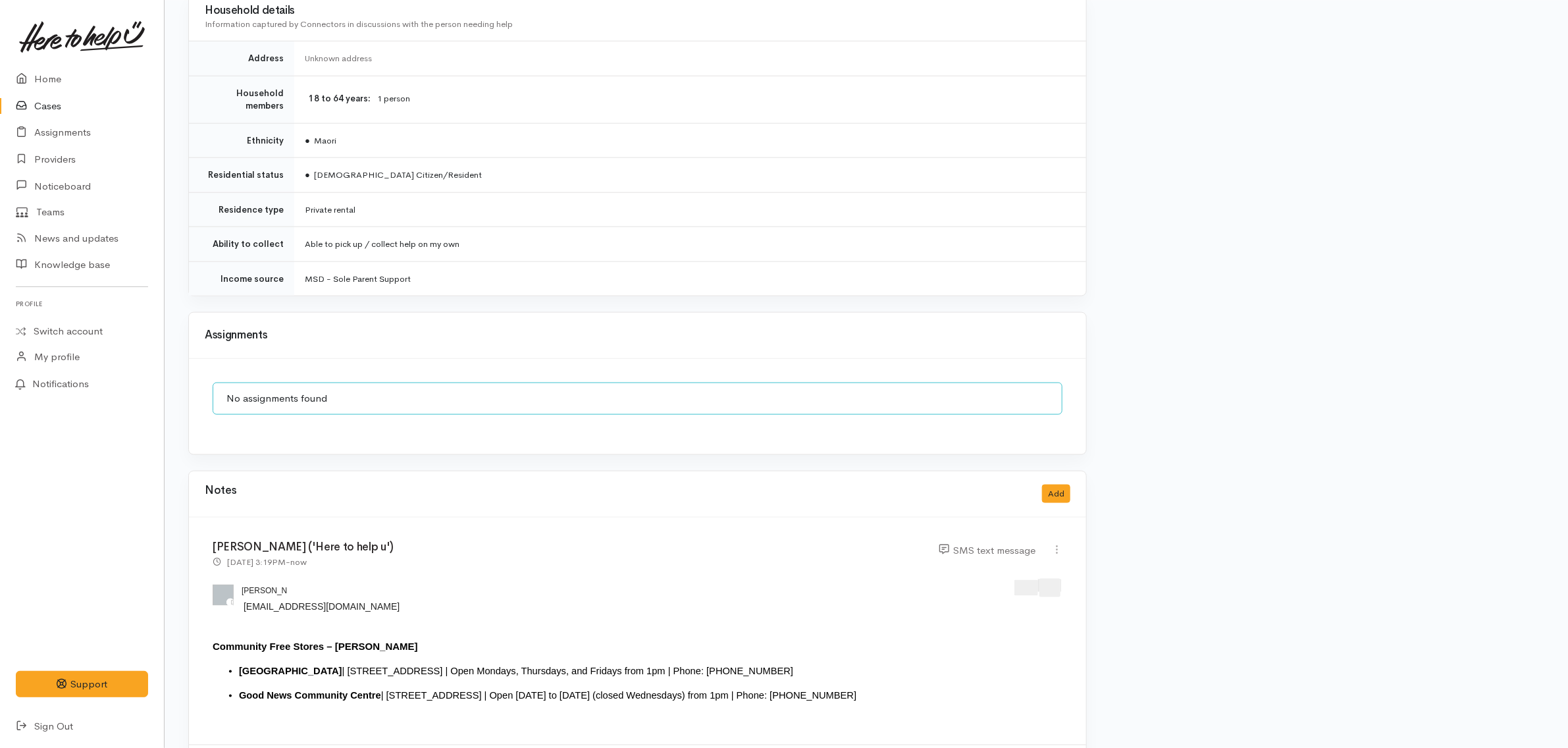
scroll to position [903, 0]
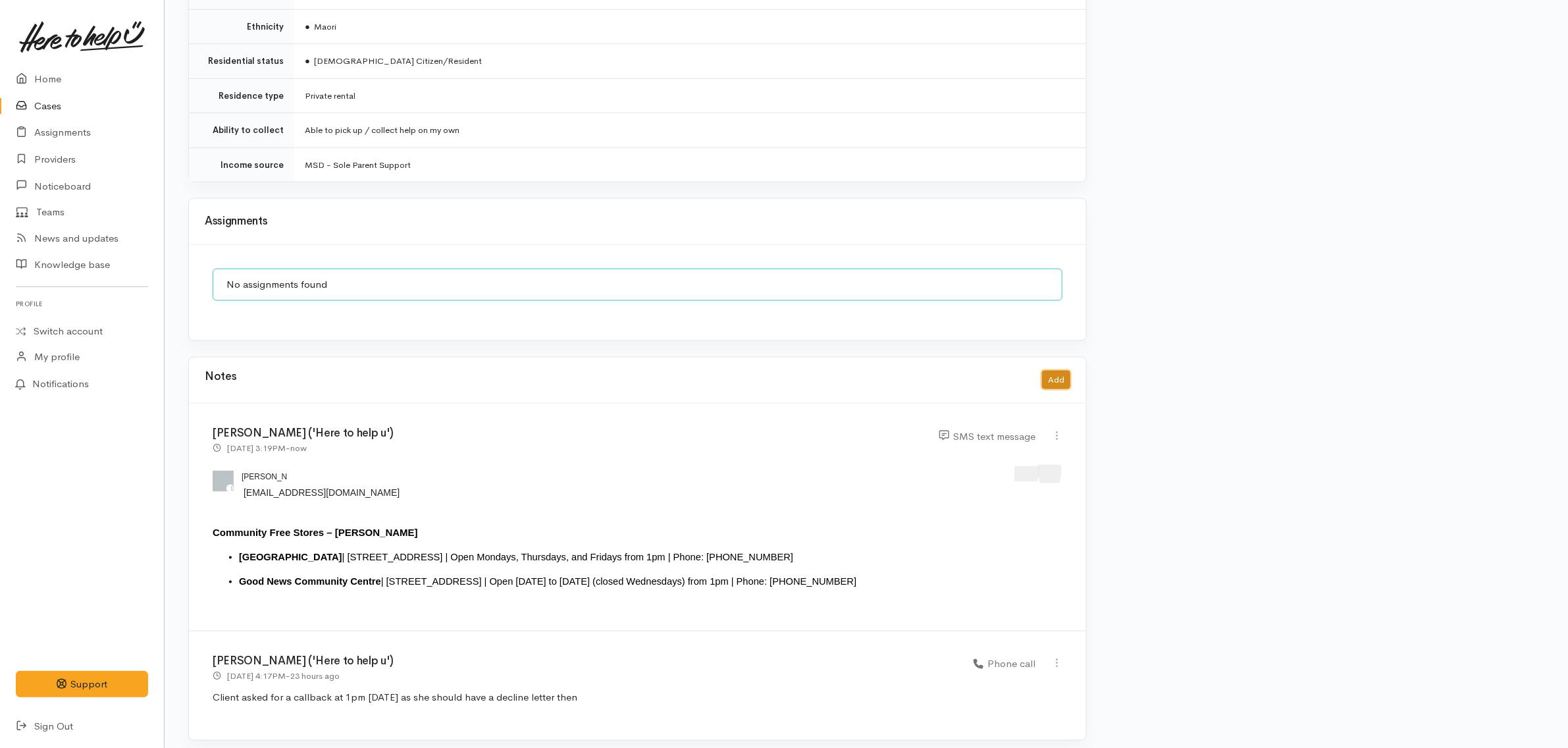
click at [1061, 374] on button "Add" at bounding box center [1057, 380] width 28 height 19
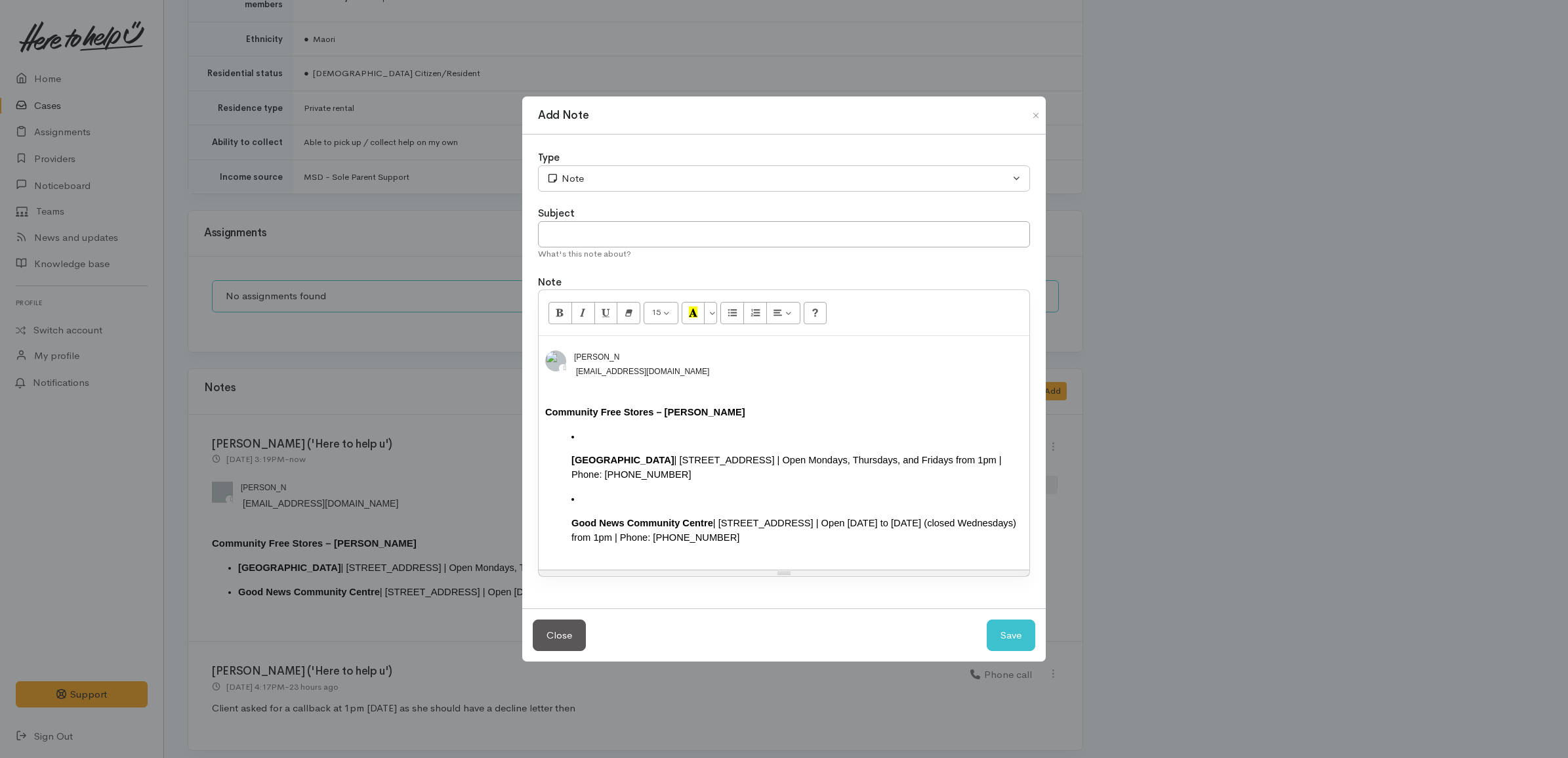
click at [774, 453] on div "Western Community Centre | 46 Hyde Avenue, Nawton | Open Mondays, Thursdays, an…" at bounding box center [797, 467] width 451 height 29
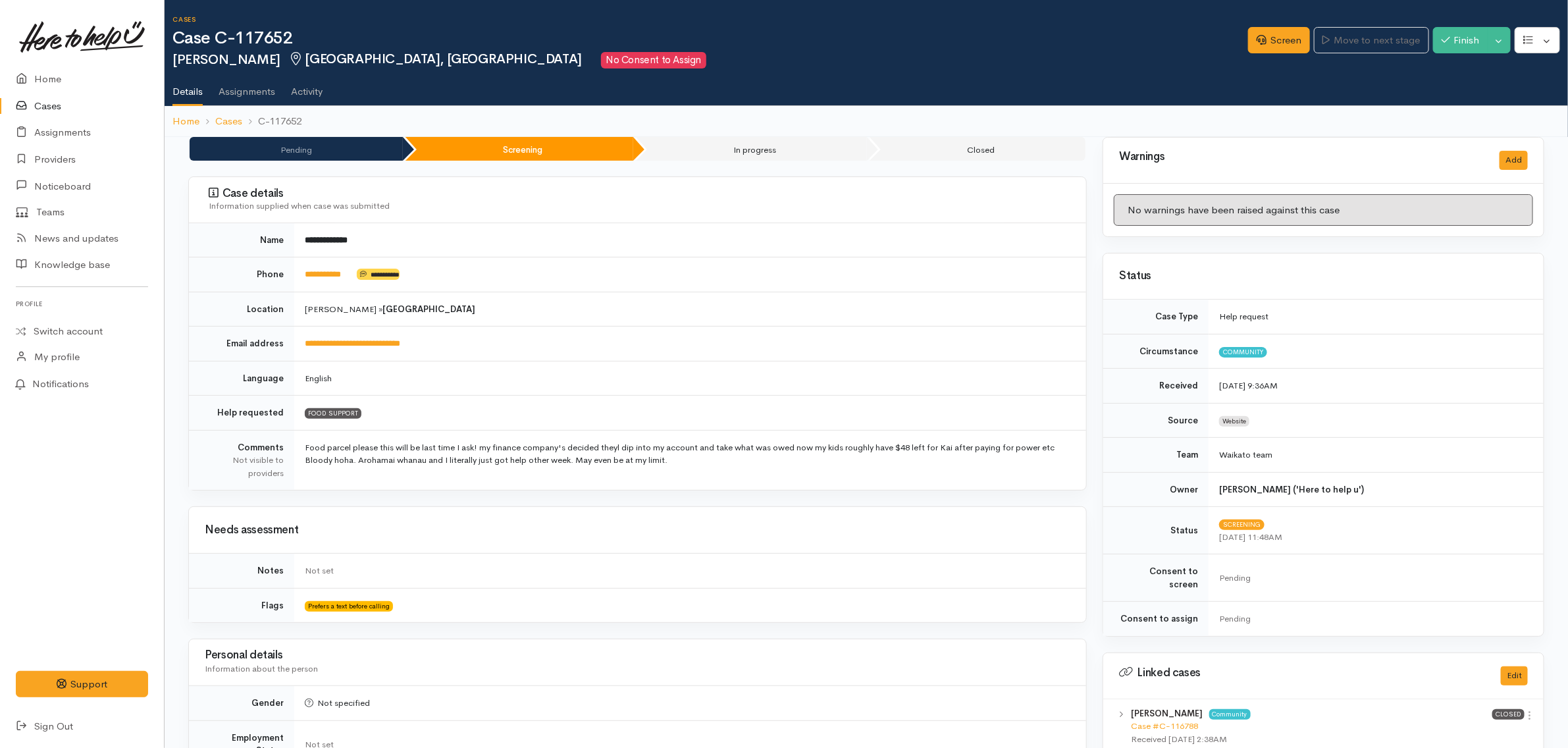
drag, startPoint x: 368, startPoint y: 279, endPoint x: 288, endPoint y: 280, distance: 80.0
click at [288, 280] on tr "**********" at bounding box center [638, 275] width 897 height 35
copy tr "**********"
click at [766, 320] on td "[PERSON_NAME] » [GEOGRAPHIC_DATA]" at bounding box center [690, 309] width 792 height 35
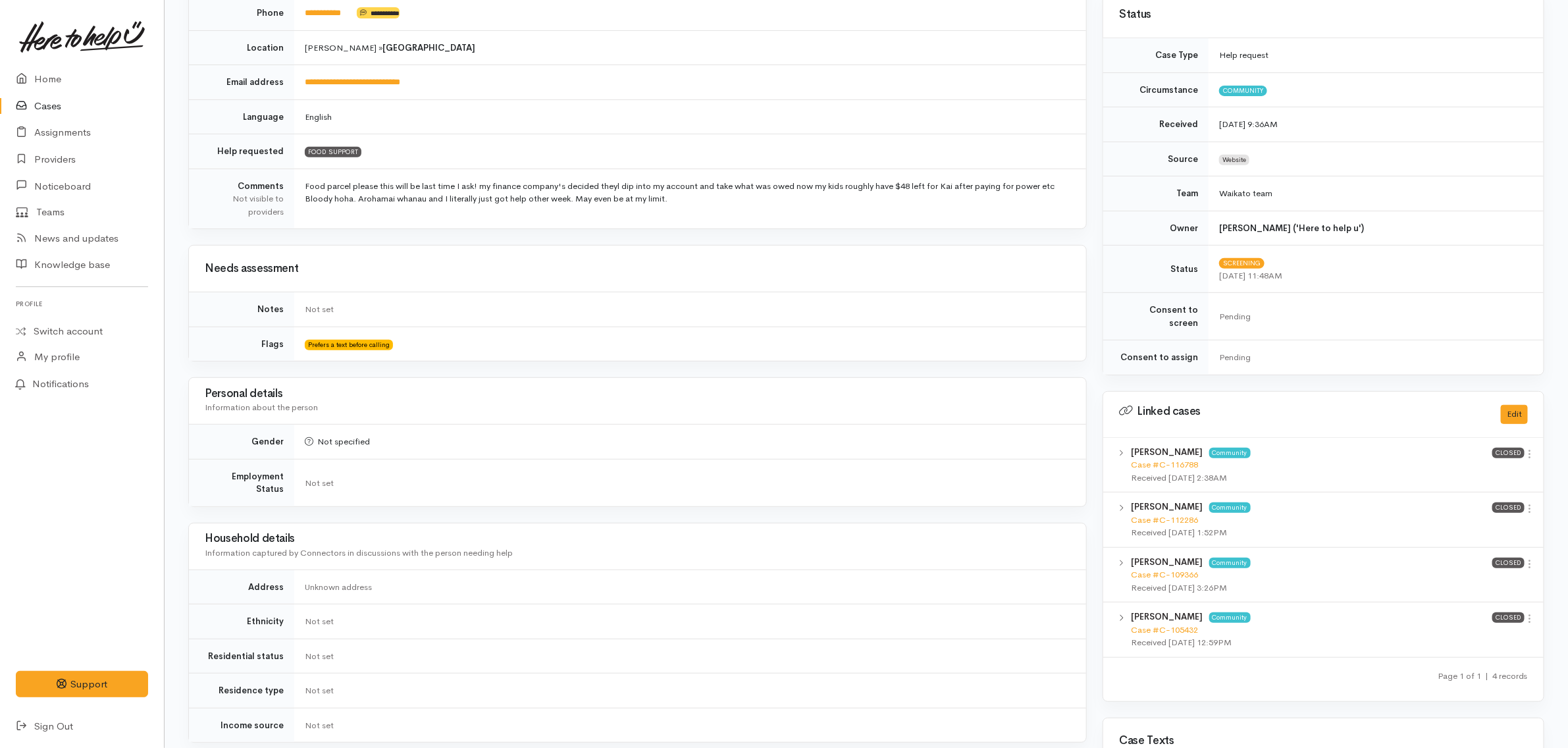
scroll to position [639, 0]
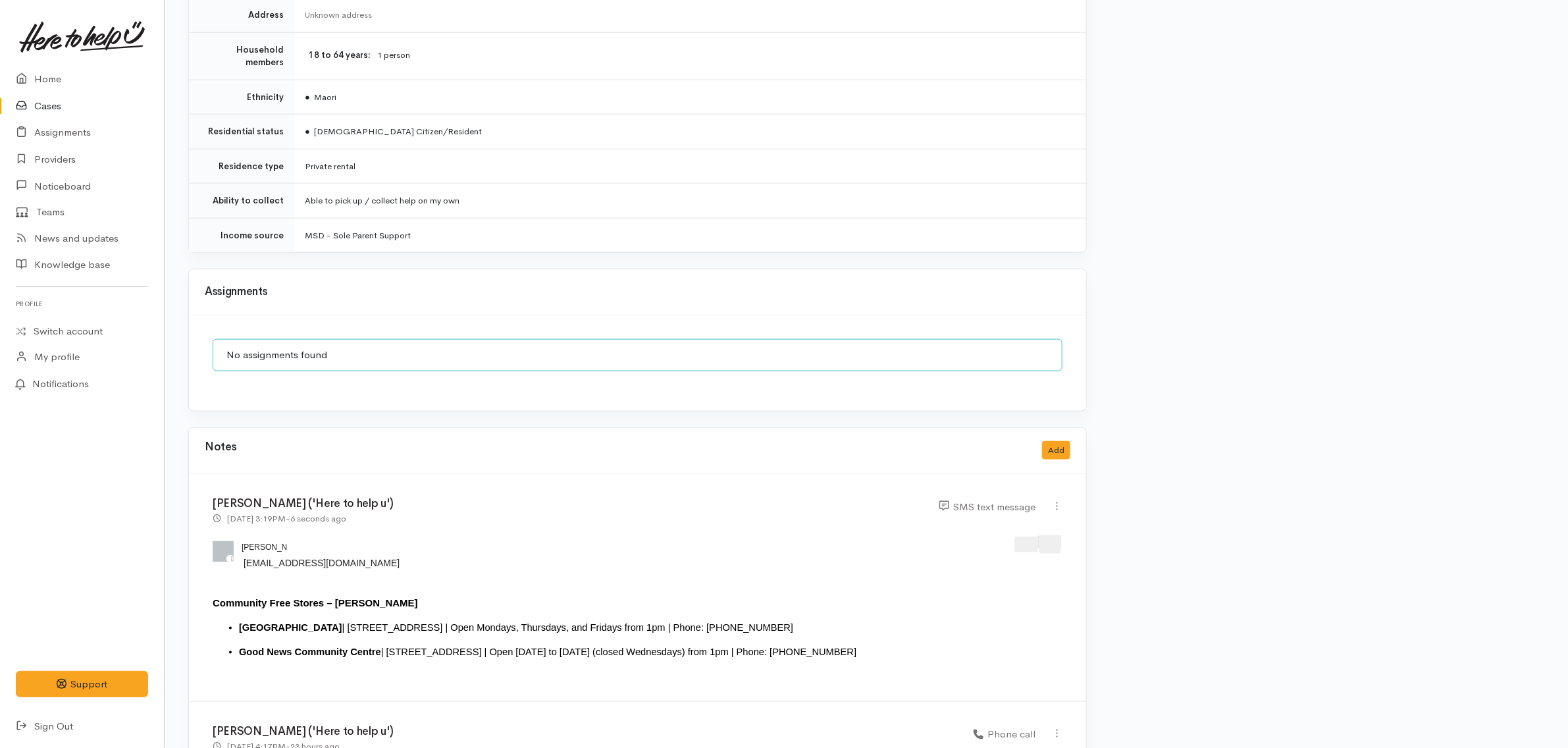
scroll to position [903, 0]
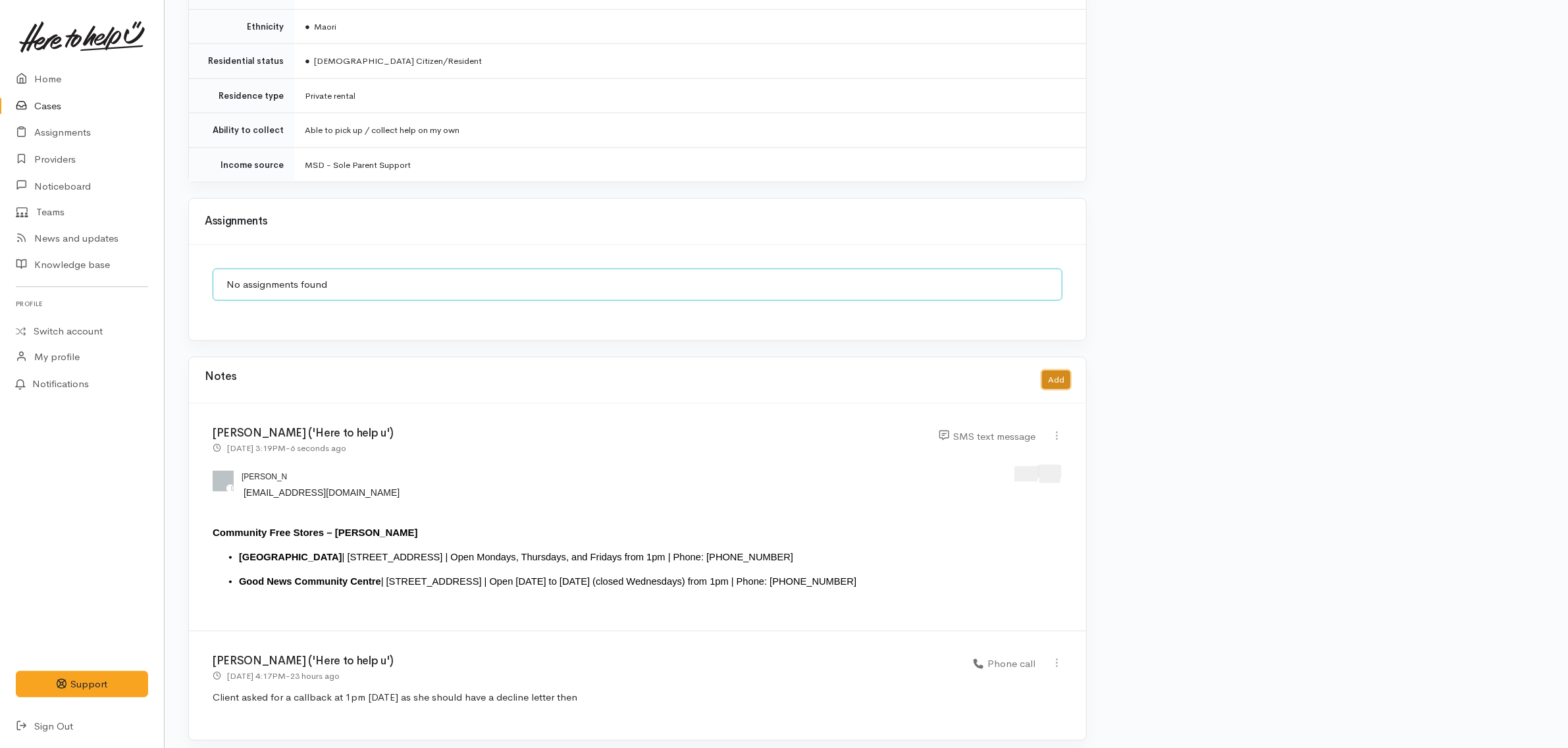
click at [1070, 371] on button "Add" at bounding box center [1057, 380] width 28 height 19
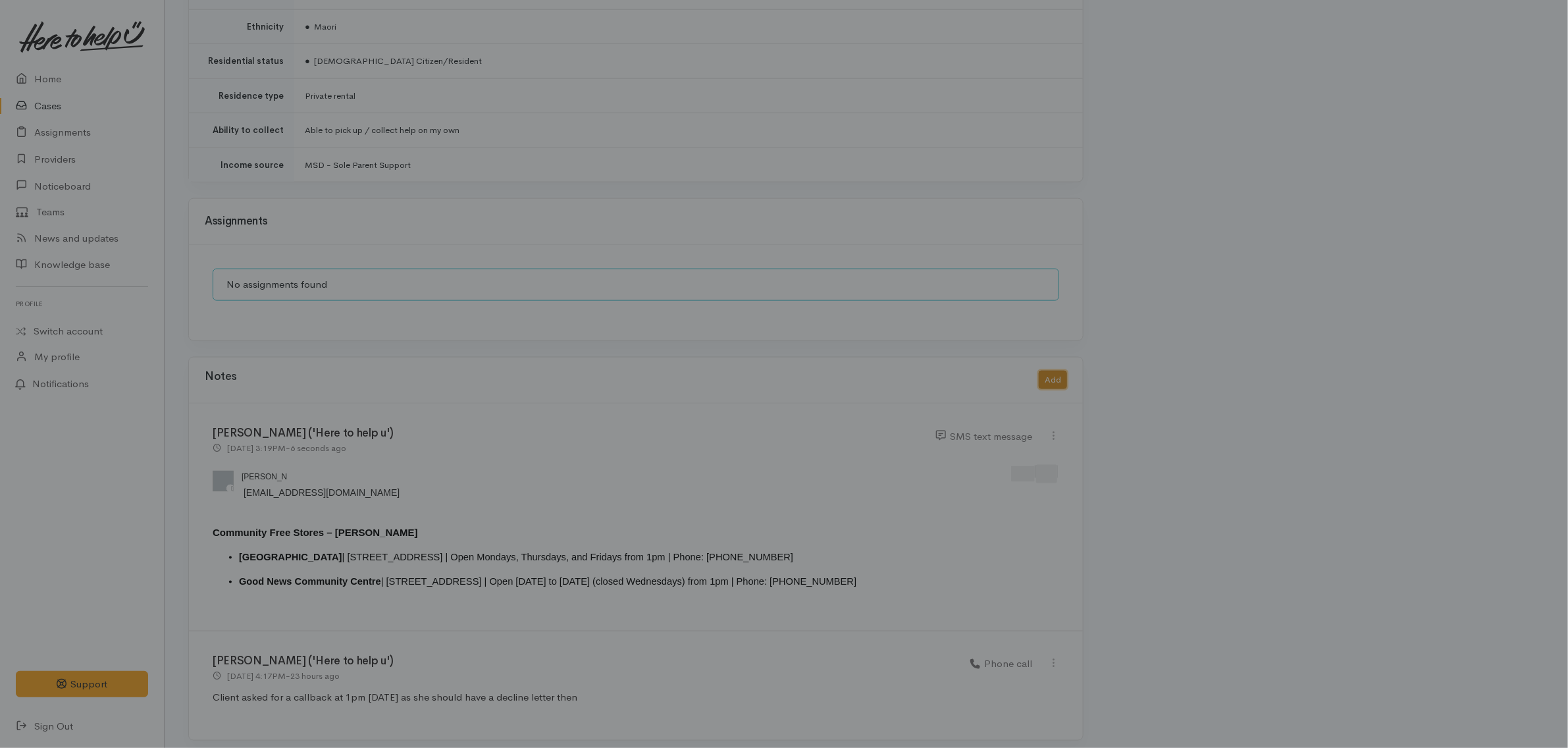
scroll to position [890, 0]
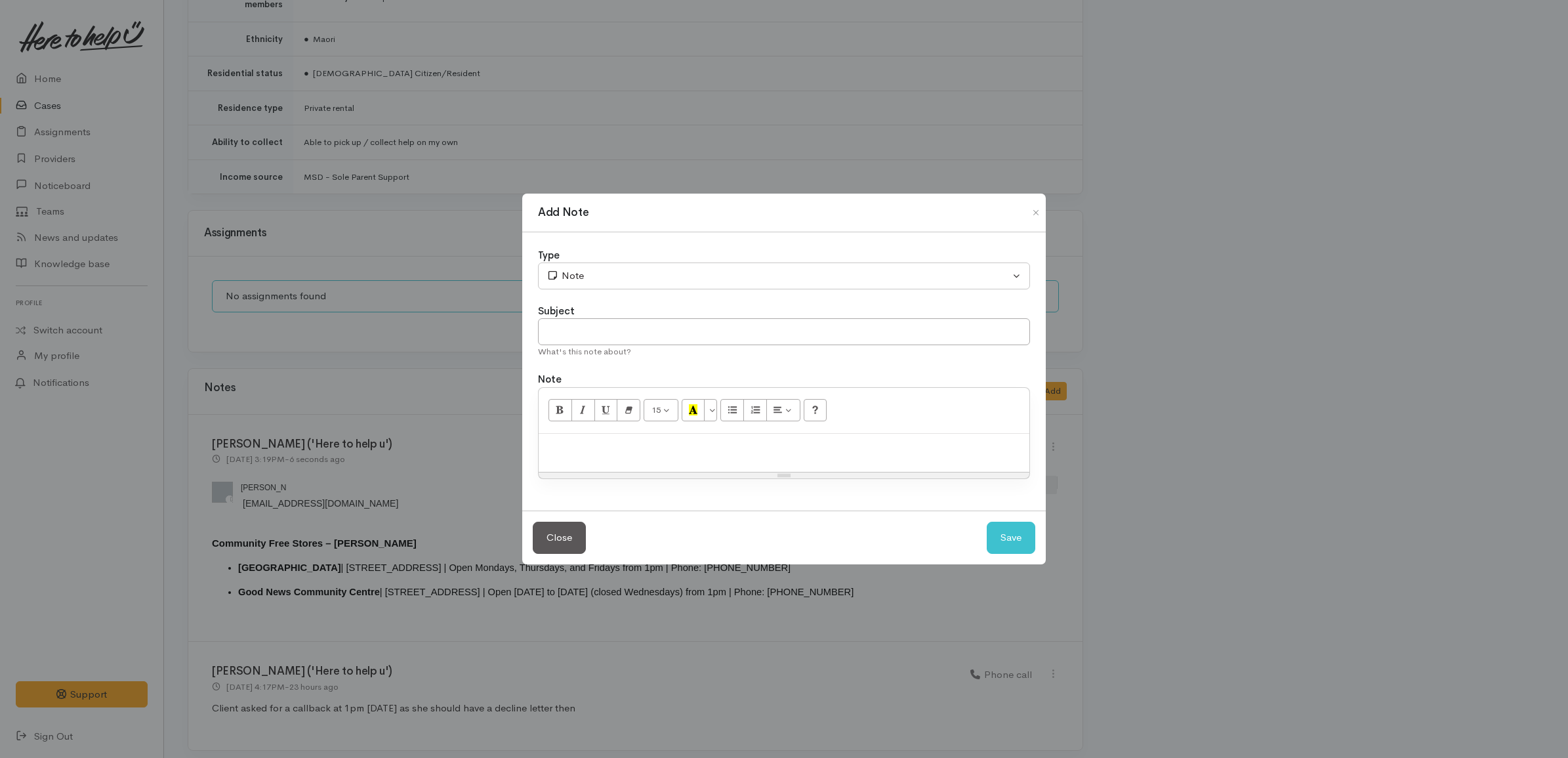
click at [818, 441] on p at bounding box center [784, 448] width 477 height 15
click at [391, 491] on div "Add Note Type Correspondence Discussion Email Note Phone call SMS text message …" at bounding box center [784, 379] width 1568 height 758
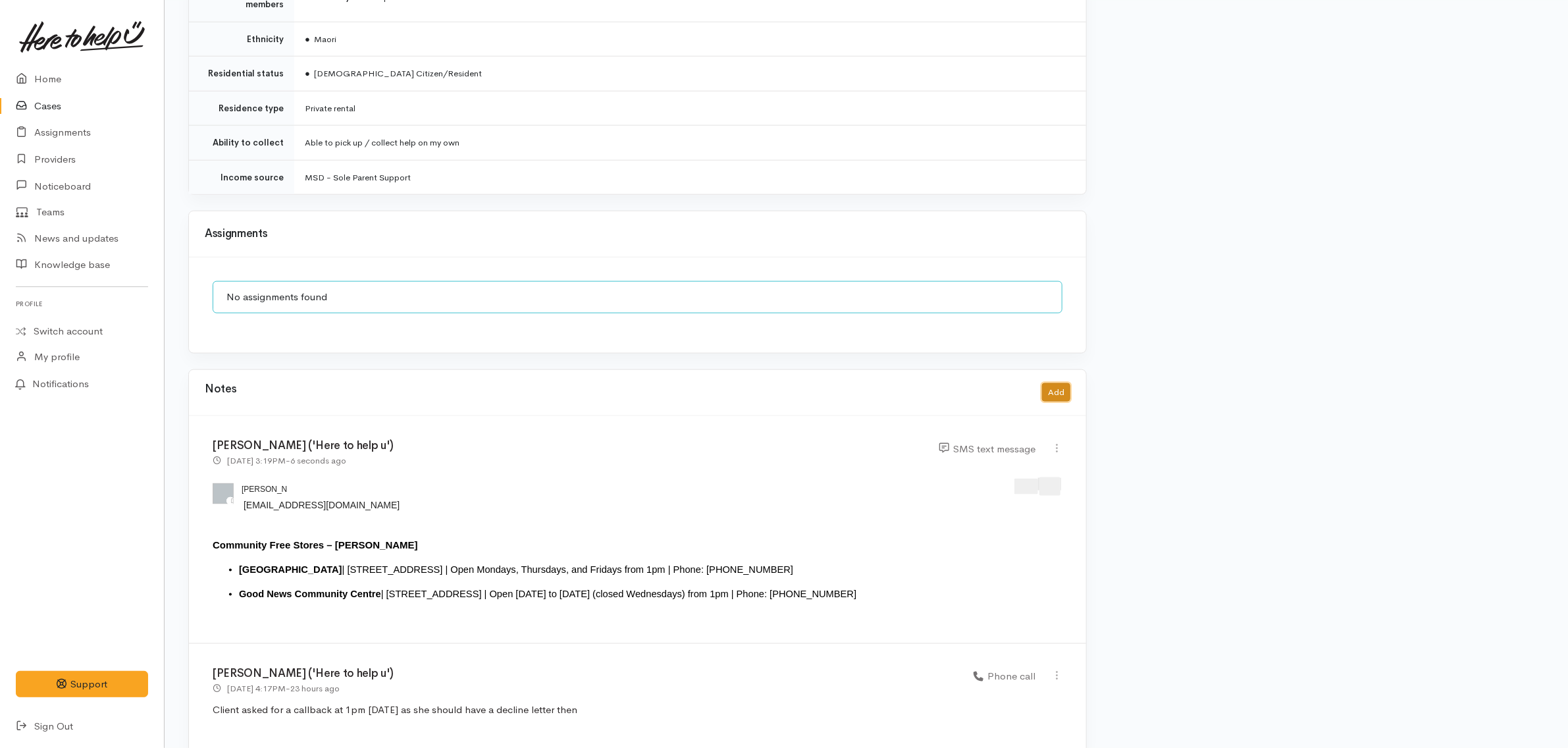
click at [1047, 383] on button "Add" at bounding box center [1057, 393] width 28 height 19
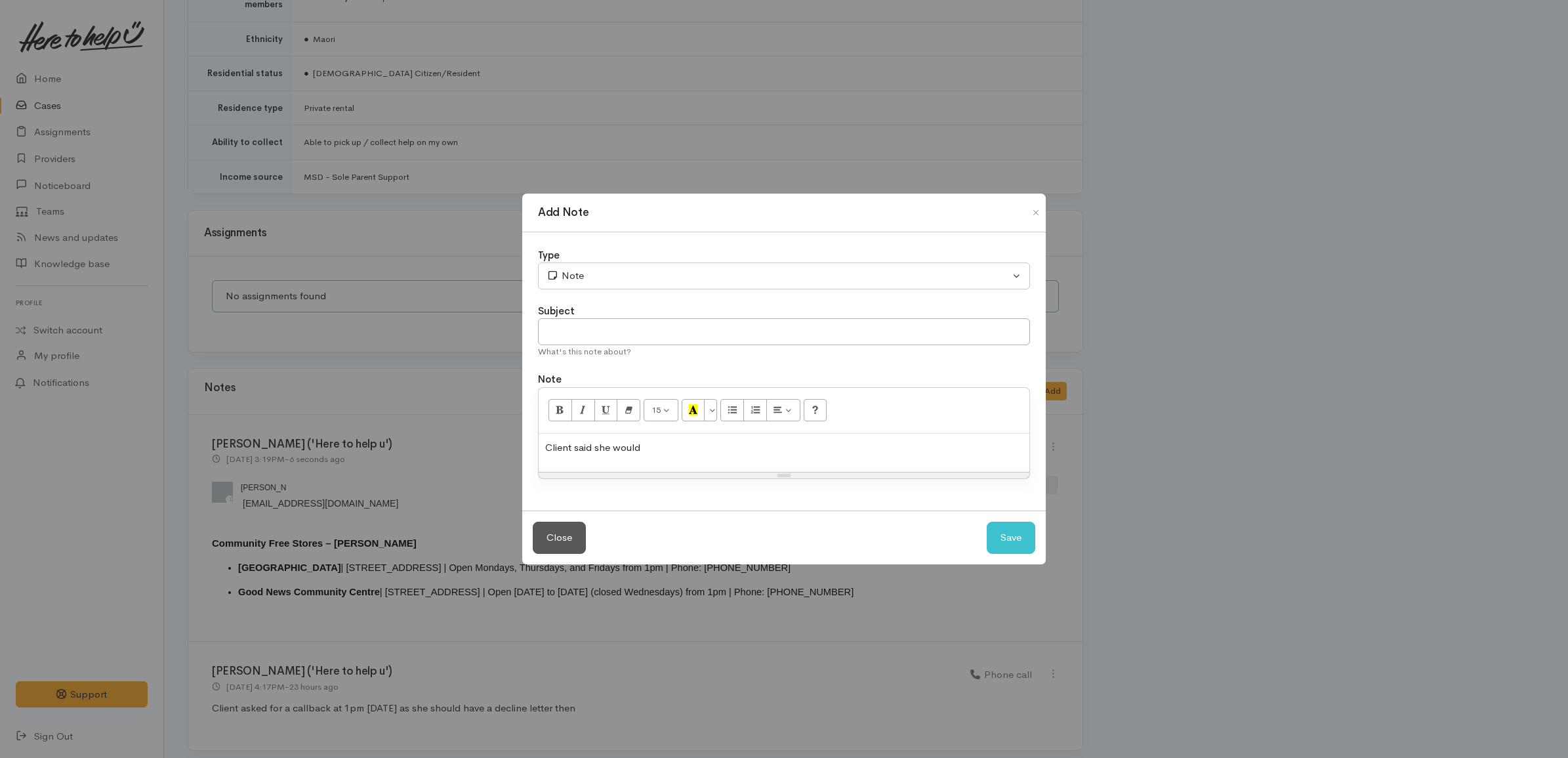
click at [781, 459] on div "Client said she would" at bounding box center [784, 453] width 491 height 39
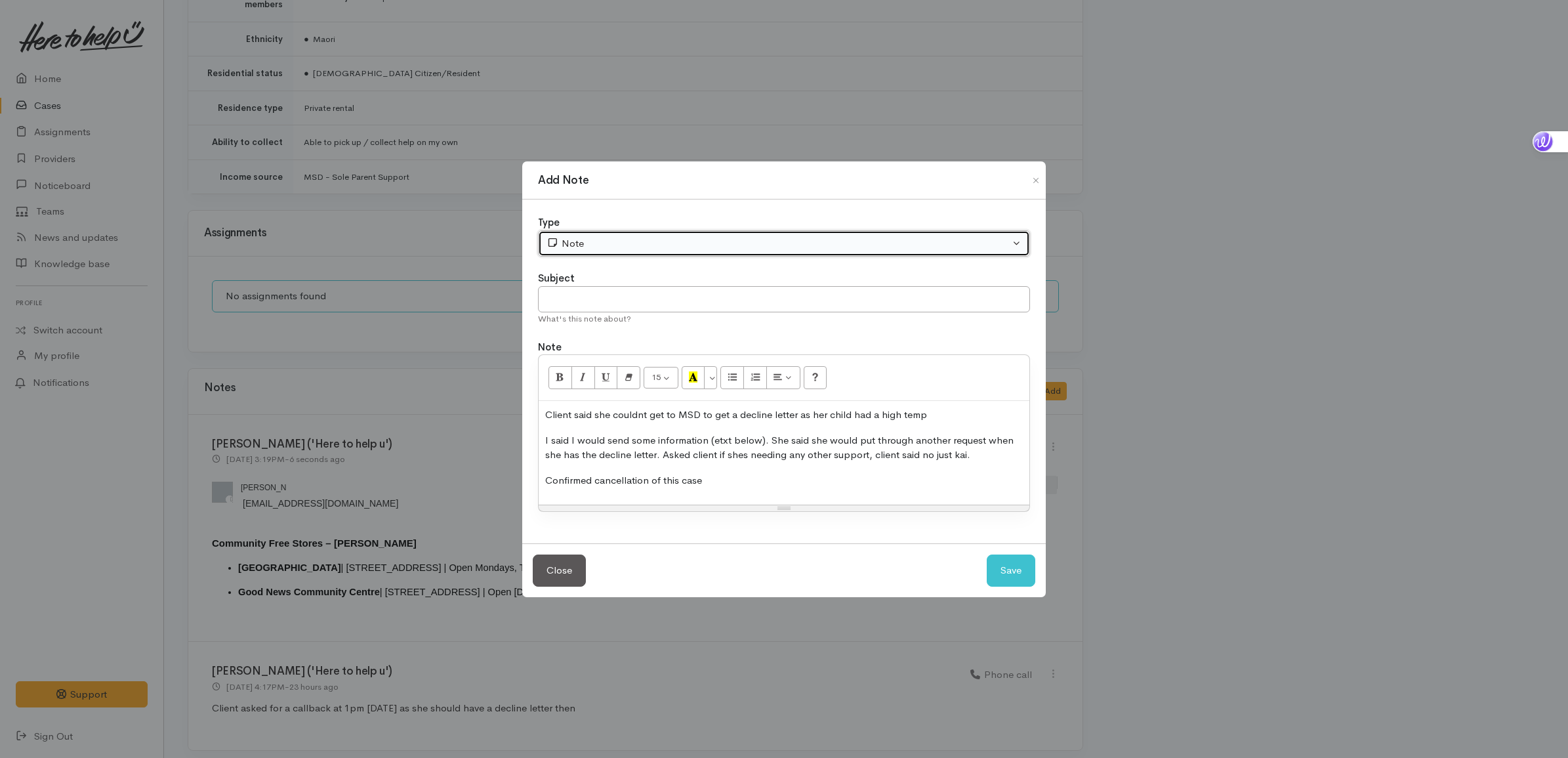
click at [576, 233] on button "Note" at bounding box center [784, 243] width 492 height 27
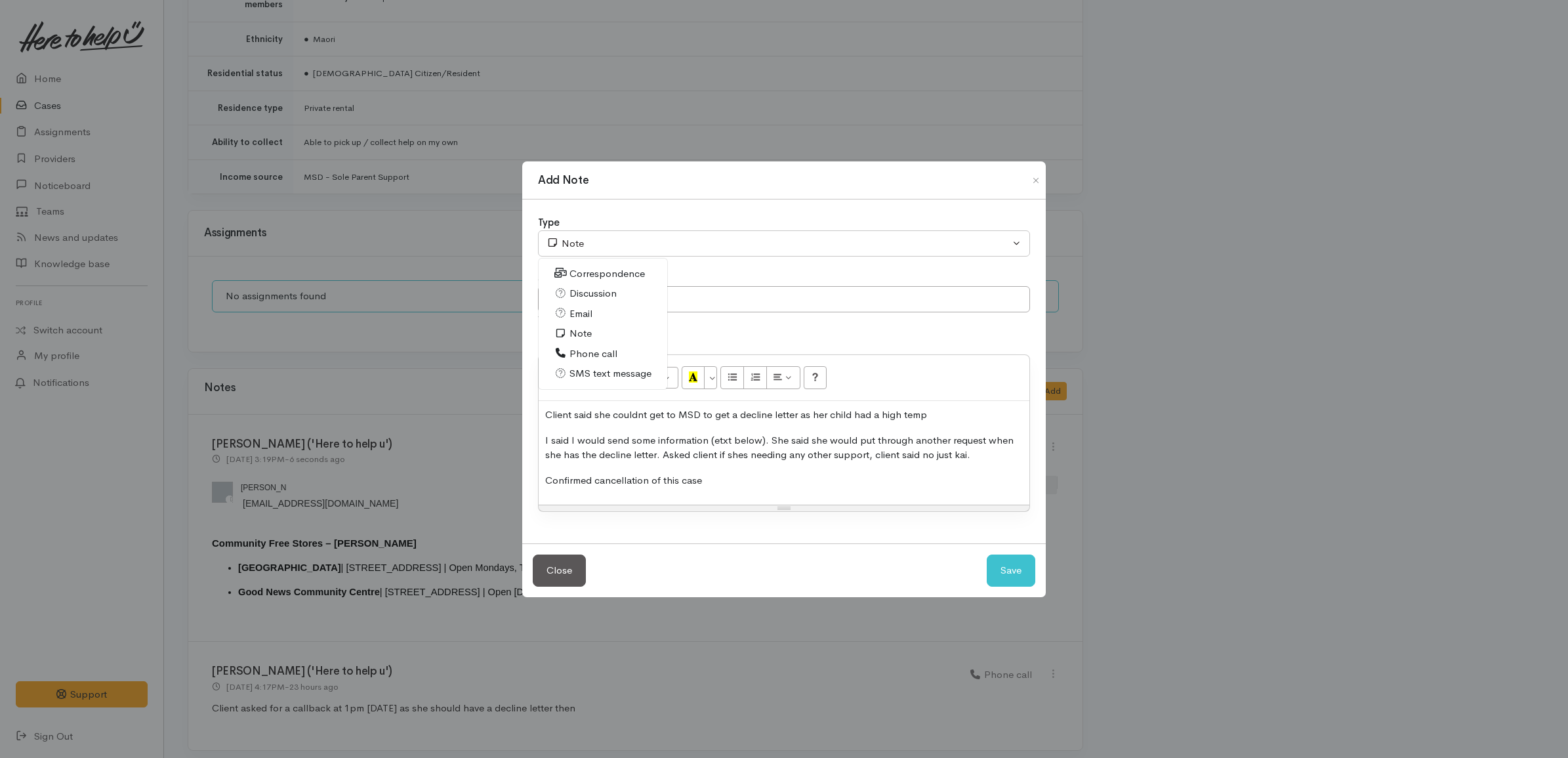
drag, startPoint x: 585, startPoint y: 348, endPoint x: 596, endPoint y: 354, distance: 12.5
click at [585, 348] on span "Phone call" at bounding box center [593, 354] width 48 height 15
click at [1018, 574] on button "Save" at bounding box center [1011, 570] width 48 height 32
select select "1"
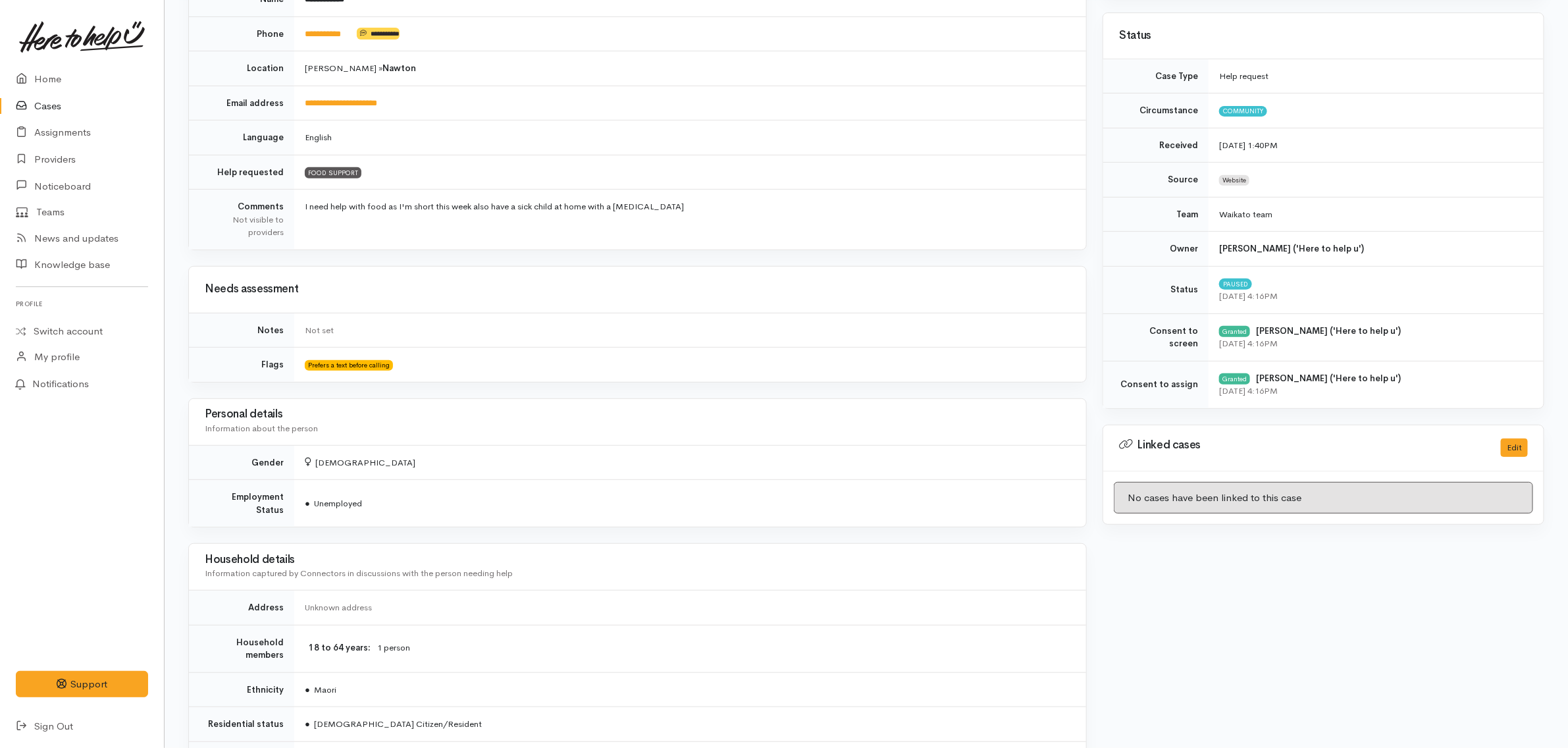
scroll to position [0, 0]
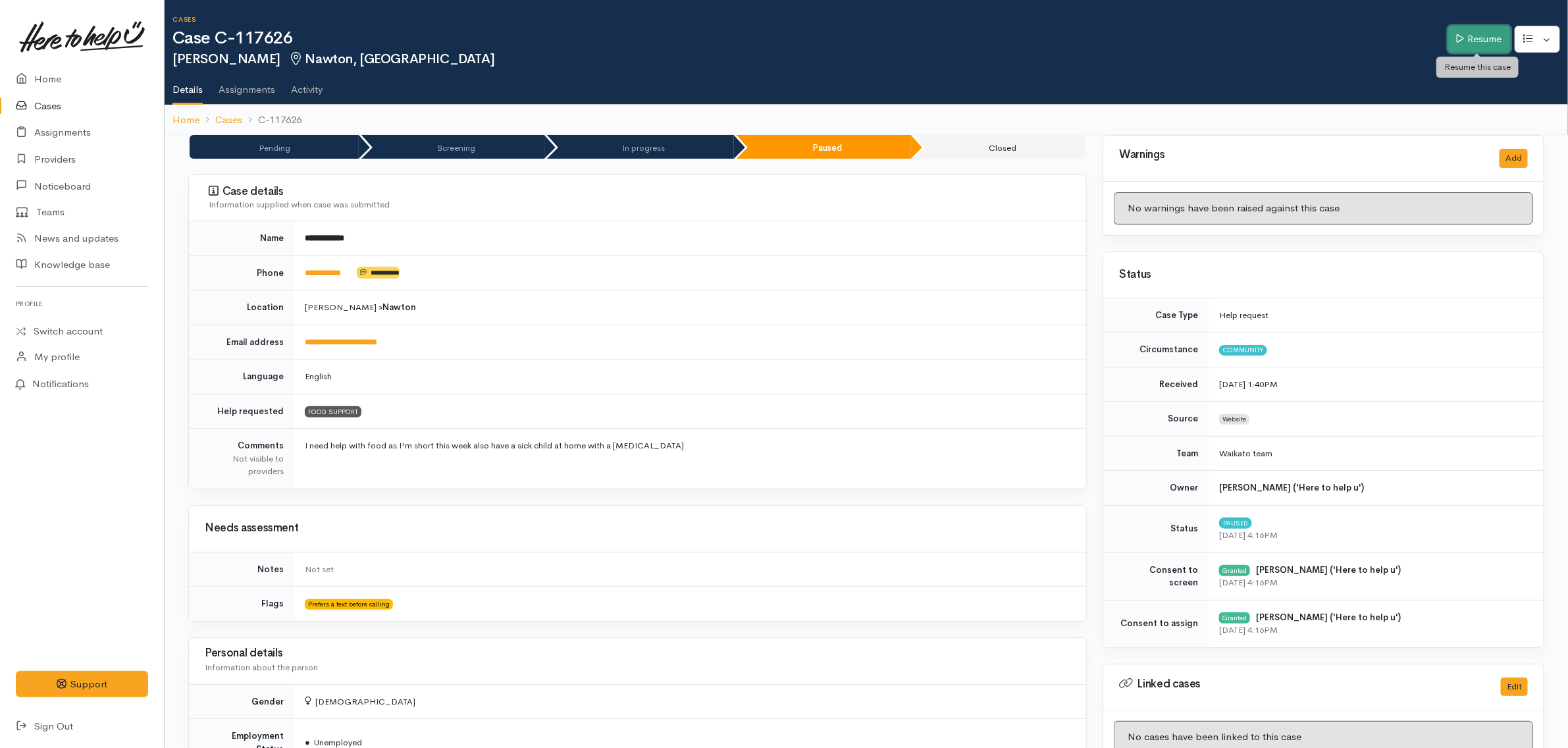
click at [1469, 43] on link "Resume" at bounding box center [1480, 39] width 63 height 27
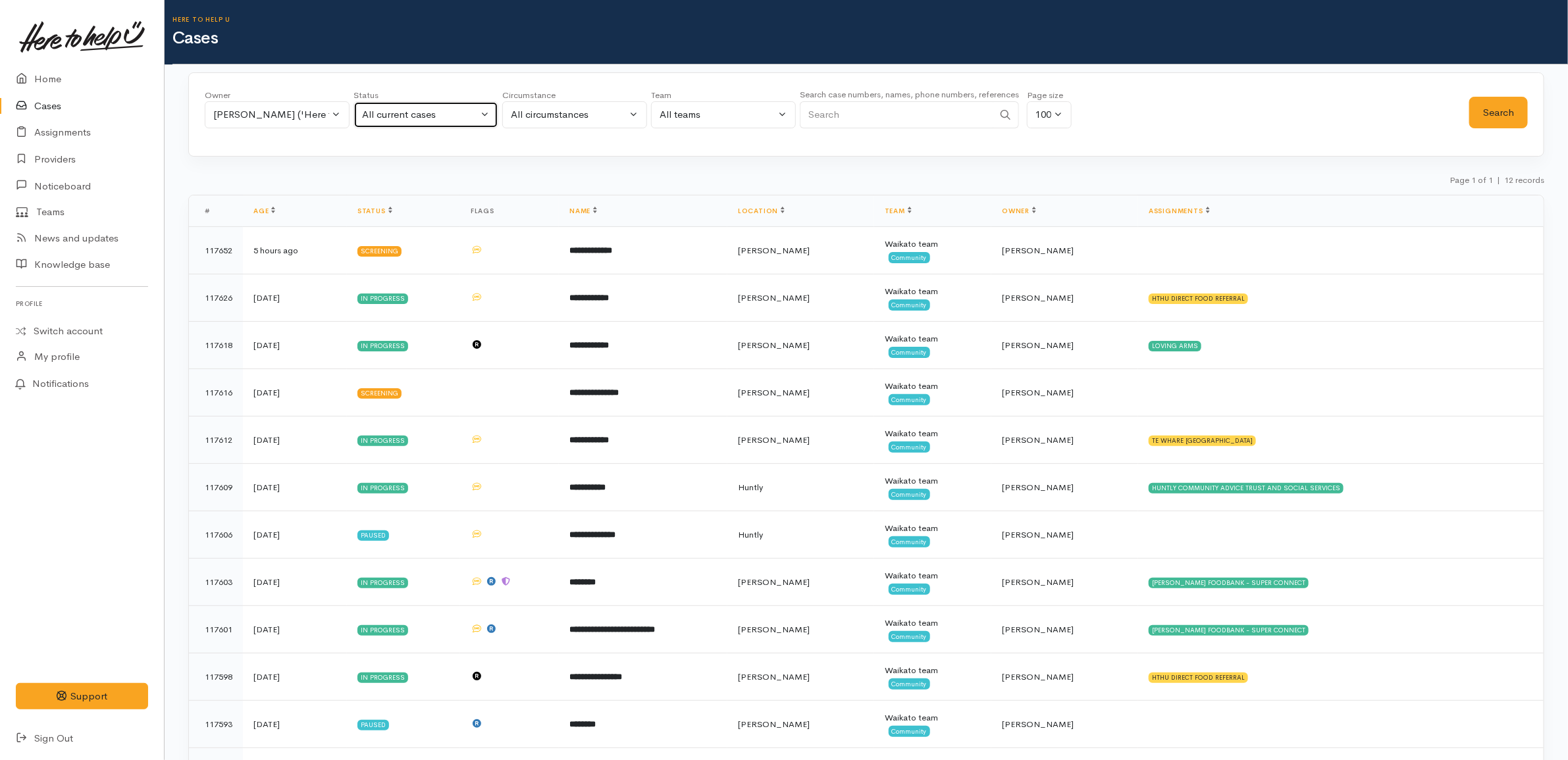
click at [401, 111] on div "All current cases" at bounding box center [420, 115] width 116 height 15
click at [405, 337] on span "Cancelled" at bounding box center [392, 337] width 45 height 15
select select "Cancelled"
click at [1505, 113] on button "Search" at bounding box center [1499, 113] width 59 height 32
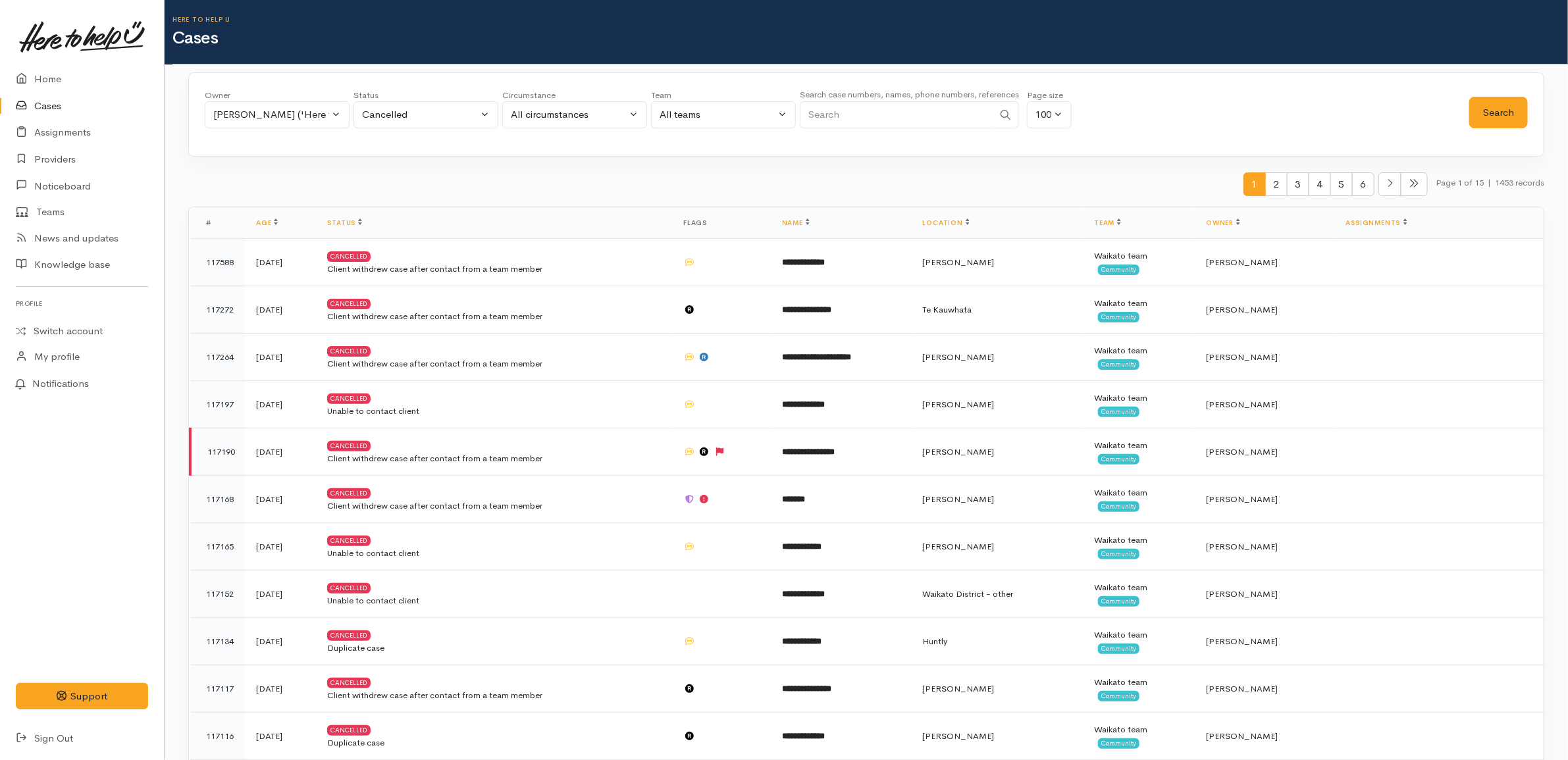
click at [47, 104] on link "Cases" at bounding box center [82, 107] width 164 height 27
drag, startPoint x: 407, startPoint y: 111, endPoint x: 412, endPoint y: 115, distance: 6.4
click at [408, 111] on div "Cancelled" at bounding box center [420, 115] width 116 height 15
click at [400, 195] on span "All current cases" at bounding box center [413, 200] width 74 height 15
select select "Unresolved"
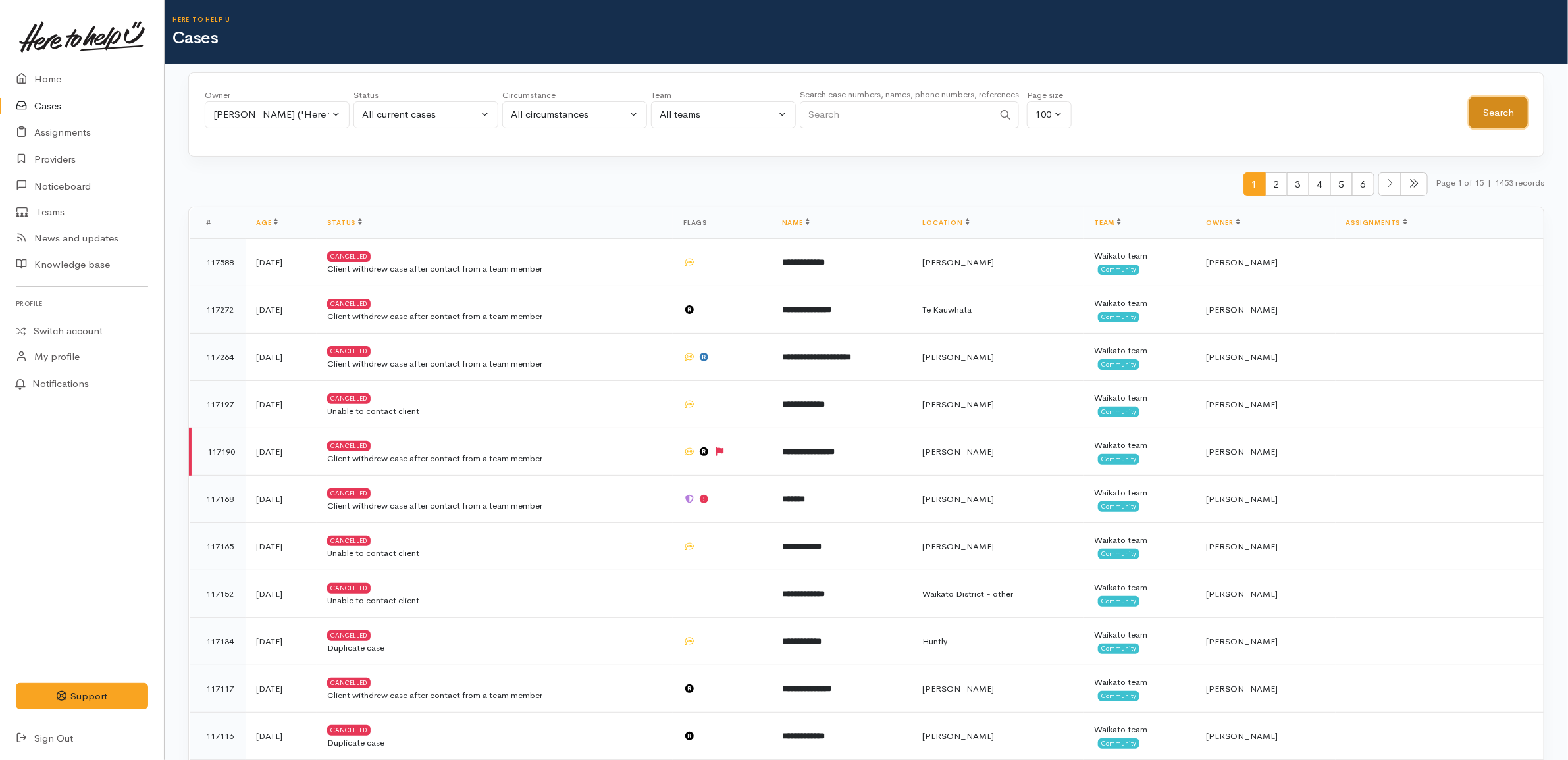
click at [1492, 117] on button "Search" at bounding box center [1499, 113] width 59 height 32
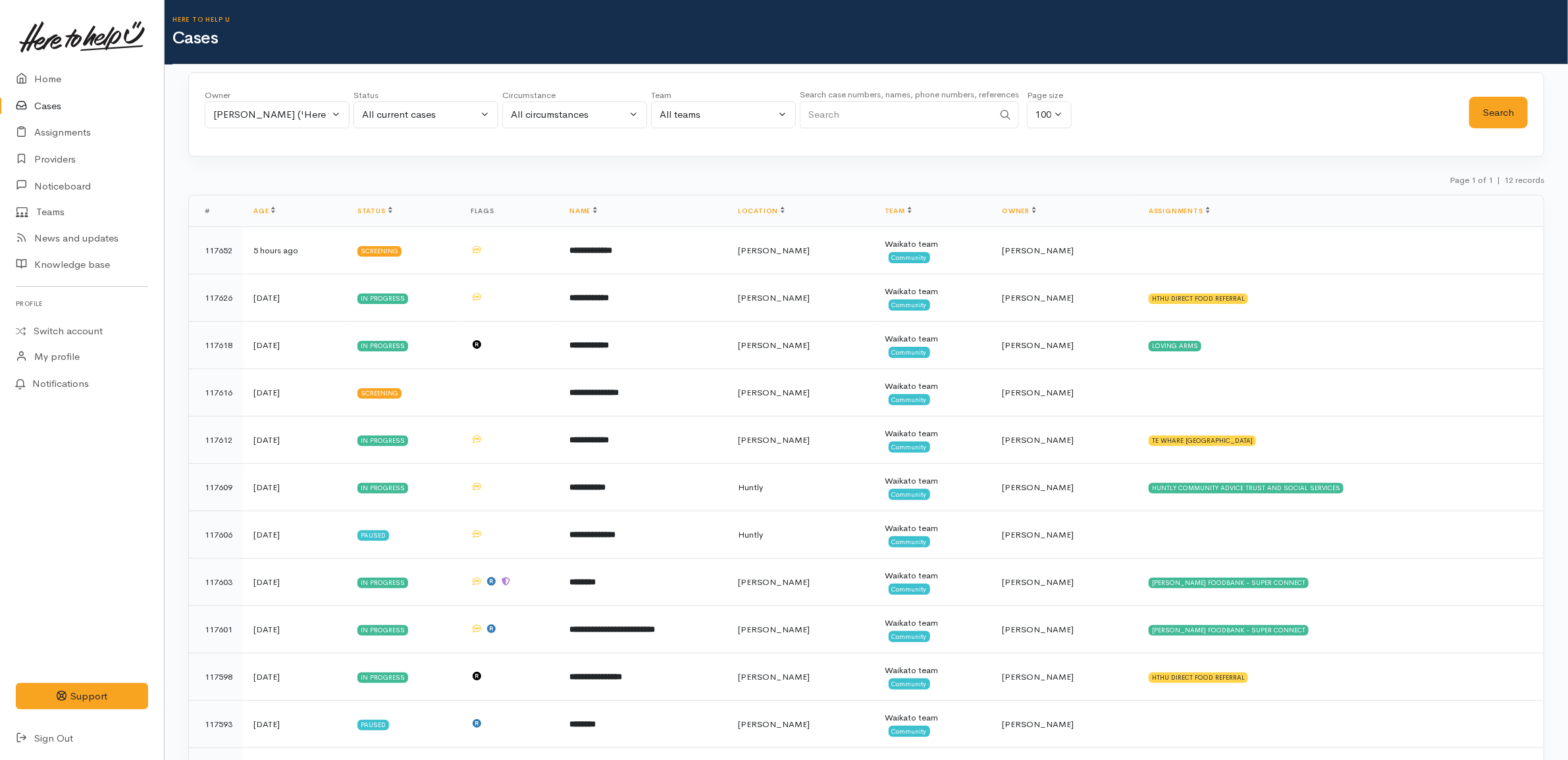
click at [1241, 103] on div "Owner All My cases Aandrea Murray ('Here to help u') Akash Prakash ('Here to he…" at bounding box center [837, 113] width 1264 height 47
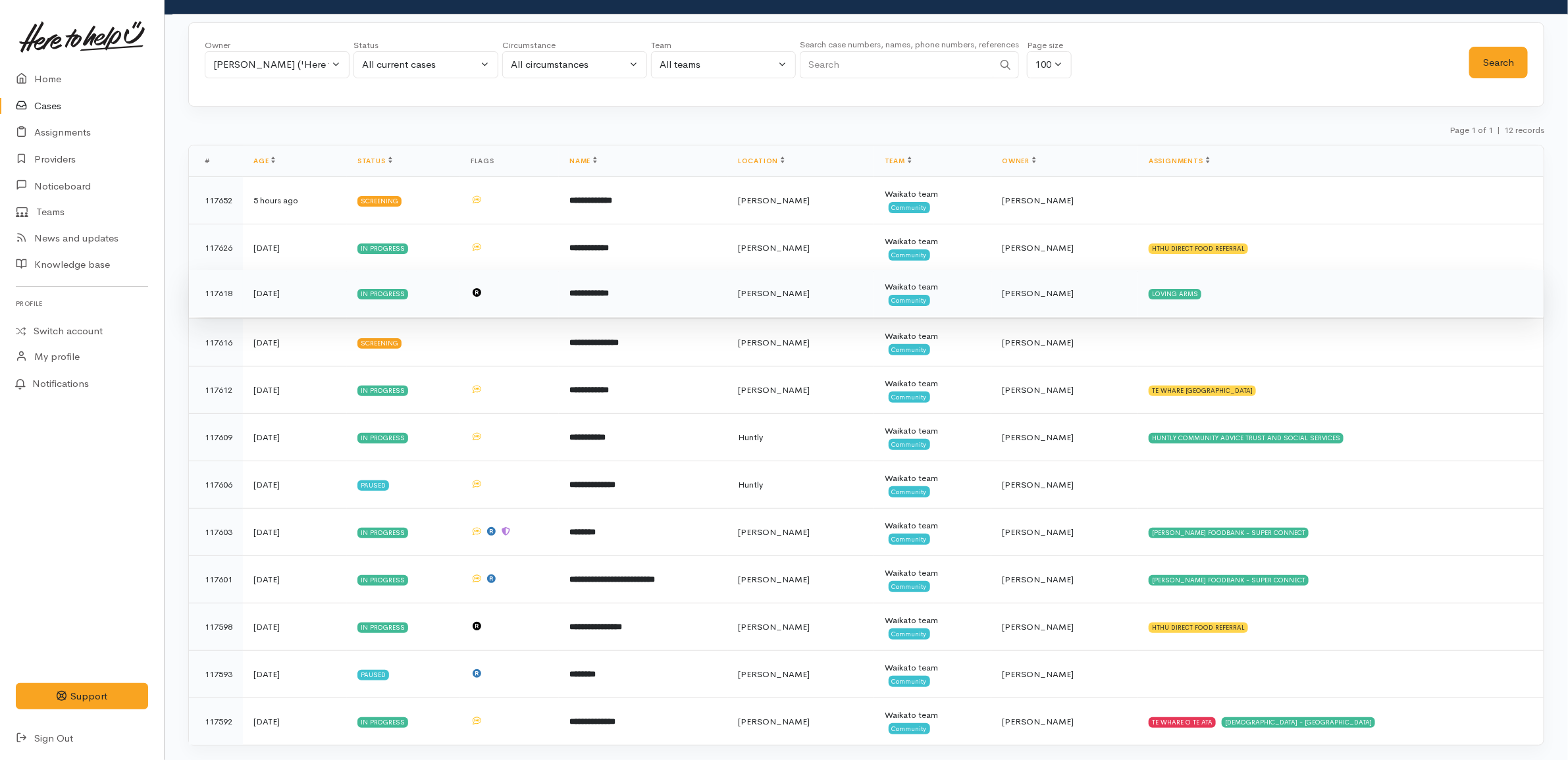
scroll to position [77, 0]
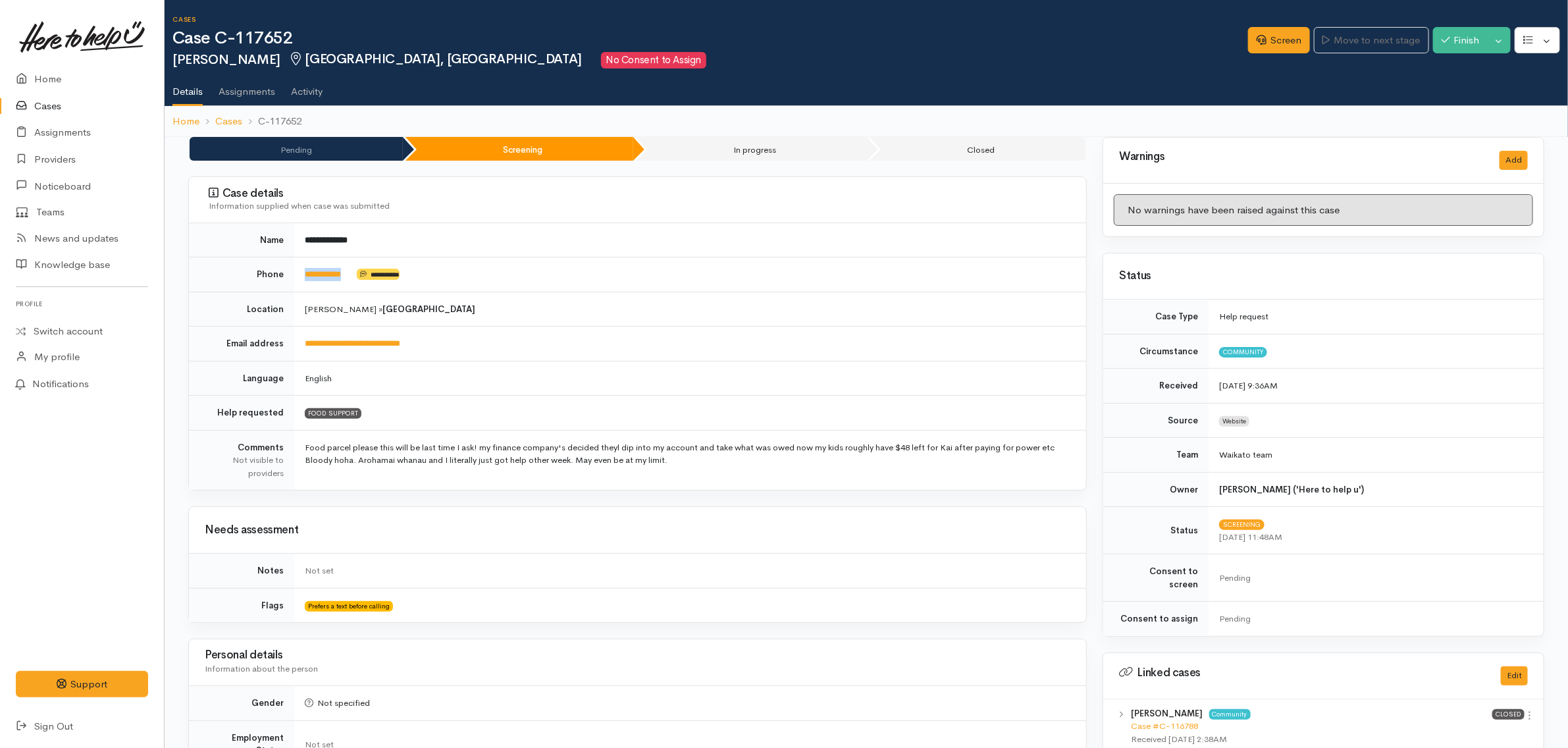
drag, startPoint x: 357, startPoint y: 277, endPoint x: 294, endPoint y: 262, distance: 64.8
click at [294, 262] on td "**********" at bounding box center [690, 275] width 792 height 35
copy td "**********"
click at [644, 284] on td "**********" at bounding box center [690, 275] width 792 height 35
click at [1278, 44] on link "Screen" at bounding box center [1279, 41] width 62 height 27
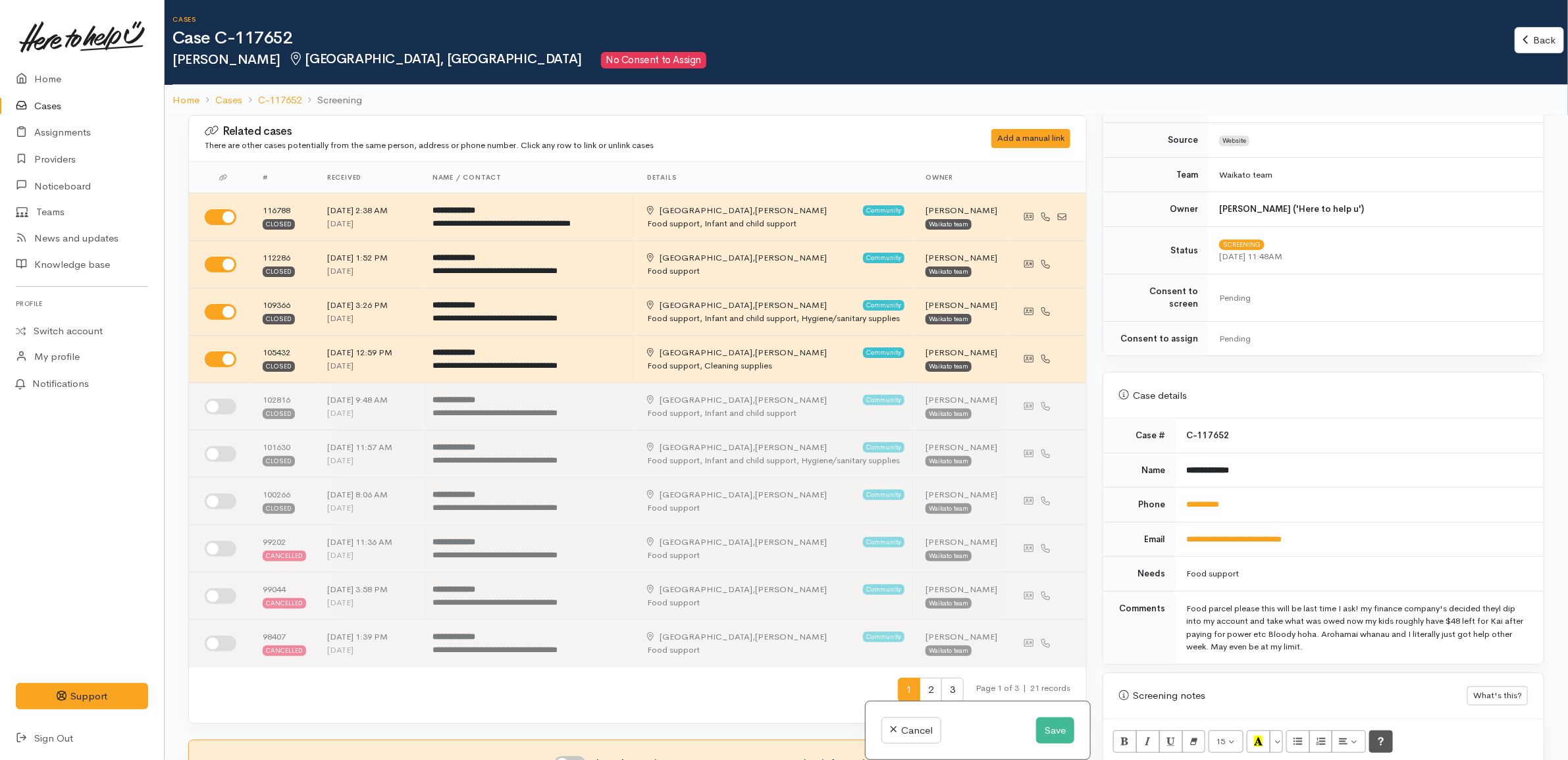
scroll to position [576, 0]
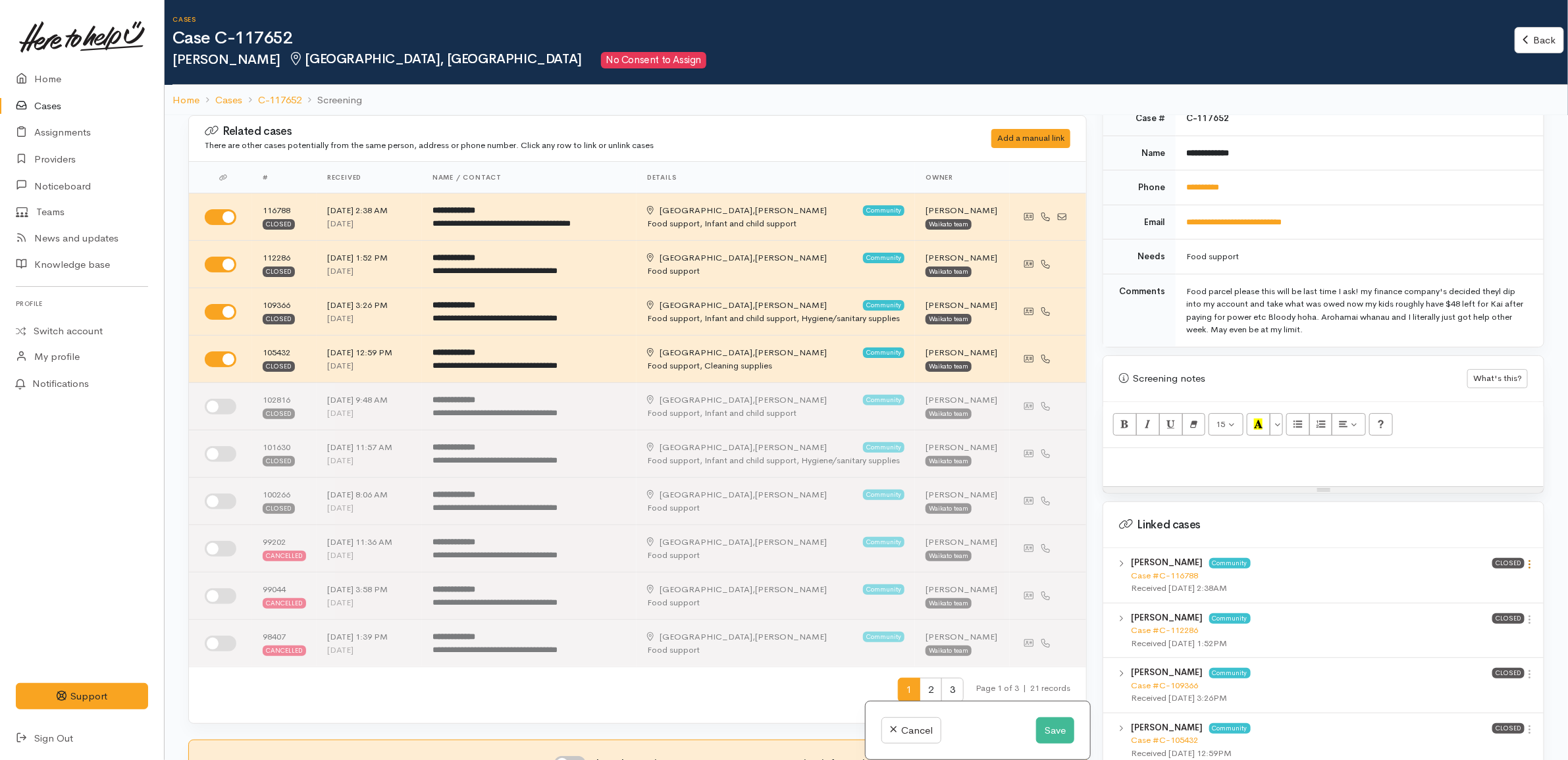
click at [1525, 560] on icon at bounding box center [1530, 564] width 11 height 11
click at [1503, 581] on link "View case" at bounding box center [1484, 590] width 104 height 20
drag, startPoint x: 1272, startPoint y: 465, endPoint x: 1290, endPoint y: 467, distance: 18.1
click at [1275, 466] on div at bounding box center [1323, 467] width 441 height 39
paste div
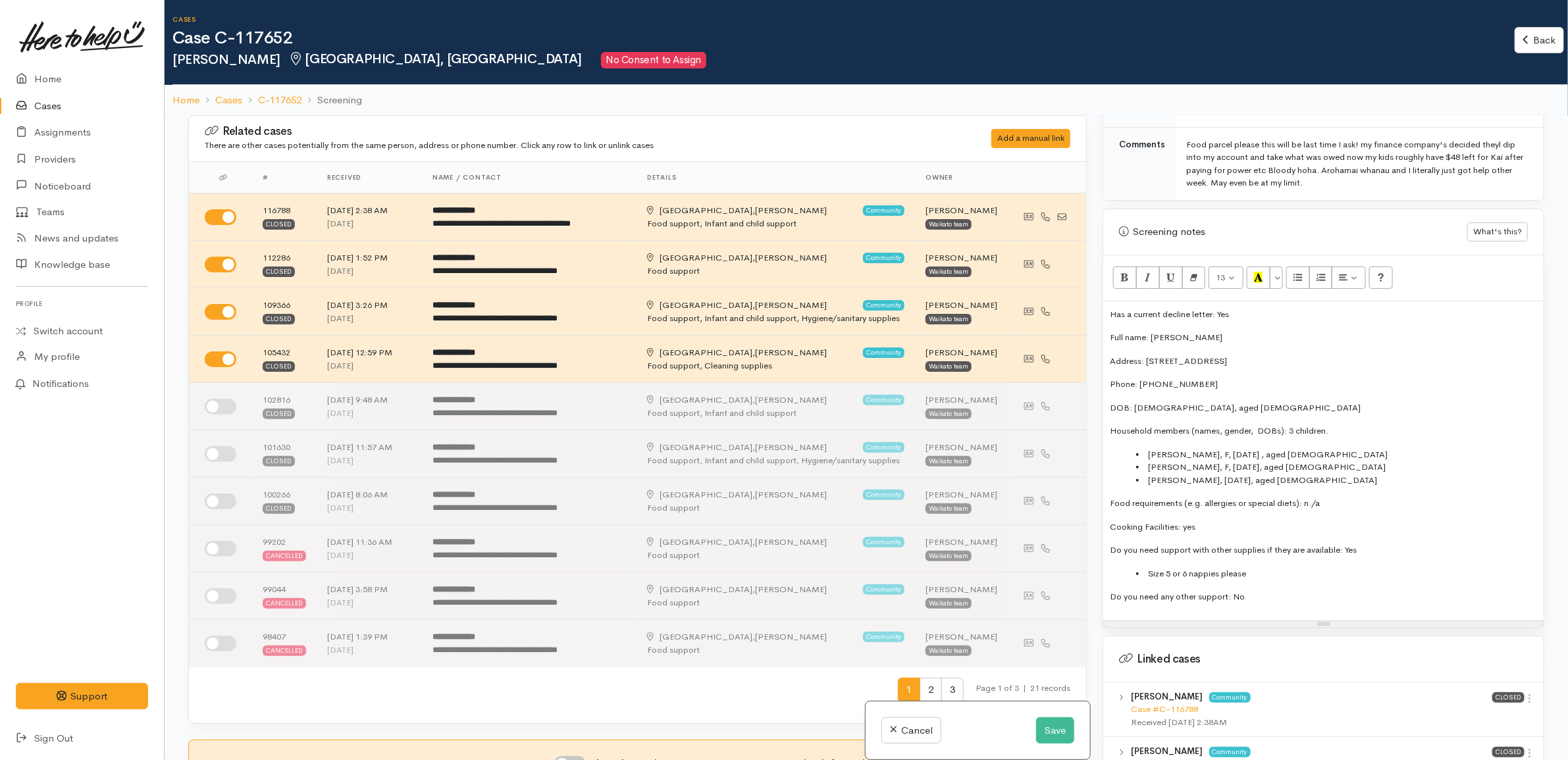
scroll to position [740, 0]
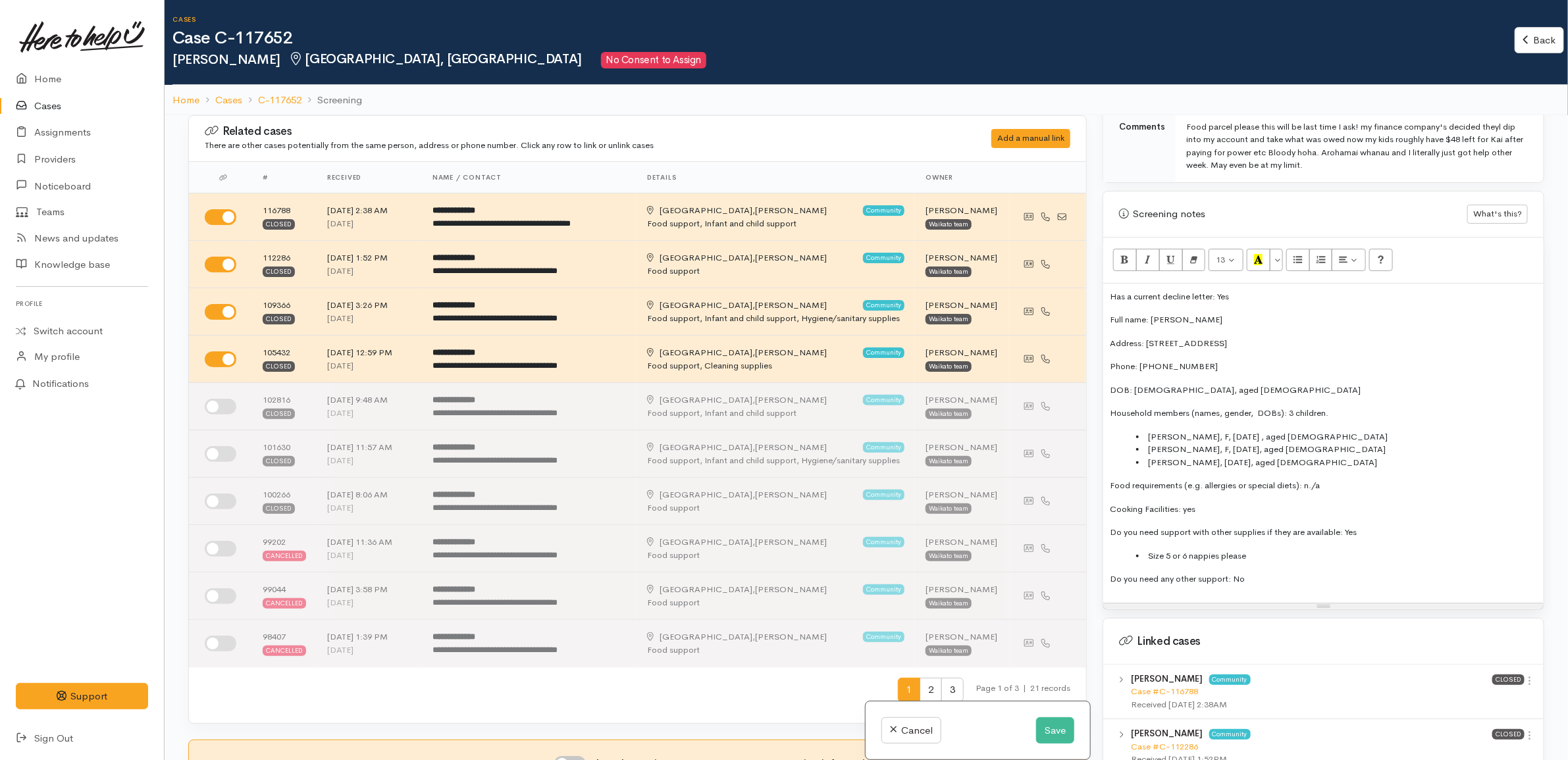
click at [1390, 508] on div "Has a current decline letter: Yes Full name: Teena Cameron Address: 47 Powells …" at bounding box center [1323, 443] width 441 height 319
click at [1363, 502] on p "Cooking Facilities: yes" at bounding box center [1323, 509] width 427 height 13
click at [1288, 550] on li "Size 5 or 6 nappies please" at bounding box center [1337, 556] width 401 height 13
click at [1254, 573] on p "Do you need any other support: No" at bounding box center [1323, 579] width 427 height 13
click at [647, 90] on ol "Home Cases C-117652 Screening" at bounding box center [866, 100] width 1388 height 31
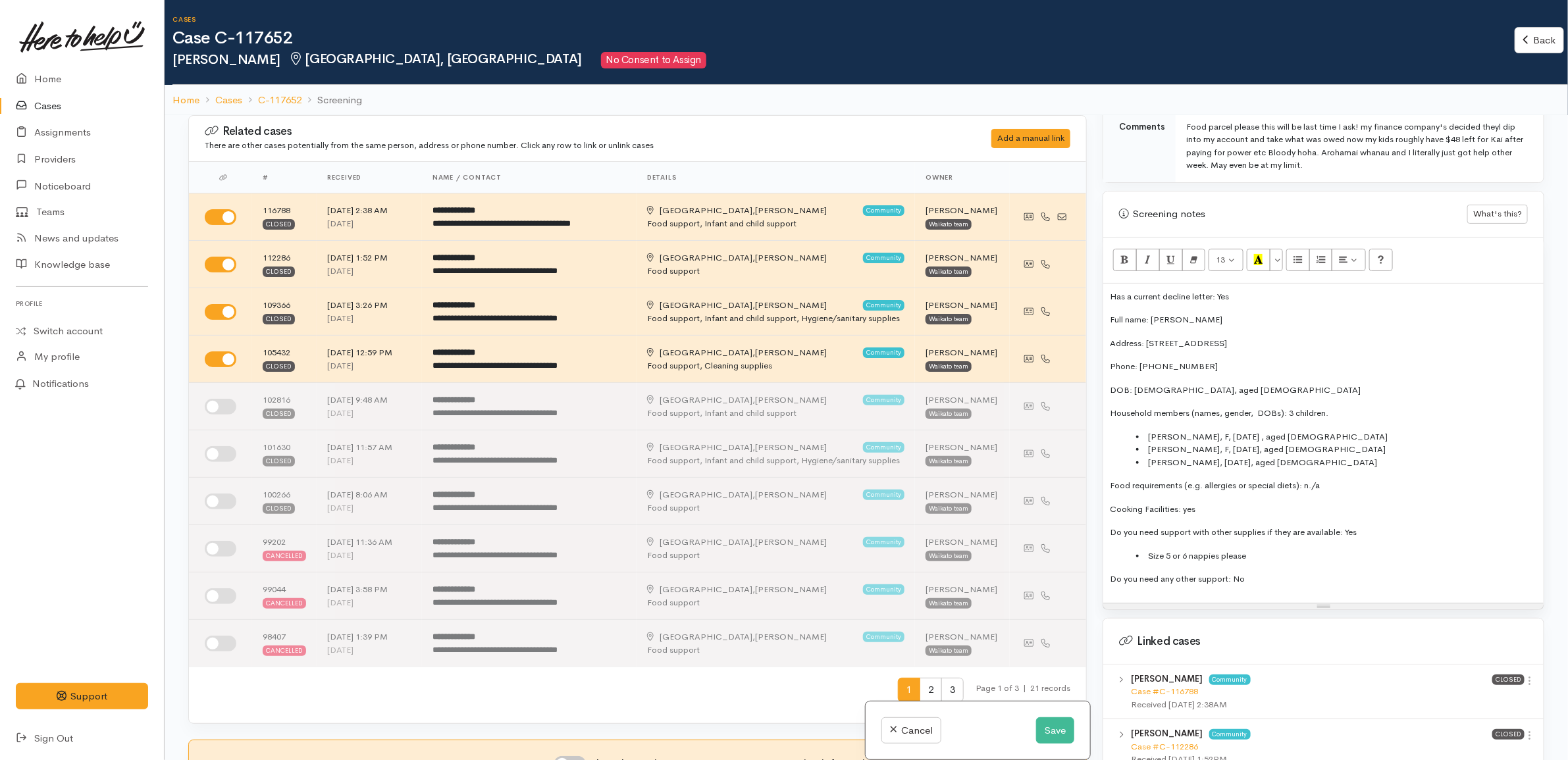
click at [636, 93] on ol "Home Cases C-117652 Screening" at bounding box center [866, 100] width 1388 height 31
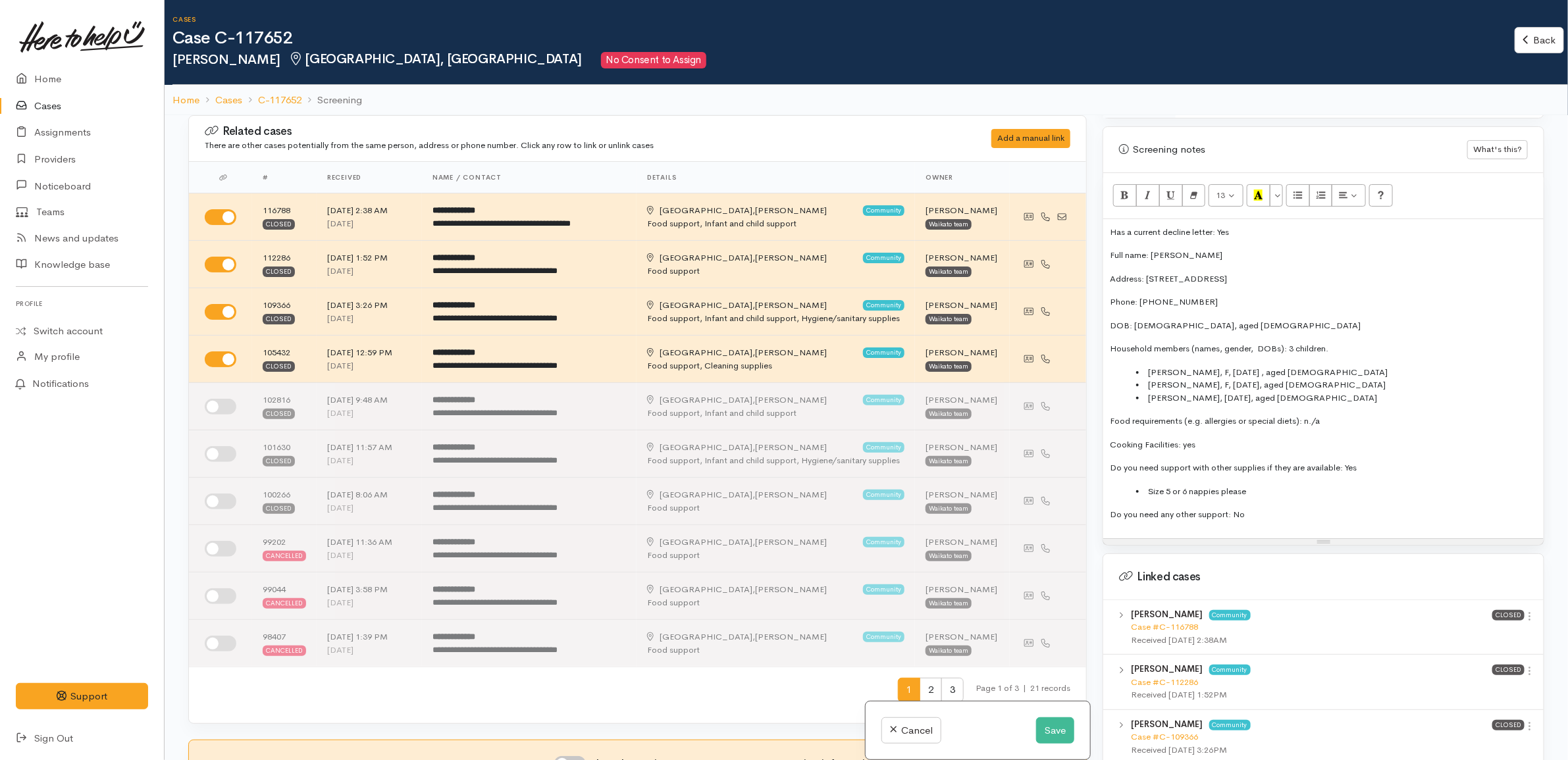
scroll to position [658, 0]
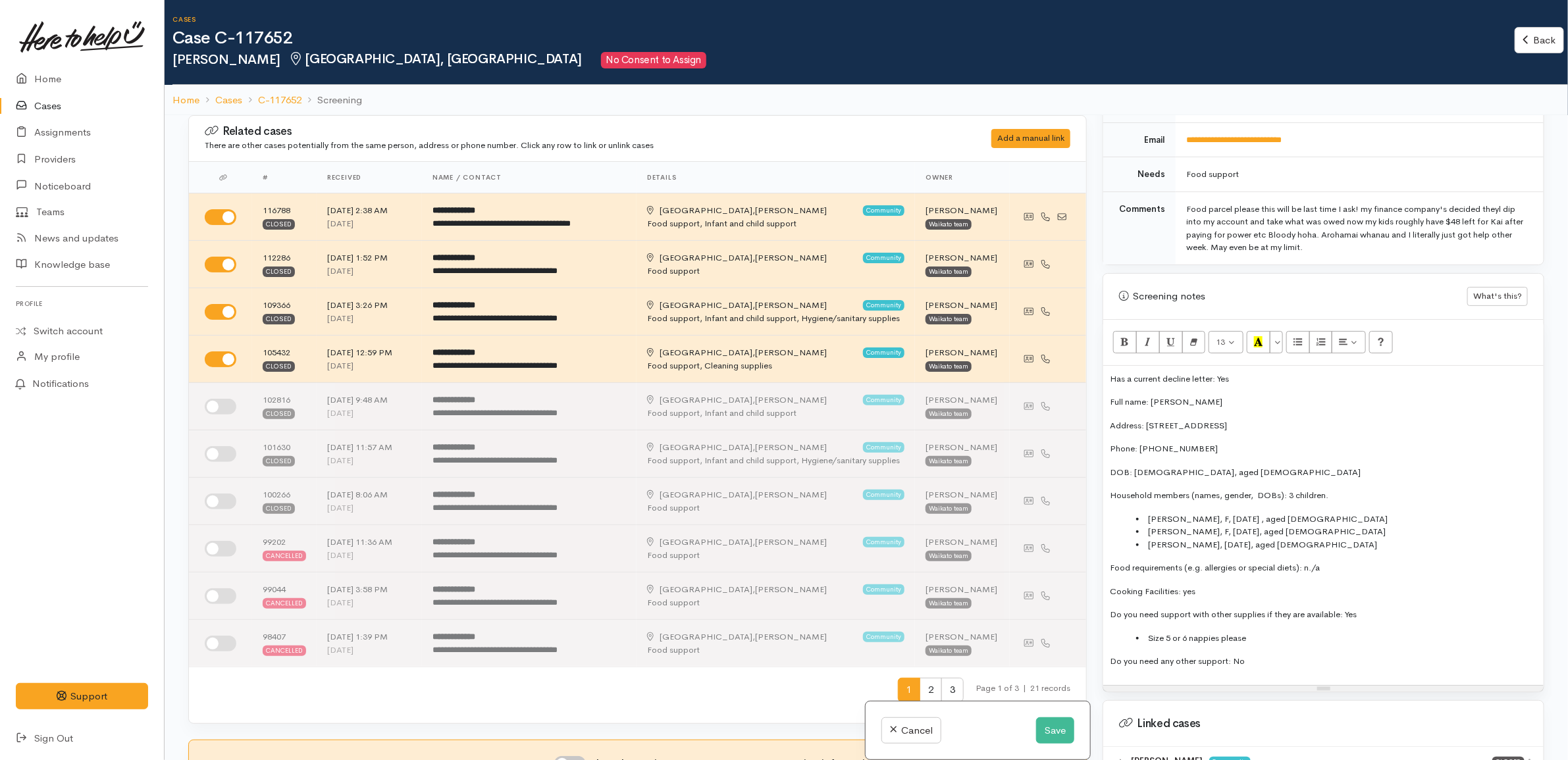
click at [1380, 274] on div "Screening notes What's this?" at bounding box center [1323, 297] width 441 height 46
drag, startPoint x: 1109, startPoint y: 393, endPoint x: 1096, endPoint y: 347, distance: 47.8
click at [1096, 347] on div "Warnings Add No warnings have been raised against this case Add Warning Title ●…" at bounding box center [1324, 495] width 457 height 760
copy p "Has a current decline letter: Yes"
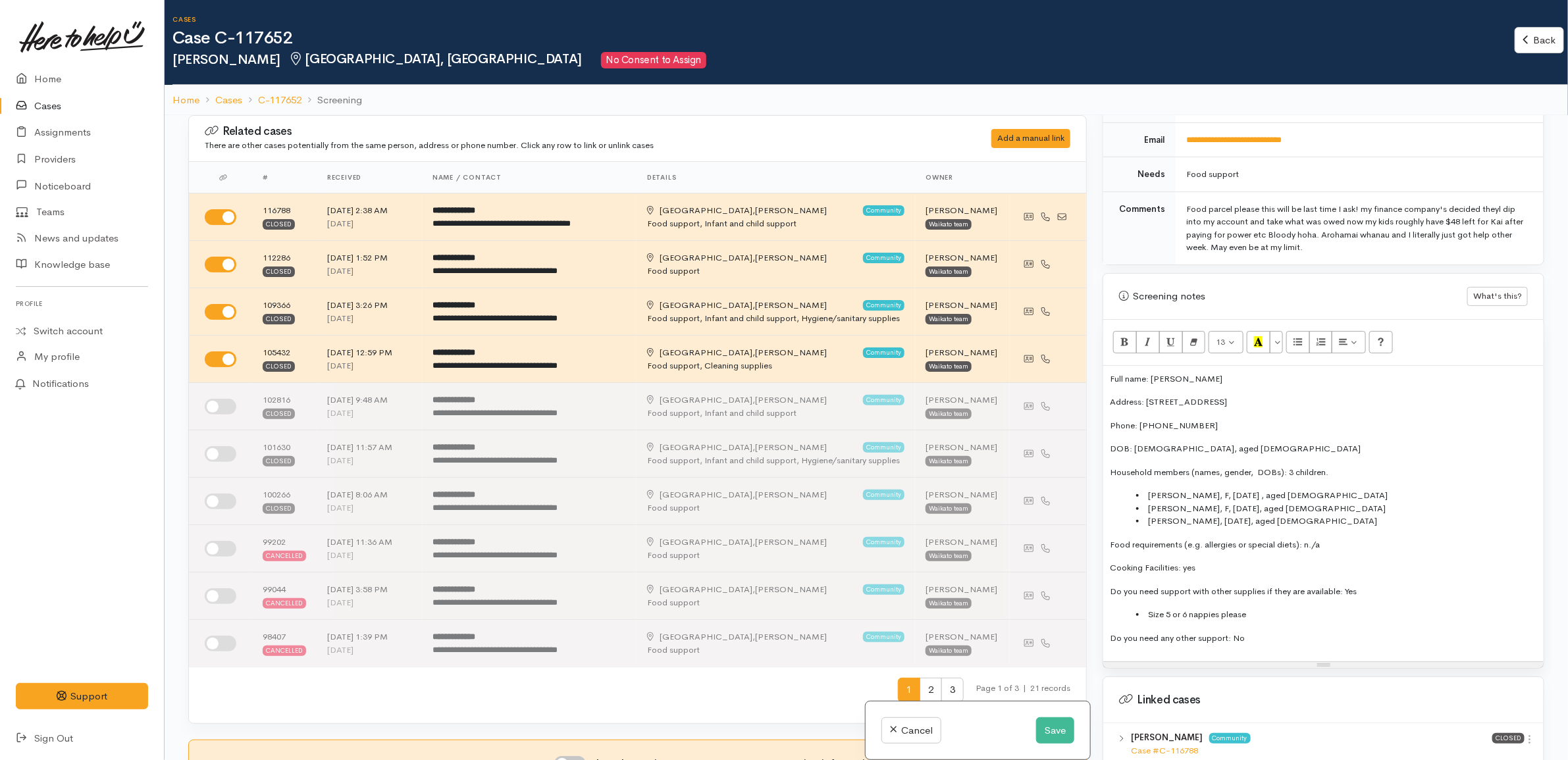
click at [1237, 561] on p "Cooking Facilities: yes" at bounding box center [1323, 568] width 427 height 13
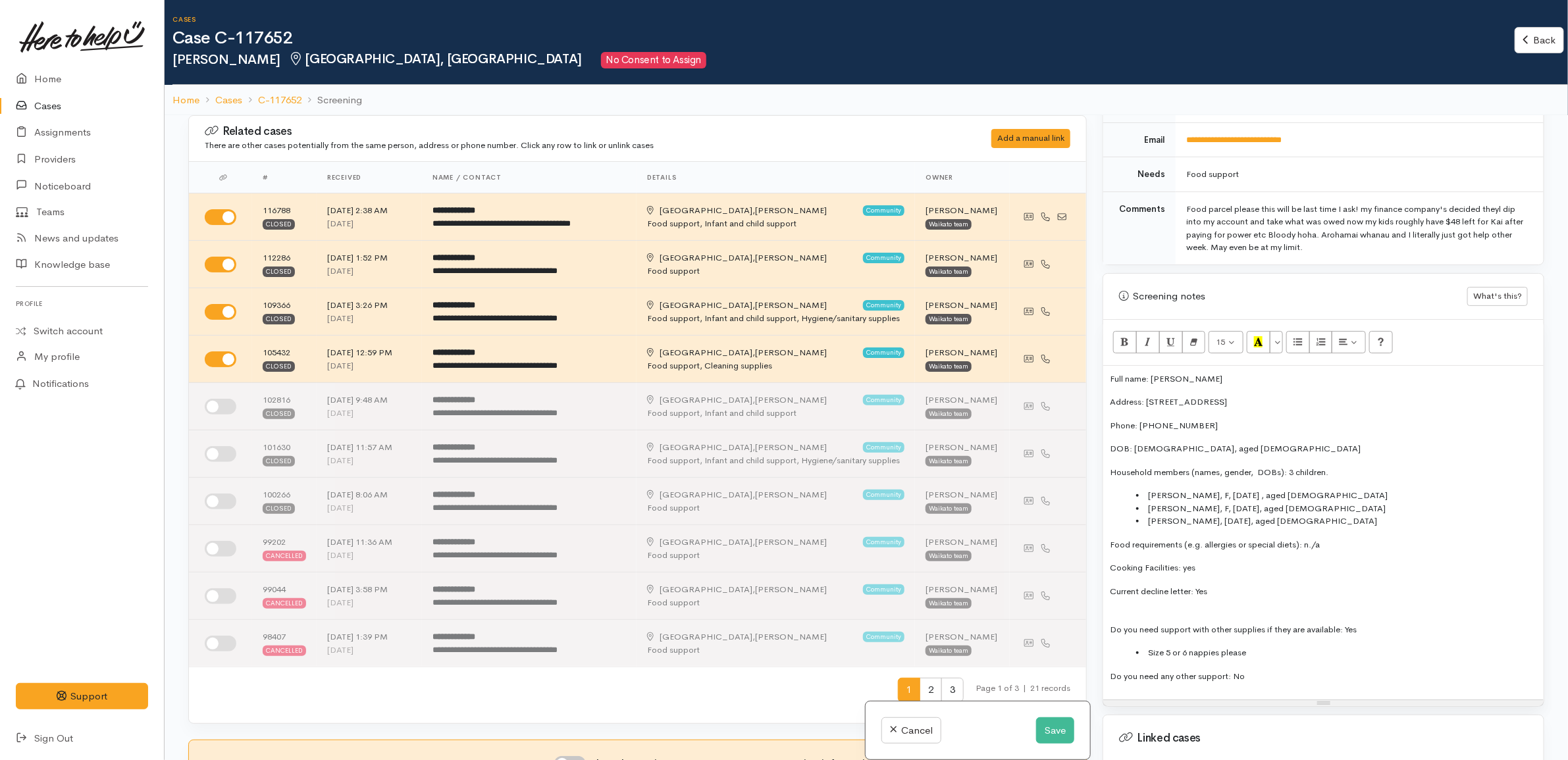
click at [1233, 442] on p "DOB: 25/04/1993, aged 32" at bounding box center [1323, 449] width 427 height 13
click at [1284, 466] on p "Household members (names, gender, DOBs): 3 children." at bounding box center [1323, 473] width 427 height 13
click at [1327, 489] on li "Bianca Wilson, F, 18/11/2022 , aged 2" at bounding box center [1337, 496] width 401 height 13
copy li "years old"
click at [1281, 515] on li "Desire Cameron, F, 25/09/2013, aged 11 years old" at bounding box center [1337, 521] width 401 height 13
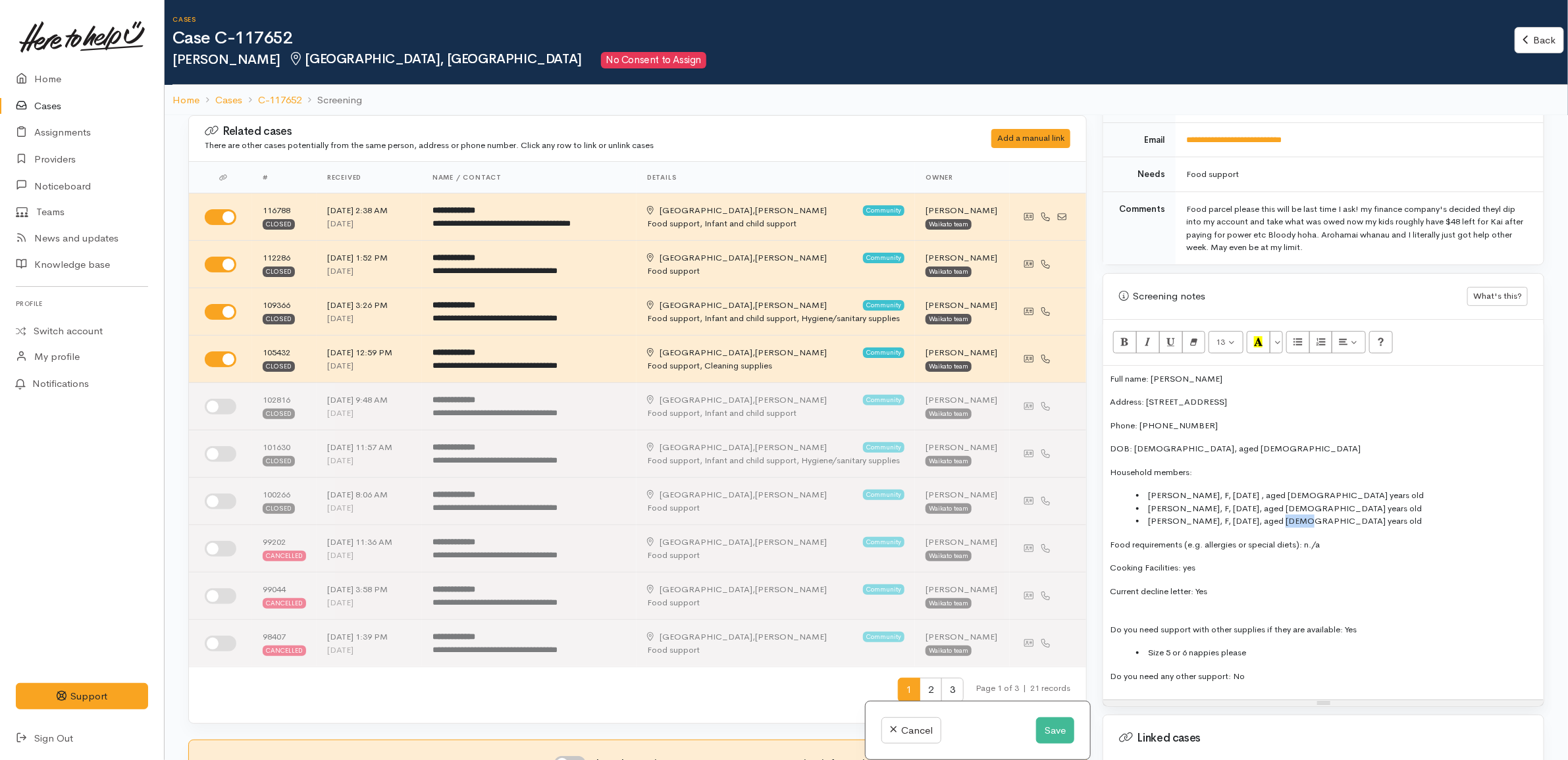
click at [1281, 515] on li "Desire Cameron, F, 25/09/2013, aged 11 years old" at bounding box center [1337, 521] width 401 height 13
click at [1301, 502] on li "Rickirangi Cameron, F, 28/12/2017, aged 7 years old" at bounding box center [1337, 508] width 401 height 13
click at [1281, 489] on li "Bianca Wilson, F, 18/11/2022 , aged 2 years old" at bounding box center [1337, 496] width 401 height 13
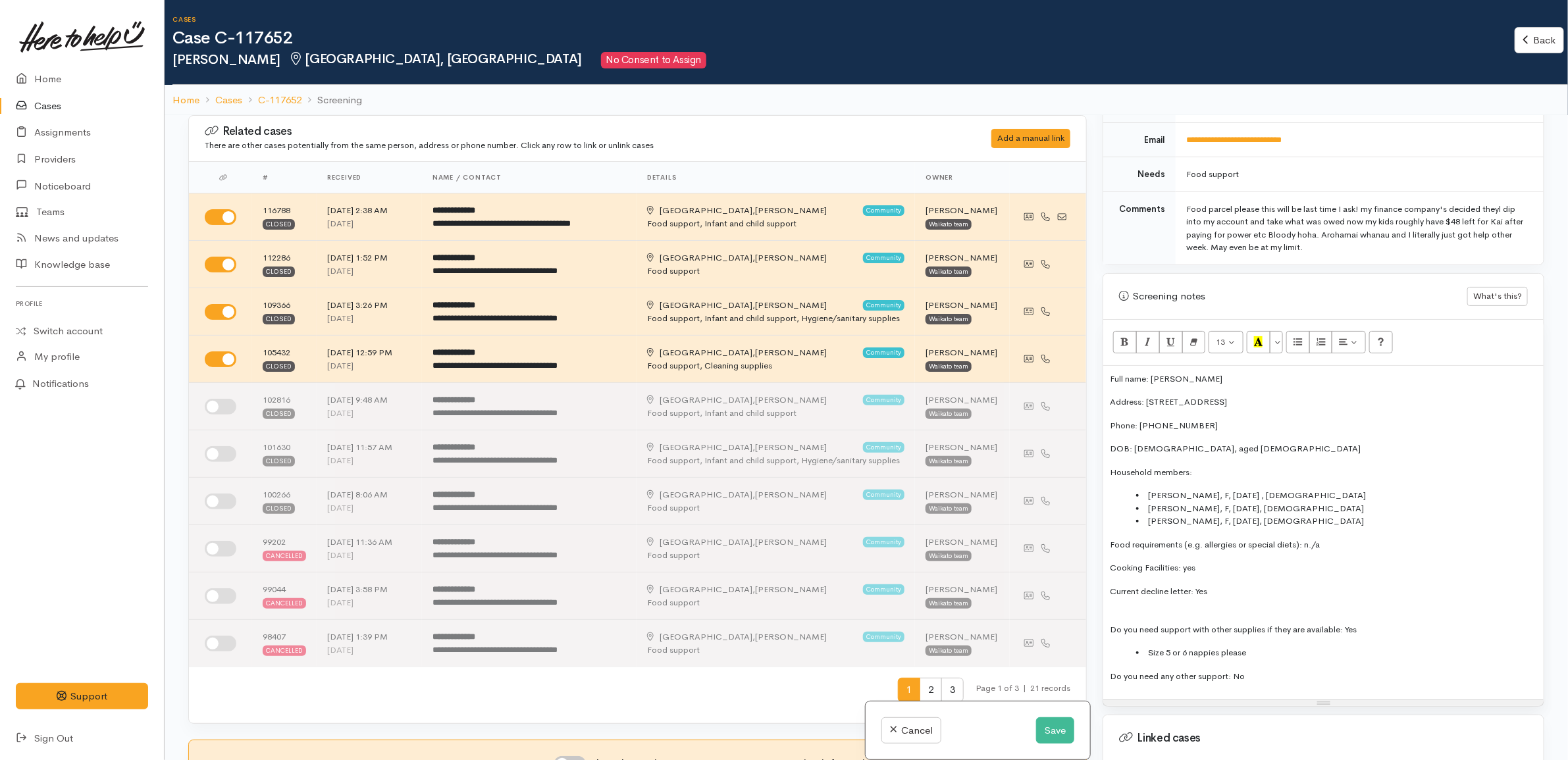
click at [1367, 515] on li "Desire Cameron, F, 25/09/2013, 11 years old" at bounding box center [1337, 521] width 401 height 13
click at [1150, 646] on li "Size 5 or 6 nappies please" at bounding box center [1337, 653] width 401 height 13
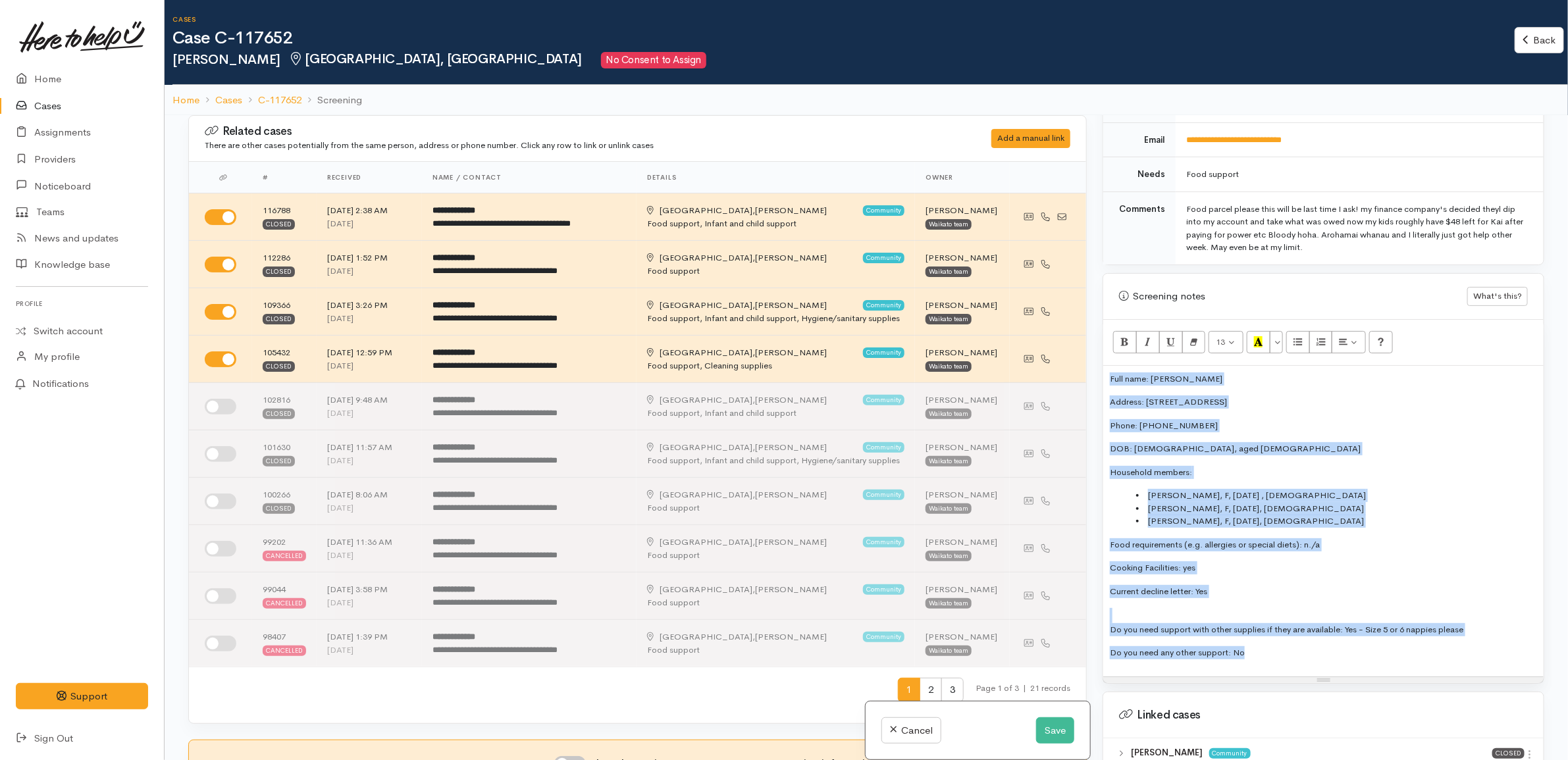
click at [1322, 538] on p "Food requirements (e.g. allergies or special diets): n./a" at bounding box center [1323, 545] width 427 height 13
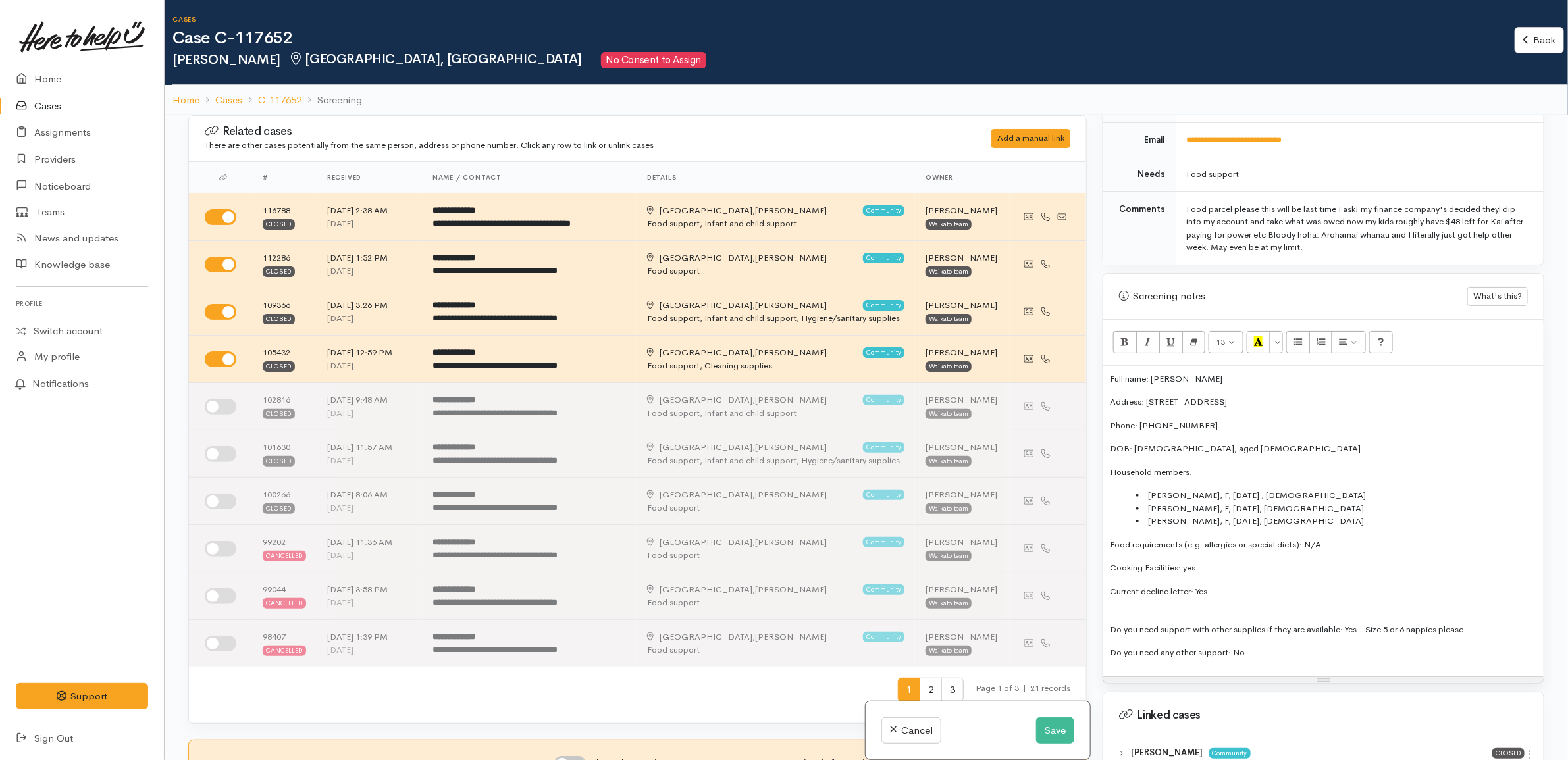
click at [1255, 561] on p "Cooking Facilities: yes" at bounding box center [1323, 568] width 427 height 13
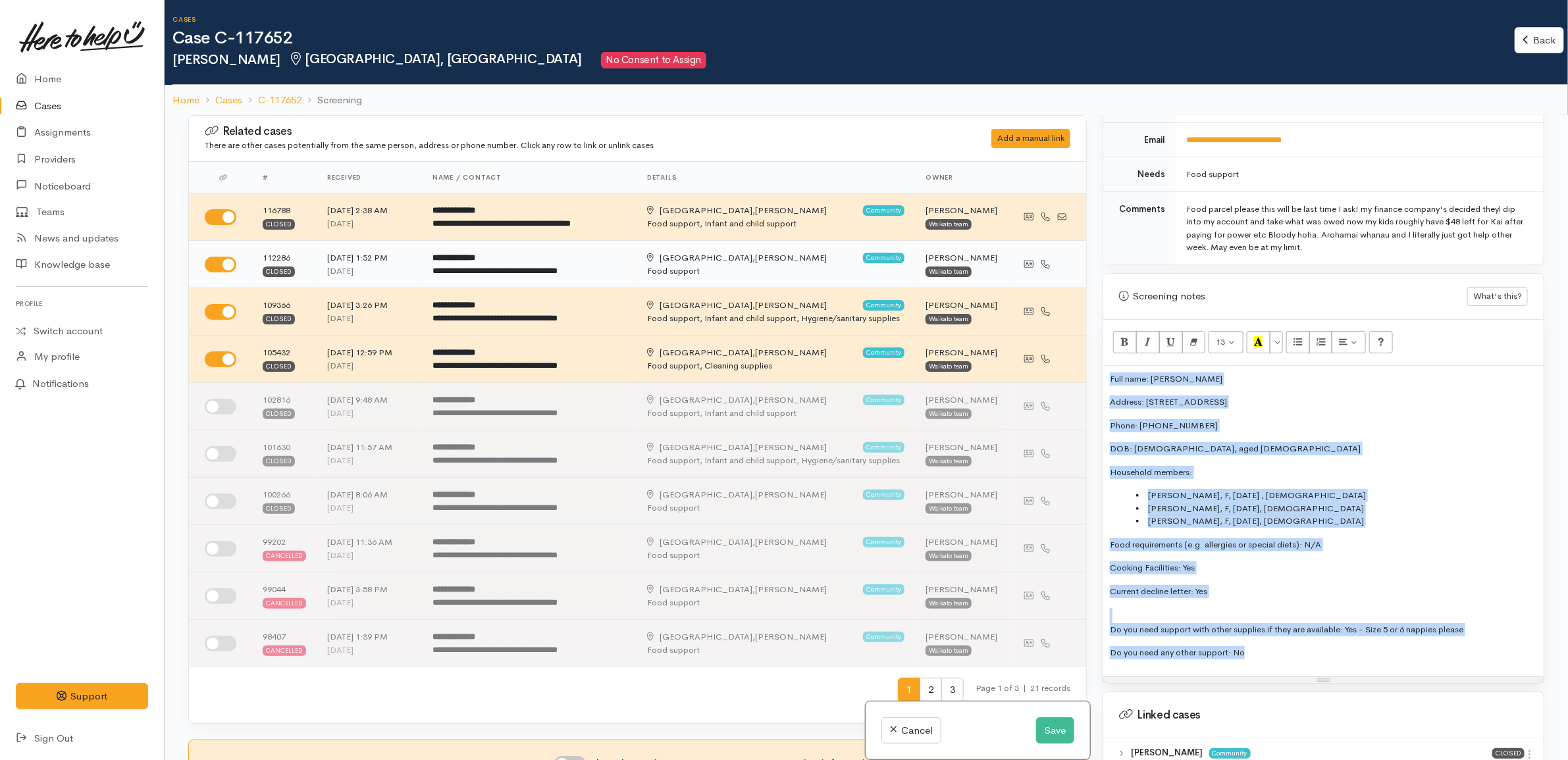
drag, startPoint x: 1281, startPoint y: 646, endPoint x: 1047, endPoint y: 284, distance: 431.0
click at [1047, 284] on div "Related cases There are other cases potentially from the same person, address o…" at bounding box center [866, 495] width 1372 height 760
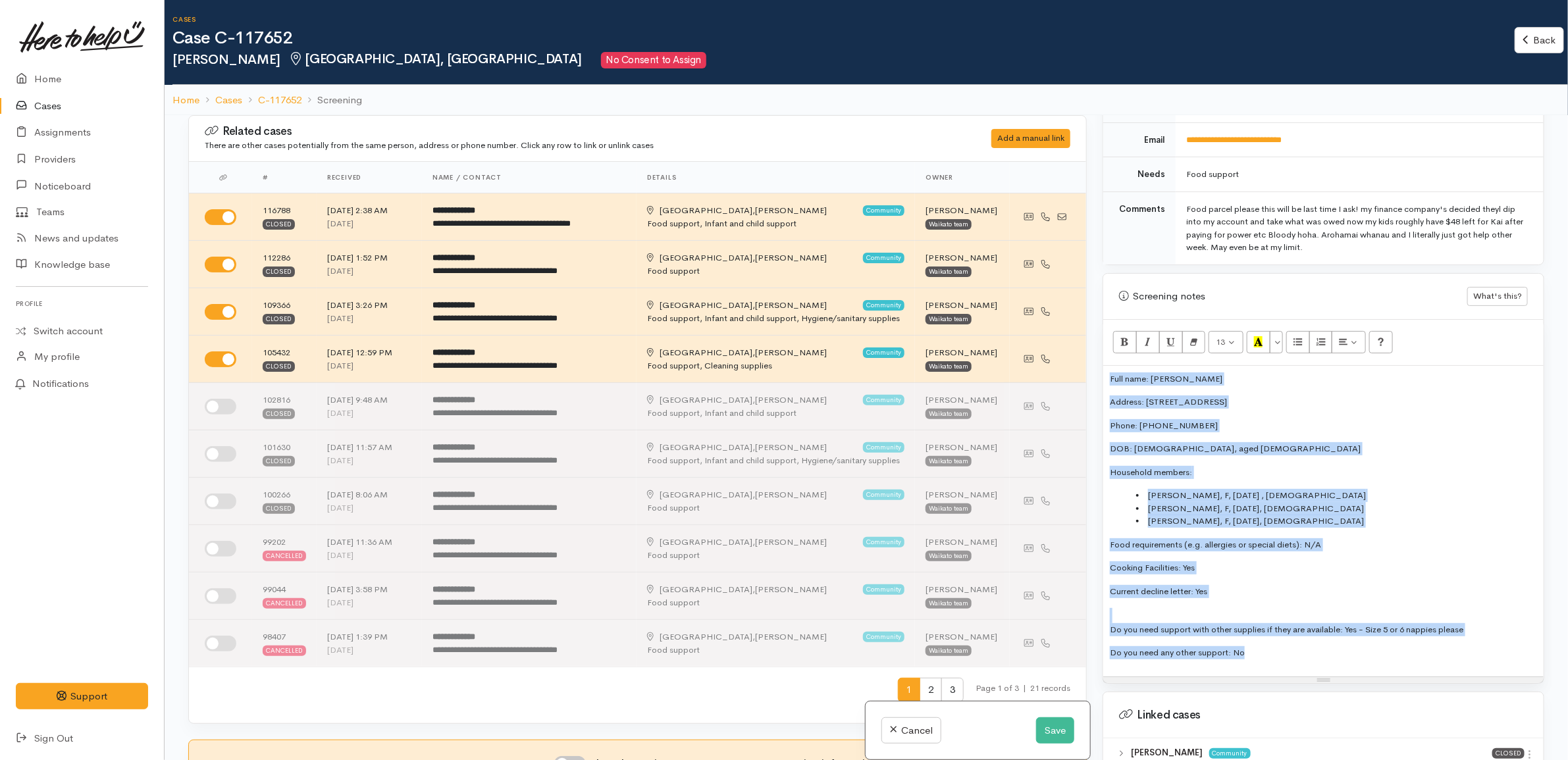
copy div "Full name: Teena Cameron Address: 47 Powells Road, Fairview Downs, Hamilton, Ne…"
click at [1255, 442] on p "DOB: 25/04/1993, aged 32" at bounding box center [1323, 449] width 427 height 13
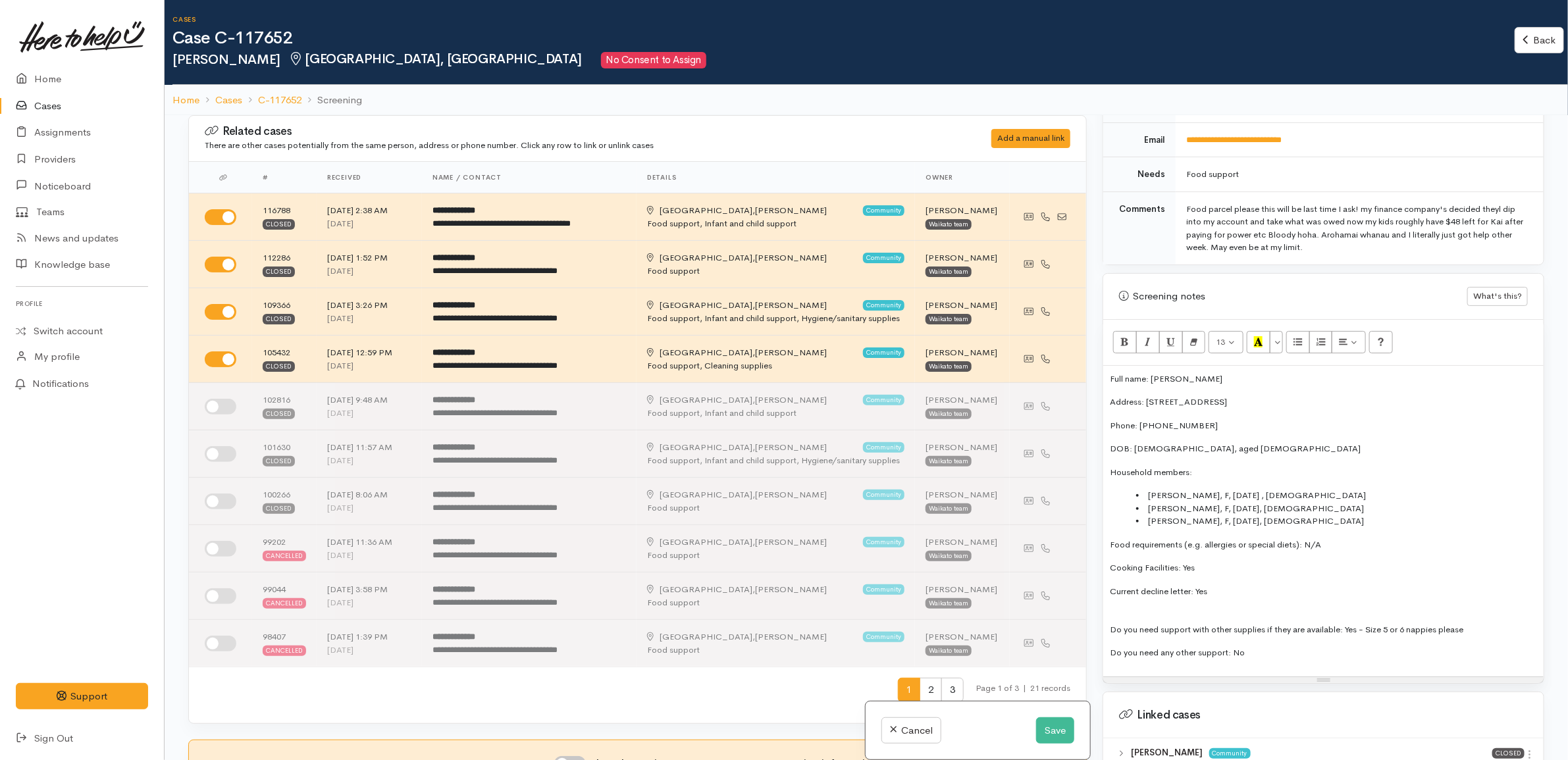
click at [1252, 426] on div "Full name: Teena Cameron Address: 47 Powells Road, Fairview Downs, Hamilton, Ne…" at bounding box center [1323, 521] width 441 height 311
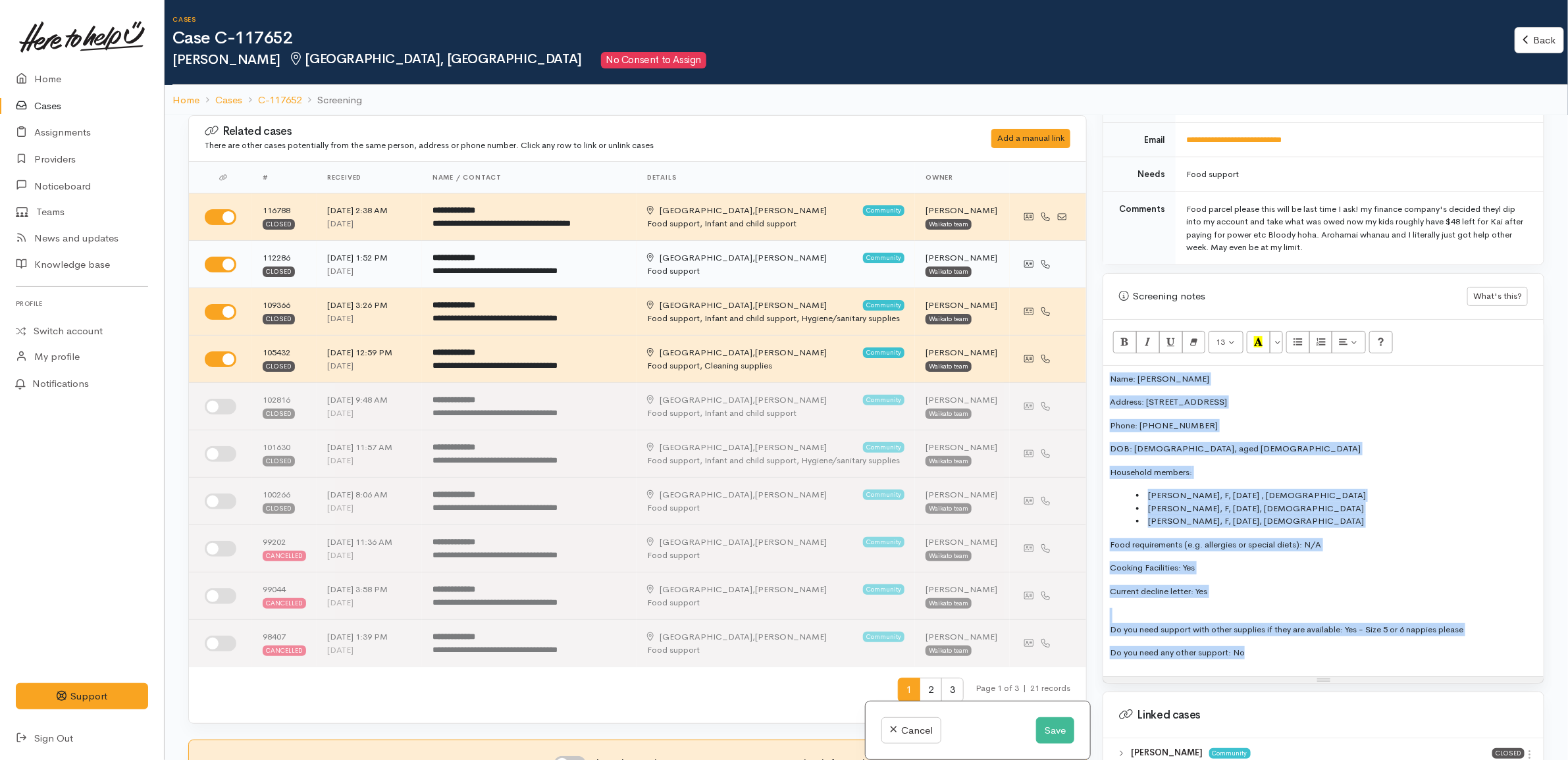
drag, startPoint x: 1266, startPoint y: 650, endPoint x: 1062, endPoint y: 256, distance: 443.7
click at [1062, 256] on div "Related cases There are other cases potentially from the same person, address o…" at bounding box center [866, 495] width 1372 height 760
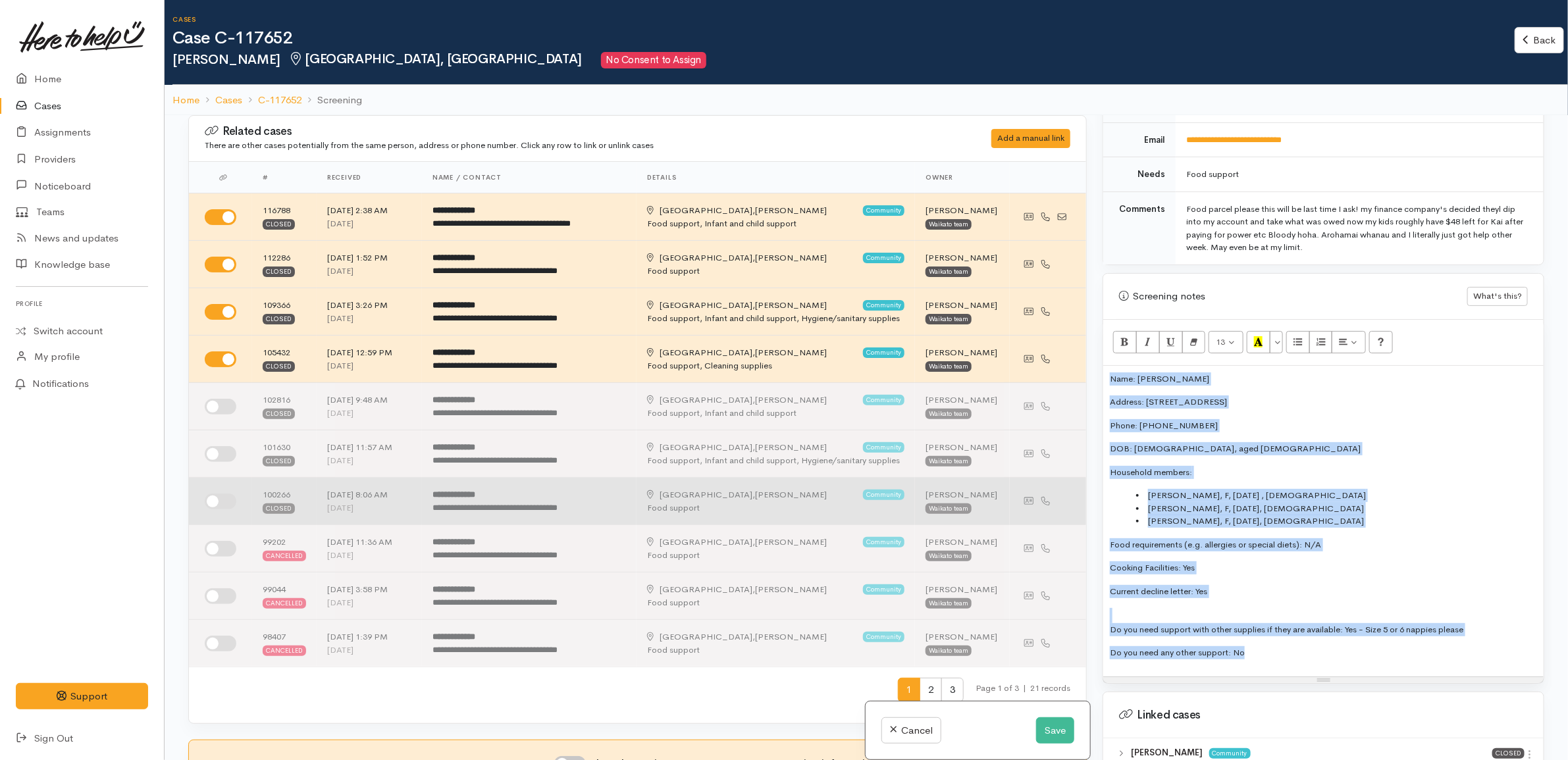
copy div "Name: Teena Cameron Address: 47 Powells Road, Fairview Downs, Hamilton, New Zea…"
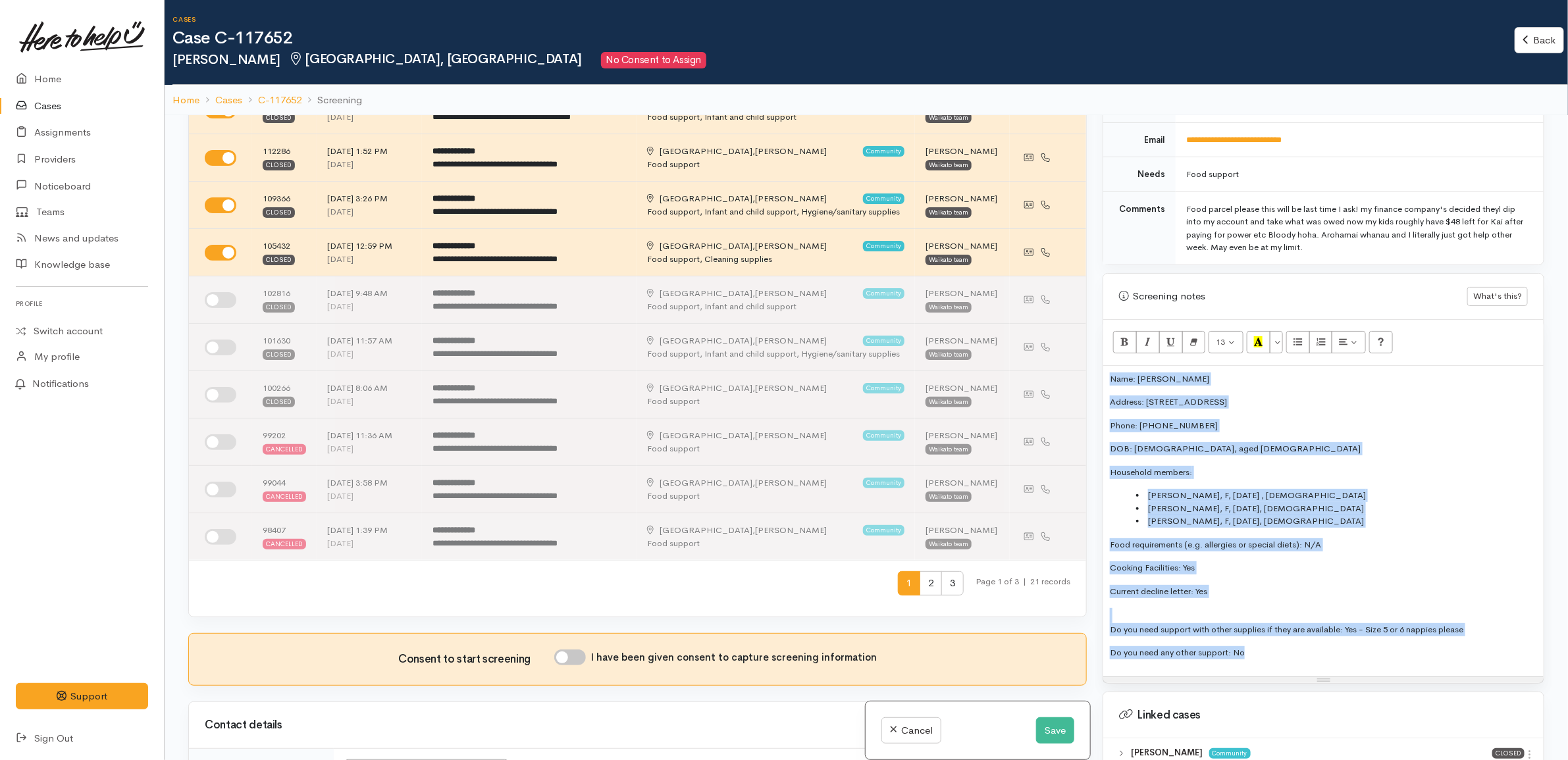
scroll to position [494, 0]
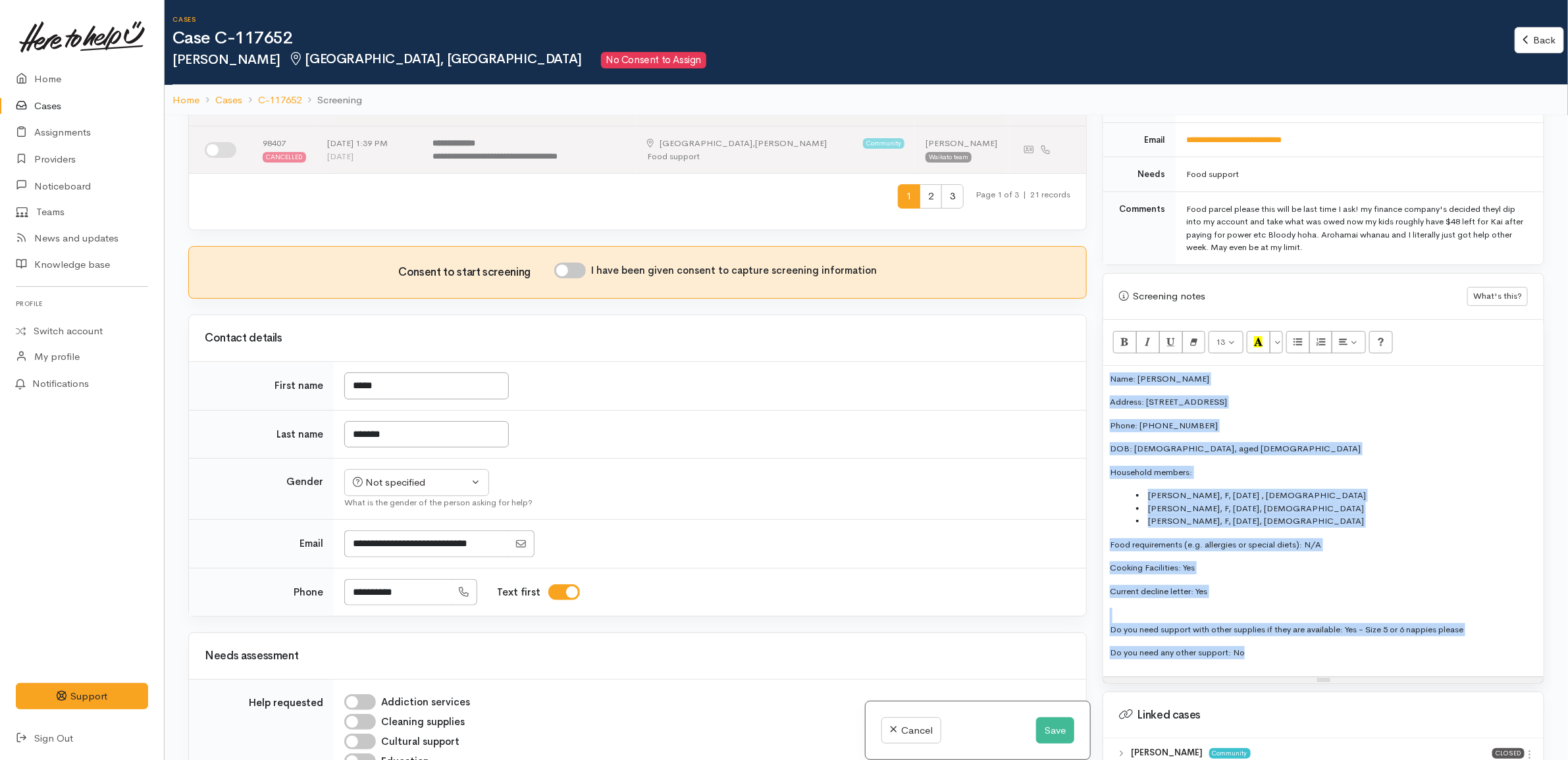
click at [584, 272] on input "I have been given consent to capture screening information" at bounding box center [570, 270] width 32 height 16
checkbox input "true"
click at [418, 487] on div "Not specified" at bounding box center [411, 482] width 116 height 15
click at [416, 554] on link "Female" at bounding box center [422, 553] width 155 height 20
select select "Female"
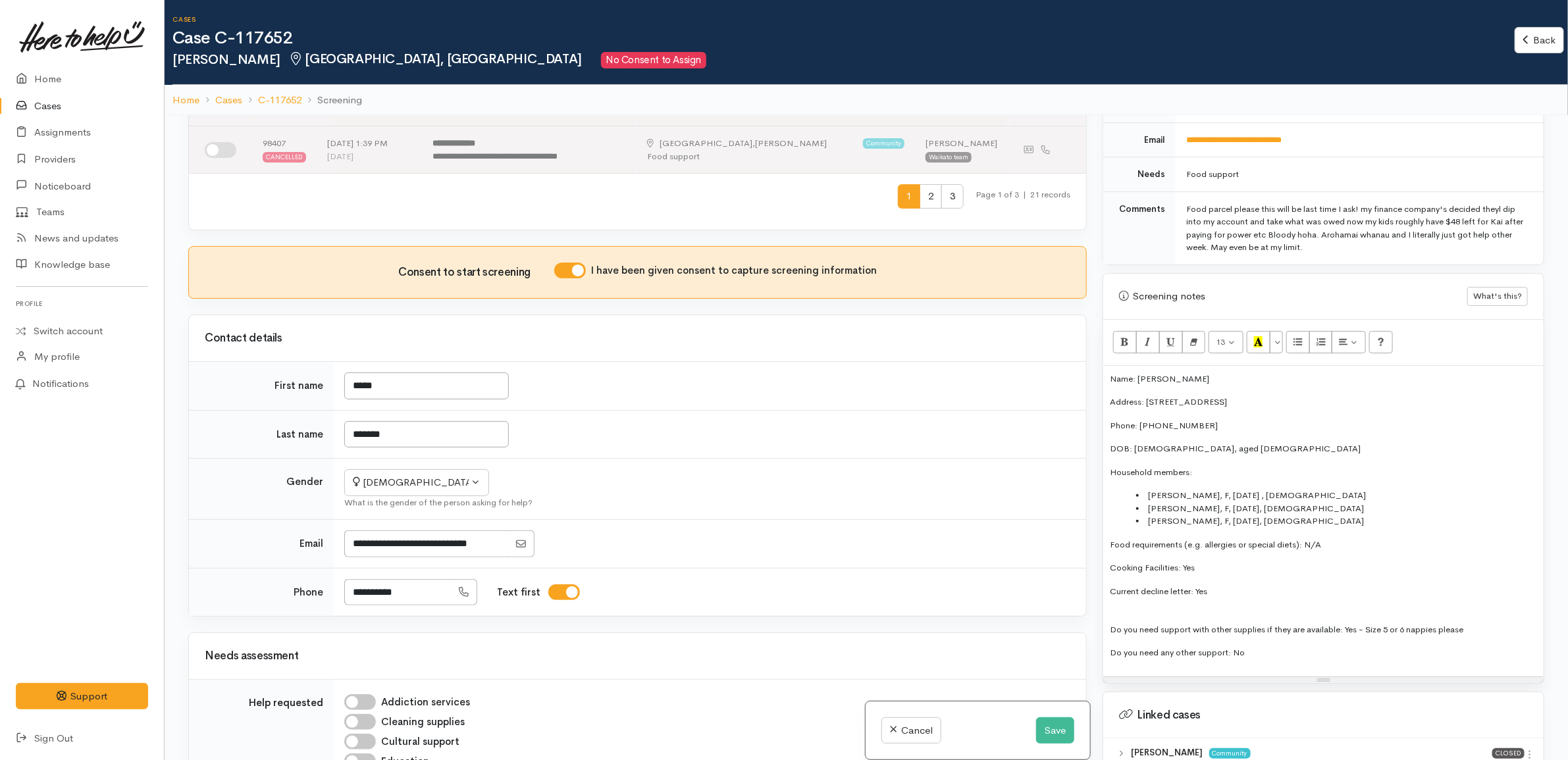
click at [695, 455] on td "*******" at bounding box center [710, 434] width 752 height 49
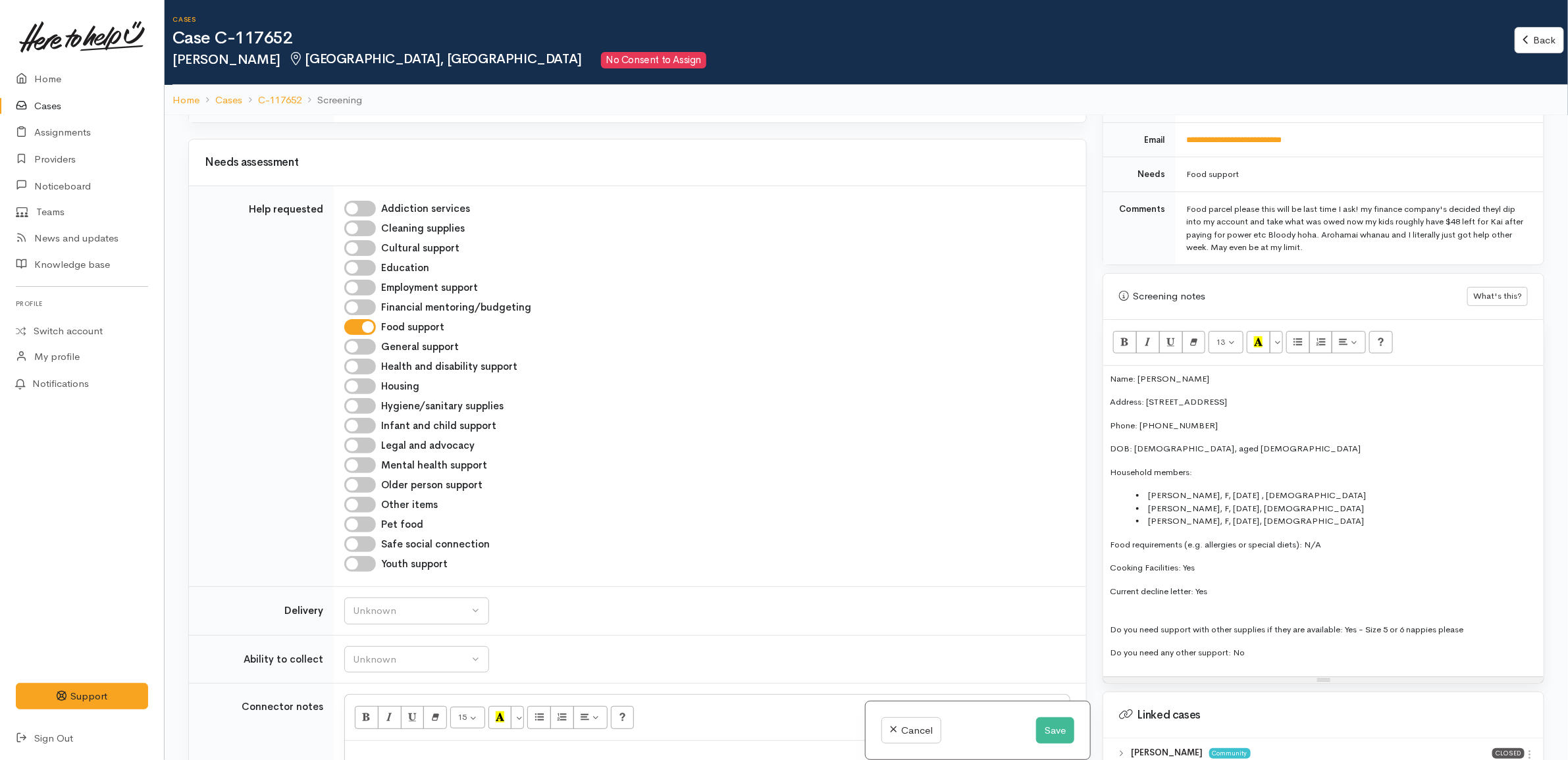
scroll to position [1316, 0]
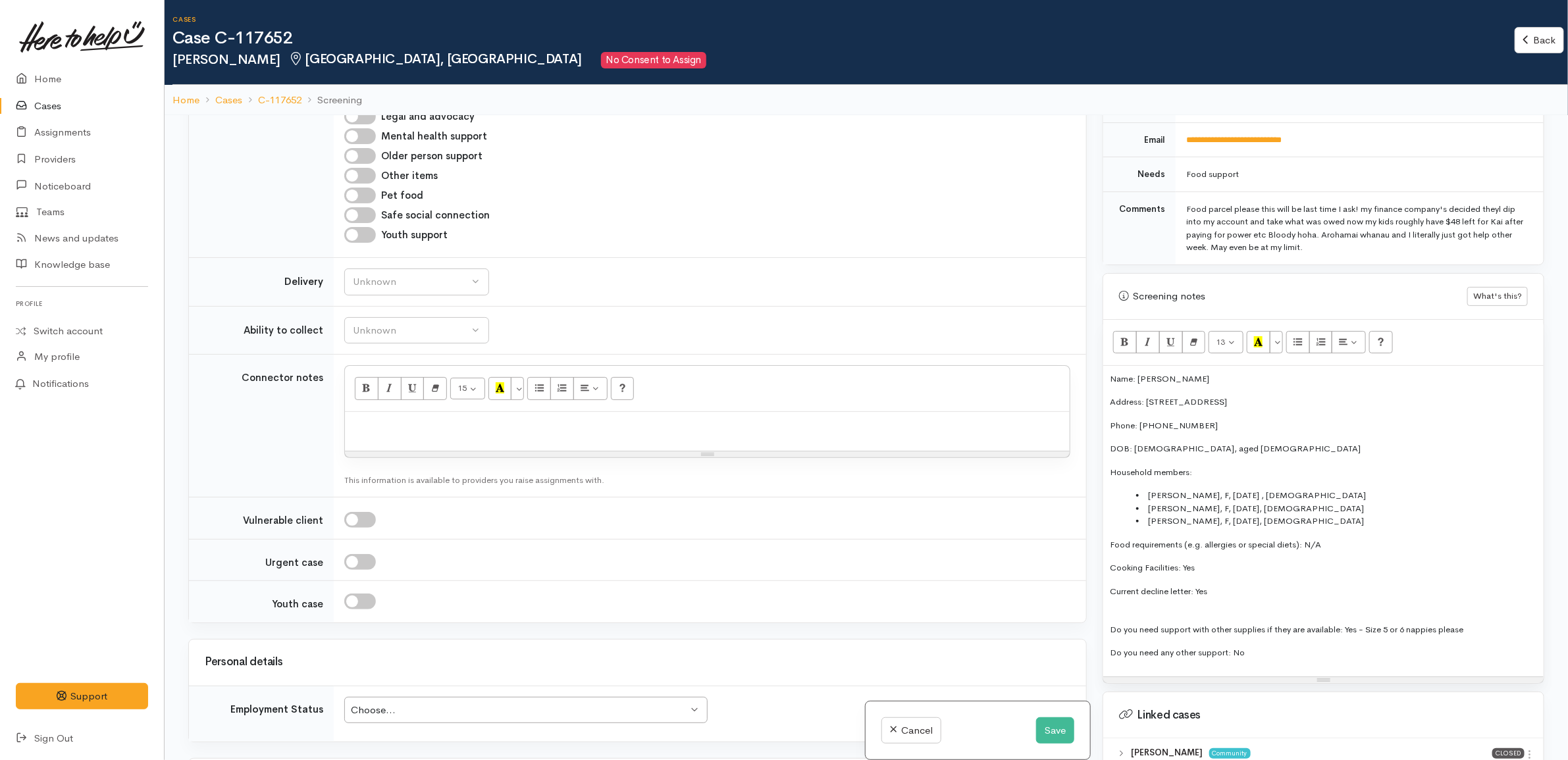
click at [495, 430] on p at bounding box center [707, 426] width 712 height 15
paste div
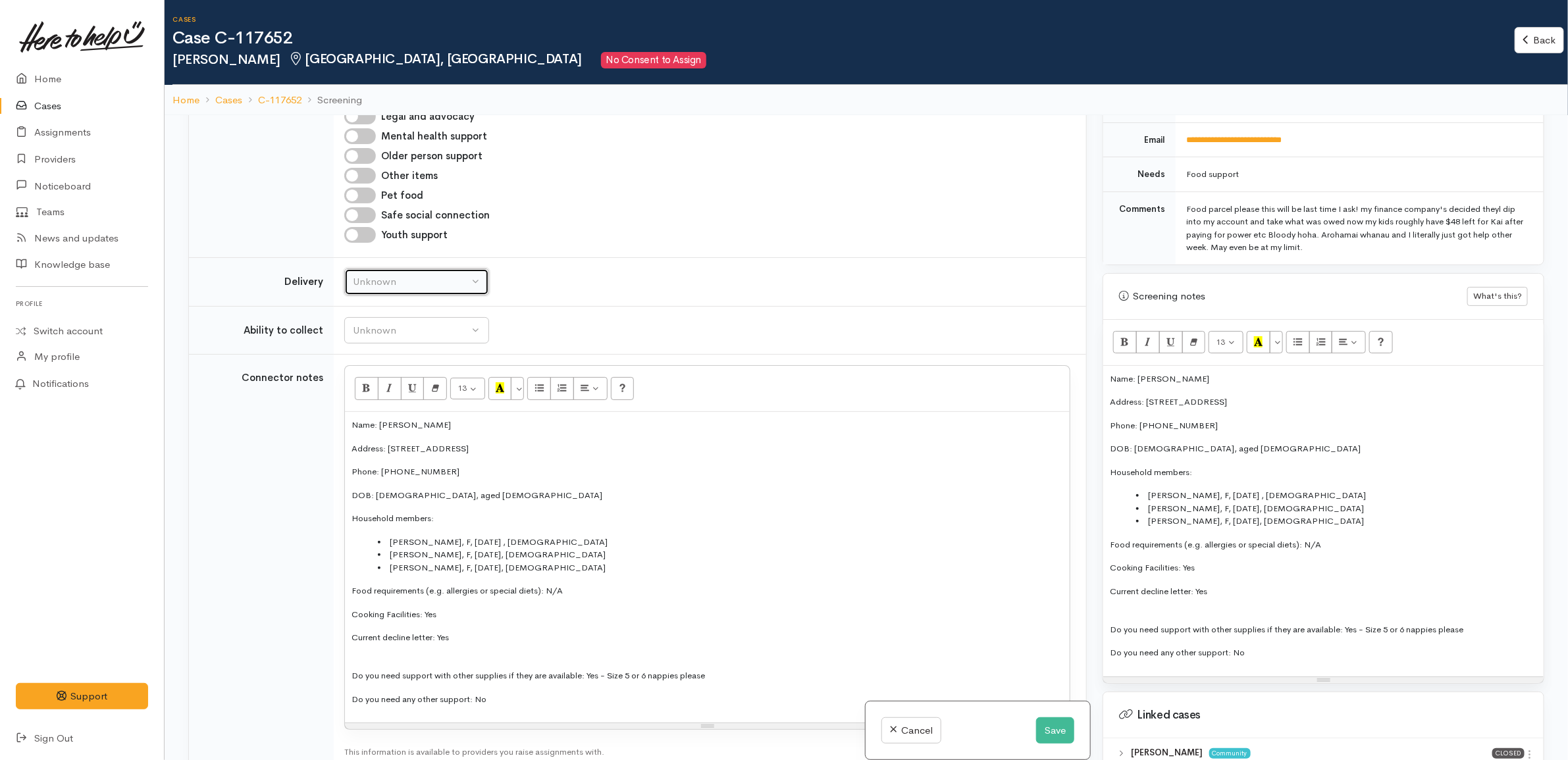
click at [422, 295] on button "Unknown" at bounding box center [416, 282] width 145 height 27
click at [416, 415] on link "No" at bounding box center [416, 404] width 144 height 20
select select "1"
click at [445, 336] on div "Unknown" at bounding box center [411, 330] width 116 height 15
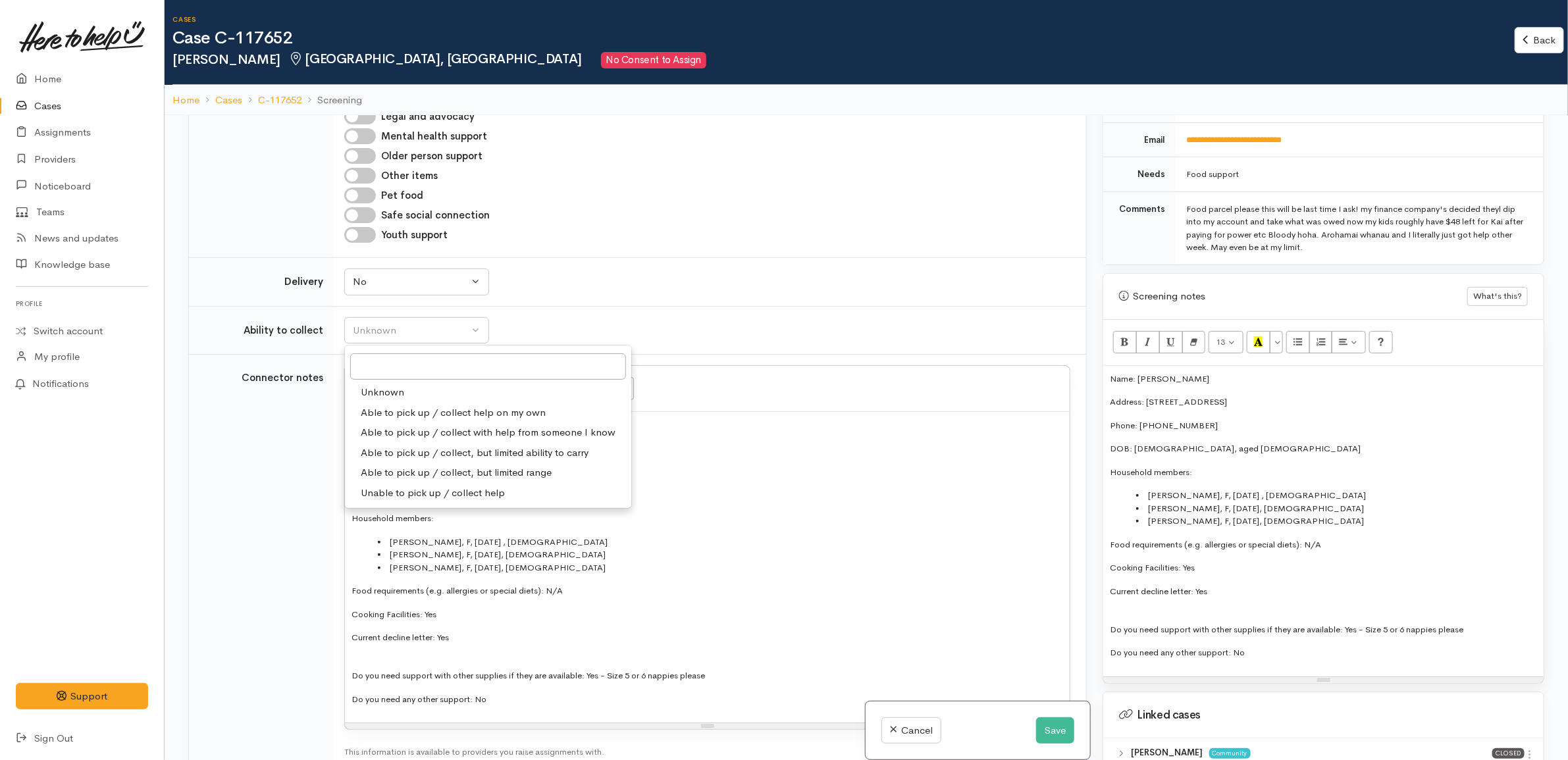
click at [466, 420] on span "Able to pick up / collect help on my own" at bounding box center [453, 413] width 185 height 15
select select "2"
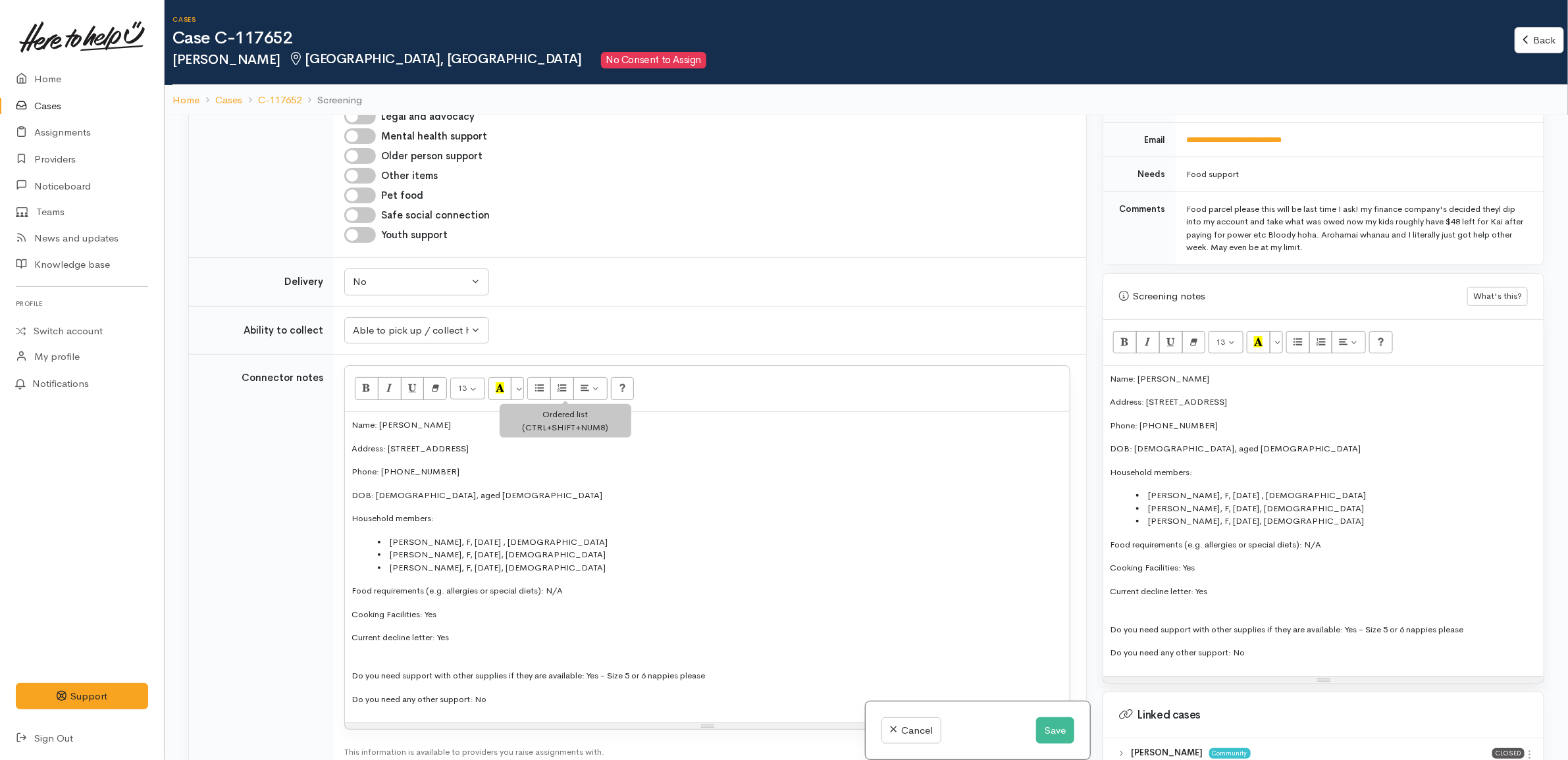
click at [706, 320] on td "Unknown Able to pick up / collect help on my own Able to pick up / collect with…" at bounding box center [710, 330] width 752 height 49
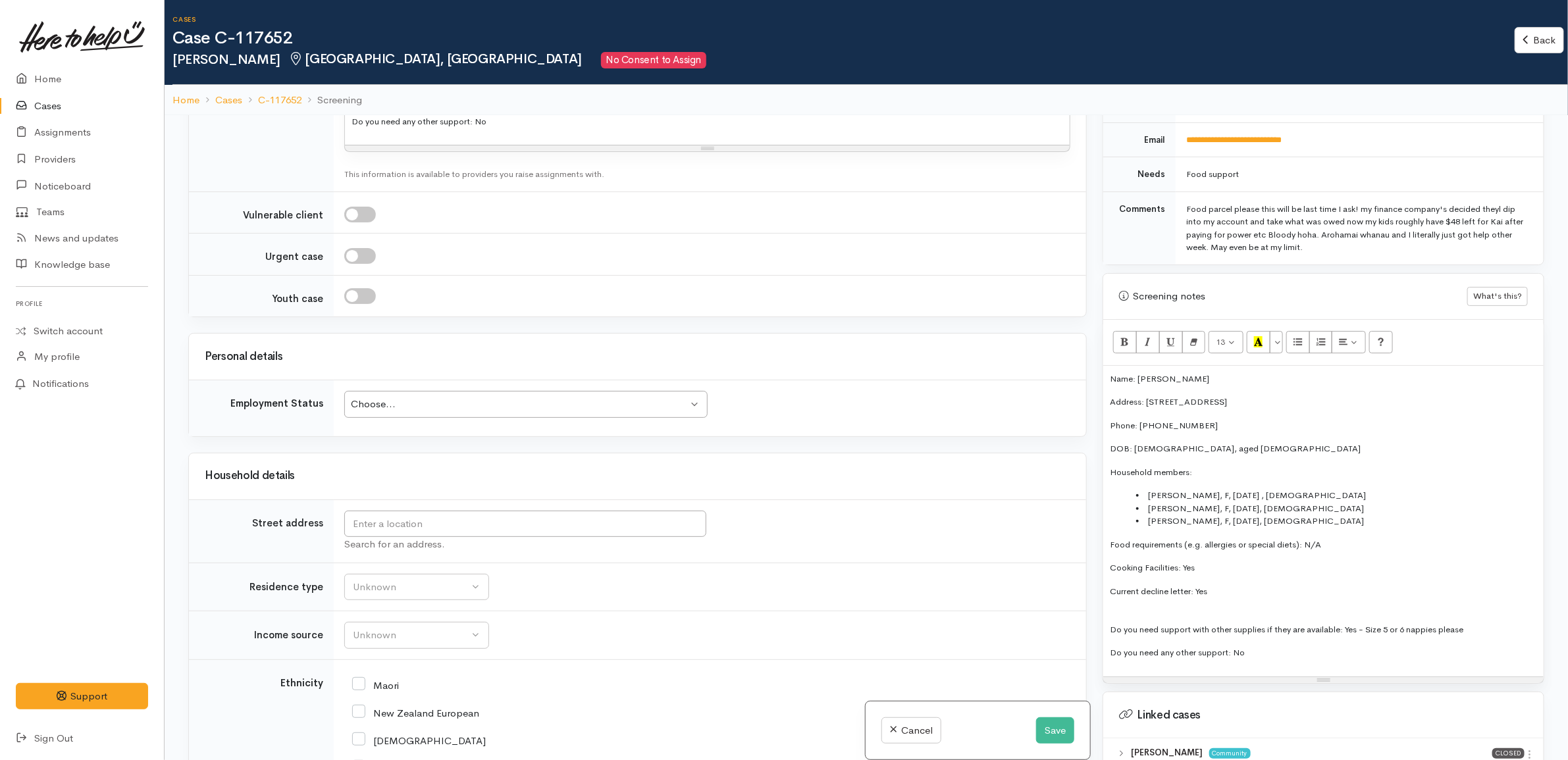
scroll to position [1974, 0]
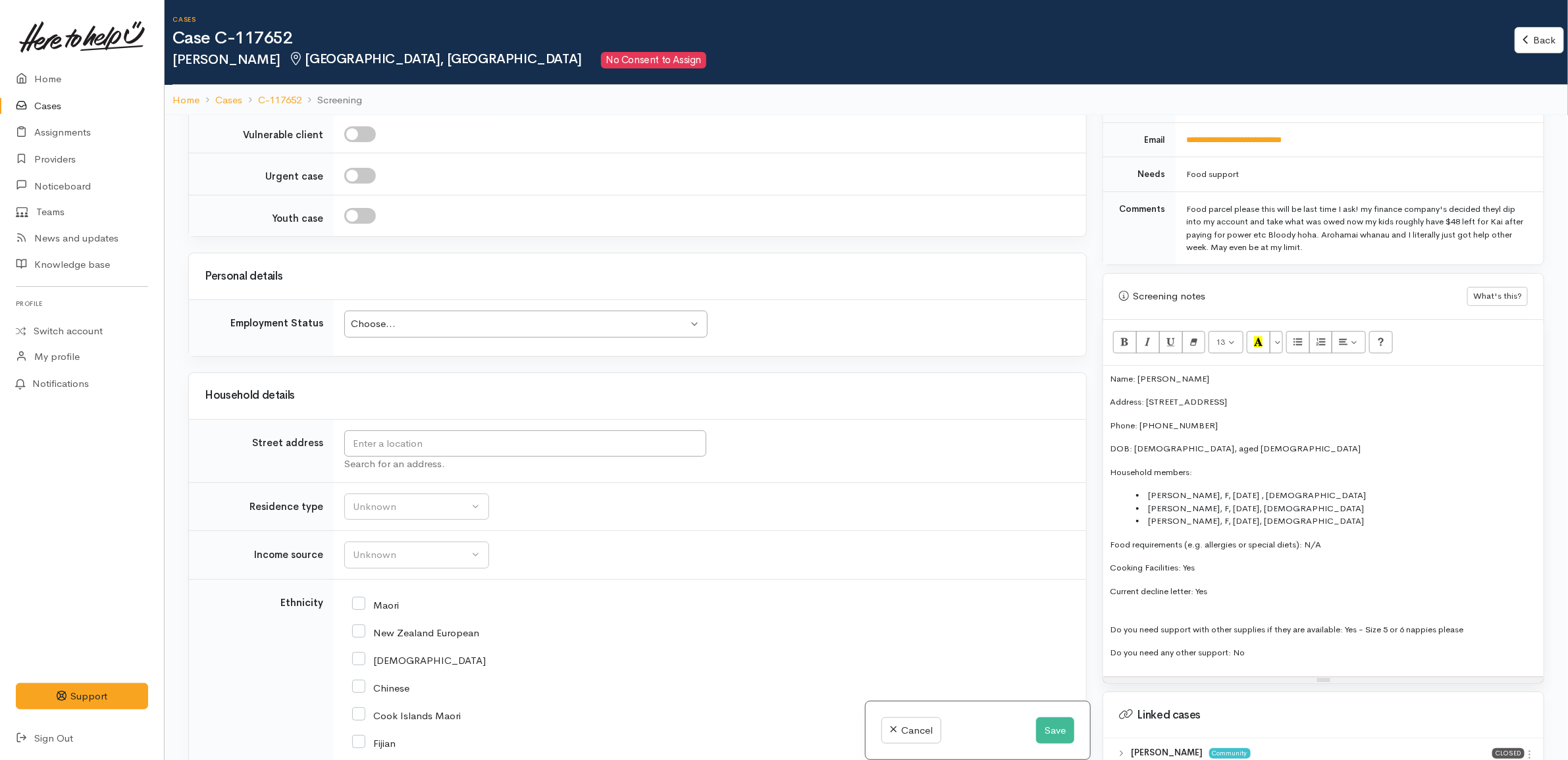
click at [462, 331] on div "Choose..." at bounding box center [520, 324] width 338 height 15
click at [648, 466] on div "Search for an address." at bounding box center [707, 464] width 726 height 15
click at [551, 456] on input "text" at bounding box center [525, 444] width 362 height 27
drag, startPoint x: 1361, startPoint y: 396, endPoint x: 1046, endPoint y: 400, distance: 315.0
click at [1150, 395] on p "Address: 47 Powells Road, Fairview Downs, Hamilton, New Zealand" at bounding box center [1323, 402] width 427 height 13
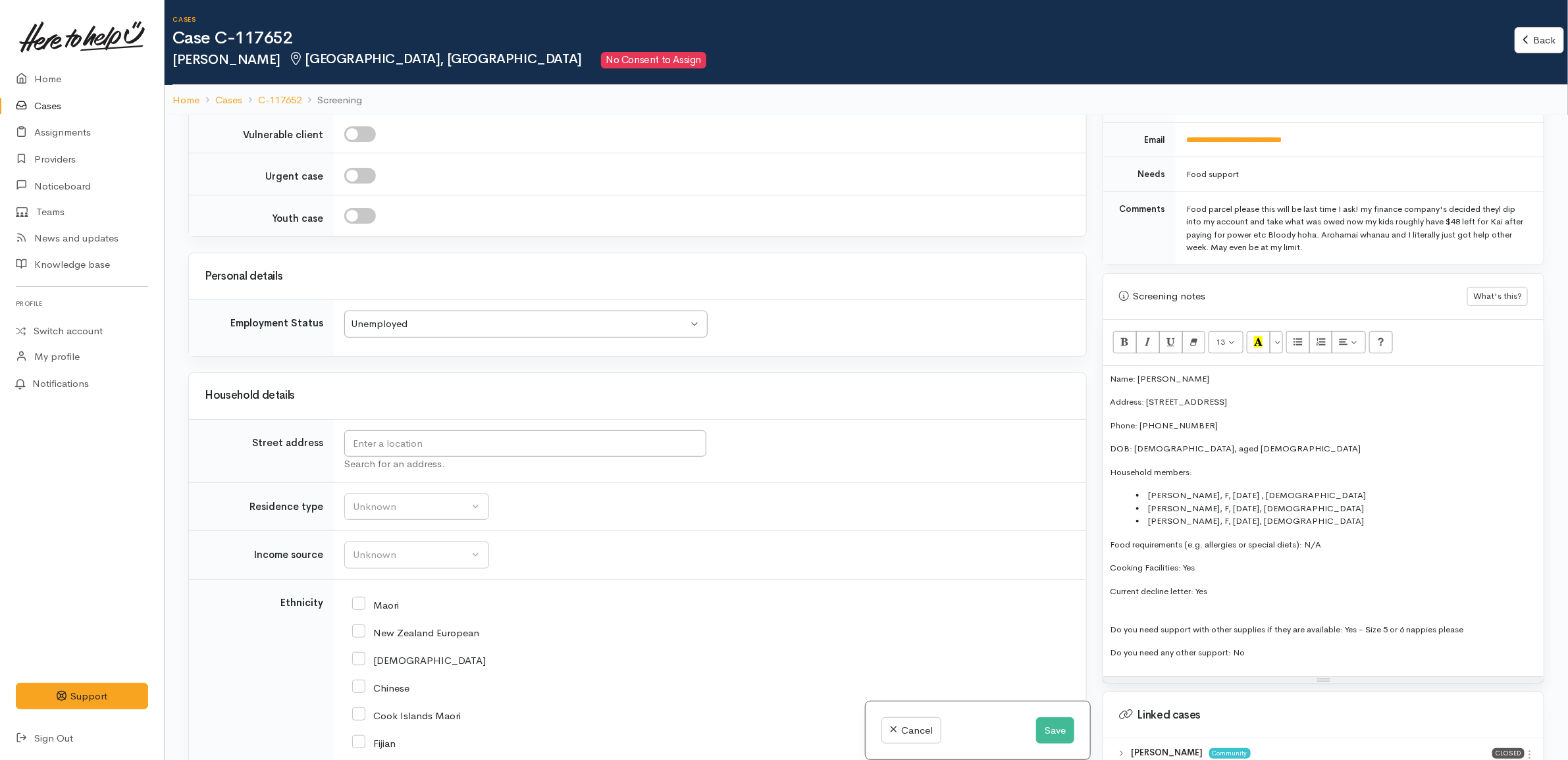
copy p "7 Powells Road, Fairview Downs, Hamilton, New Zealand"
click at [517, 447] on input "text" at bounding box center [525, 444] width 362 height 27
paste input "7 Powells Road, Fairview Downs, Hamilton, New Zealand"
type input "7 Powells Road, Fairview Downs, Hamilton, New Zealand"
click at [438, 508] on div "Unknown" at bounding box center [411, 509] width 116 height 15
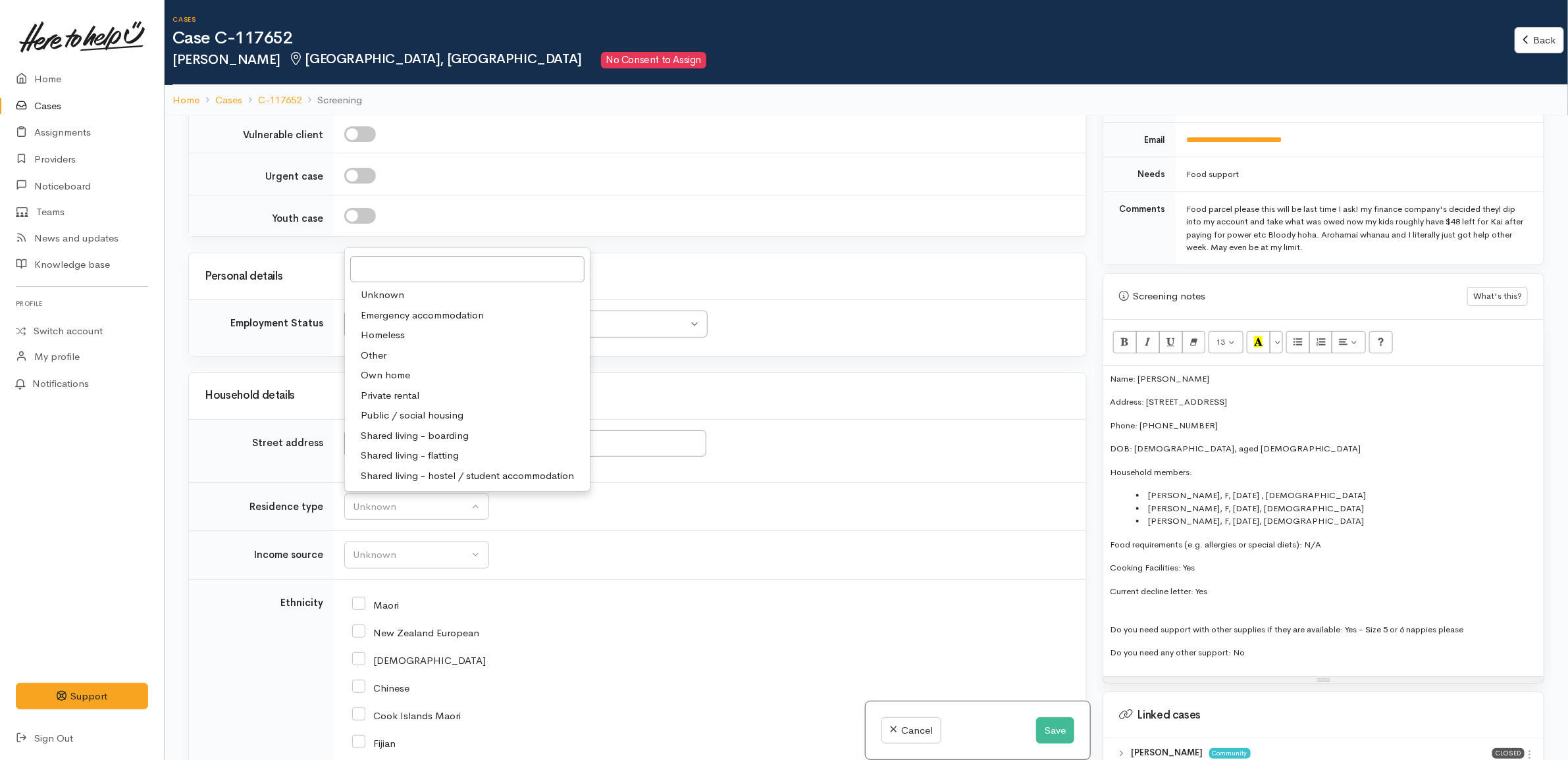
click at [420, 405] on link "Private rental" at bounding box center [467, 396] width 245 height 20
select select "2"
click at [421, 544] on td "Unknown ACC Maternity leave MSD - Away from Home Allowance MSD - Child Disabili…" at bounding box center [710, 555] width 752 height 49
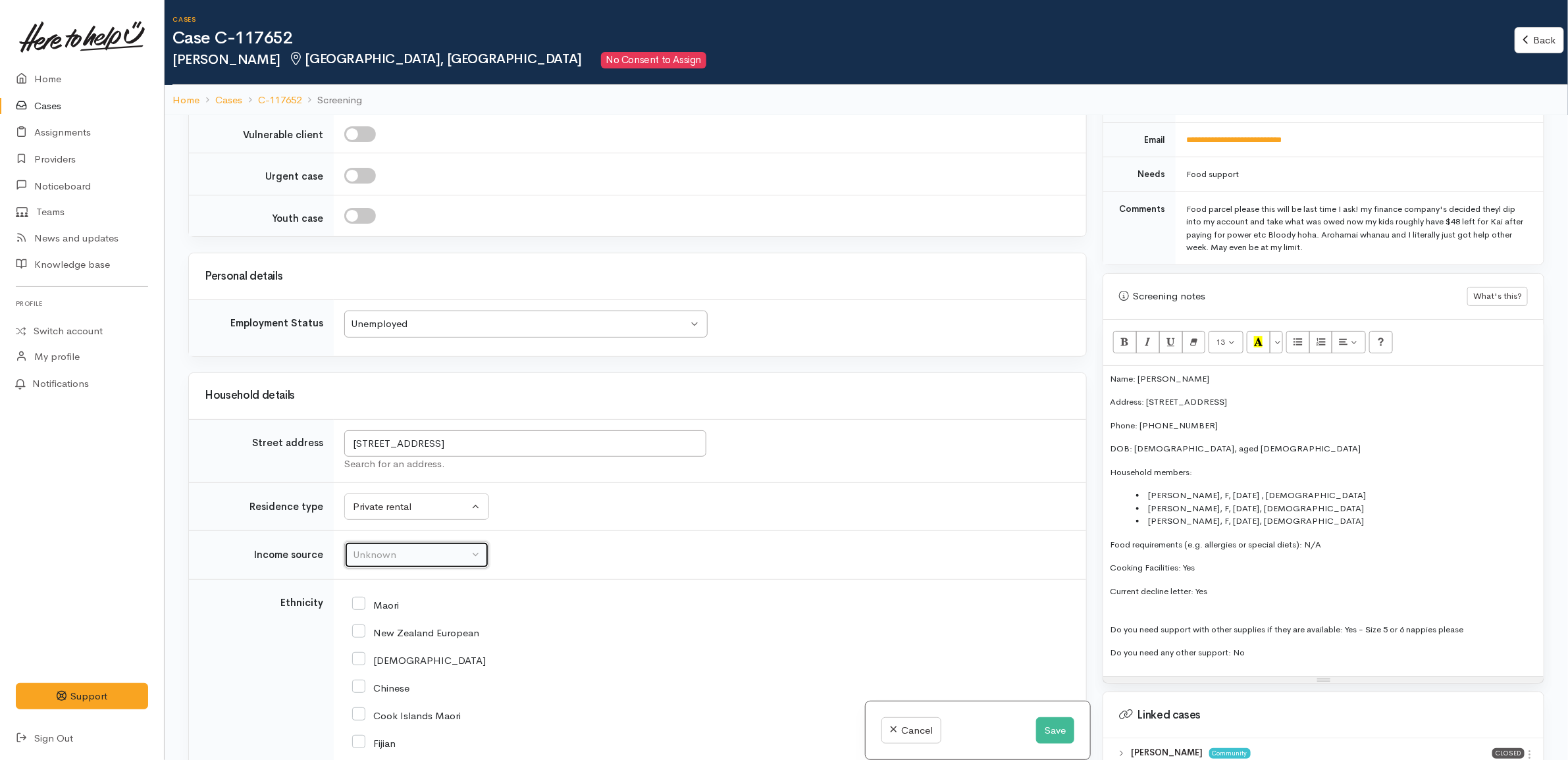
click at [421, 558] on div "Unknown" at bounding box center [411, 555] width 116 height 15
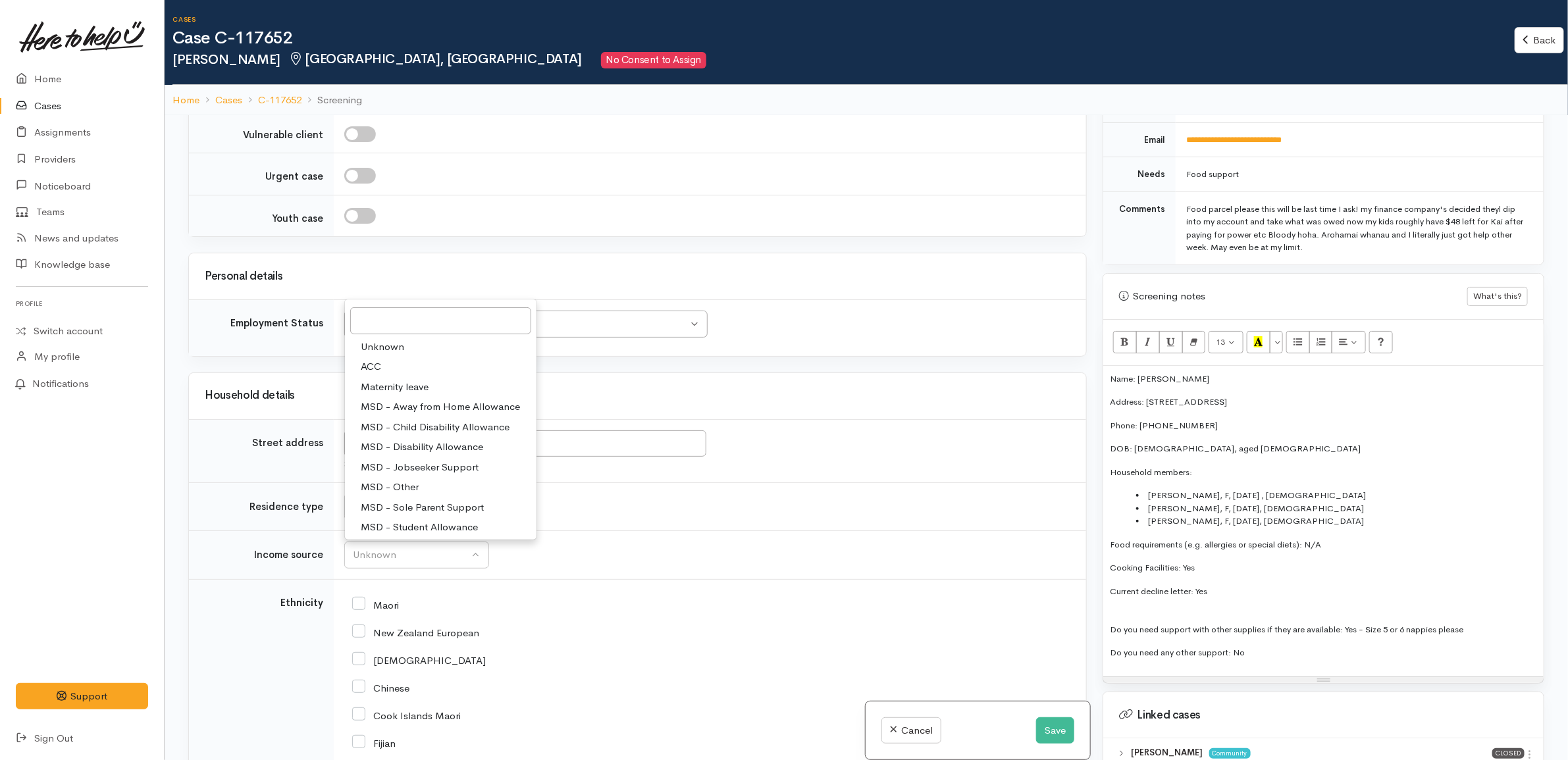
click at [447, 515] on span "MSD - Sole Parent Support" at bounding box center [422, 508] width 123 height 15
select select "7"
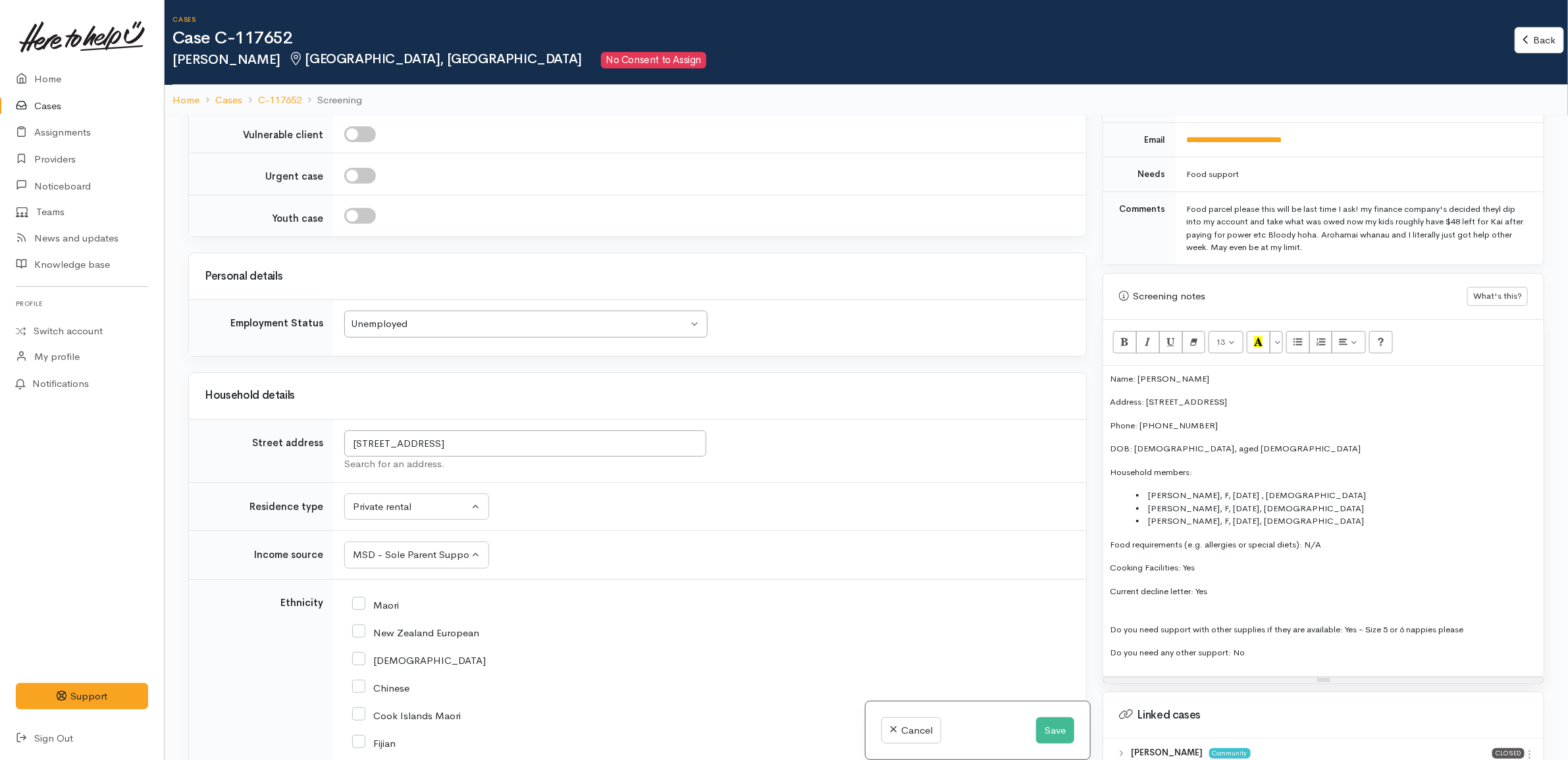
click at [666, 548] on td "Unknown ACC Maternity leave MSD - Away from Home Allowance MSD - Child Disabili…" at bounding box center [710, 555] width 752 height 49
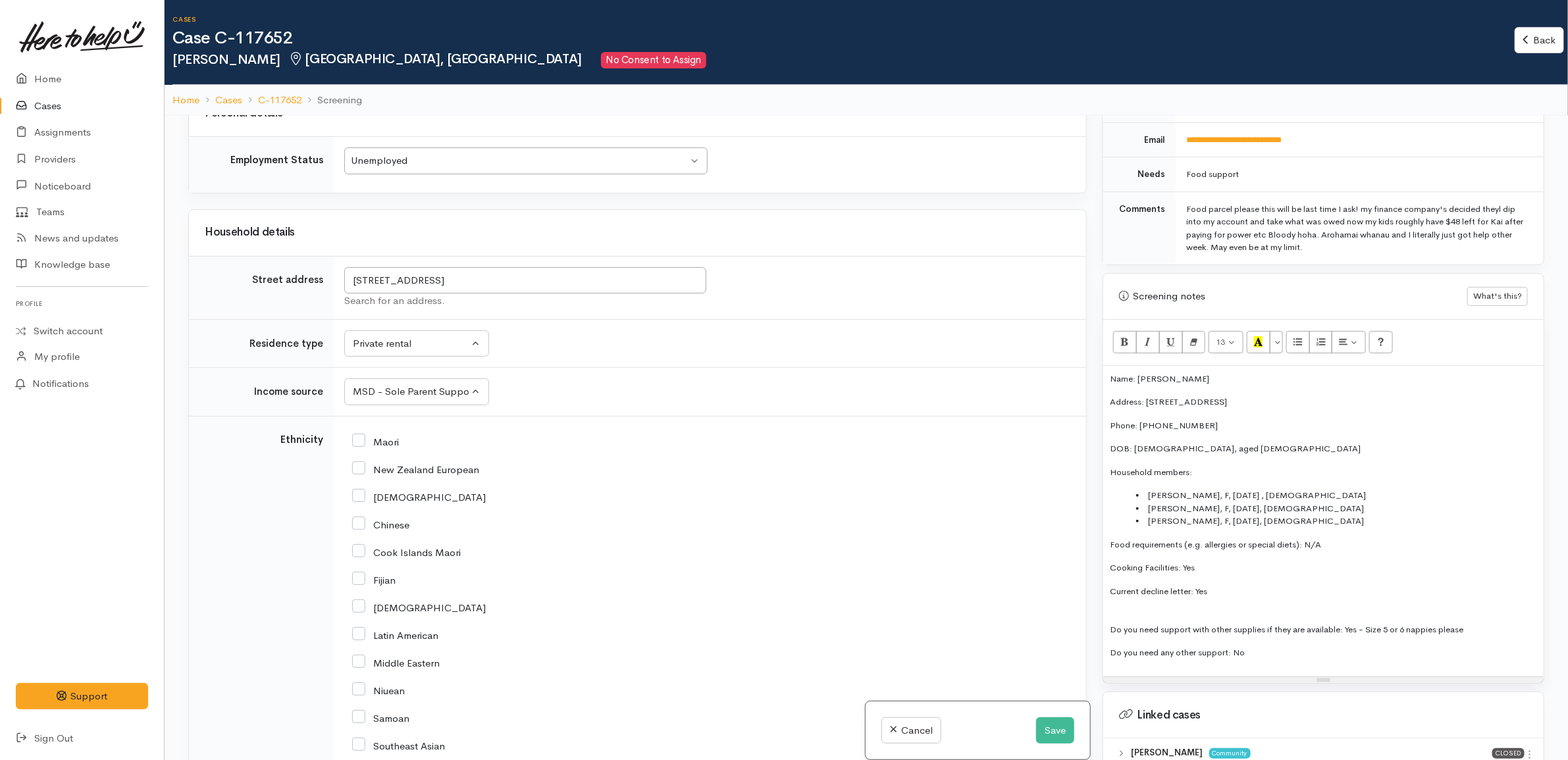
scroll to position [2303, 0]
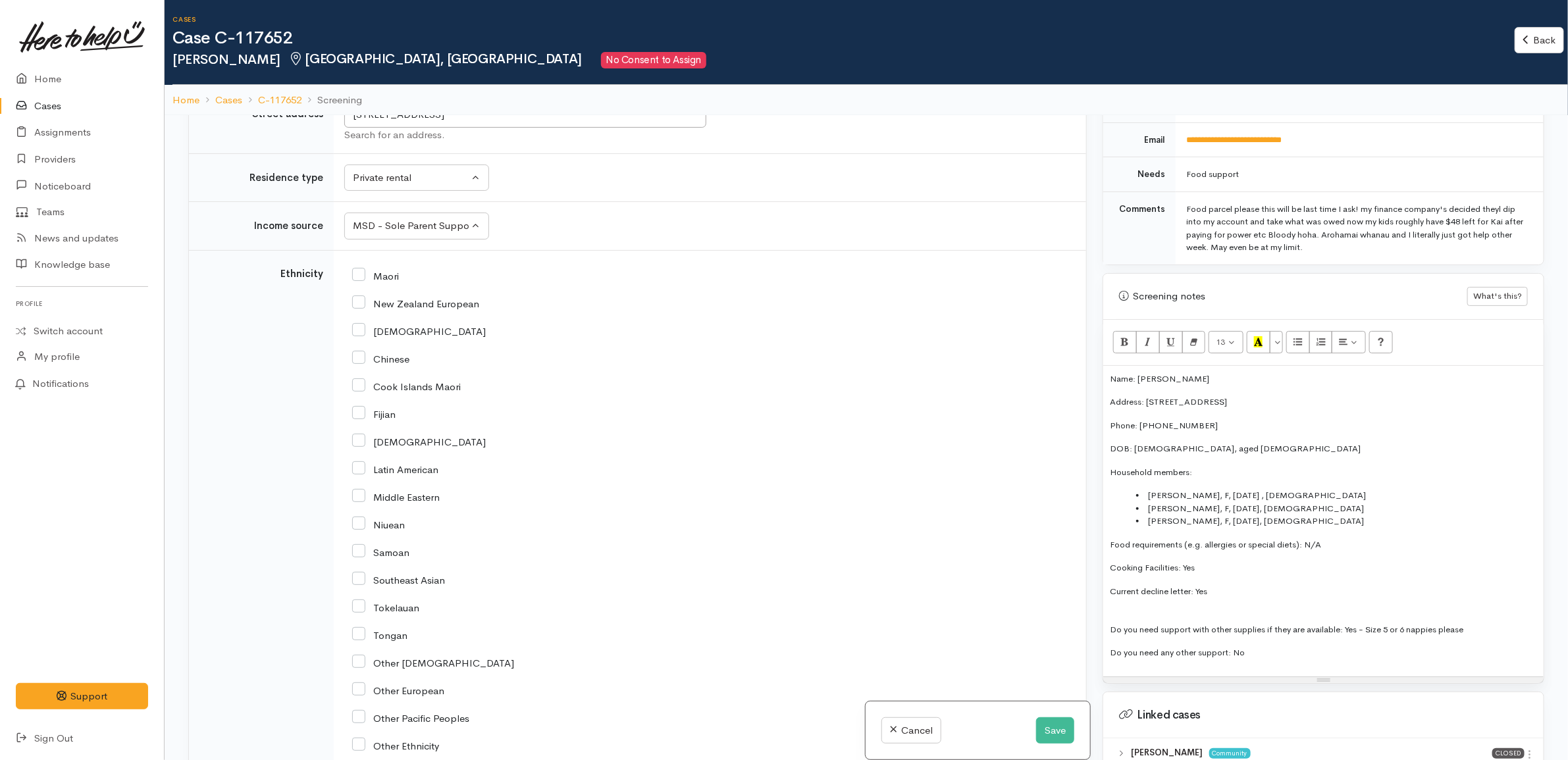
click at [379, 281] on input "Maori" at bounding box center [375, 275] width 47 height 12
checkbox input "true"
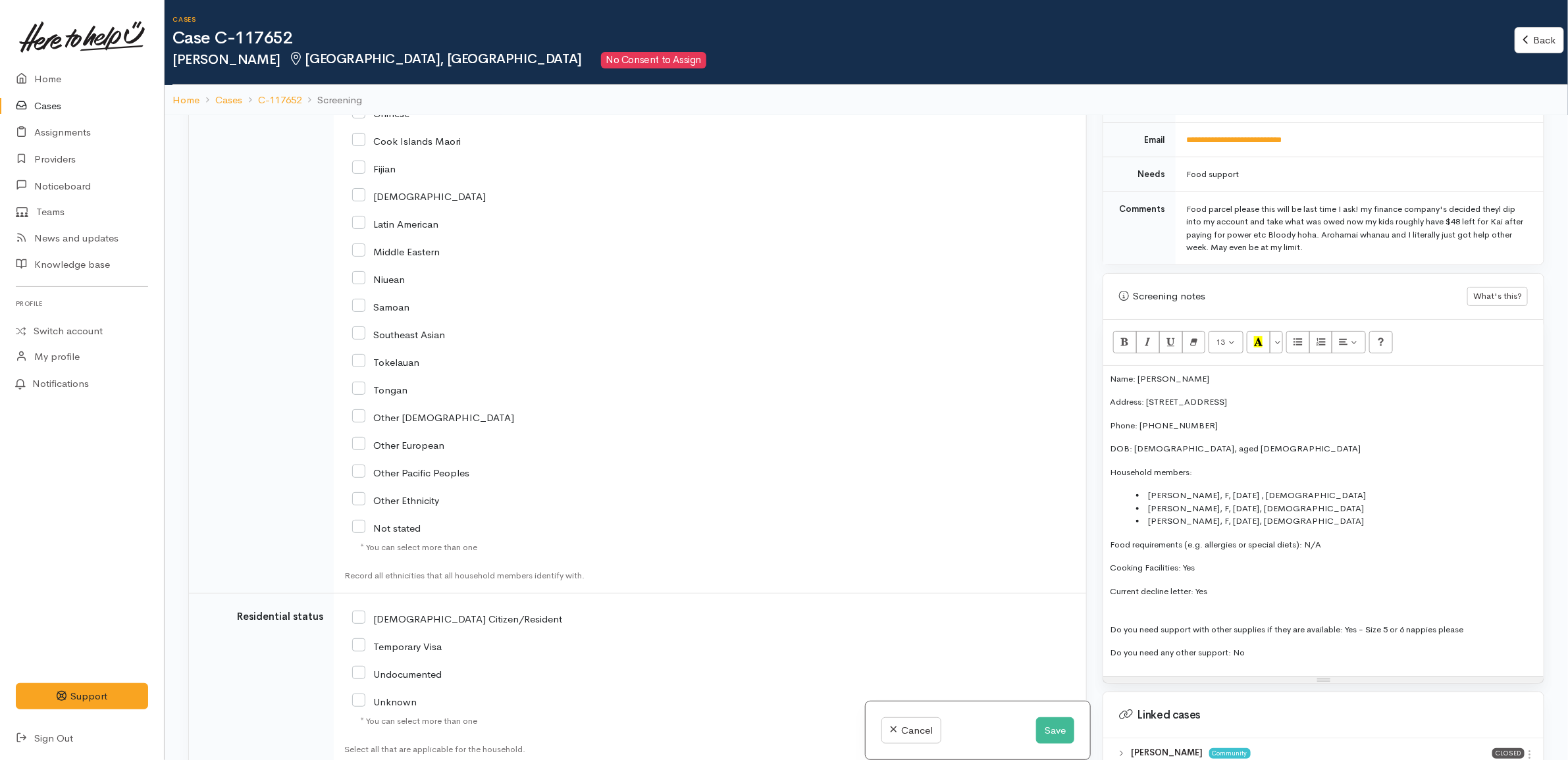
scroll to position [2743, 0]
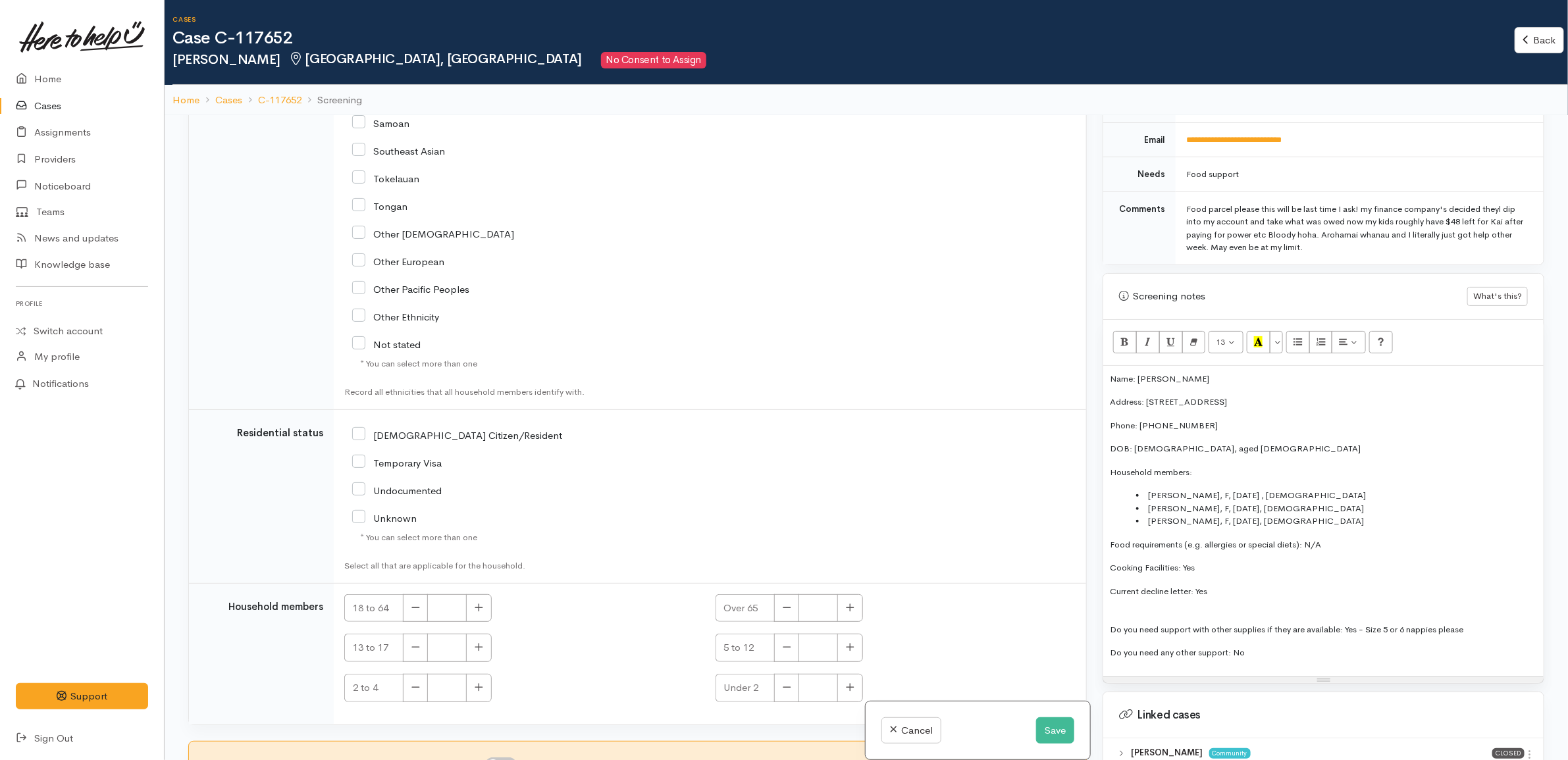
click at [430, 431] on input "NZ Citizen/Resident" at bounding box center [457, 434] width 210 height 12
checkbox input "true"
click at [474, 604] on button "button" at bounding box center [479, 608] width 26 height 28
type input "1"
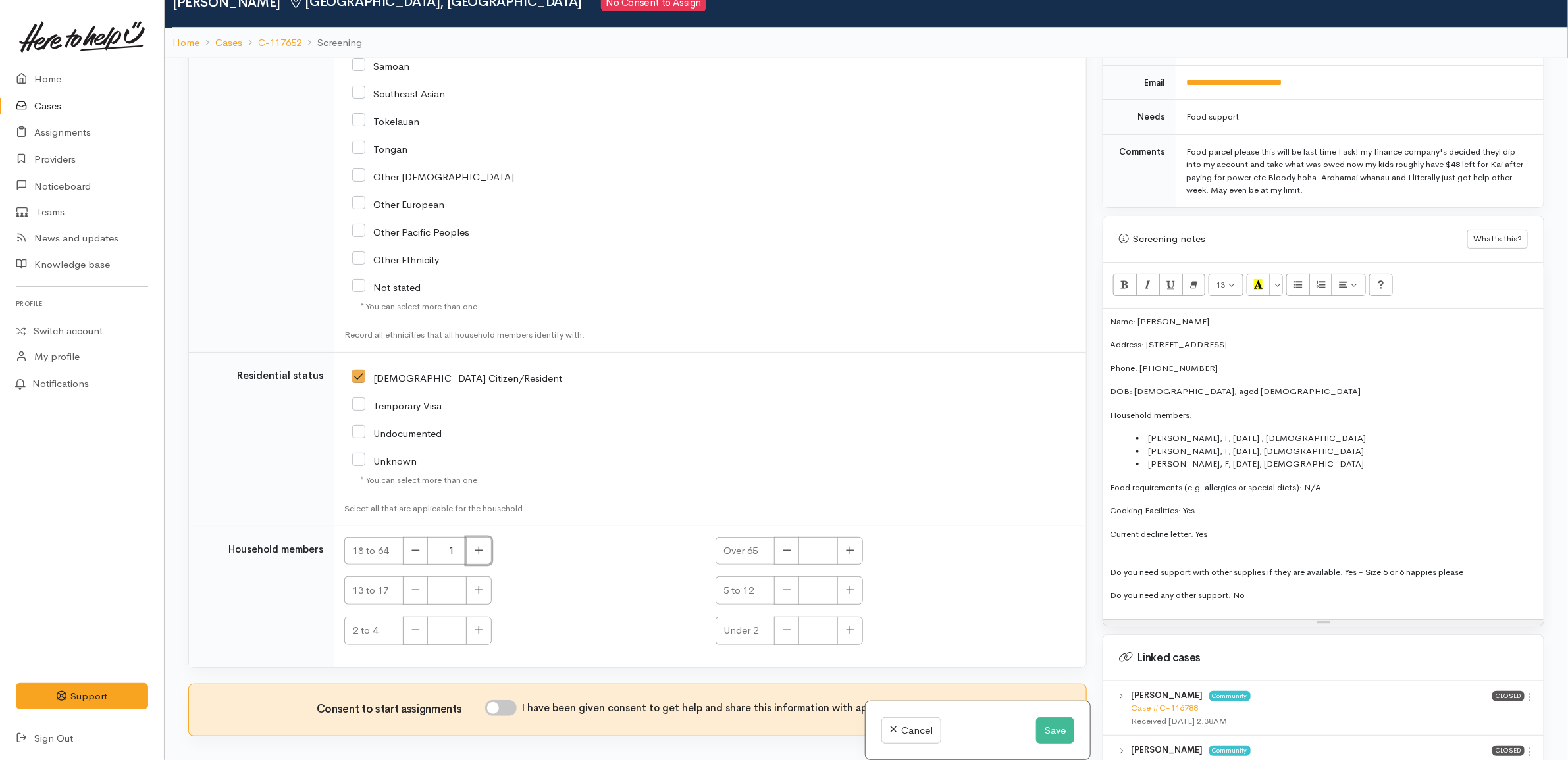
scroll to position [115, 0]
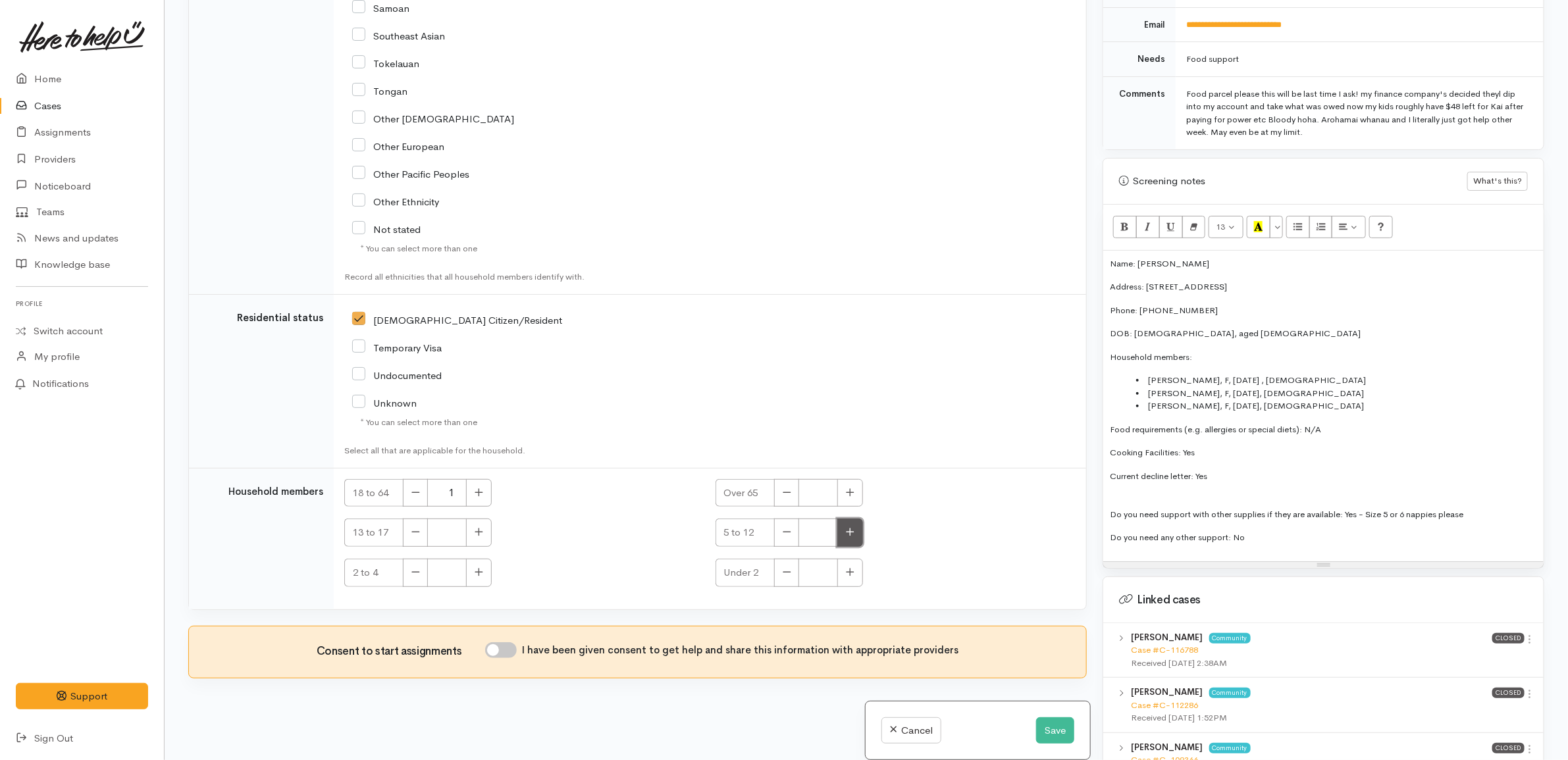
click at [840, 531] on button "button" at bounding box center [850, 533] width 26 height 28
type input "2"
click at [484, 573] on button "button" at bounding box center [479, 573] width 26 height 28
type input "1"
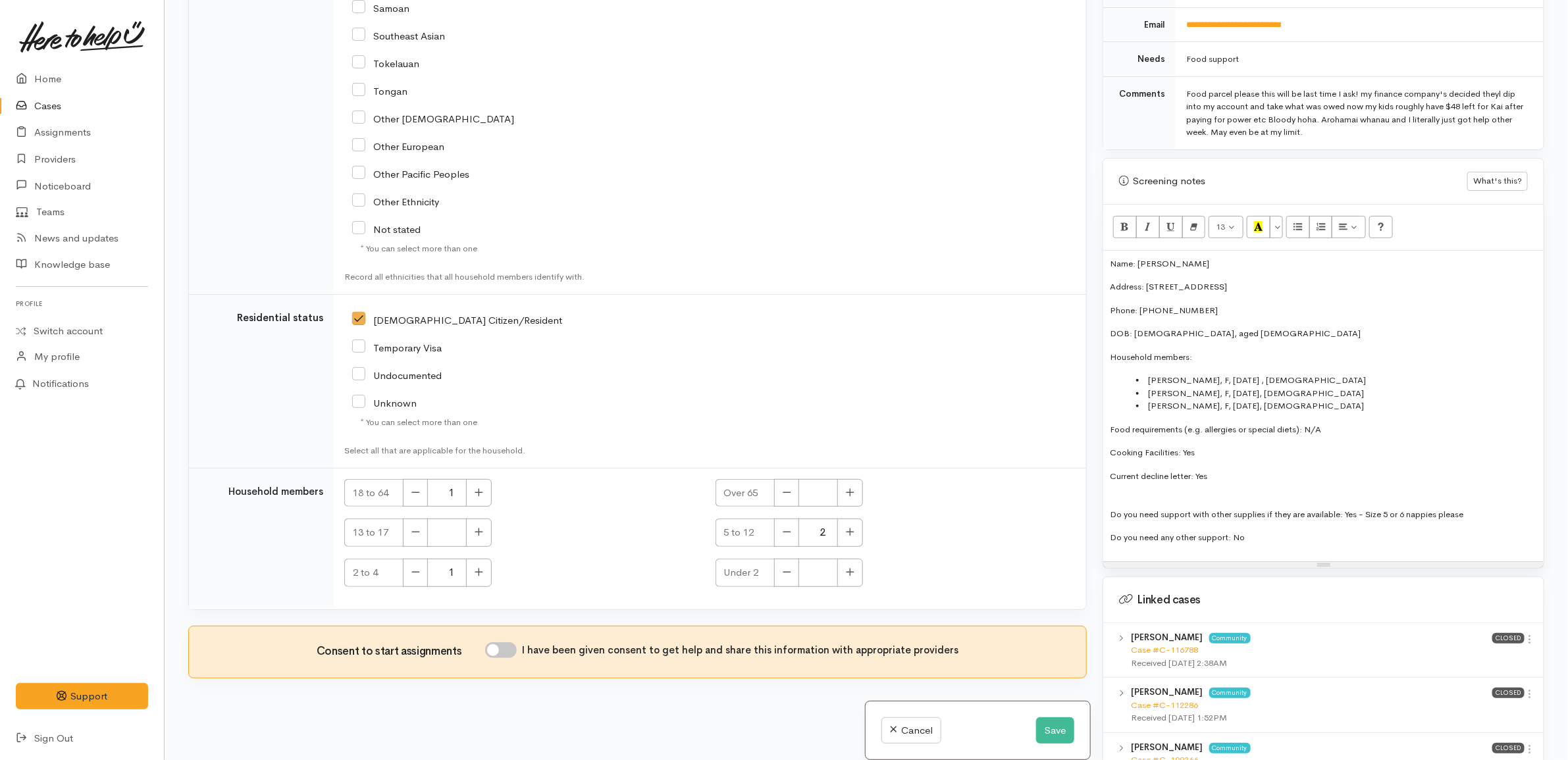
click at [509, 651] on input "I have been given consent to get help and share this information with appropria…" at bounding box center [501, 649] width 32 height 16
checkbox input "true"
click at [1048, 728] on button "Save" at bounding box center [1055, 731] width 38 height 27
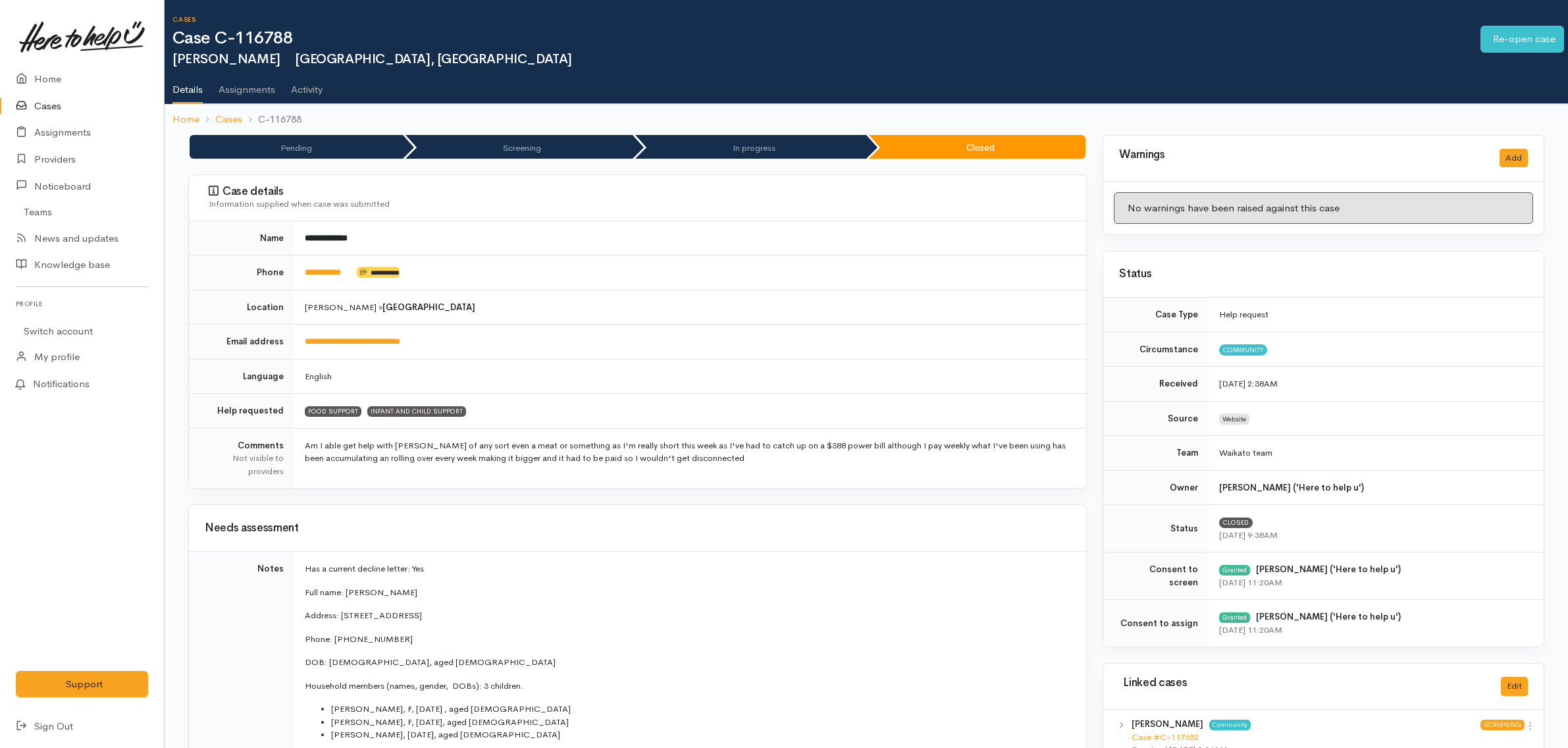
scroll to position [247, 0]
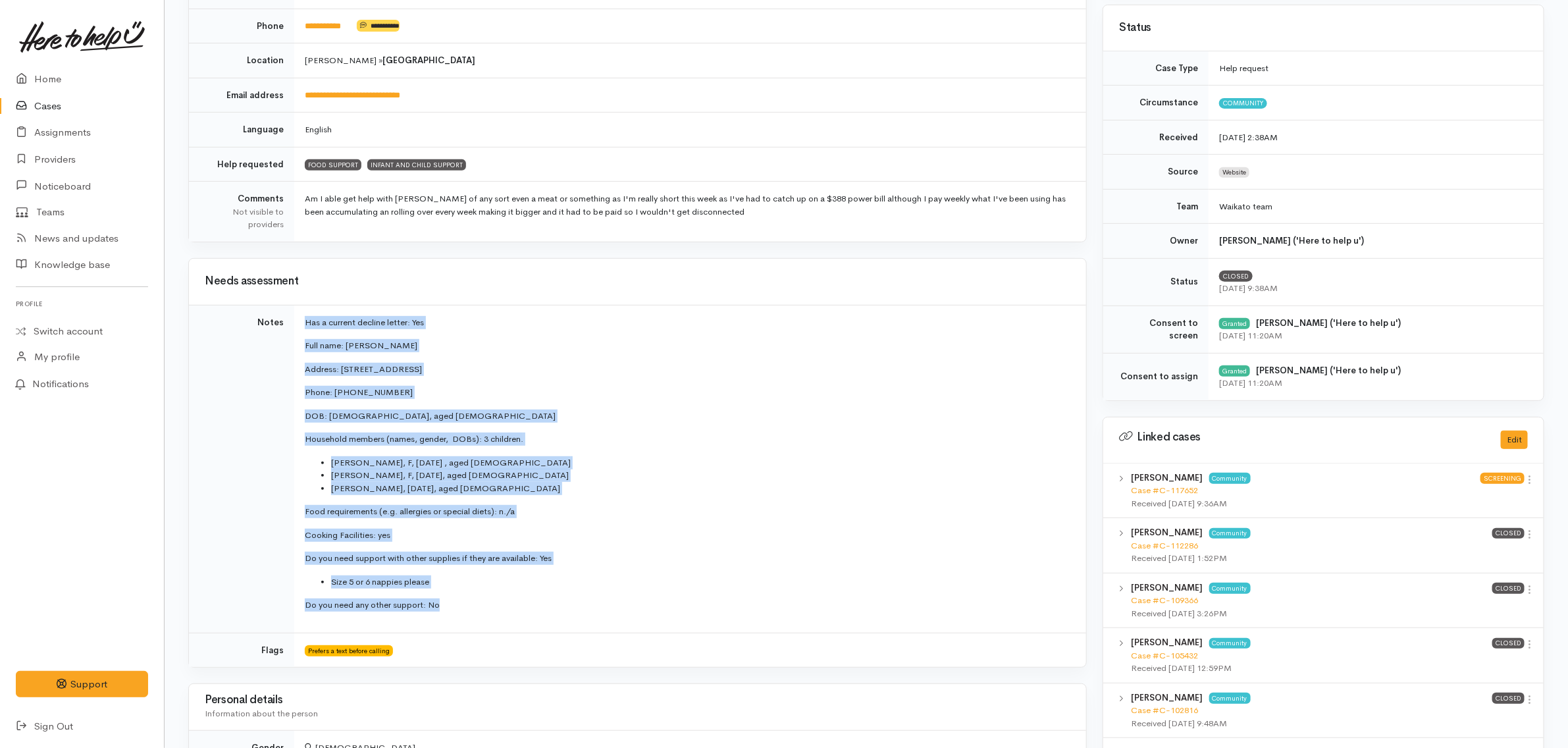
drag, startPoint x: 303, startPoint y: 321, endPoint x: 488, endPoint y: 622, distance: 353.3
click at [487, 623] on td "Has a current decline letter: Yes Full name: [PERSON_NAME] Address: [STREET_ADD…" at bounding box center [690, 469] width 792 height 328
copy td "Has a current decline letter: Yes Full name: [PERSON_NAME] Address: [STREET_ADD…"
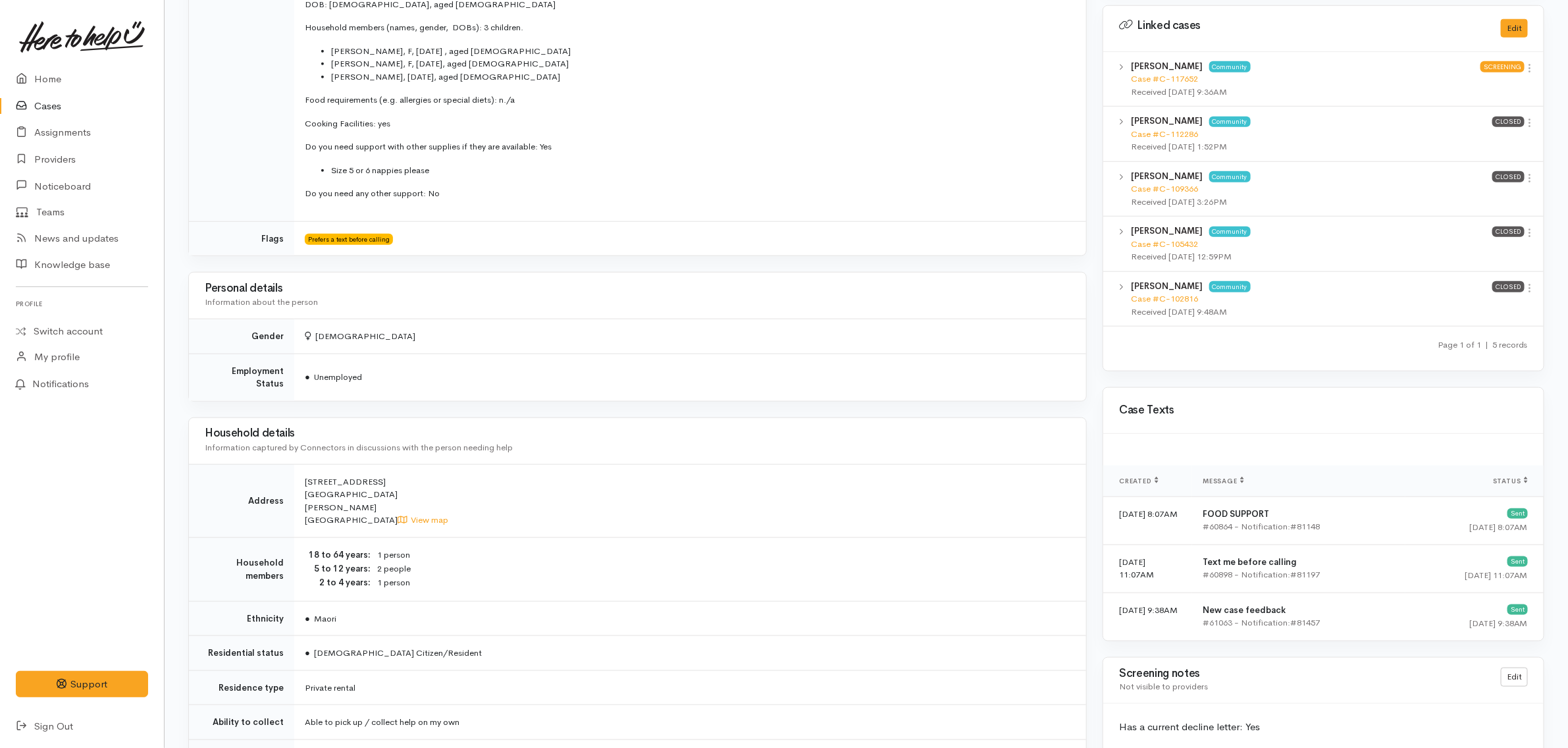
drag, startPoint x: 624, startPoint y: 377, endPoint x: 604, endPoint y: 364, distance: 23.9
click at [626, 377] on td "● Unemployed" at bounding box center [690, 377] width 792 height 47
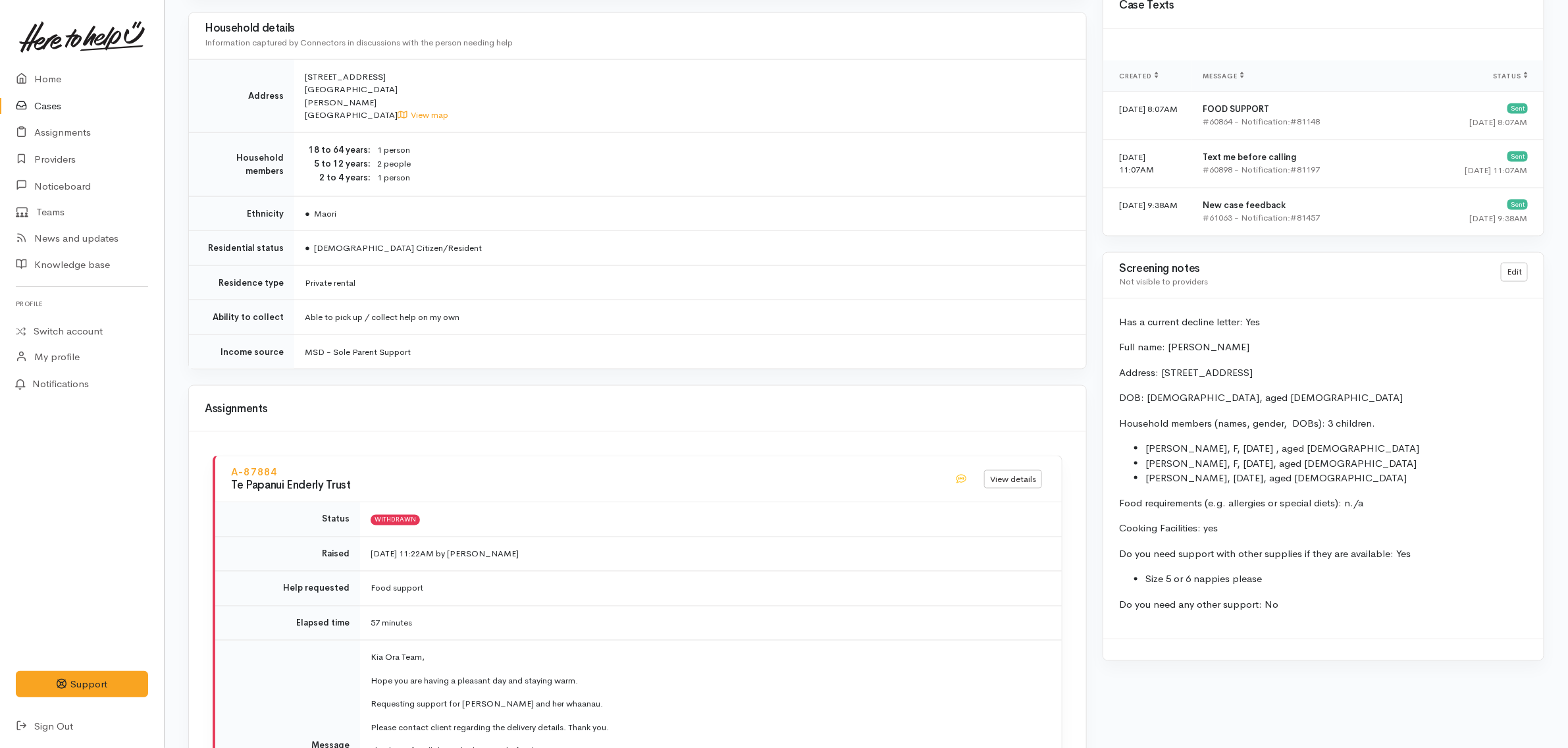
scroll to position [824, 0]
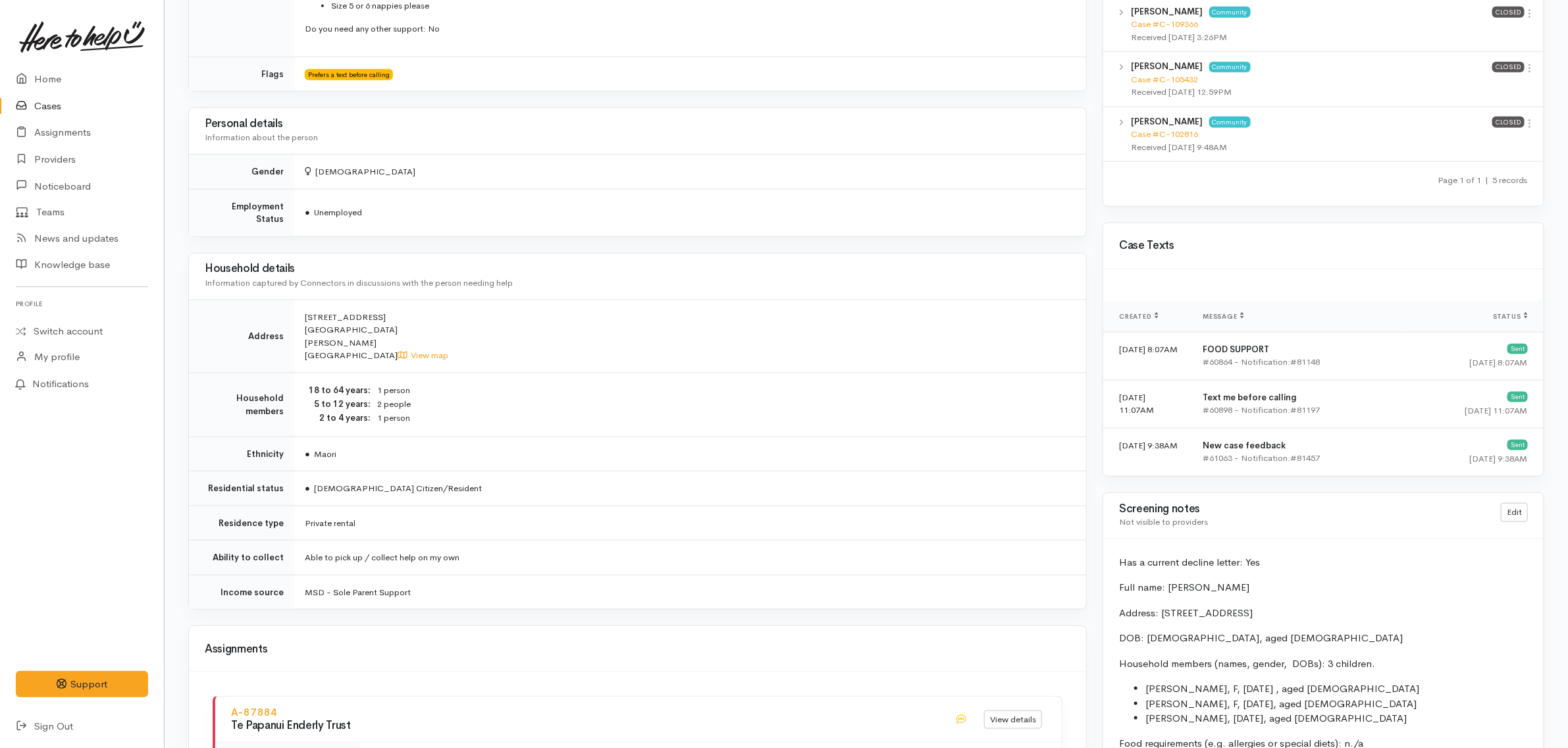
click at [620, 373] on td "18 to 64 years 1 person 5 to 12 years 2 people 2 to 4 years 1 person" at bounding box center [690, 404] width 792 height 64
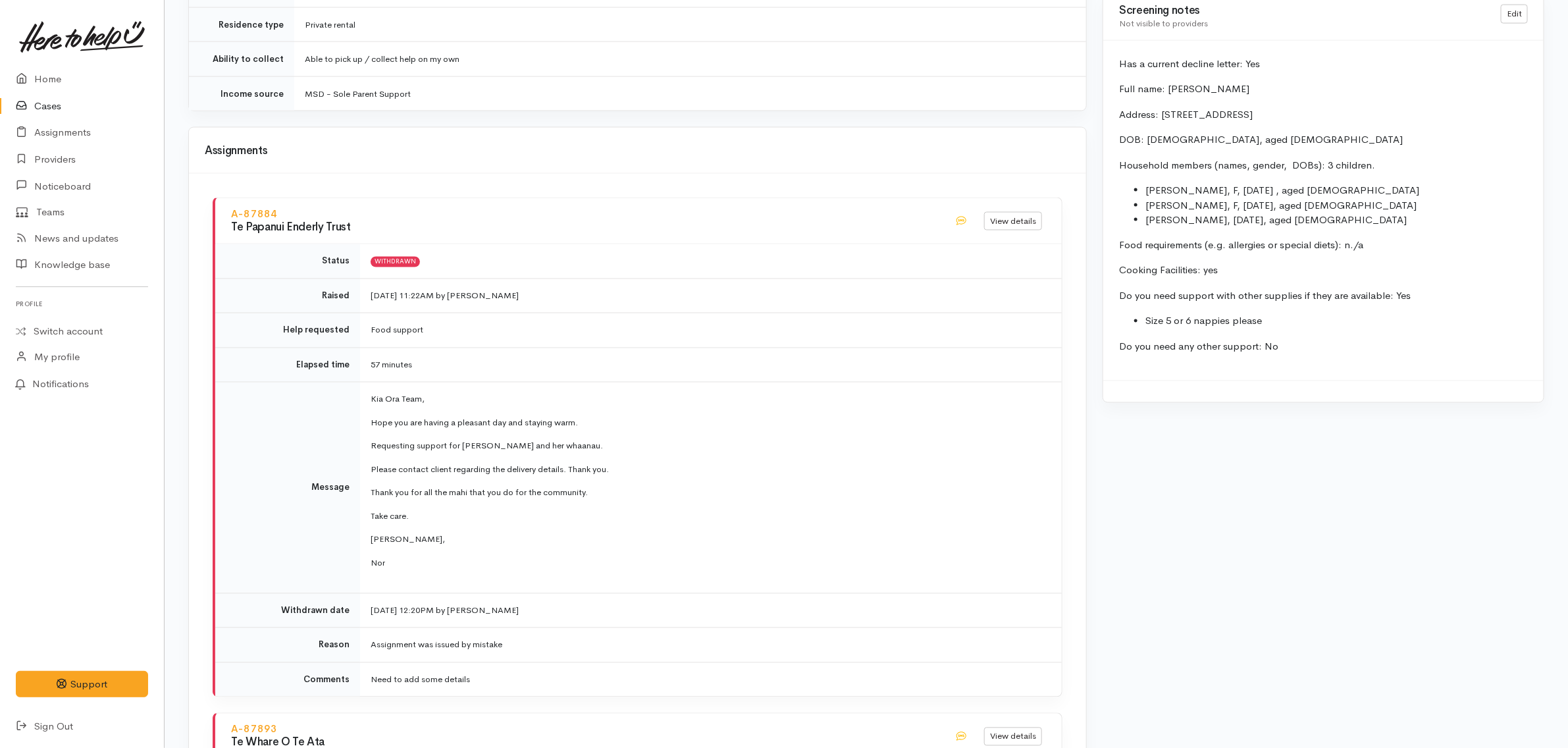
scroll to position [1399, 0]
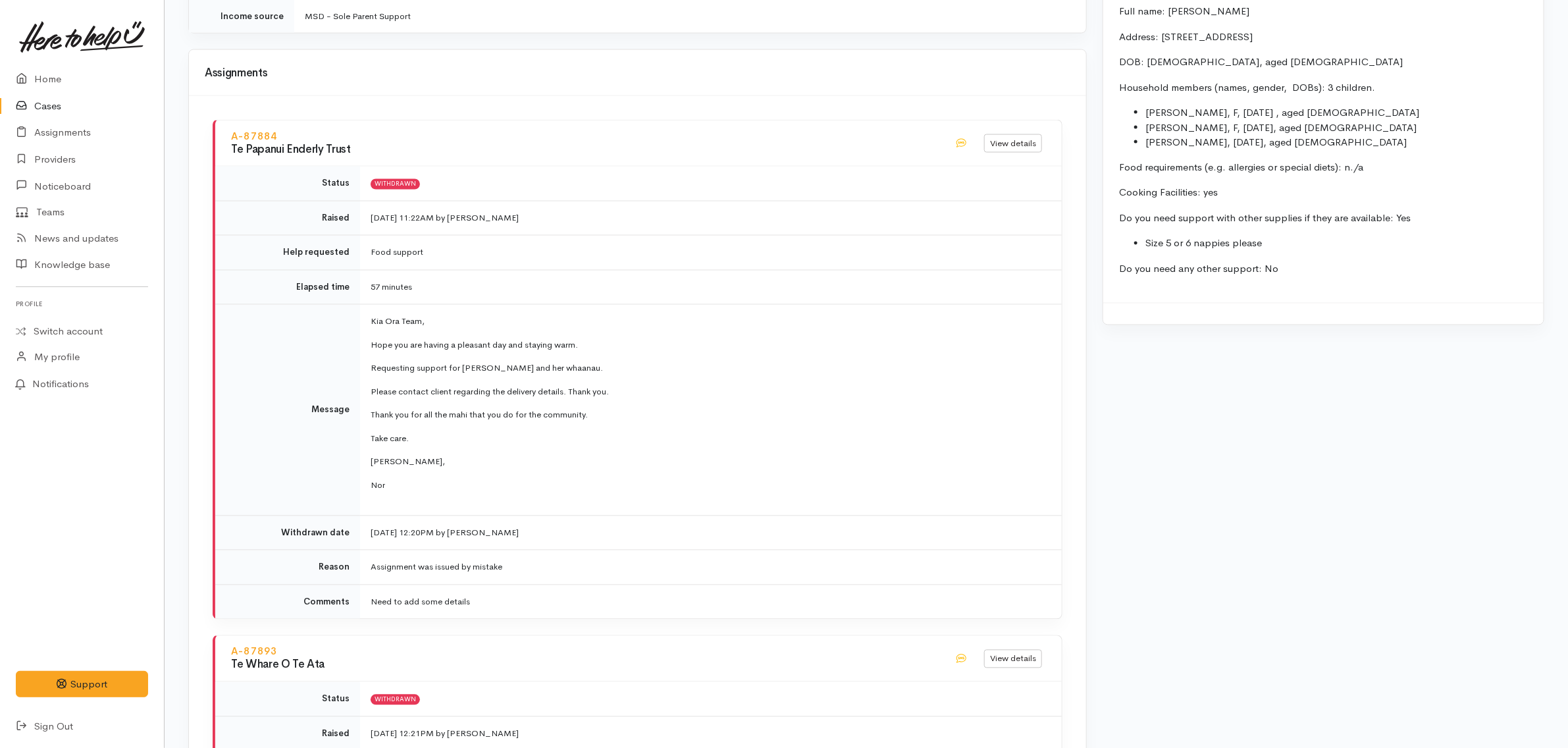
click at [623, 349] on td "Kia Ora Team, Hope you are having a pleasant day and staying warm. Requesting s…" at bounding box center [711, 410] width 702 height 211
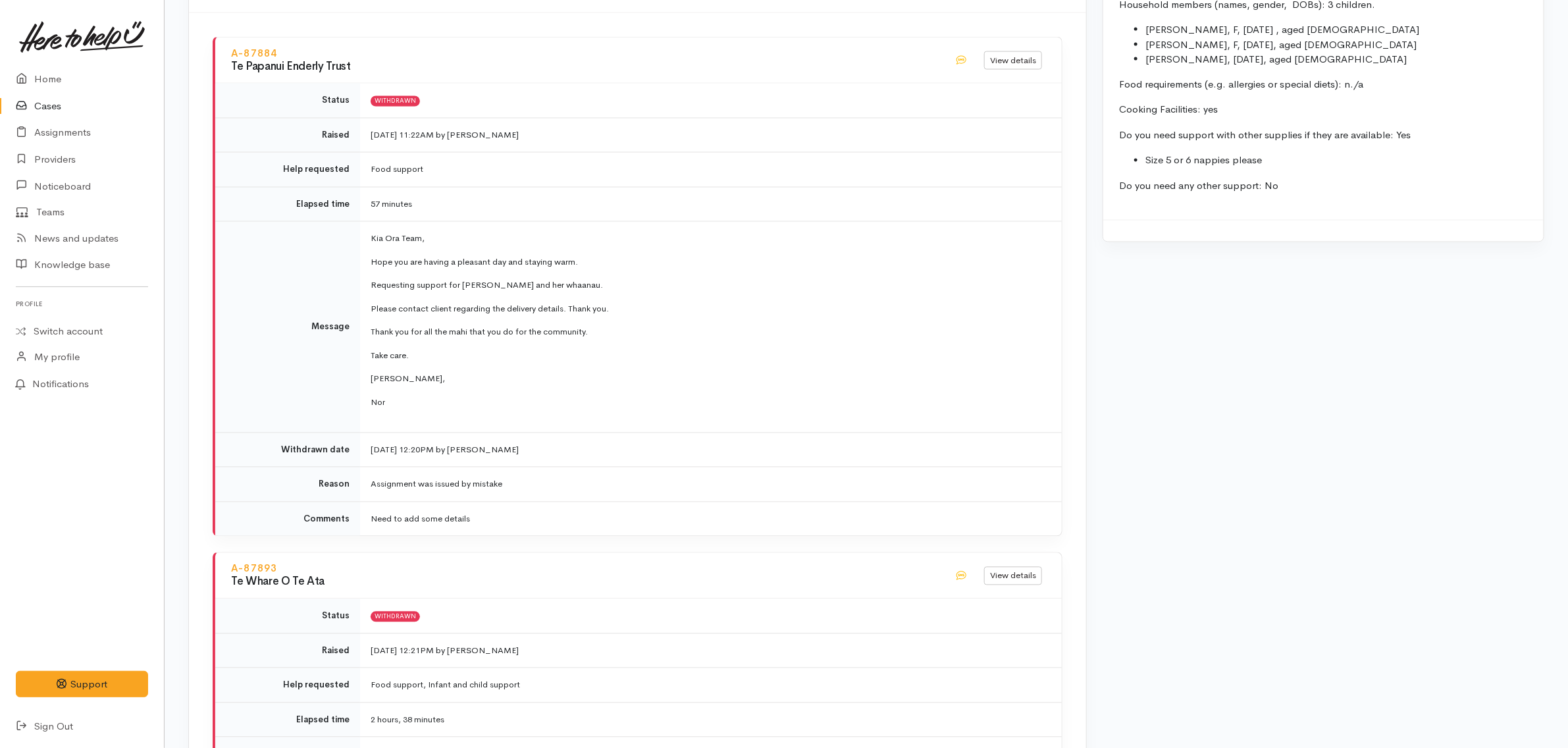
scroll to position [1482, 0]
click at [624, 350] on p "Take care." at bounding box center [708, 357] width 675 height 14
click at [634, 350] on p "Take care." at bounding box center [708, 357] width 675 height 14
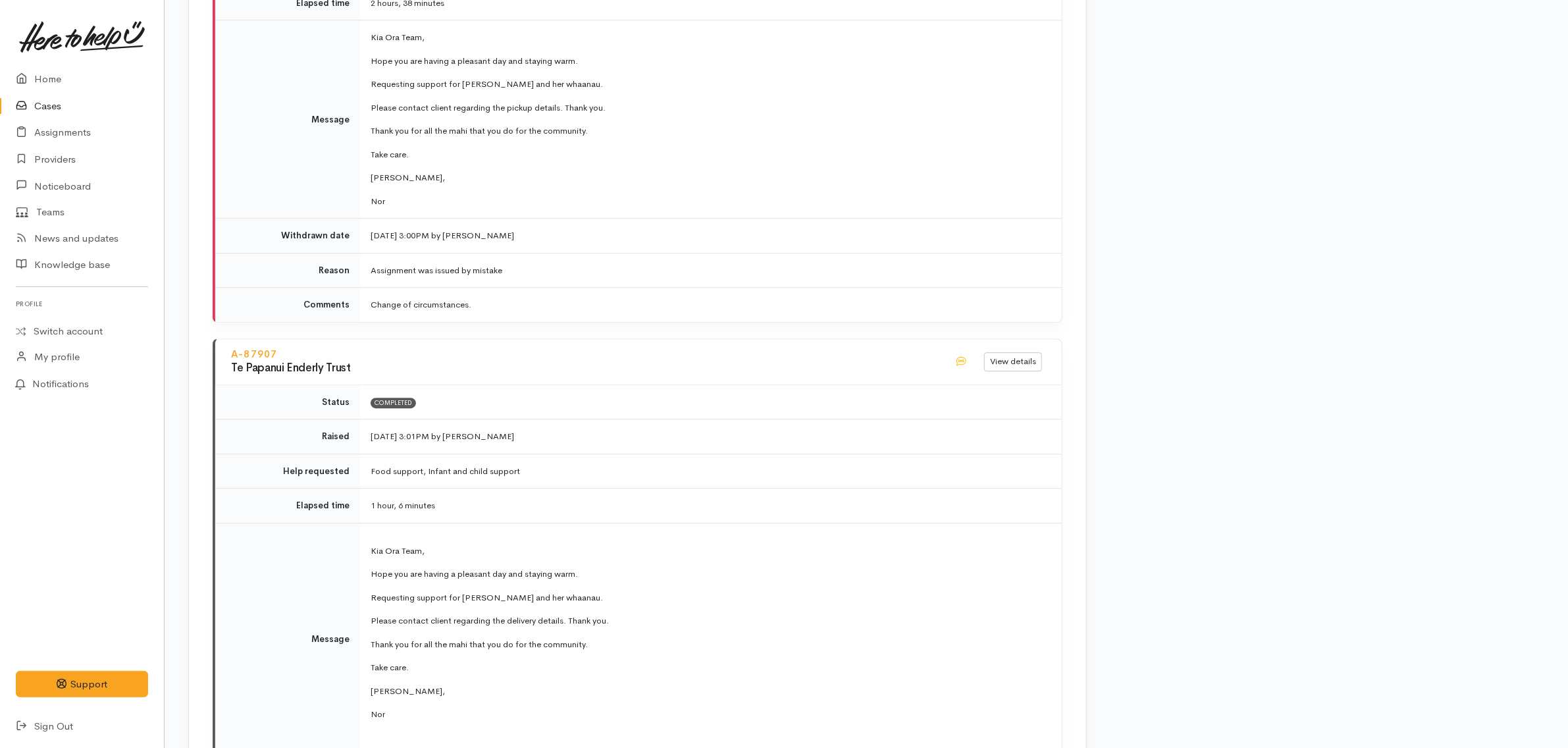
scroll to position [2468, 0]
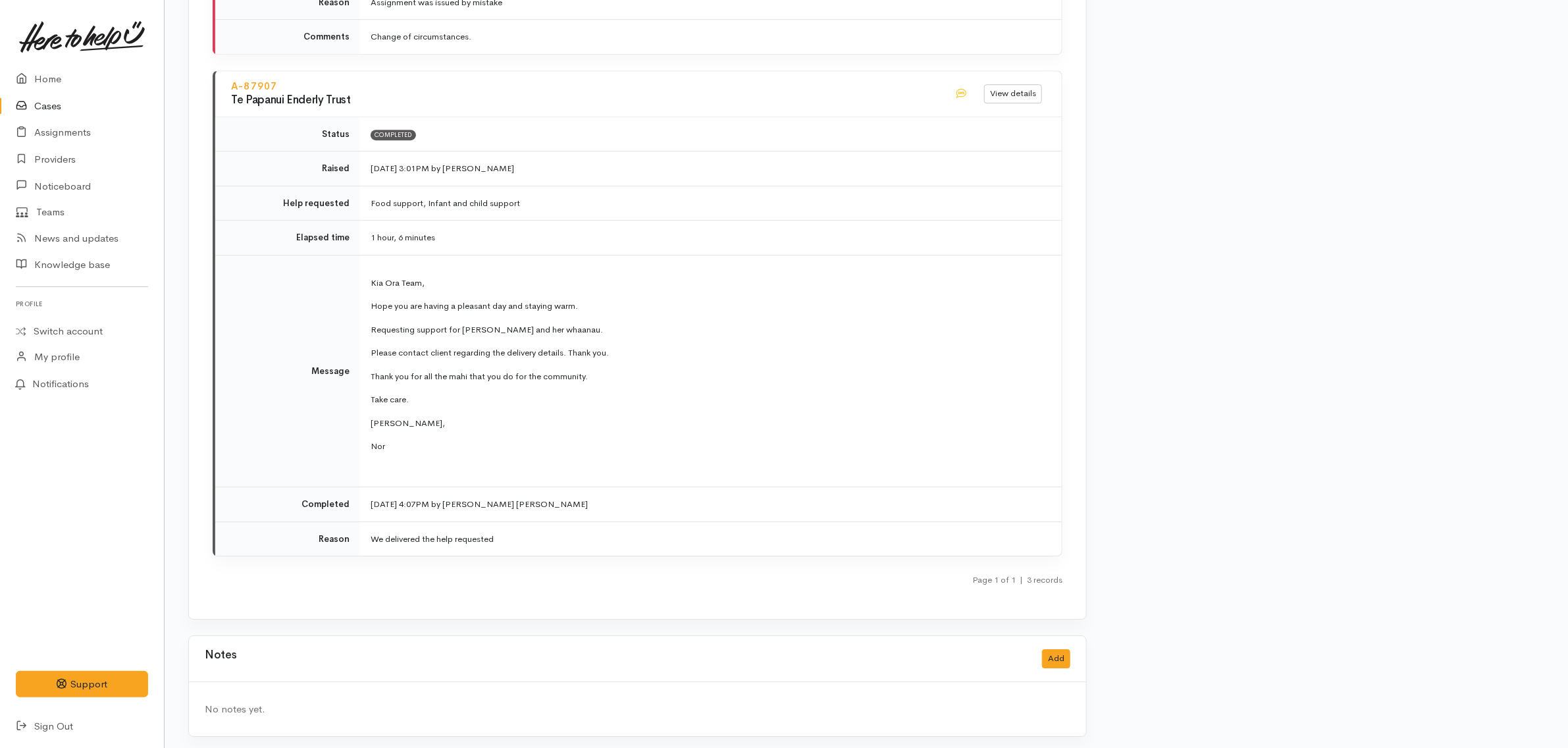
click at [619, 370] on p "Thank you for all the mahi that you do for the community." at bounding box center [708, 377] width 675 height 14
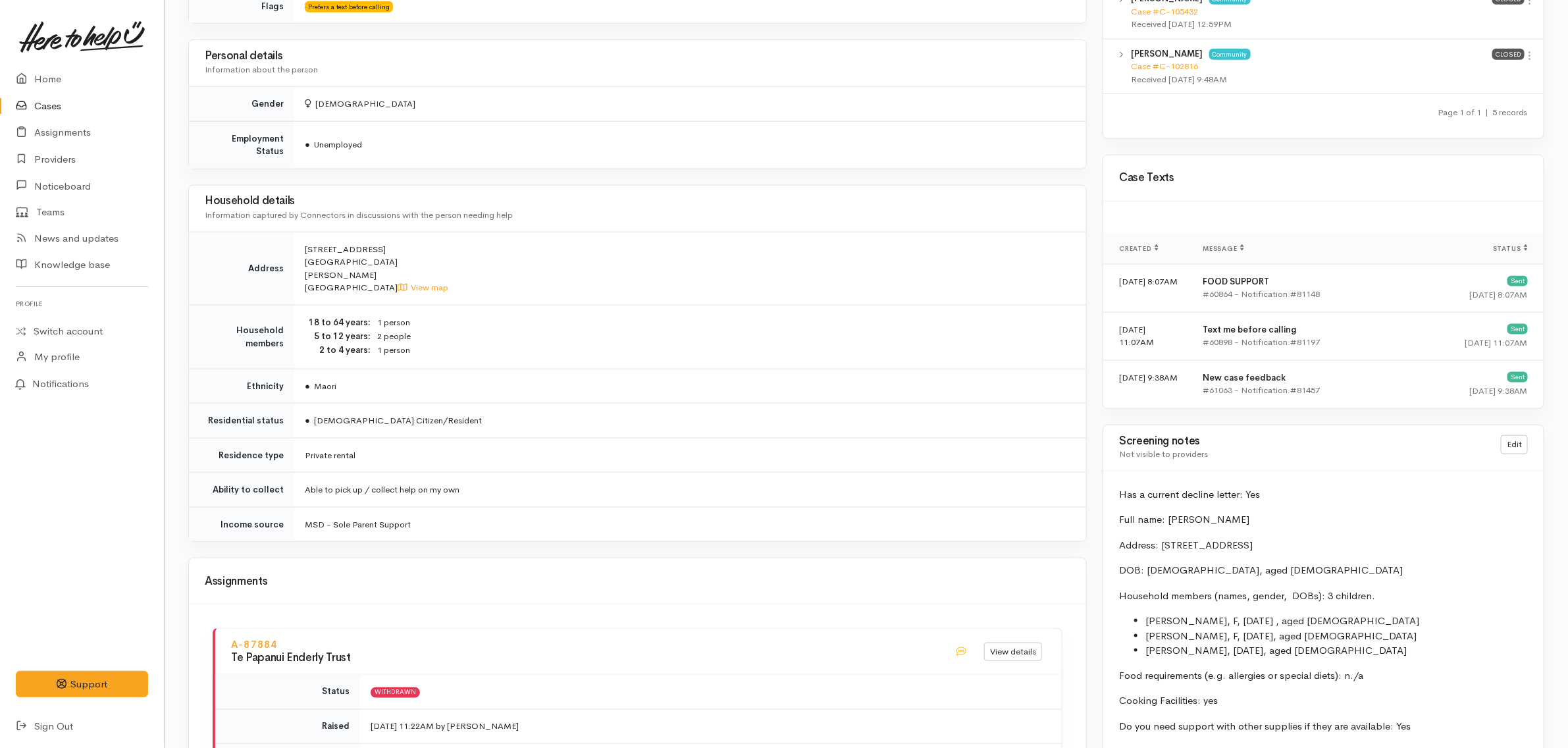
scroll to position [906, 0]
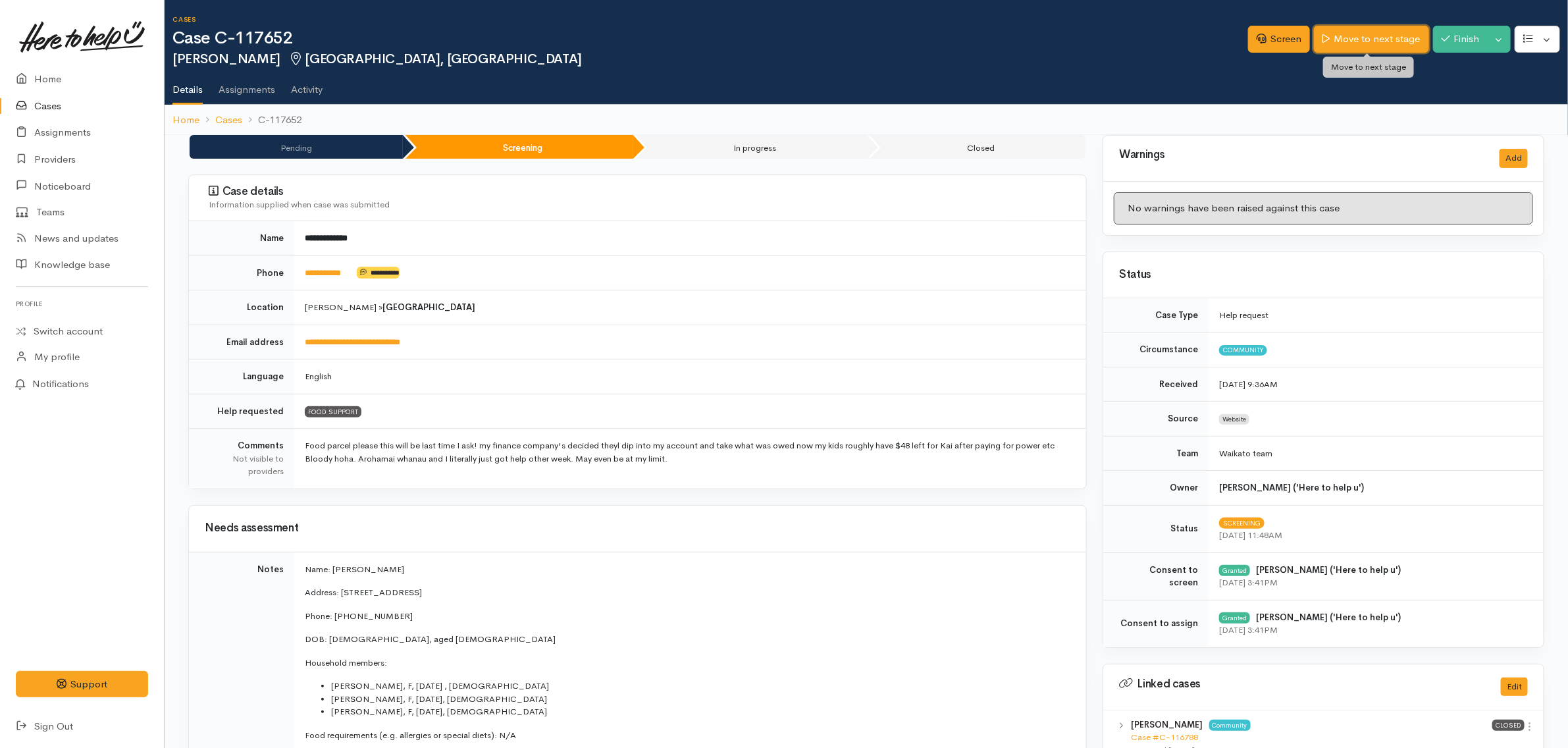
click at [1379, 37] on link "Move to next stage" at bounding box center [1372, 39] width 115 height 27
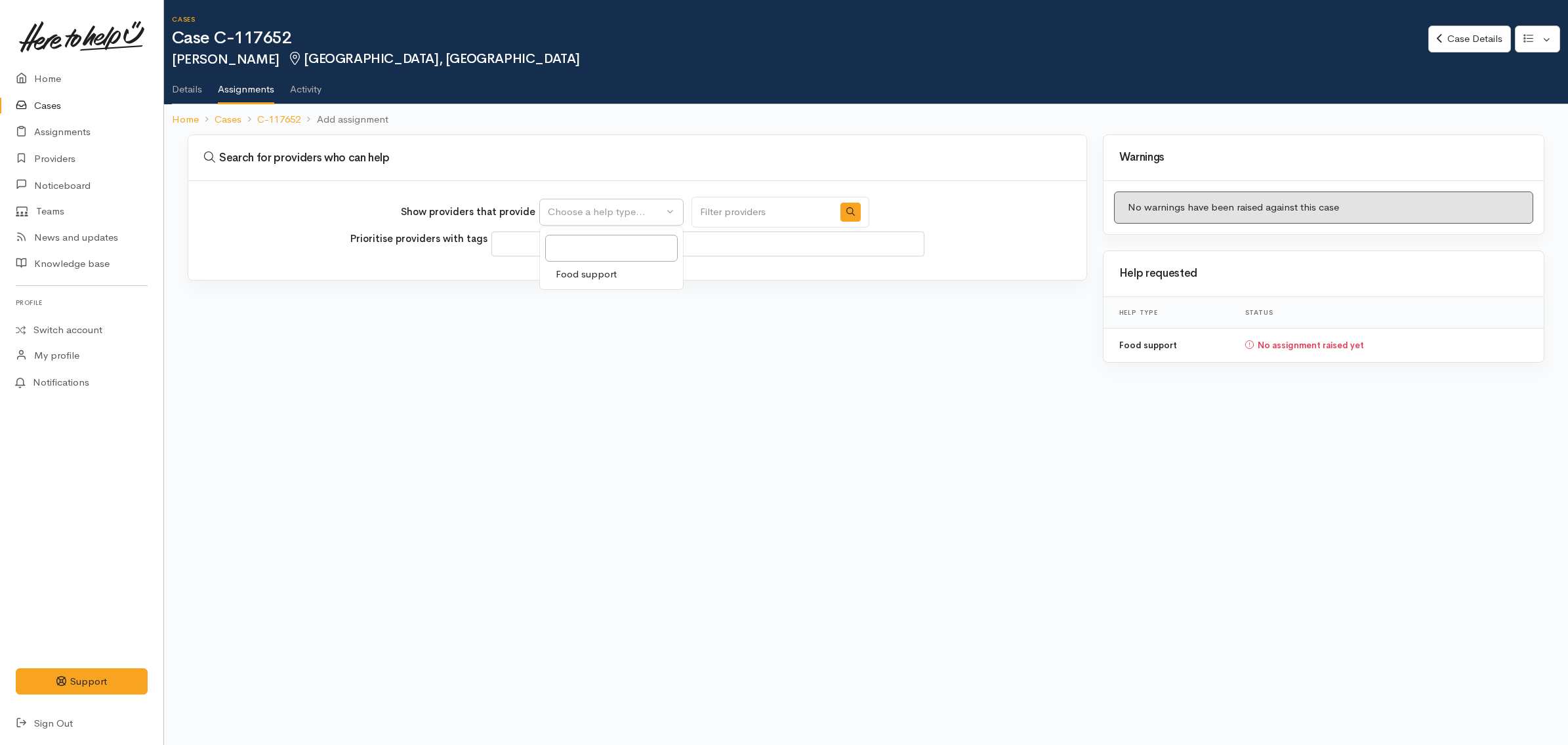
select select
click at [607, 274] on span "Food support" at bounding box center [586, 274] width 61 height 15
select select "3"
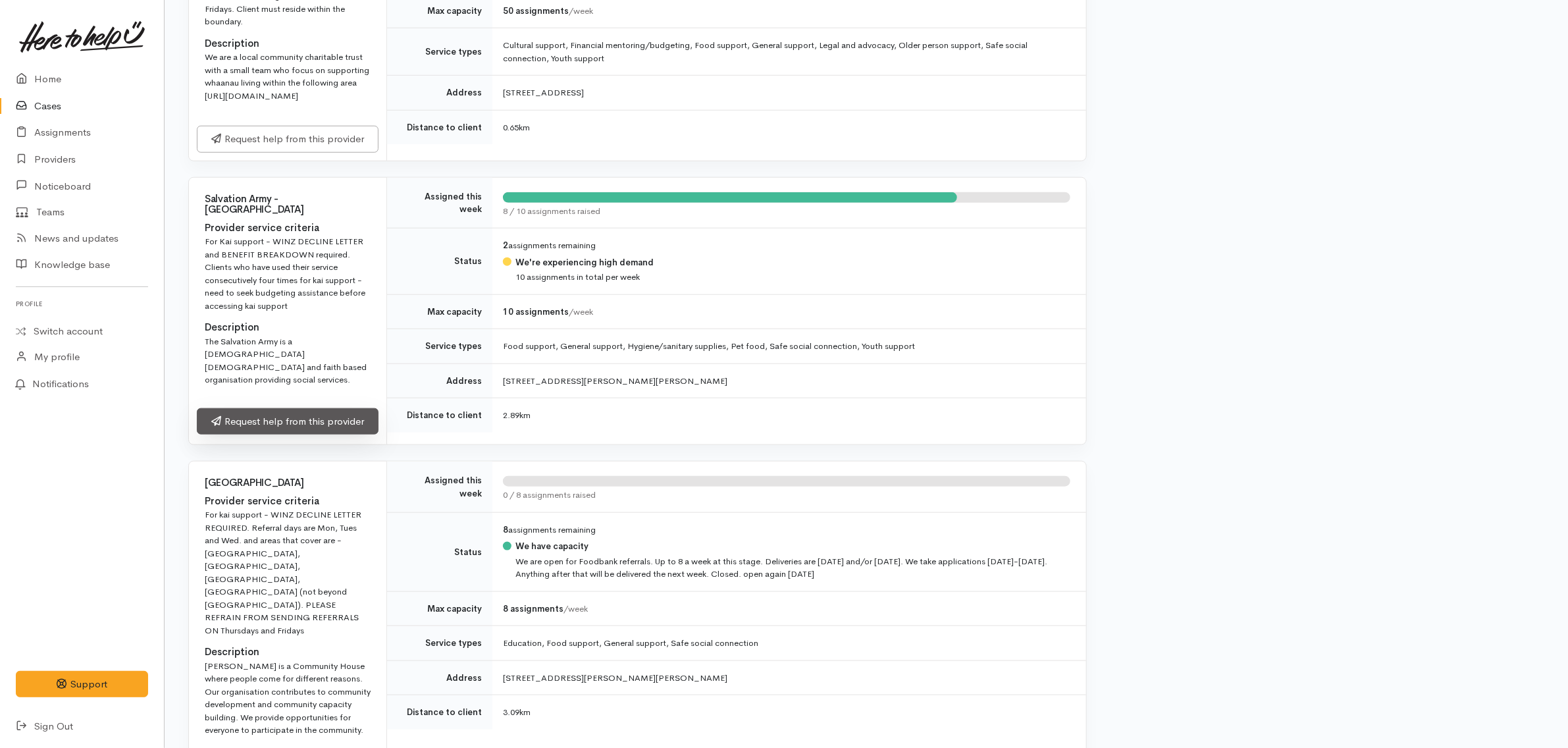
scroll to position [741, 0]
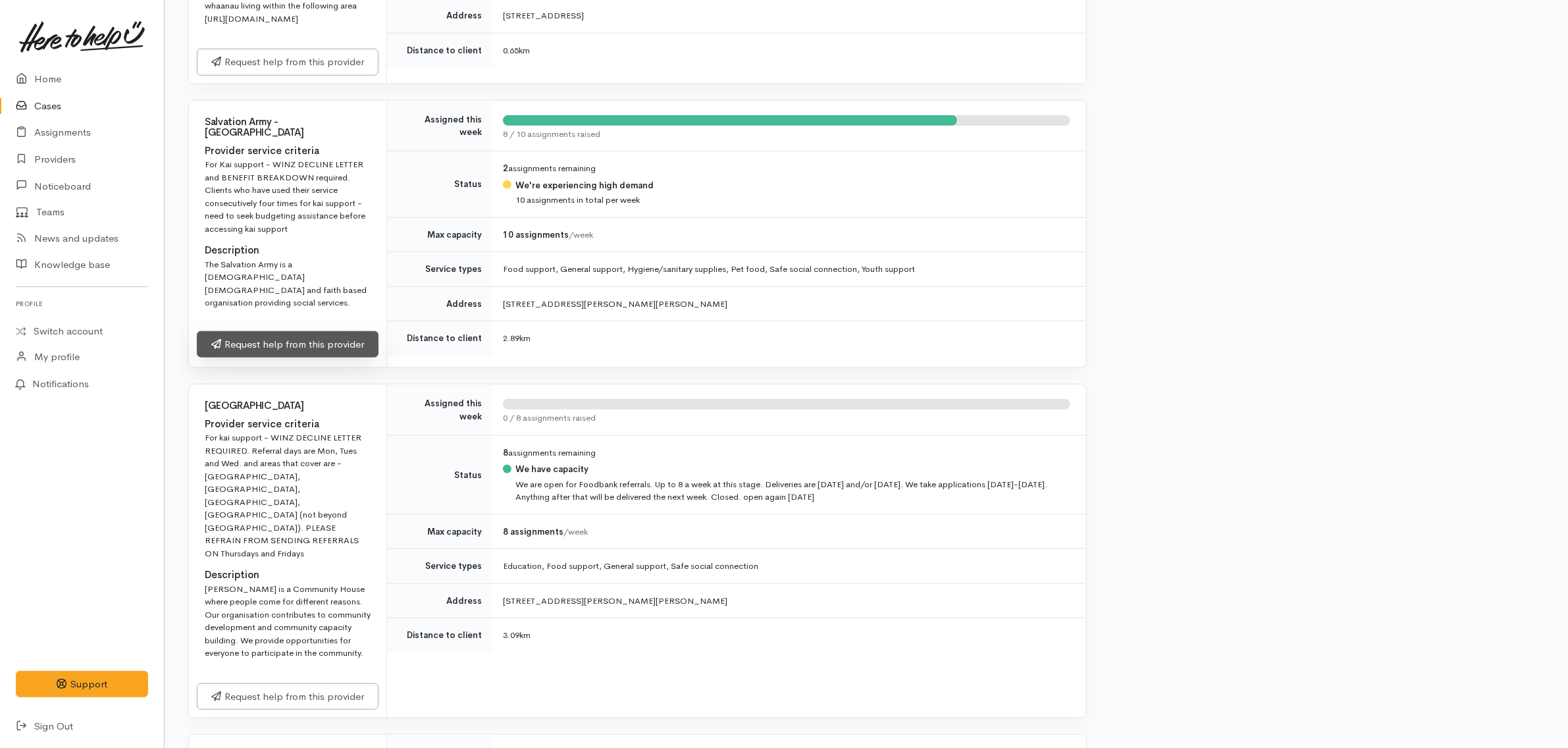
click at [333, 358] on link "Request help from this provider" at bounding box center [287, 345] width 181 height 27
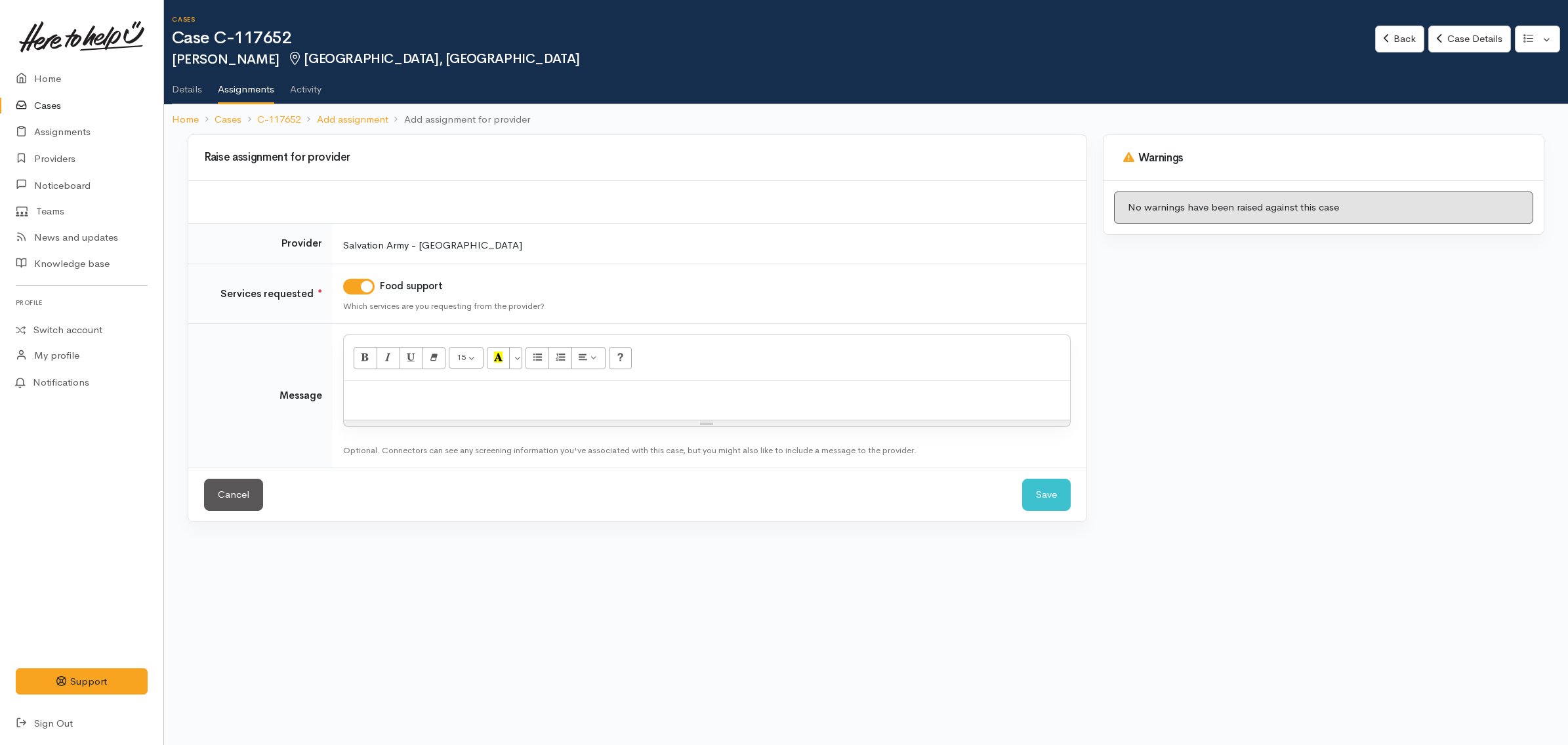
click at [556, 397] on p at bounding box center [707, 395] width 713 height 15
paste div
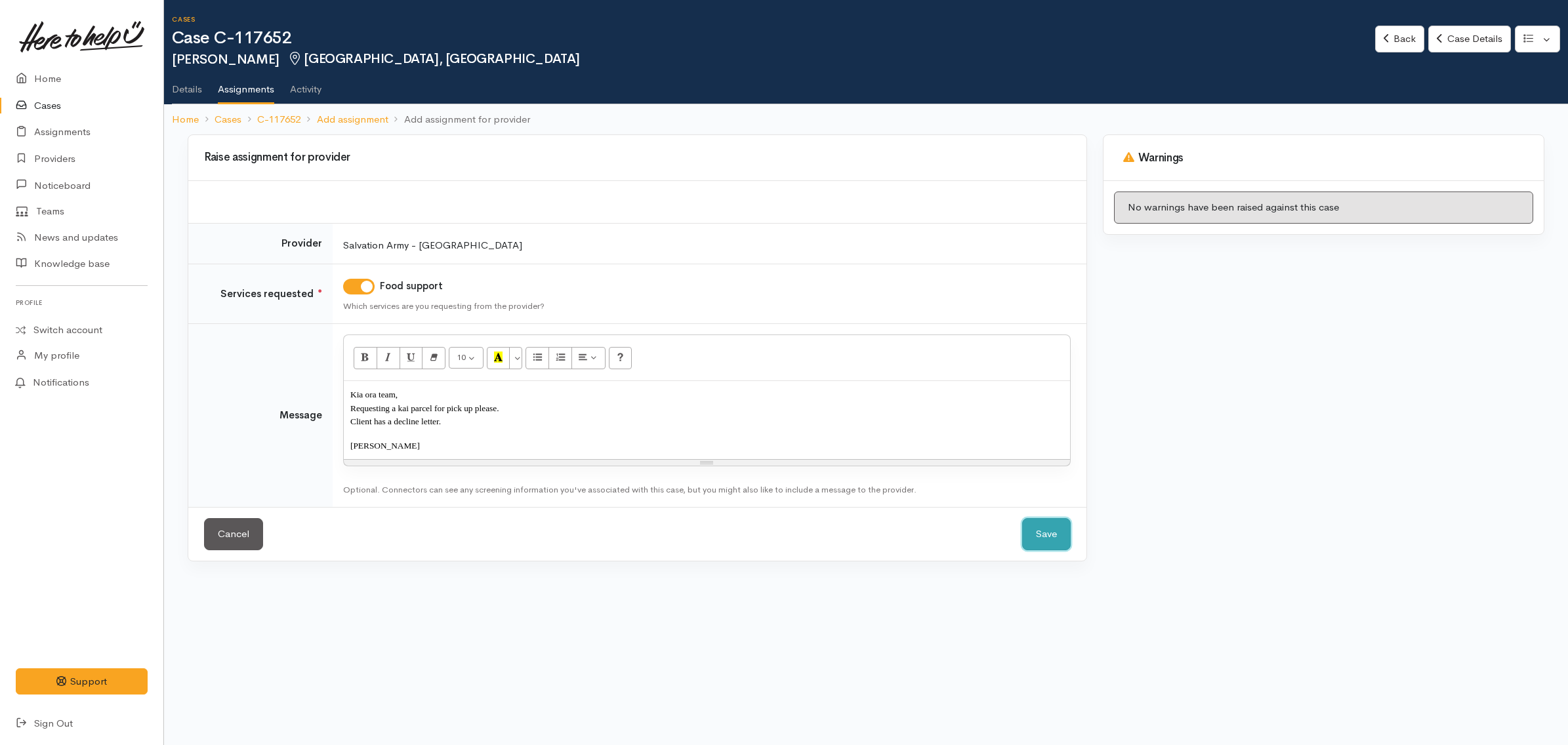
click at [1047, 539] on button "Save" at bounding box center [1046, 535] width 48 height 32
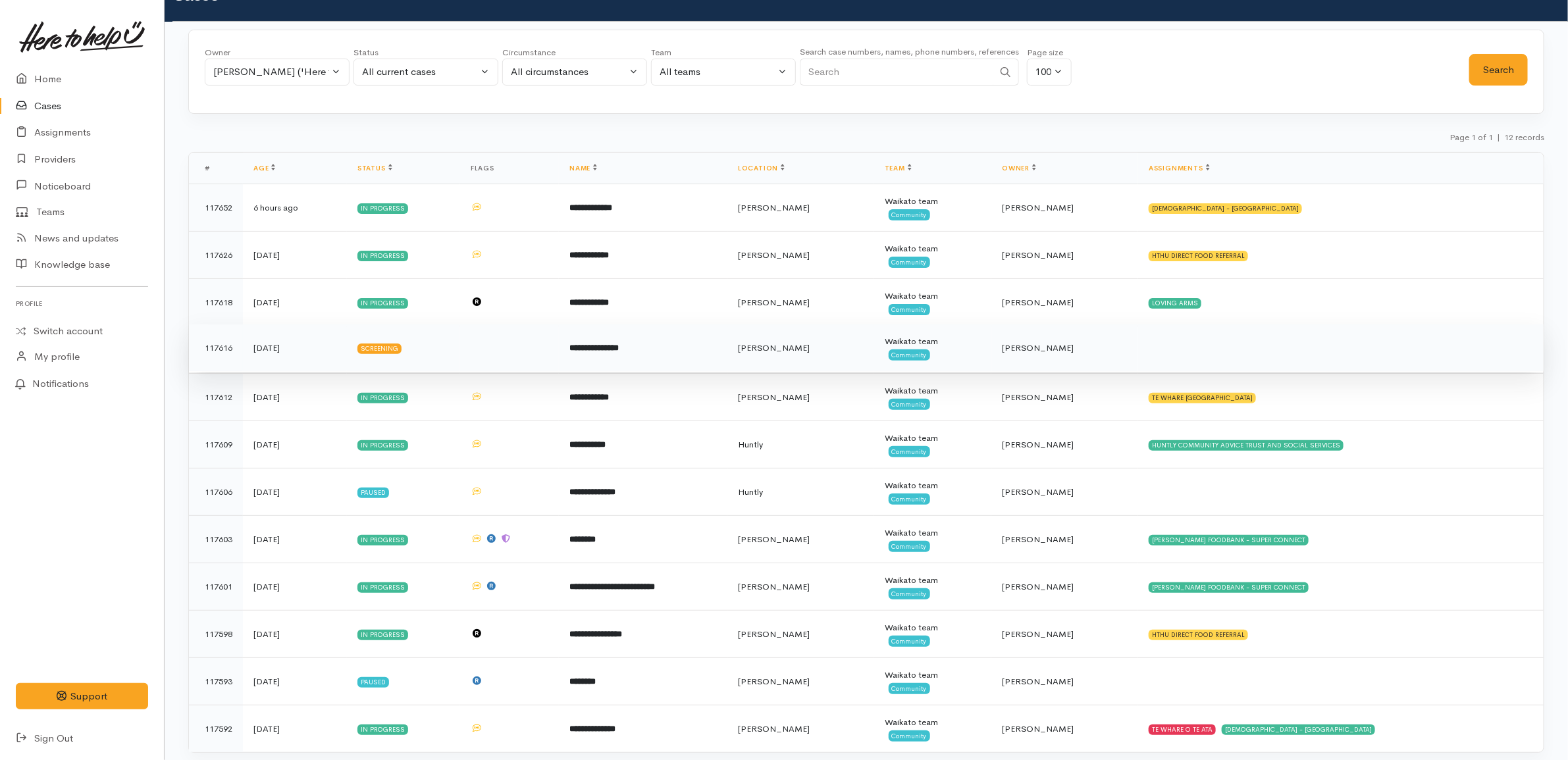
scroll to position [77, 0]
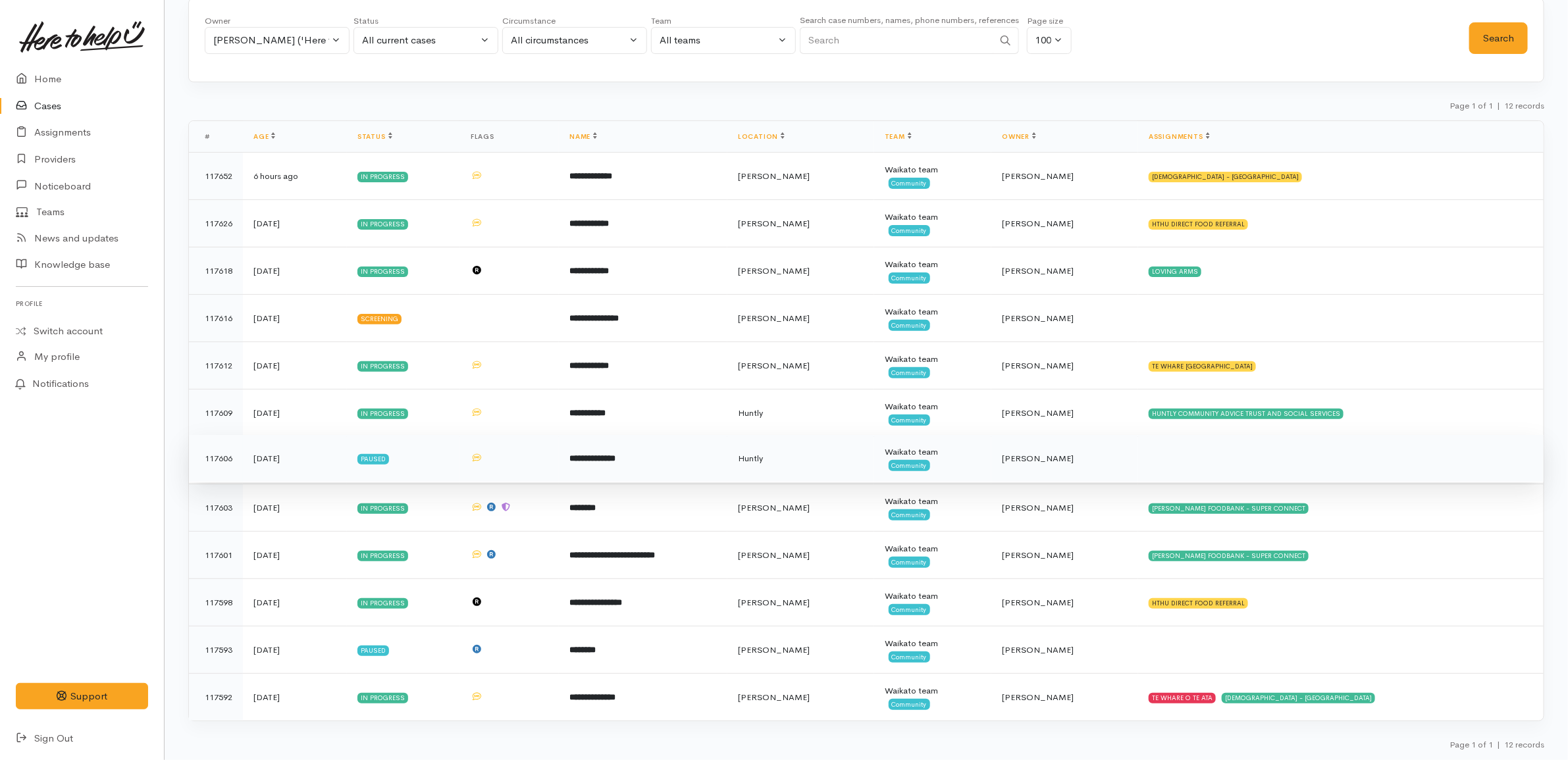
click at [727, 456] on td "**********" at bounding box center [643, 459] width 169 height 47
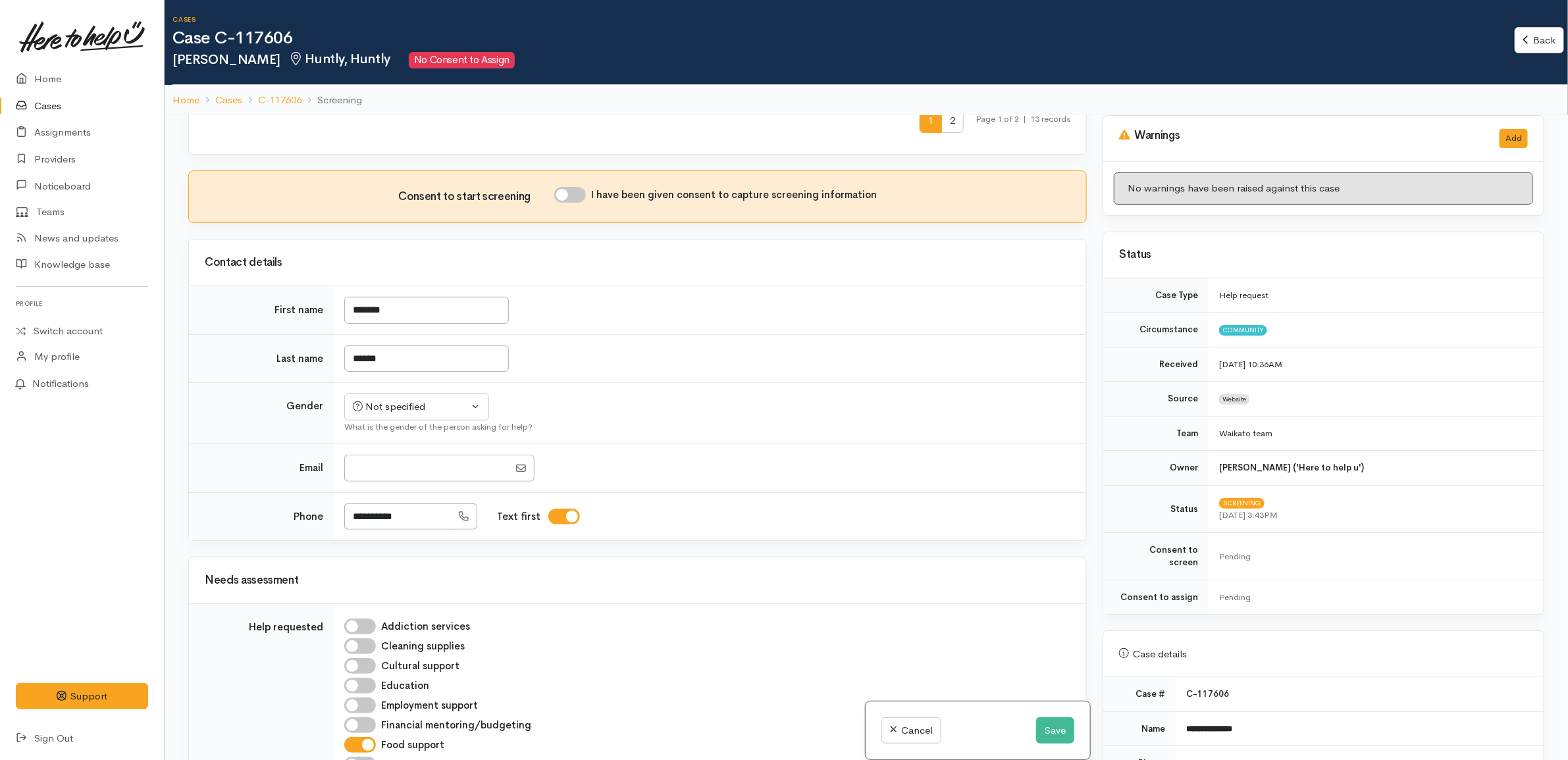
scroll to position [576, 0]
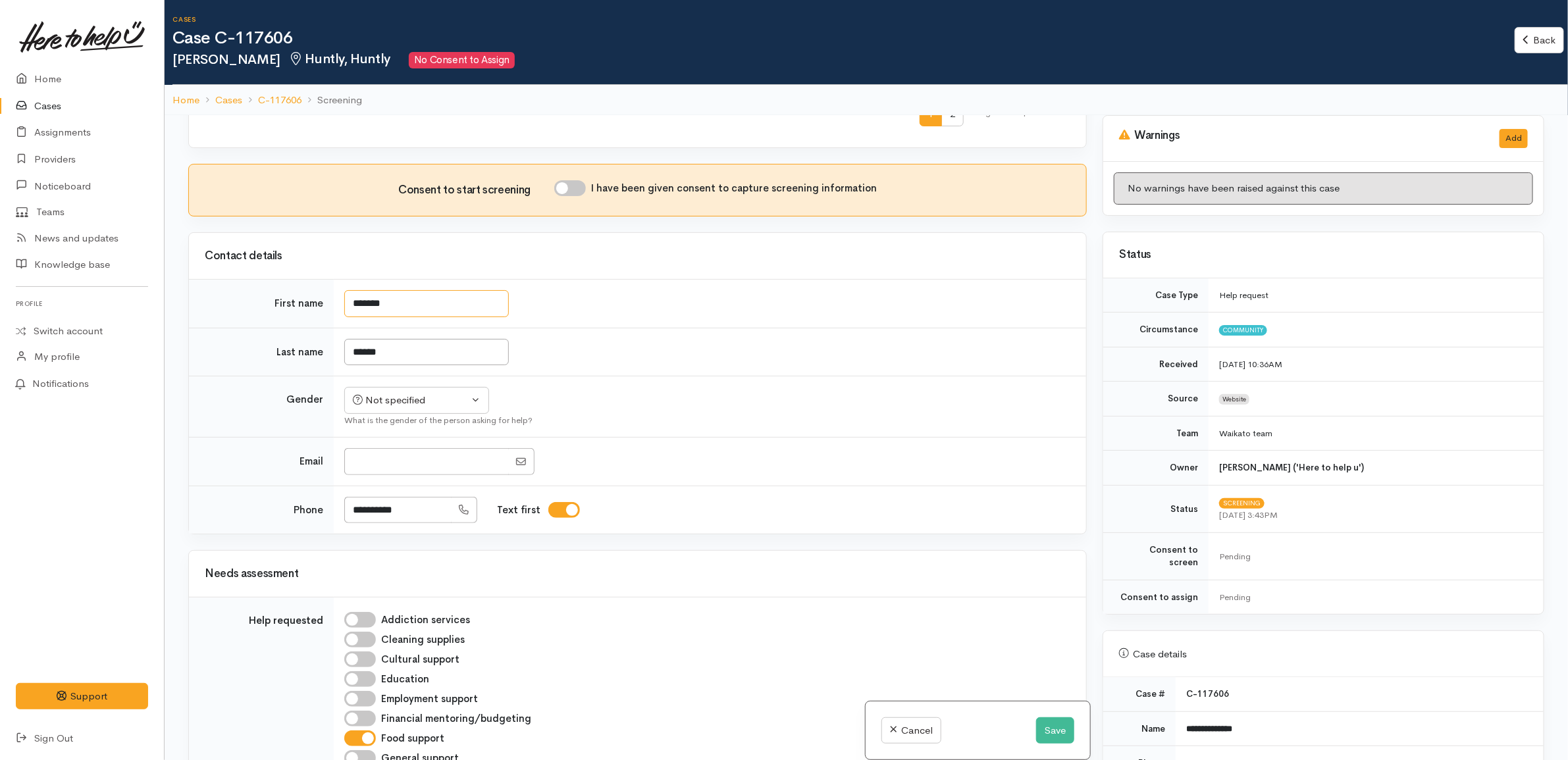
drag, startPoint x: 356, startPoint y: 304, endPoint x: 435, endPoint y: 319, distance: 80.4
click at [357, 304] on input "*******" at bounding box center [426, 303] width 165 height 27
type input "*******"
click at [361, 354] on div "Related cases There are other cases potentially from the same person, address o…" at bounding box center [637, 495] width 914 height 760
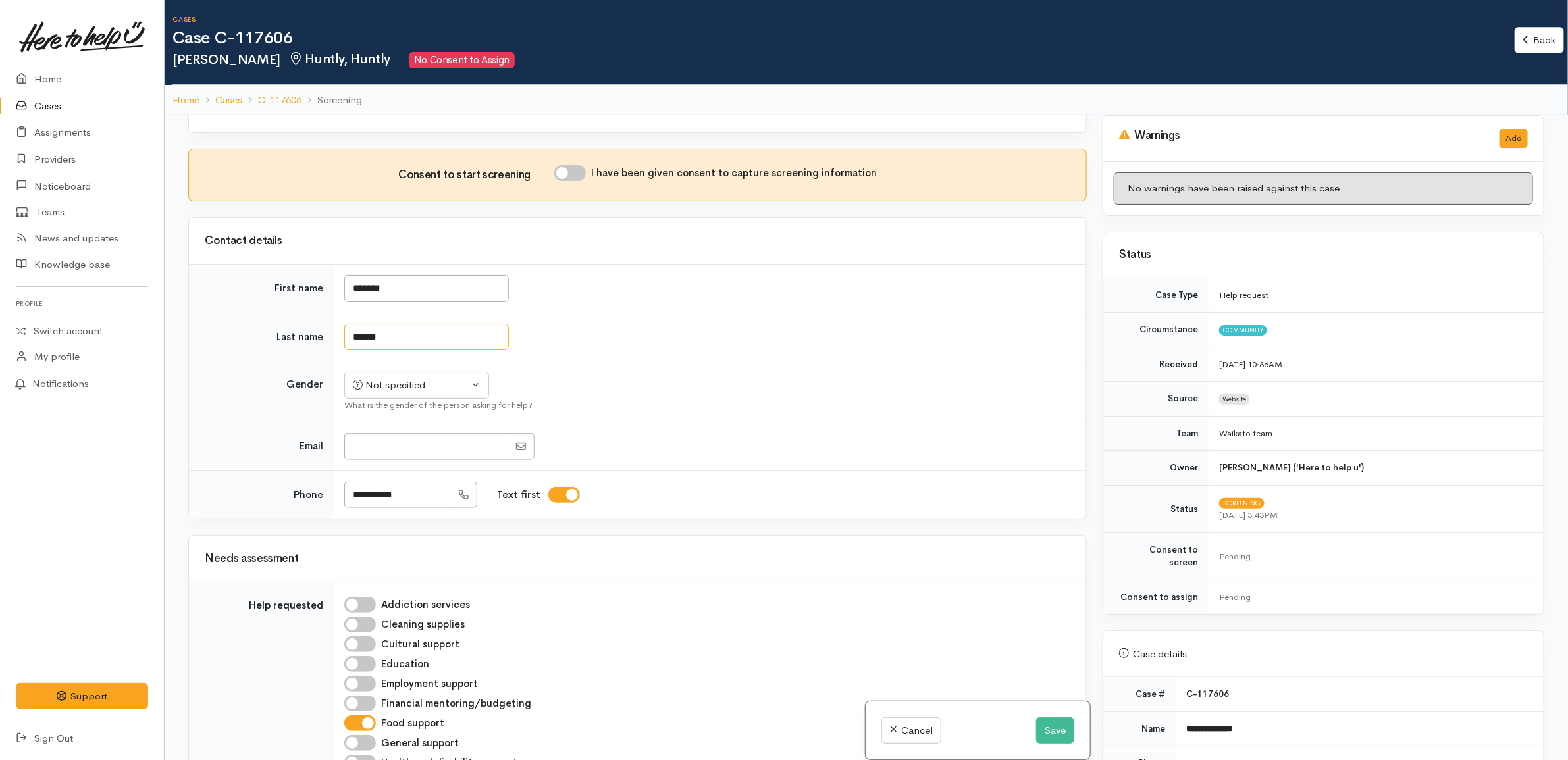
scroll to position [1165, 0]
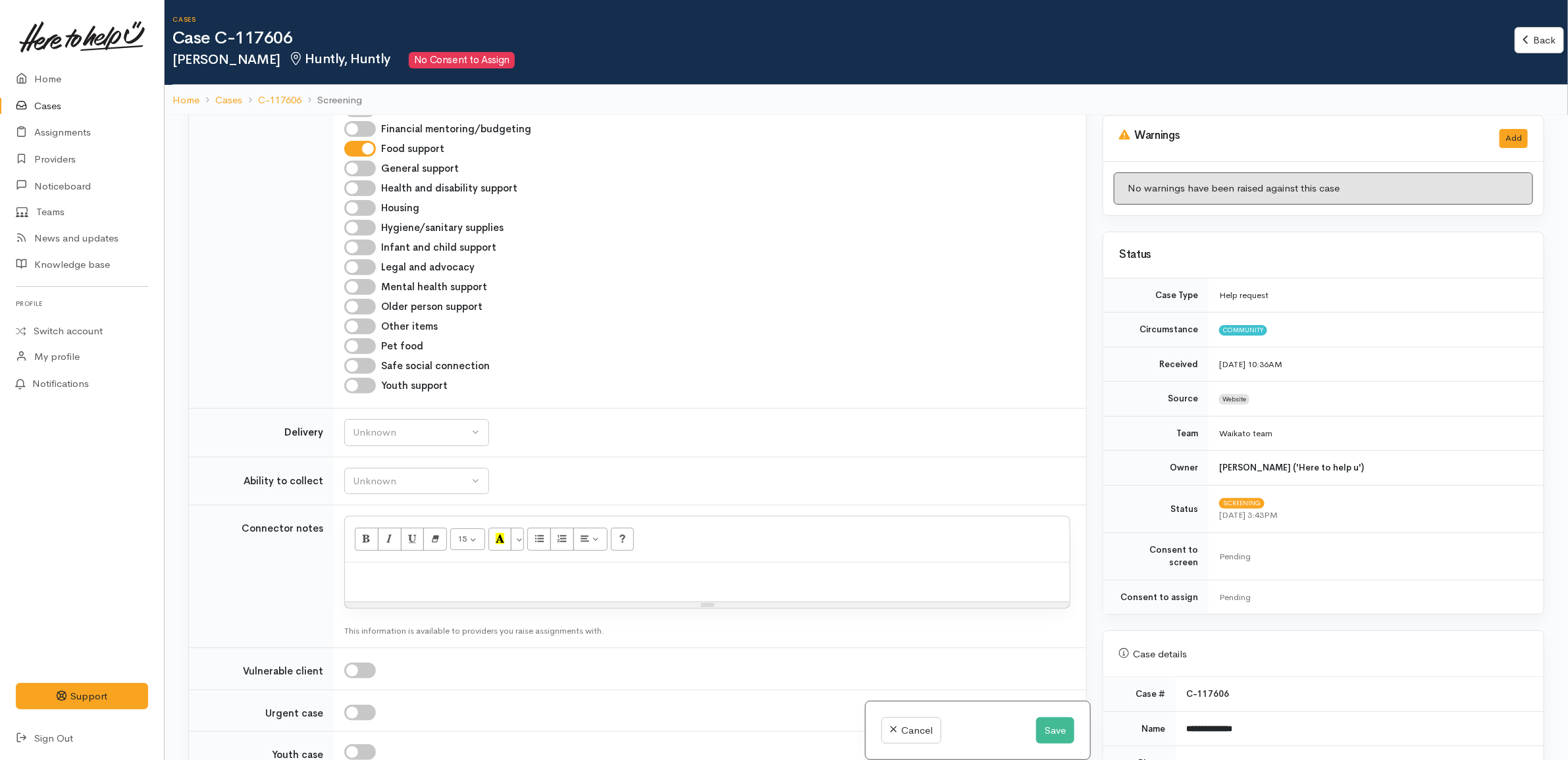
drag, startPoint x: 361, startPoint y: 354, endPoint x: 293, endPoint y: 300, distance: 86.8
click at [293, 300] on td "Help requested" at bounding box center [261, 208] width 145 height 401
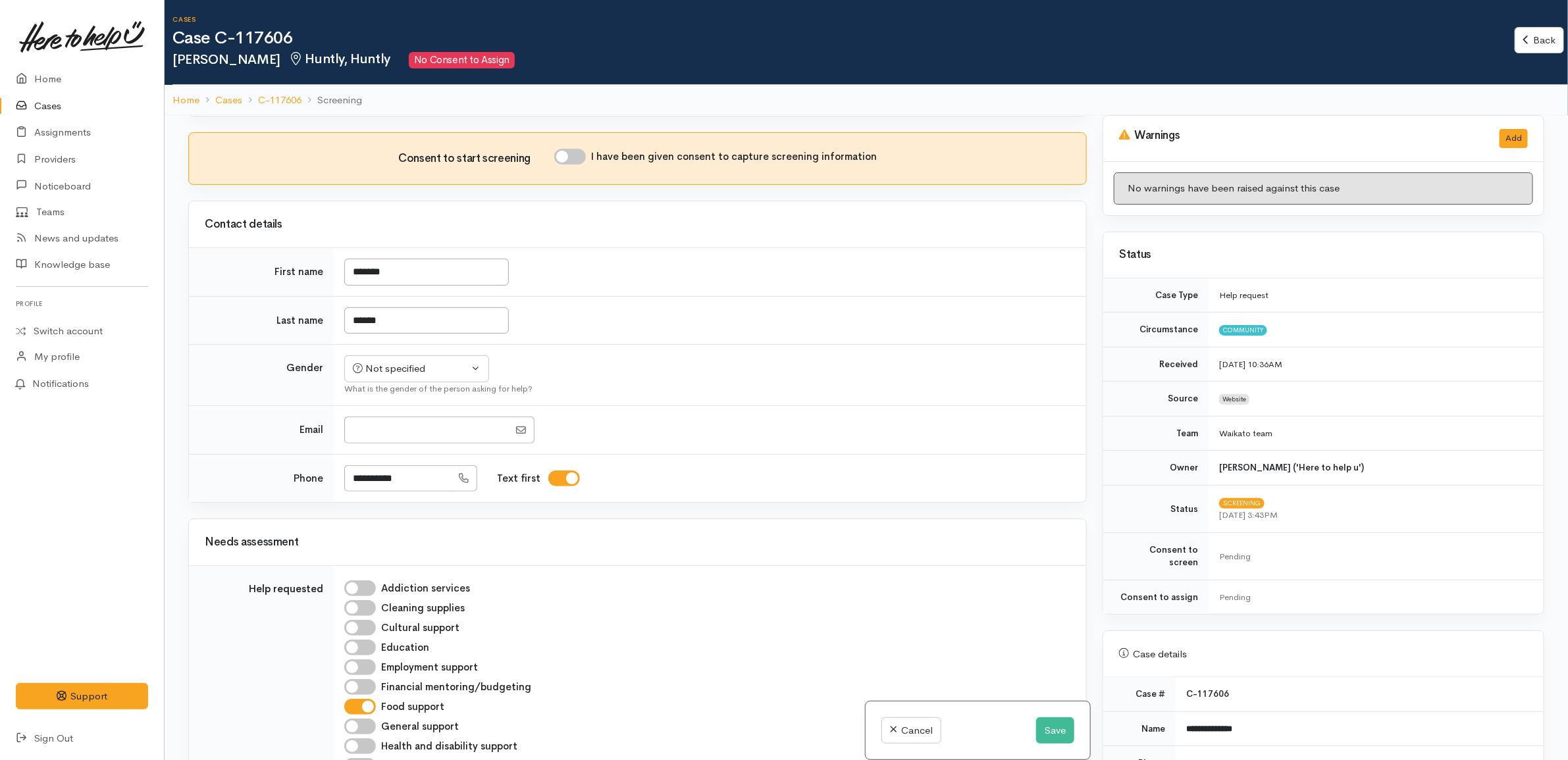
scroll to position [607, 0]
click at [353, 327] on input "******" at bounding box center [426, 322] width 165 height 27
type input "*******"
click at [1038, 732] on button "Save" at bounding box center [1055, 731] width 38 height 27
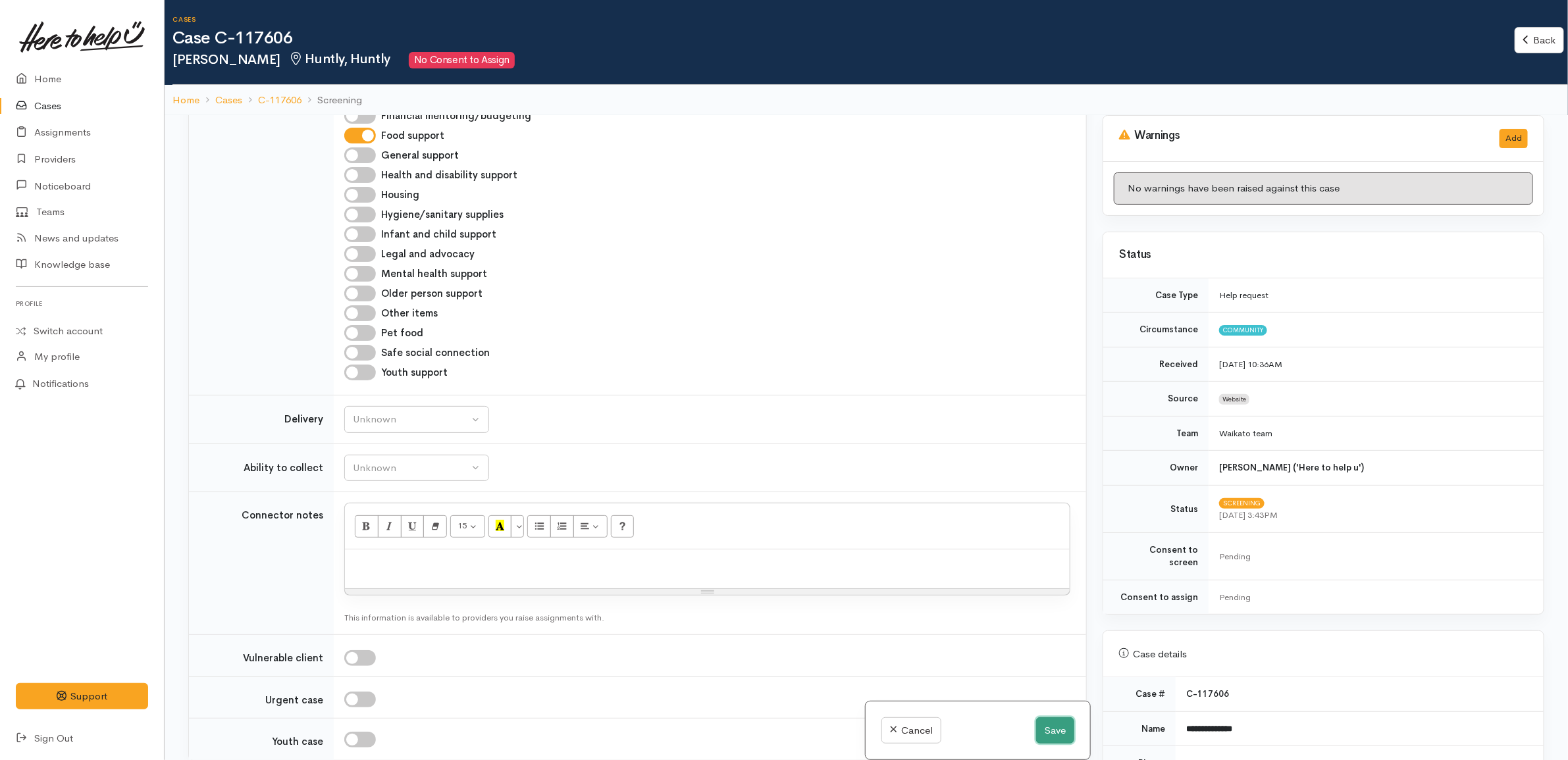
scroll to position [622, 0]
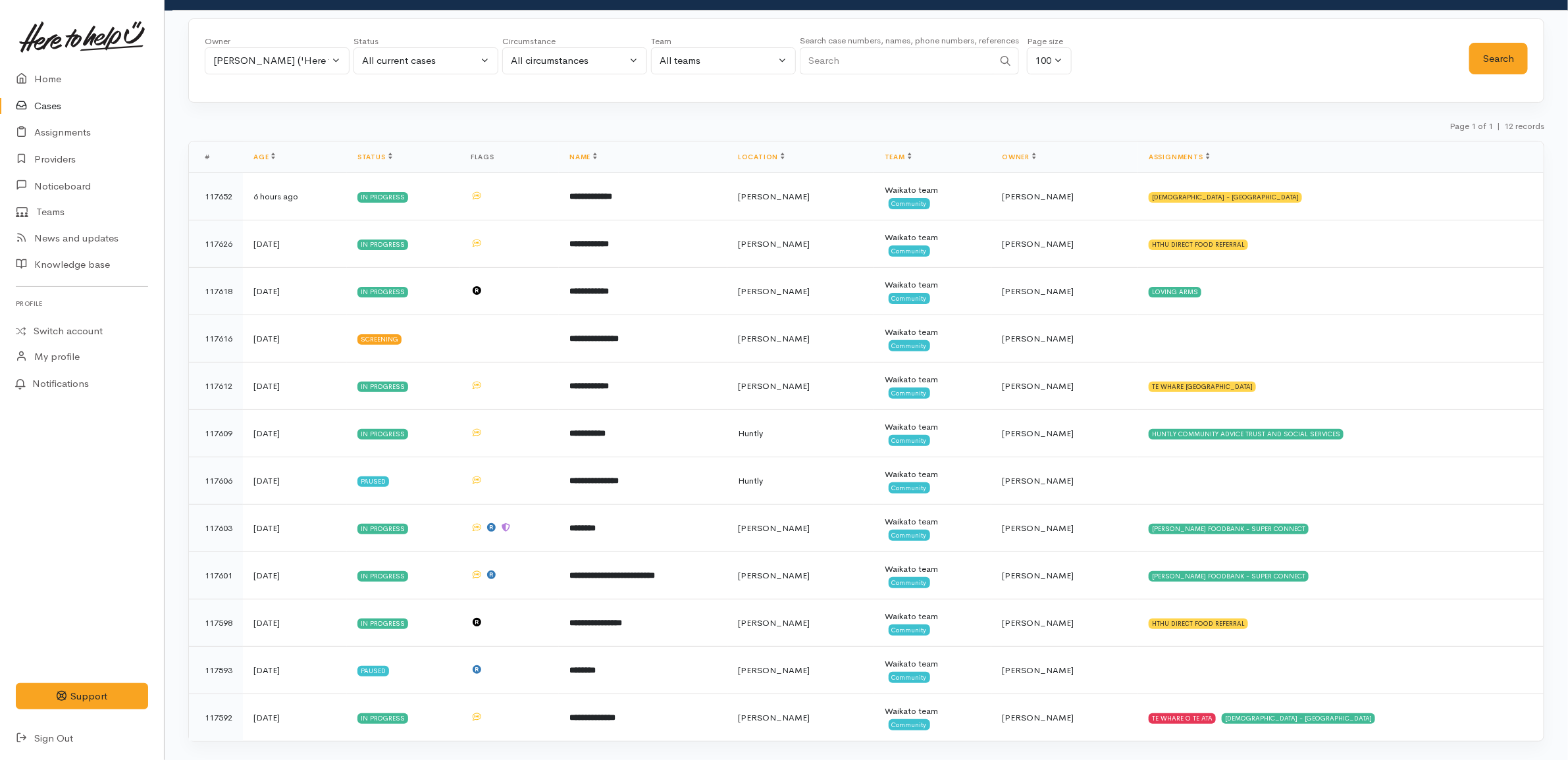
scroll to position [77, 0]
